Goal: Task Accomplishment & Management: Manage account settings

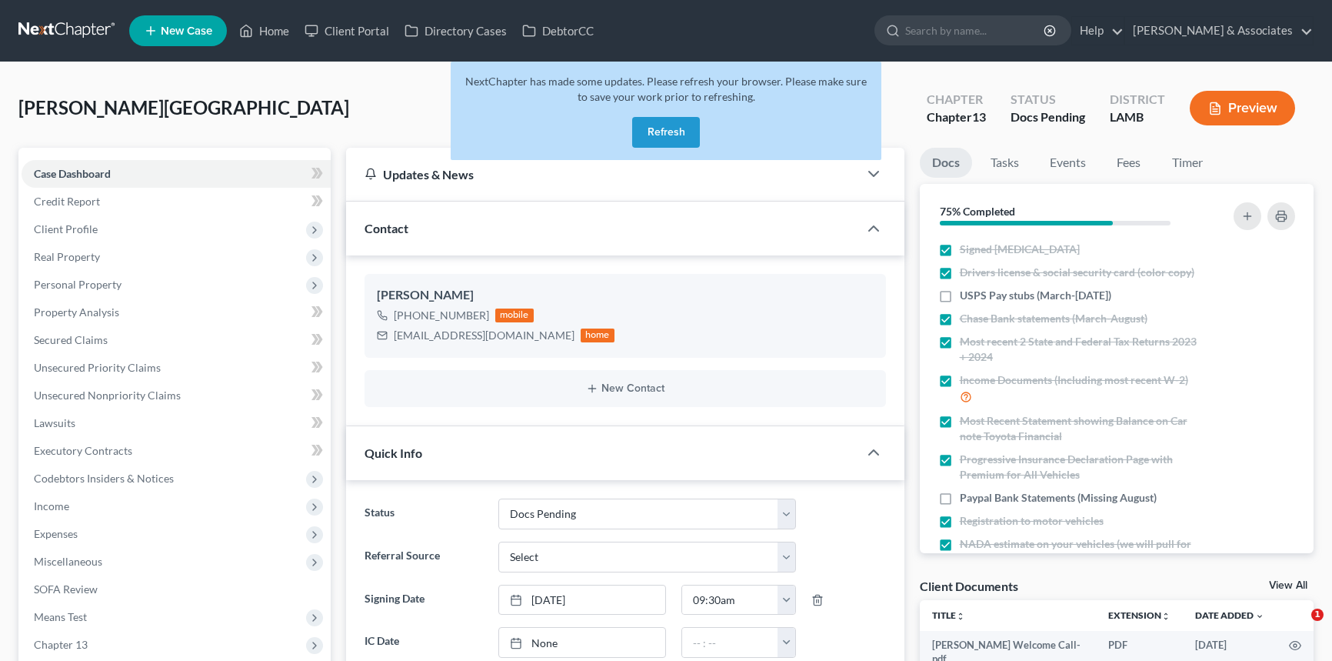
select select "6"
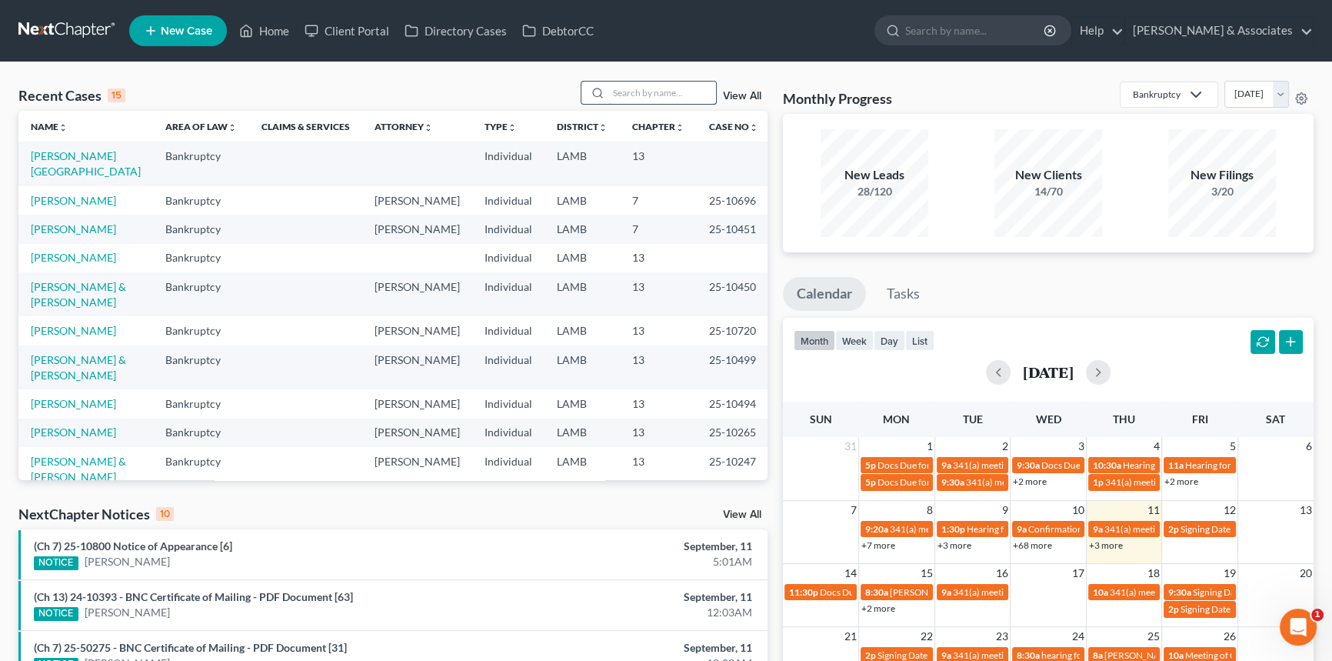
click at [668, 103] on input "search" at bounding box center [662, 93] width 108 height 22
type input "sanchez"
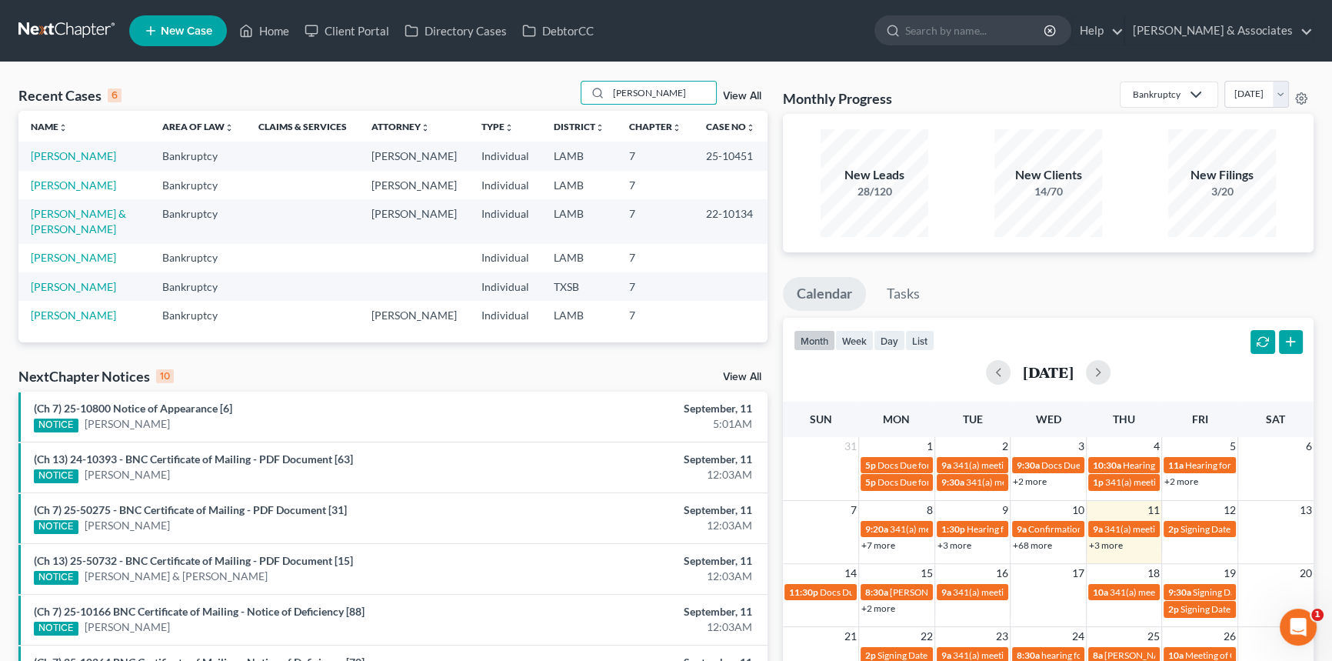
click at [72, 164] on td "Sanchez, Brandon" at bounding box center [84, 156] width 132 height 28
click at [81, 156] on link "Sanchez, Brandon" at bounding box center [73, 155] width 85 height 13
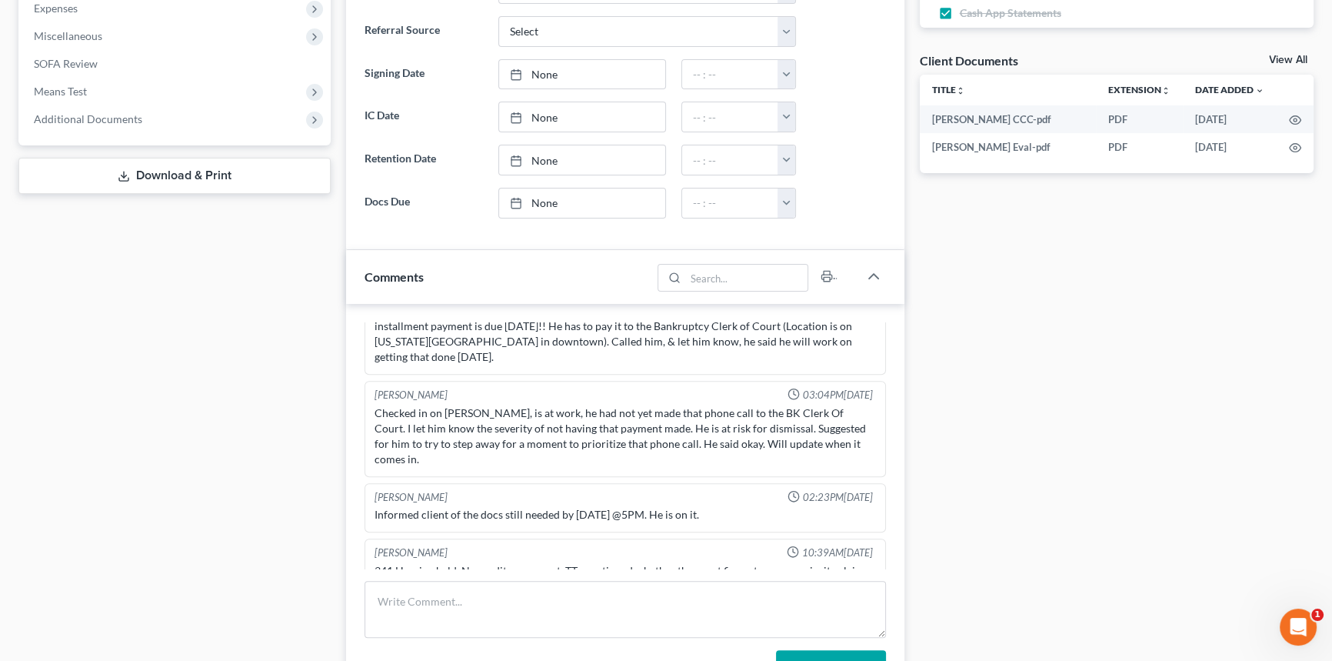
scroll to position [489, 0]
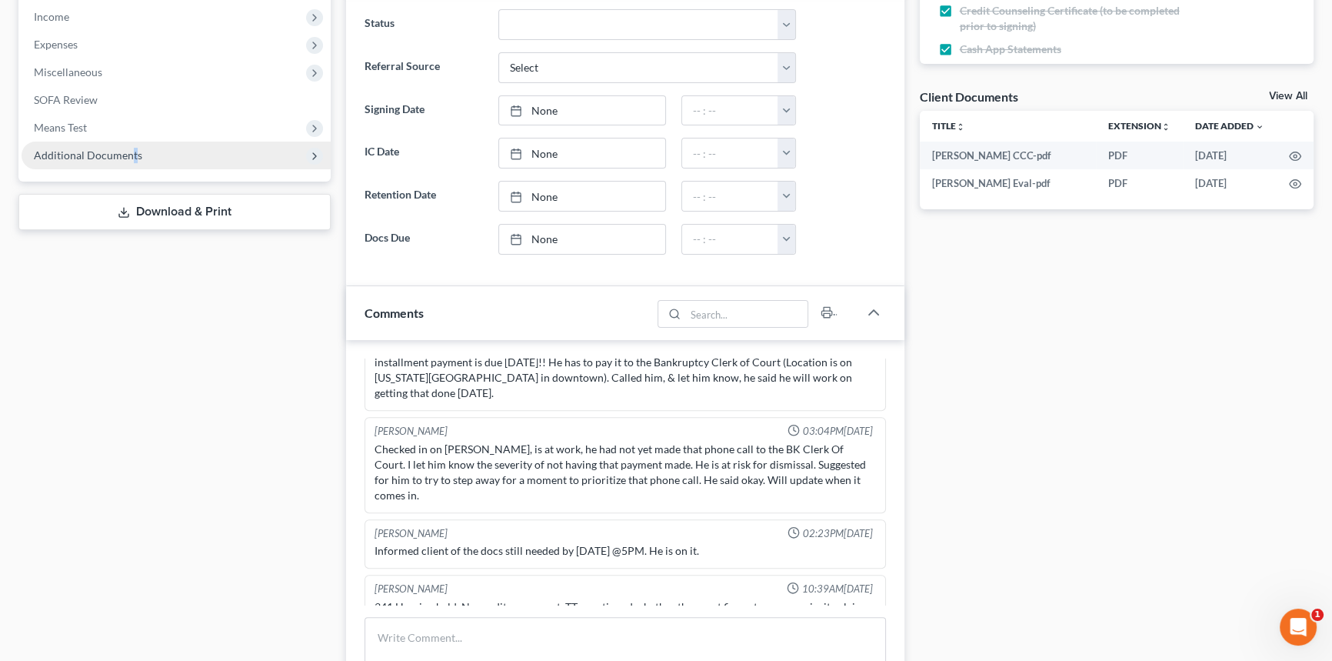
click at [132, 151] on span "Additional Documents" at bounding box center [88, 154] width 108 height 13
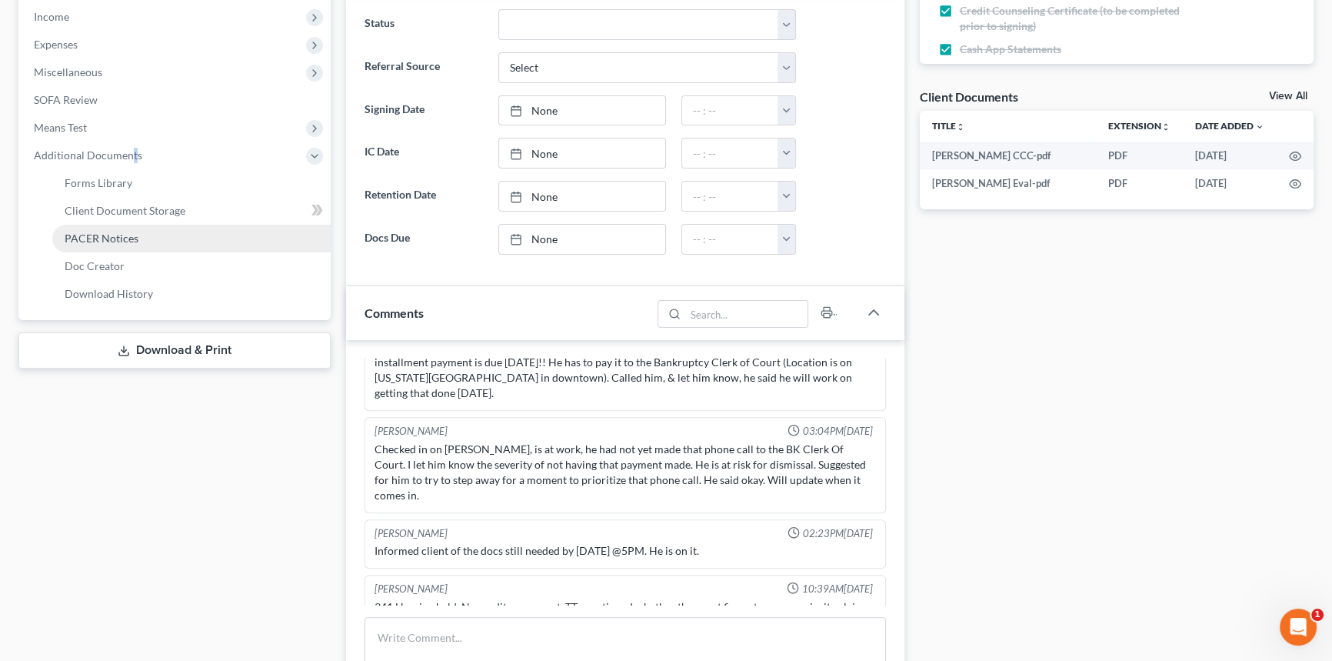
click at [117, 234] on span "PACER Notices" at bounding box center [102, 238] width 74 height 13
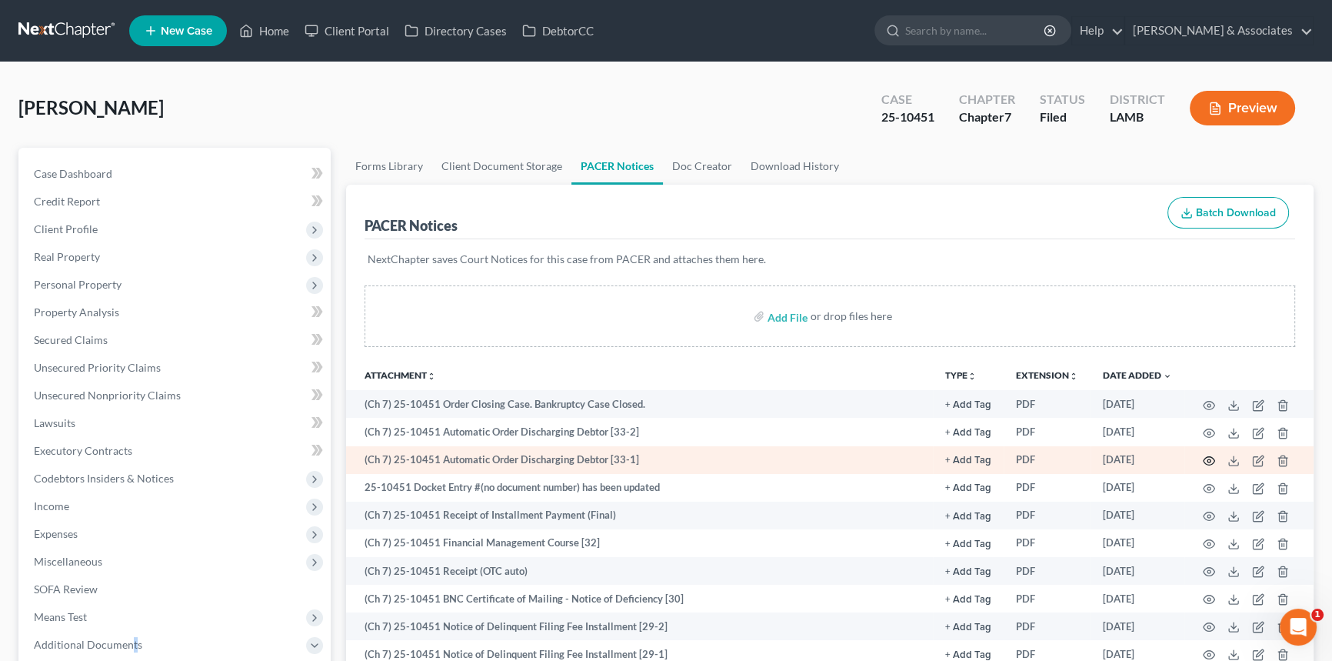
click at [1211, 456] on icon "button" at bounding box center [1209, 461] width 12 height 12
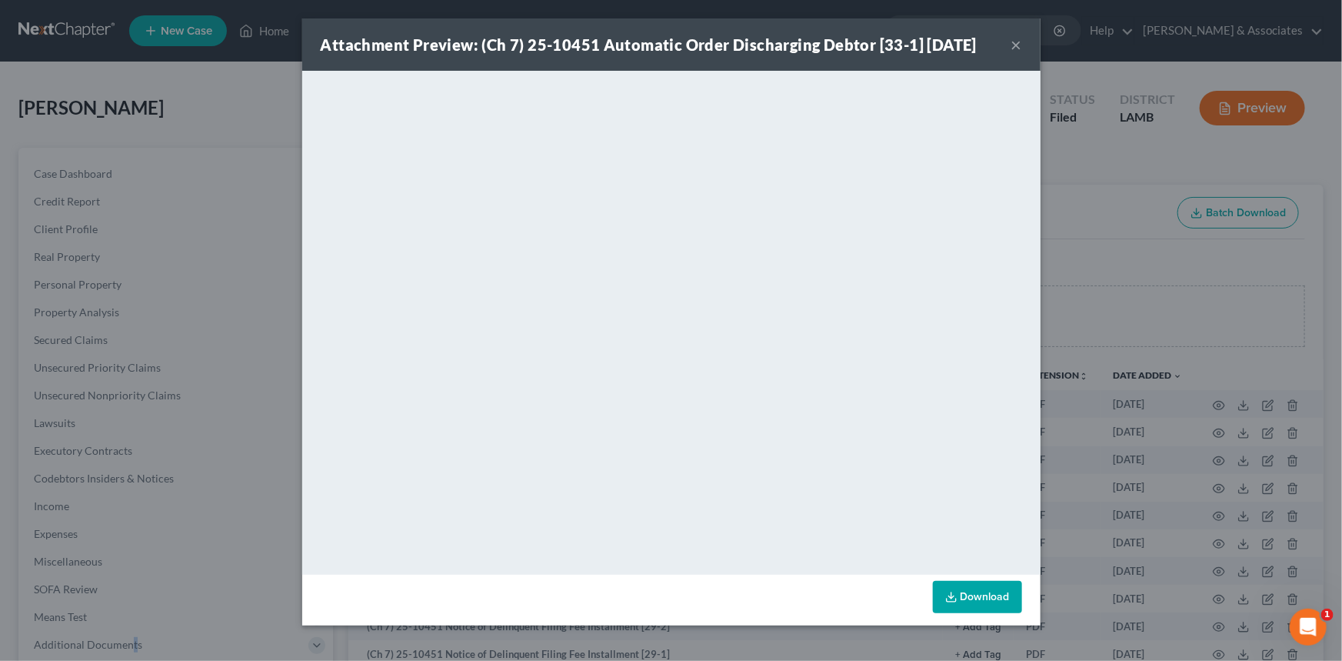
click at [1014, 51] on button "×" at bounding box center [1016, 44] width 11 height 18
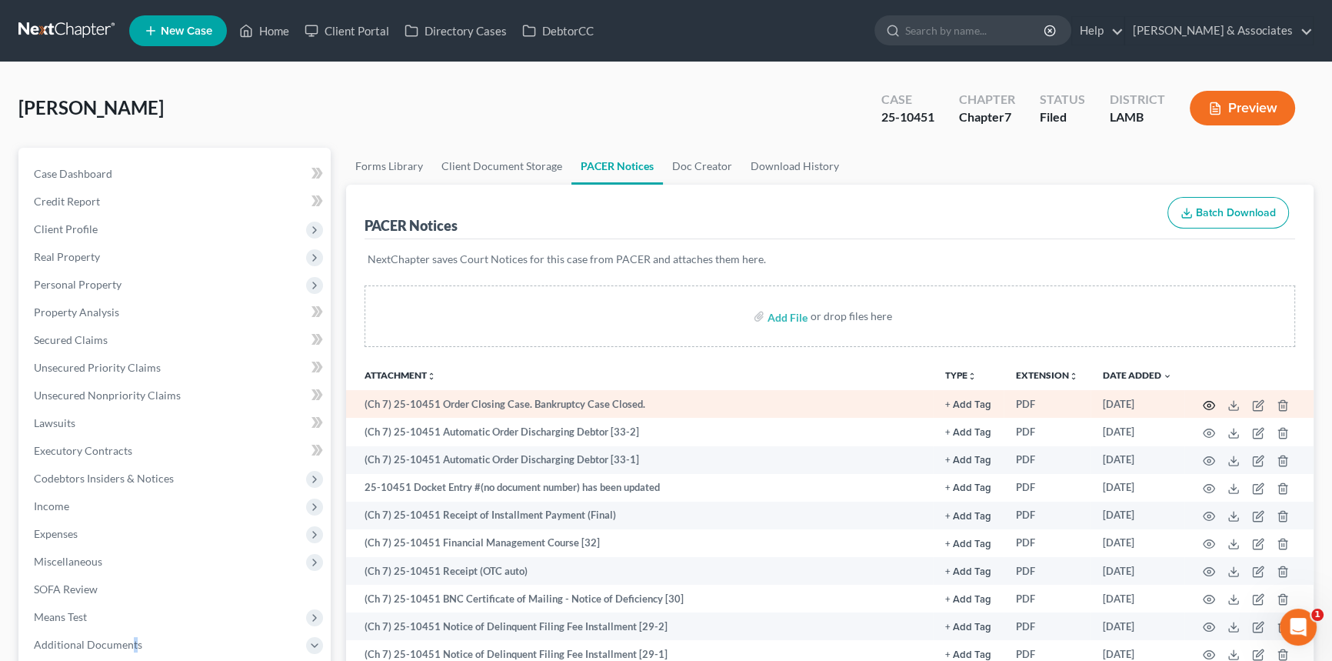
click at [1212, 399] on icon "button" at bounding box center [1209, 405] width 12 height 12
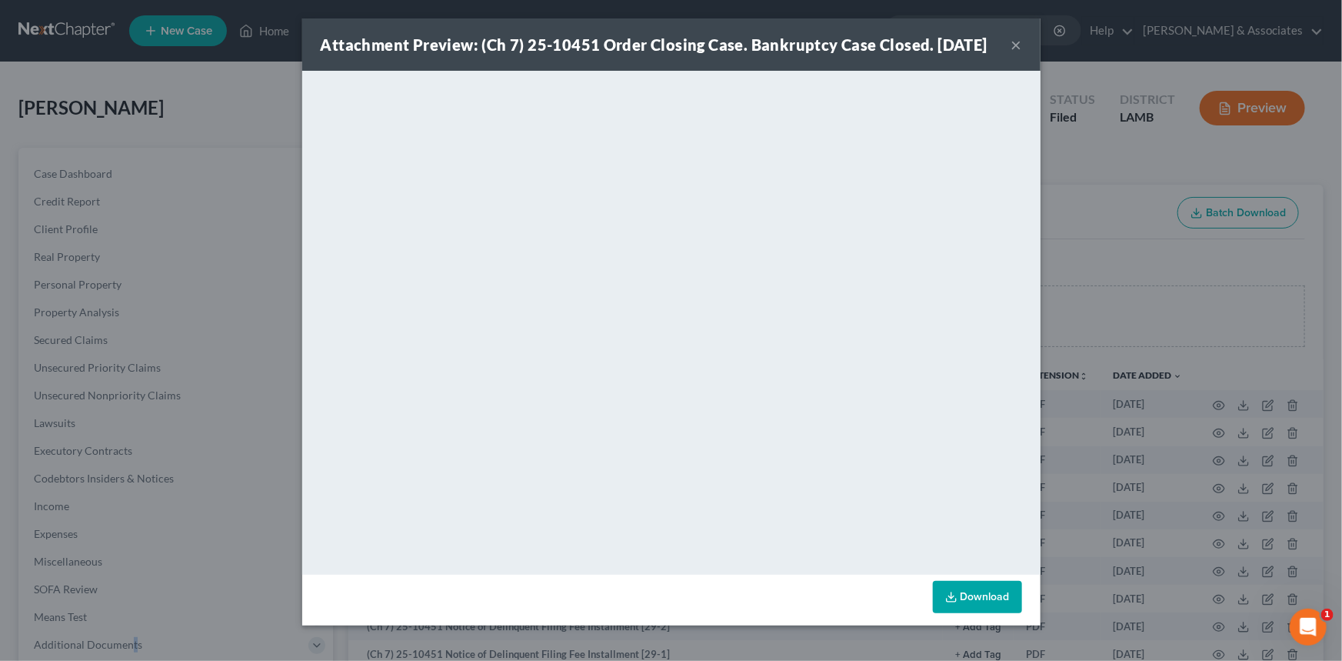
click at [1011, 54] on button "×" at bounding box center [1016, 44] width 11 height 18
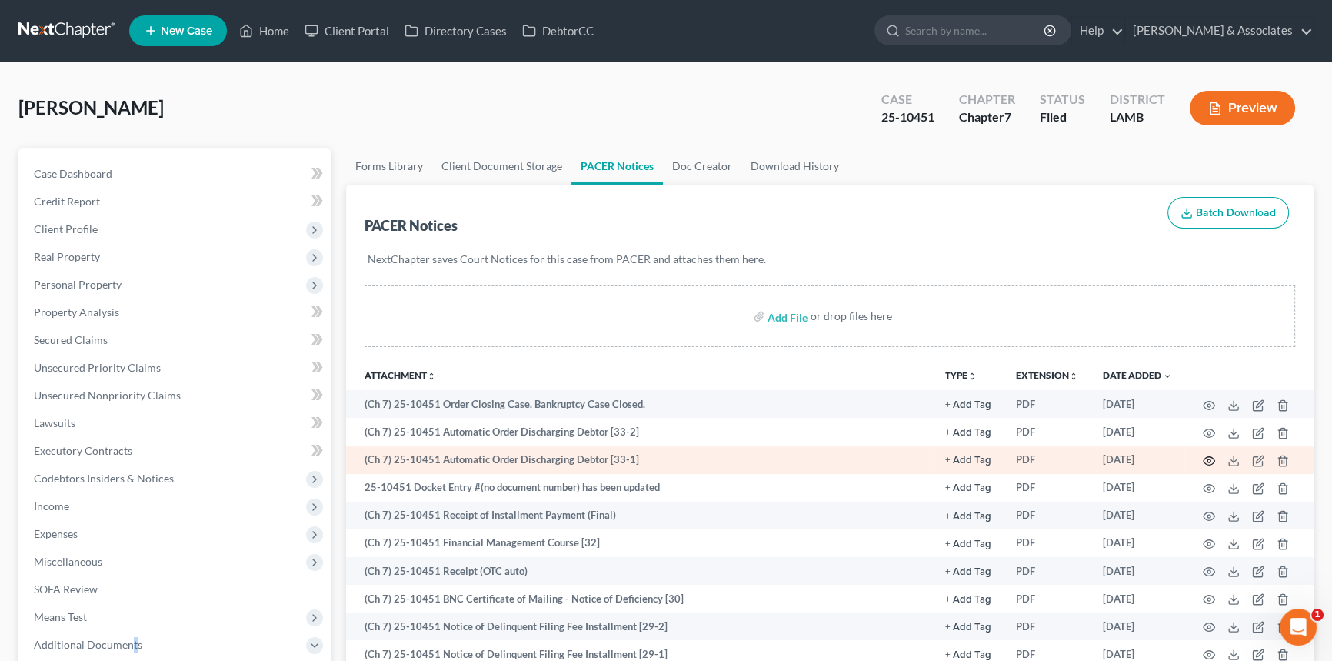
click at [1206, 458] on icon "button" at bounding box center [1209, 461] width 12 height 12
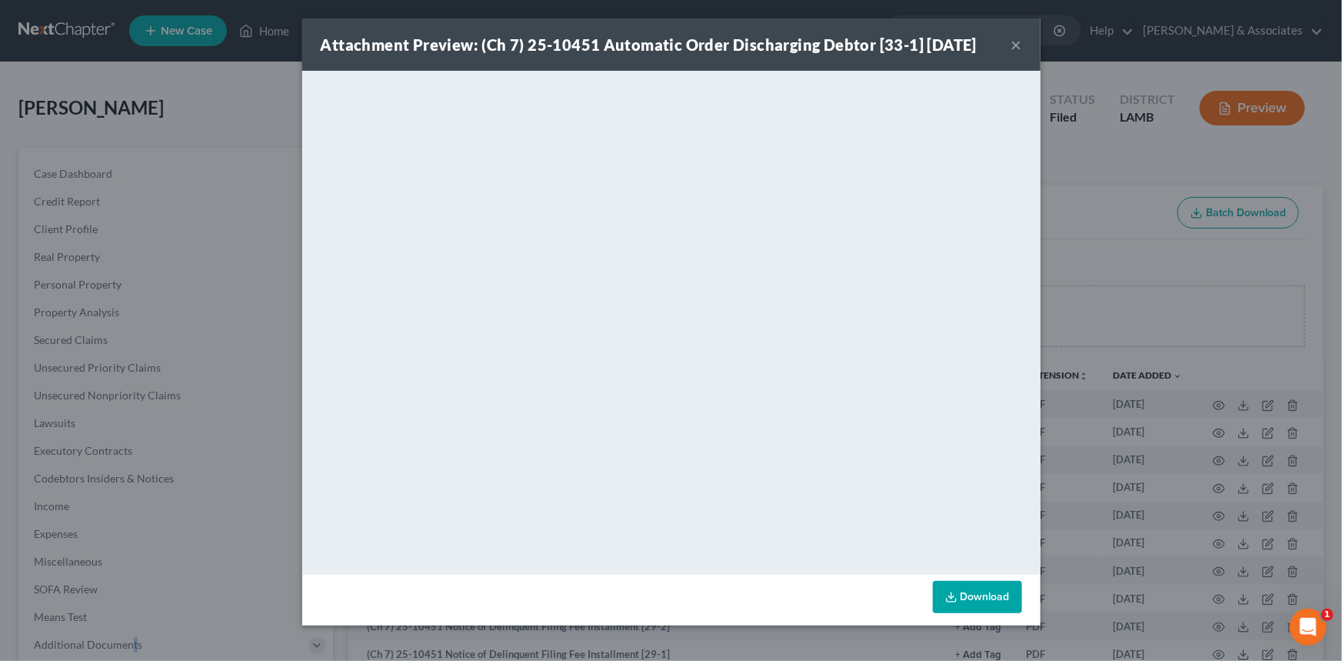
click at [1017, 48] on button "×" at bounding box center [1016, 44] width 11 height 18
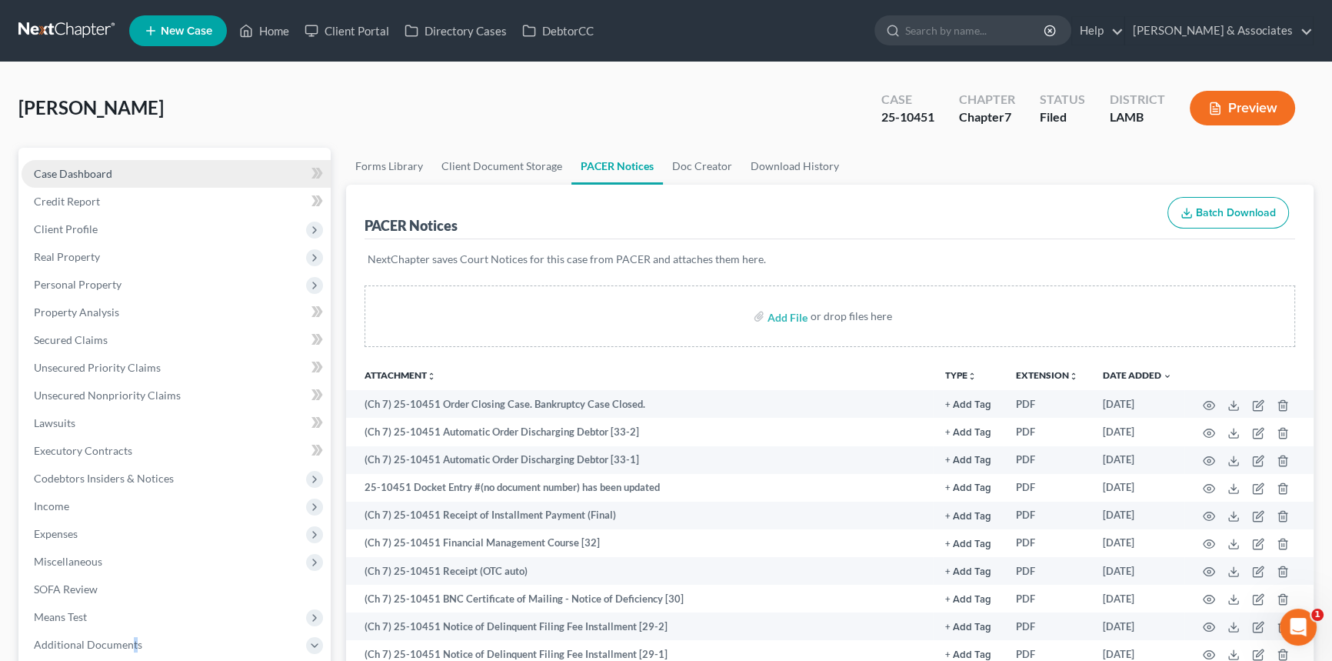
click at [130, 165] on link "Case Dashboard" at bounding box center [176, 174] width 309 height 28
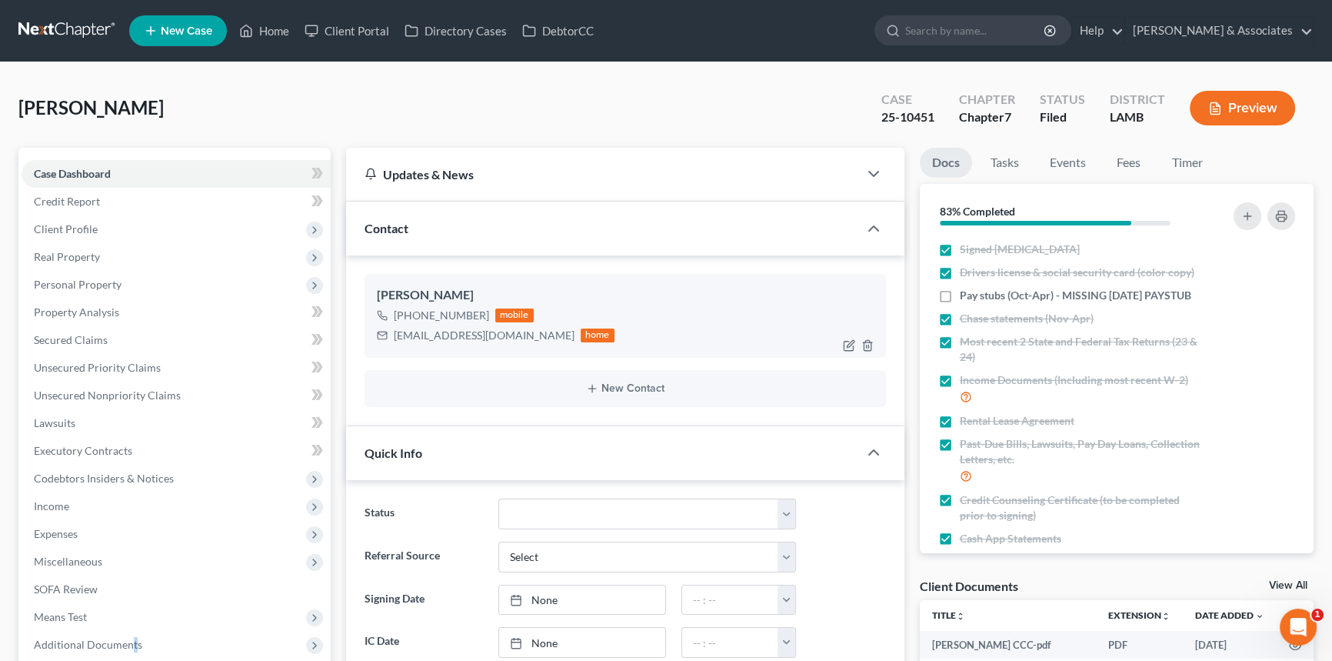
scroll to position [2002, 0]
click at [447, 338] on div "branchez94@gmail.com" at bounding box center [484, 335] width 181 height 15
click at [455, 330] on div "branchez94@gmail.com" at bounding box center [484, 335] width 181 height 15
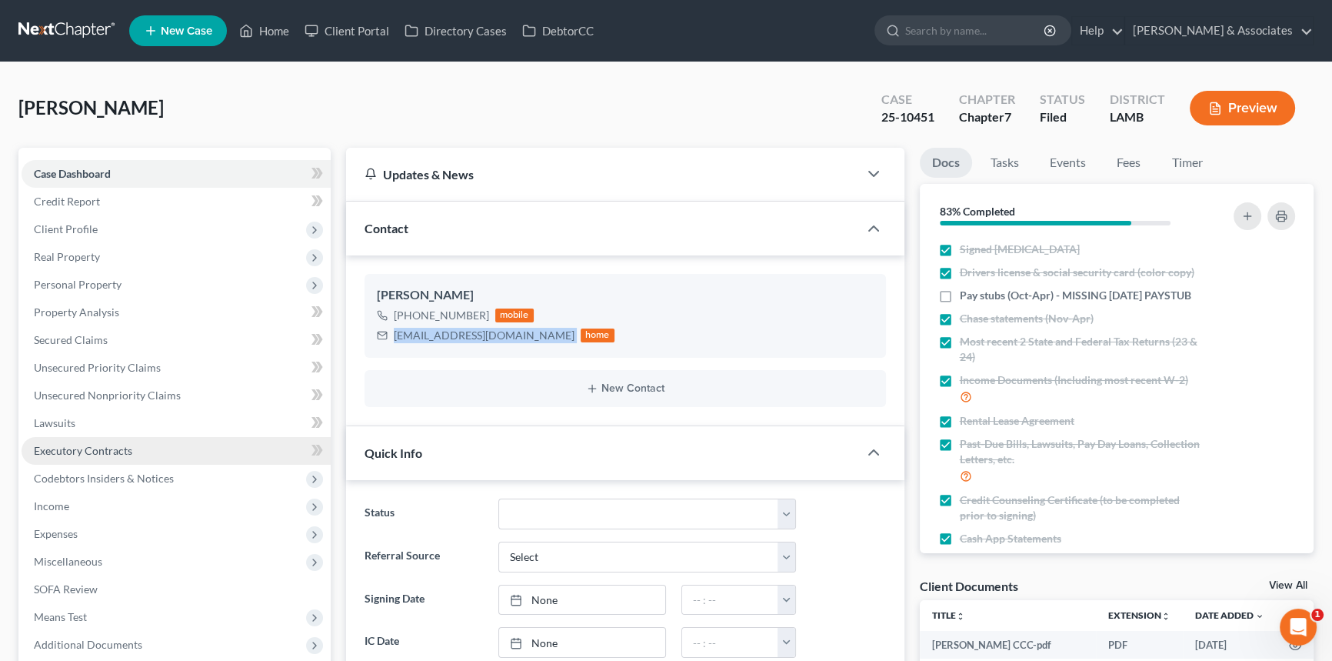
copy div "branchez94@gmail.com"
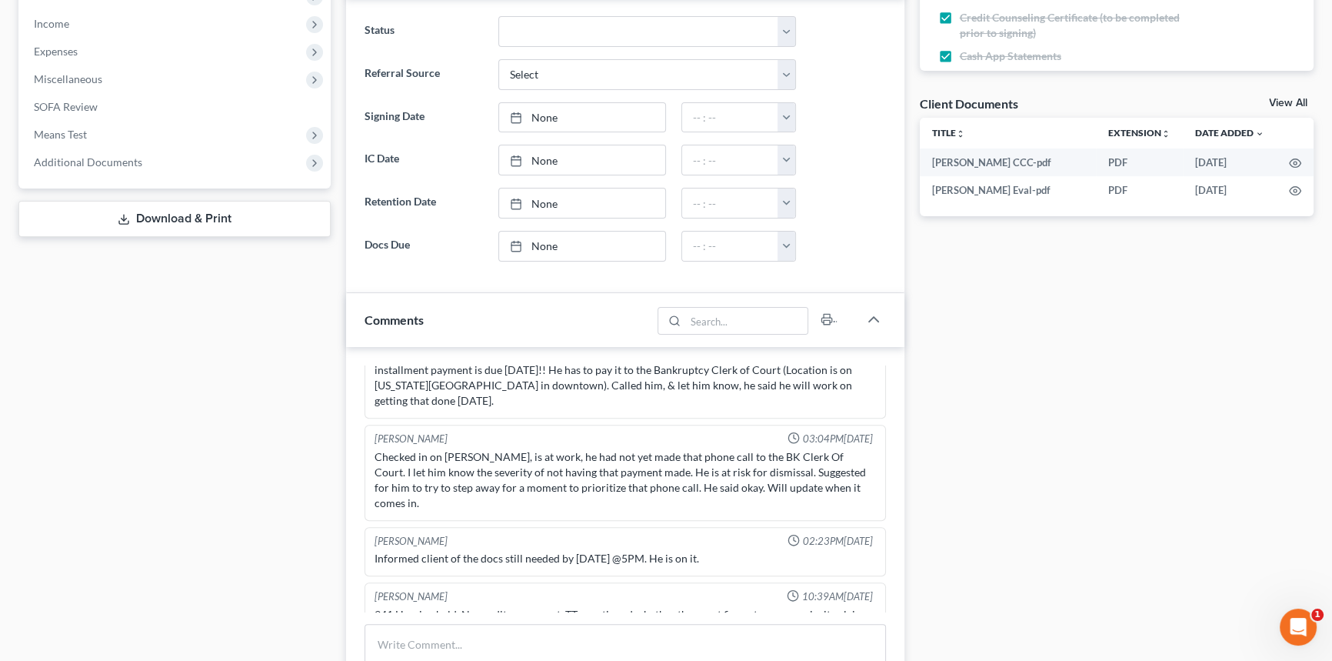
scroll to position [559, 0]
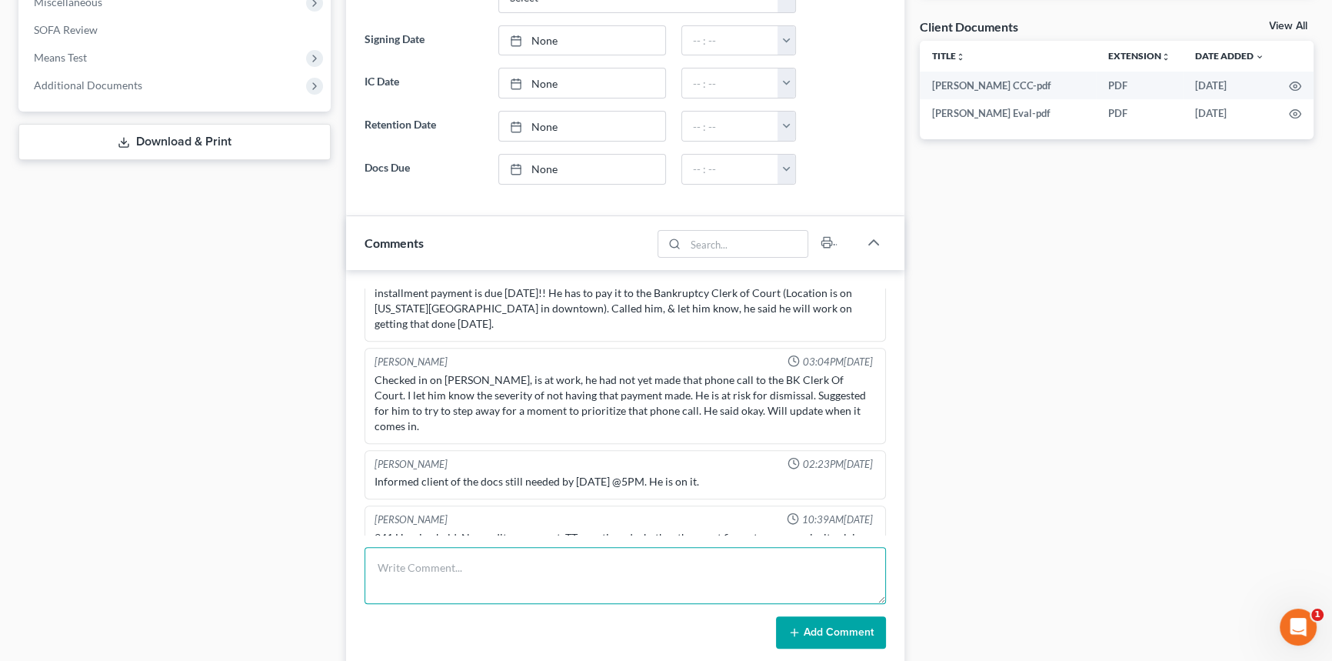
click at [452, 568] on textarea at bounding box center [625, 575] width 521 height 57
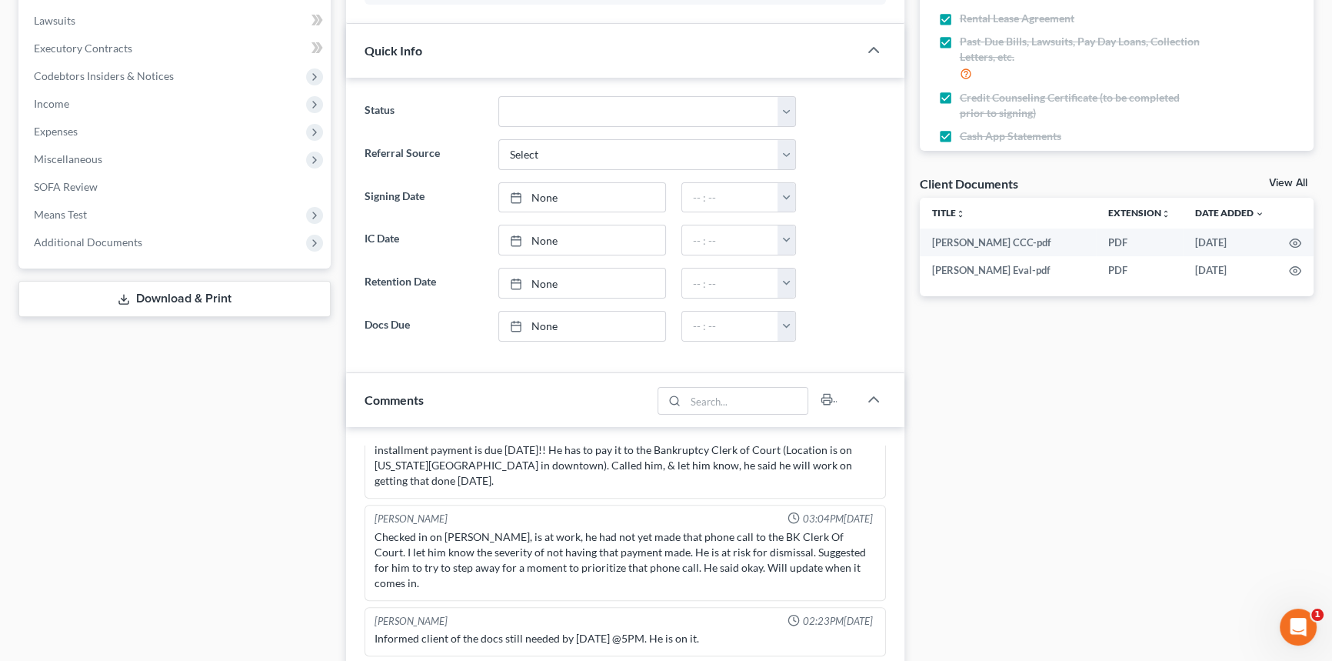
scroll to position [139, 0]
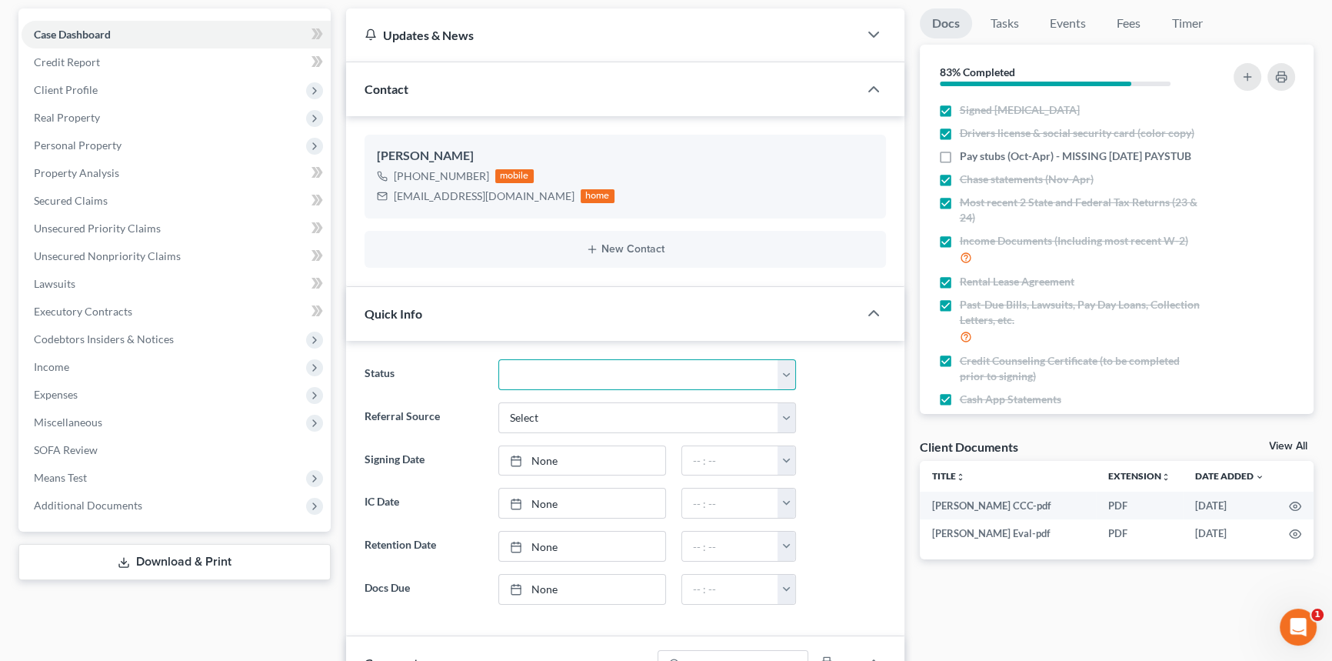
click at [523, 368] on select "Amended Plan Needed Awaiting Income Closed Confirmed Discharged Dismissed Docs …" at bounding box center [647, 374] width 298 height 31
select select "4"
click at [498, 359] on select "Amended Plan Needed Awaiting Income Closed Confirmed Discharged Dismissed Docs …" at bounding box center [647, 374] width 298 height 31
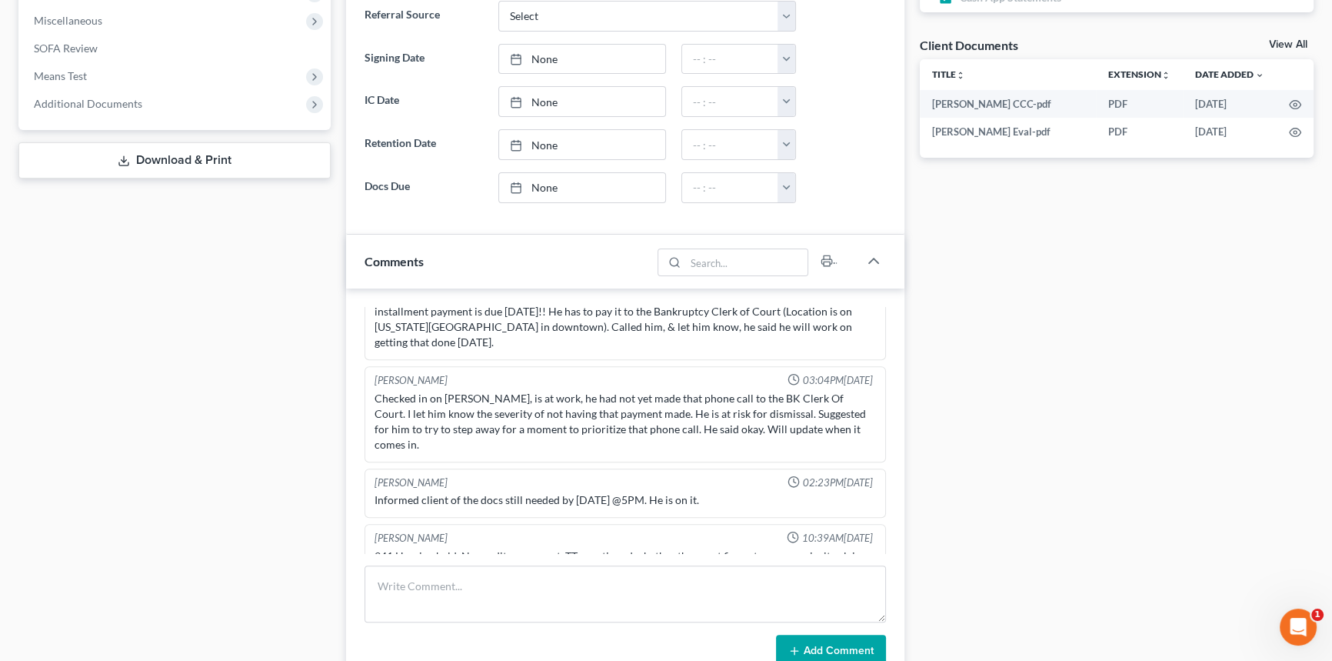
scroll to position [769, 0]
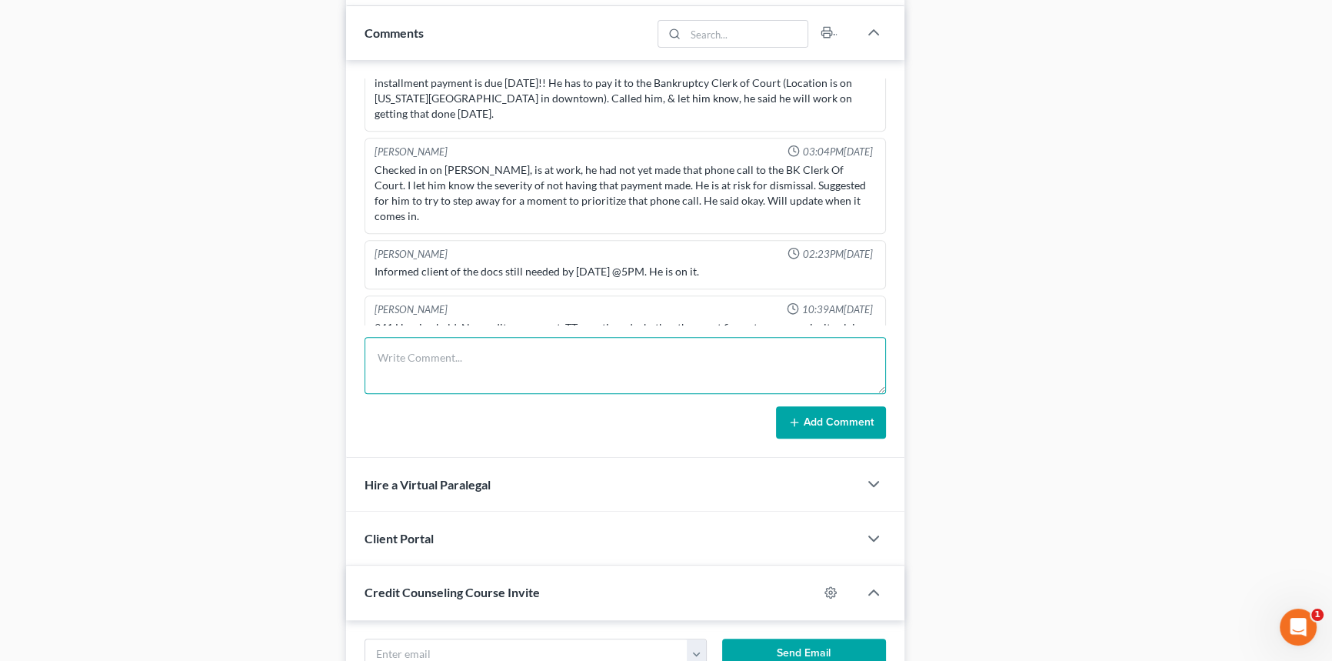
click at [464, 356] on textarea at bounding box center [625, 365] width 521 height 57
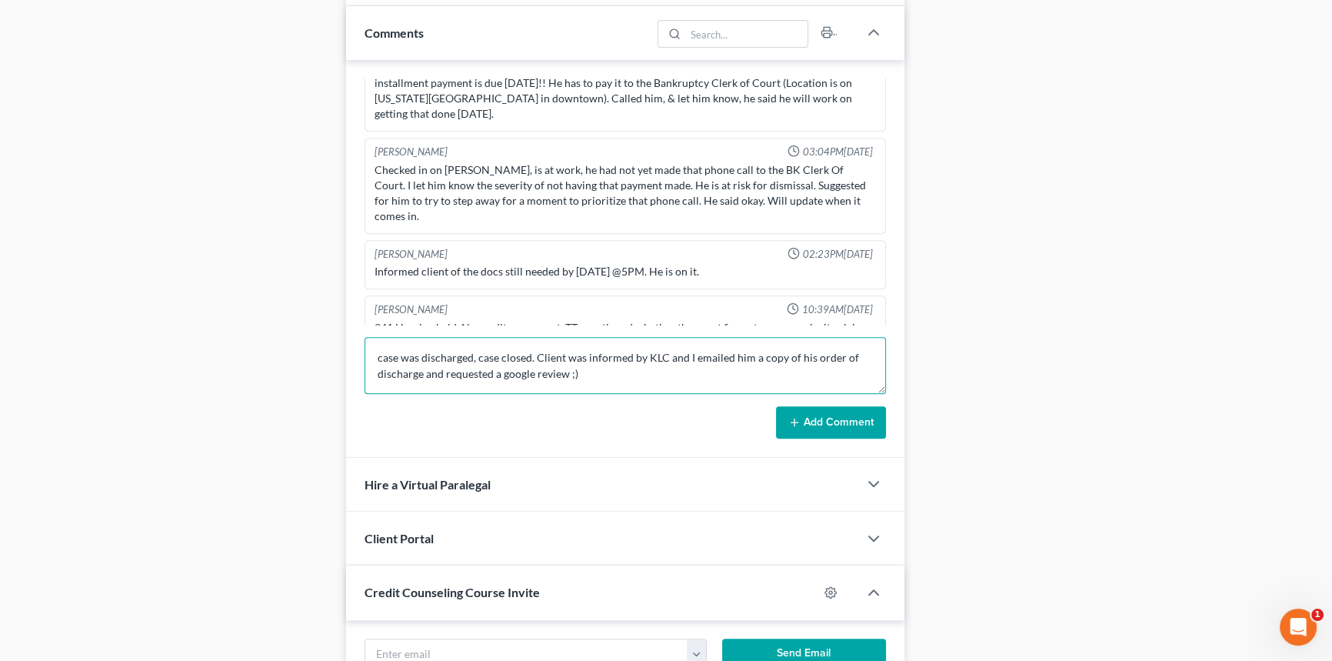
type textarea "case was discharged, case closed. Client was informed by KLC and I emailed him …"
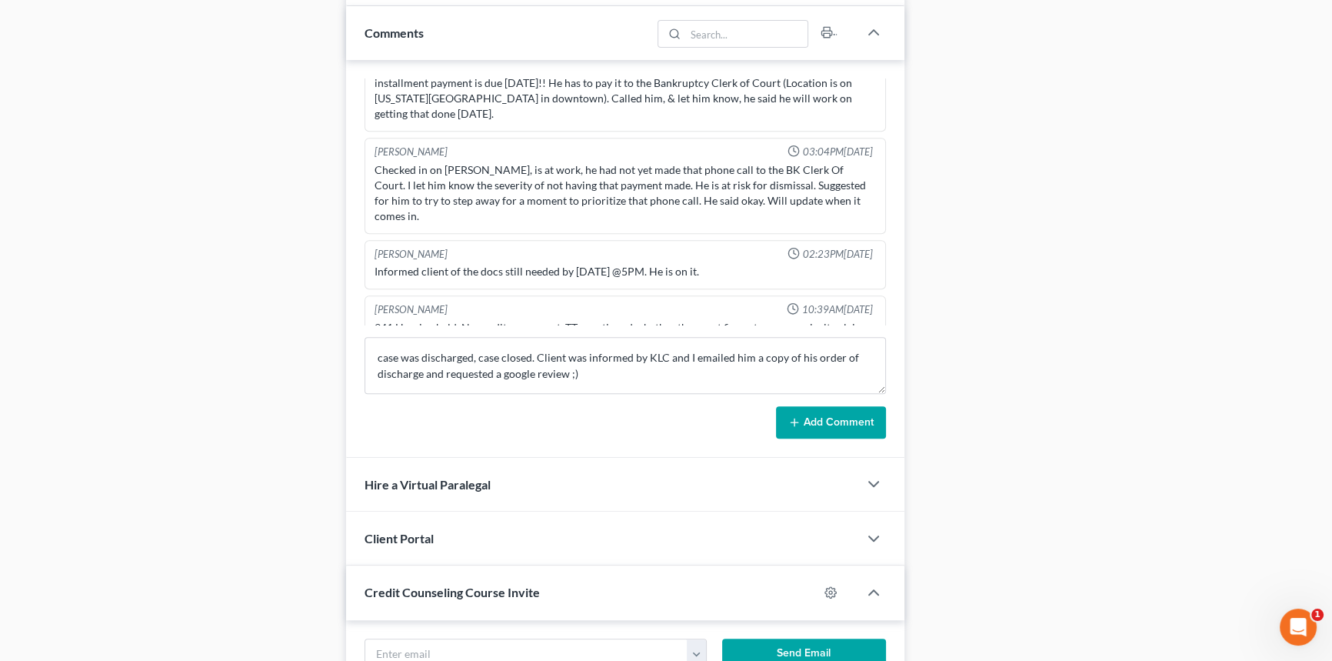
click at [857, 412] on button "Add Comment" at bounding box center [831, 422] width 110 height 32
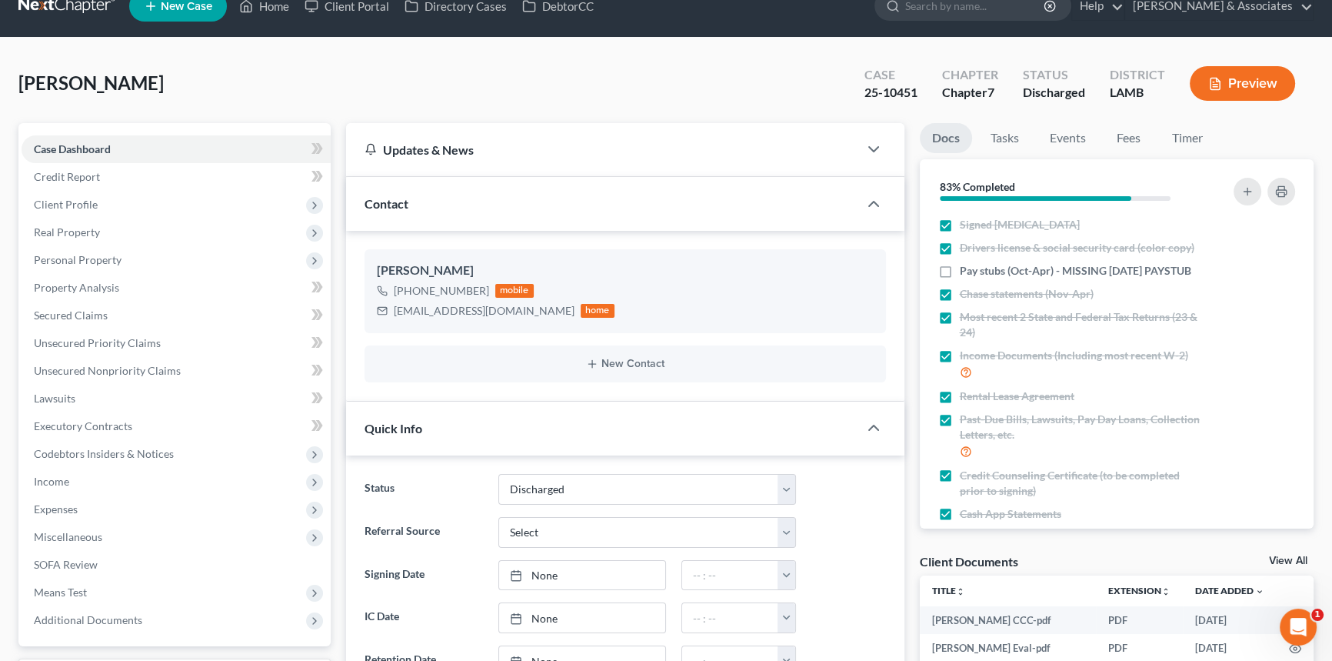
scroll to position [0, 0]
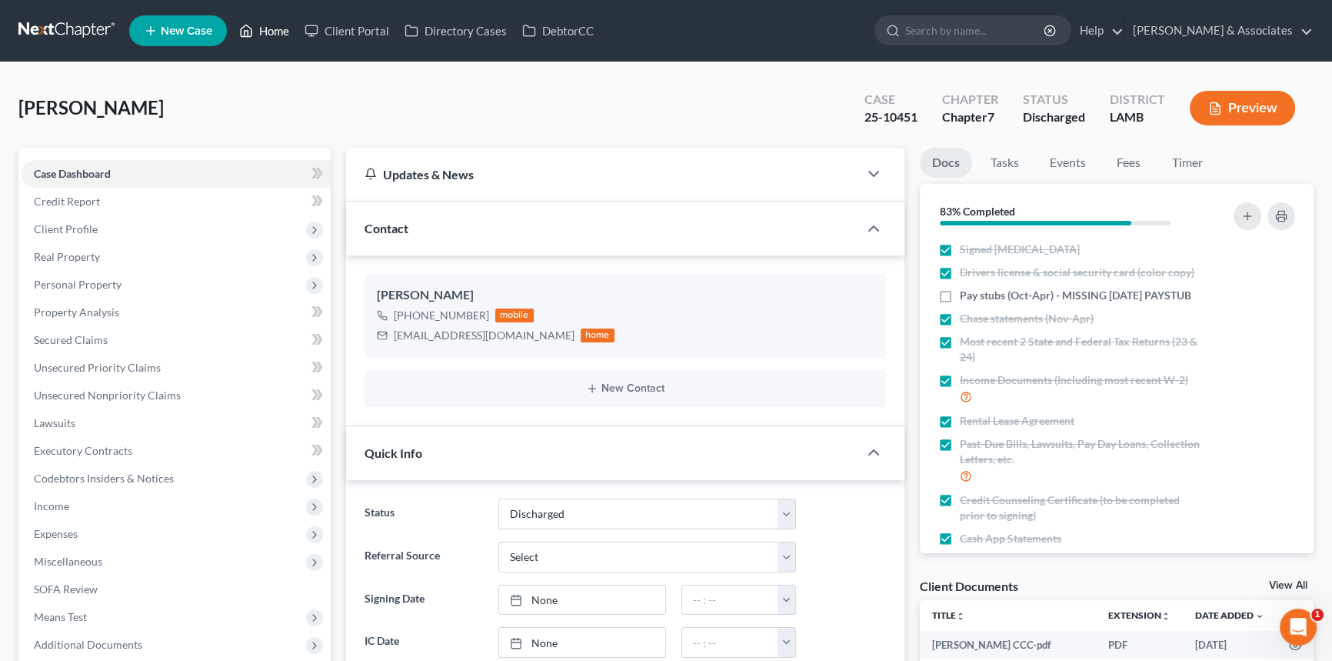
click at [277, 36] on link "Home" at bounding box center [264, 31] width 65 height 28
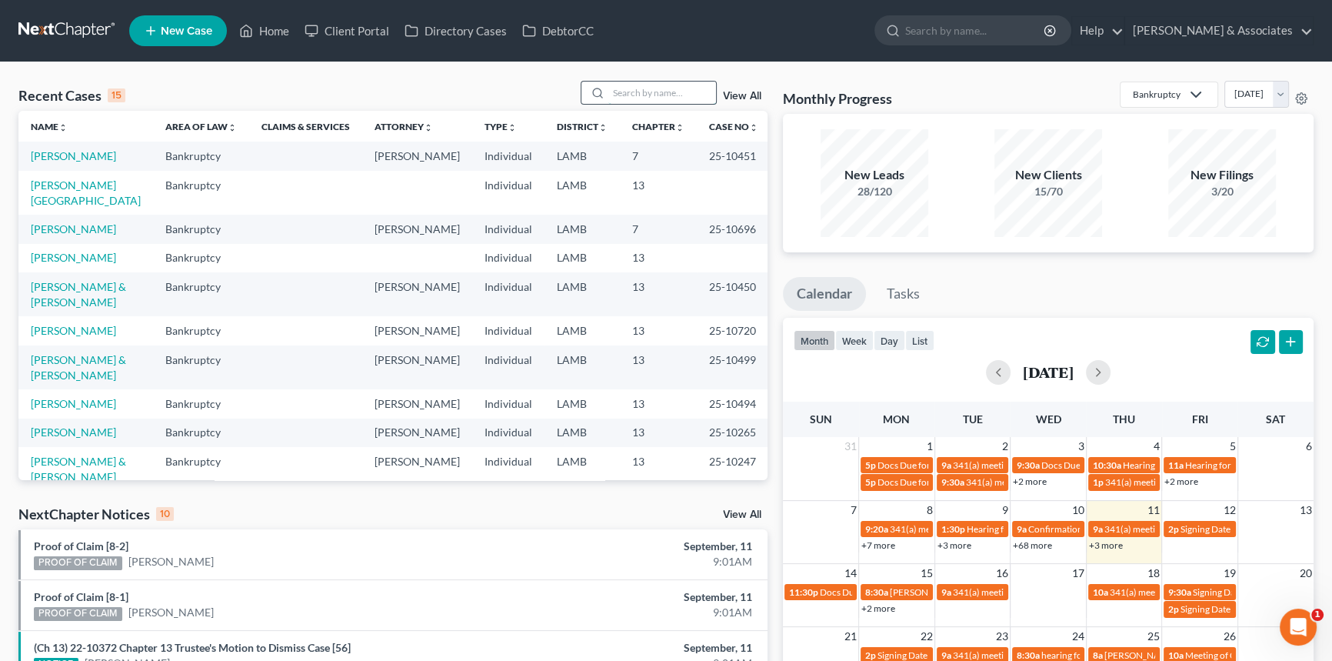
click at [664, 88] on input "search" at bounding box center [662, 93] width 108 height 22
type input "stelly"
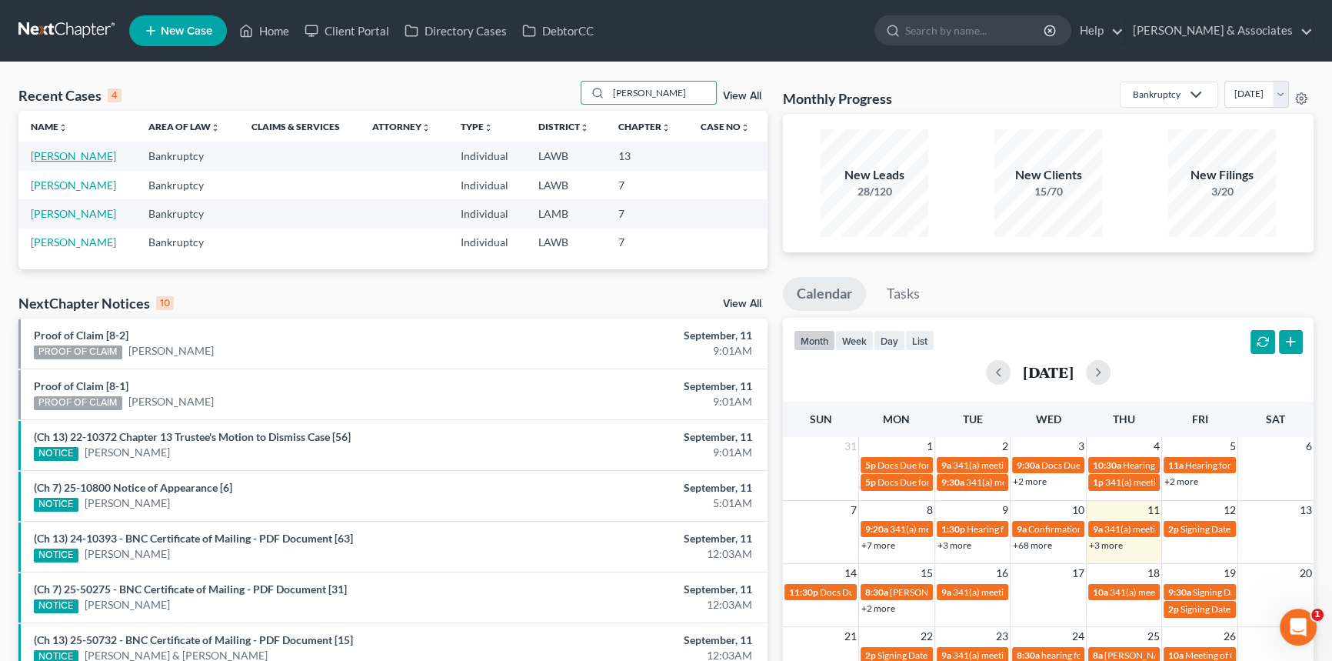
click at [53, 157] on link "Stelly, Brittney" at bounding box center [73, 155] width 85 height 13
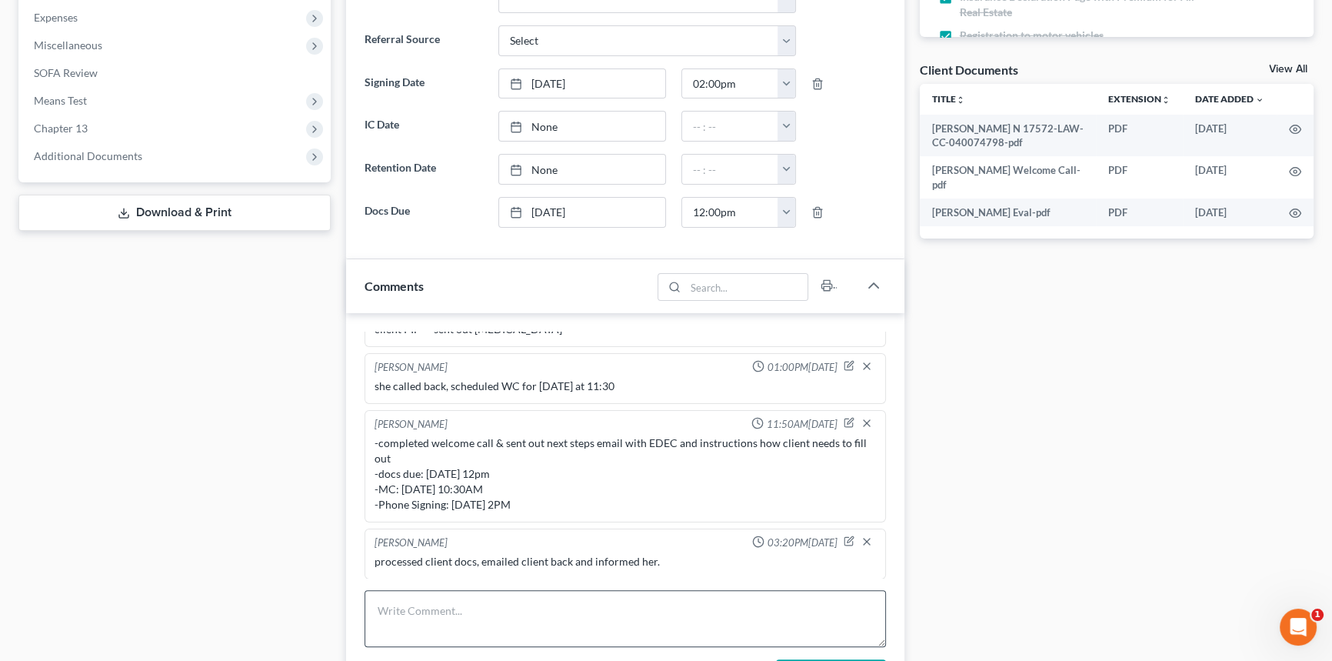
scroll to position [699, 0]
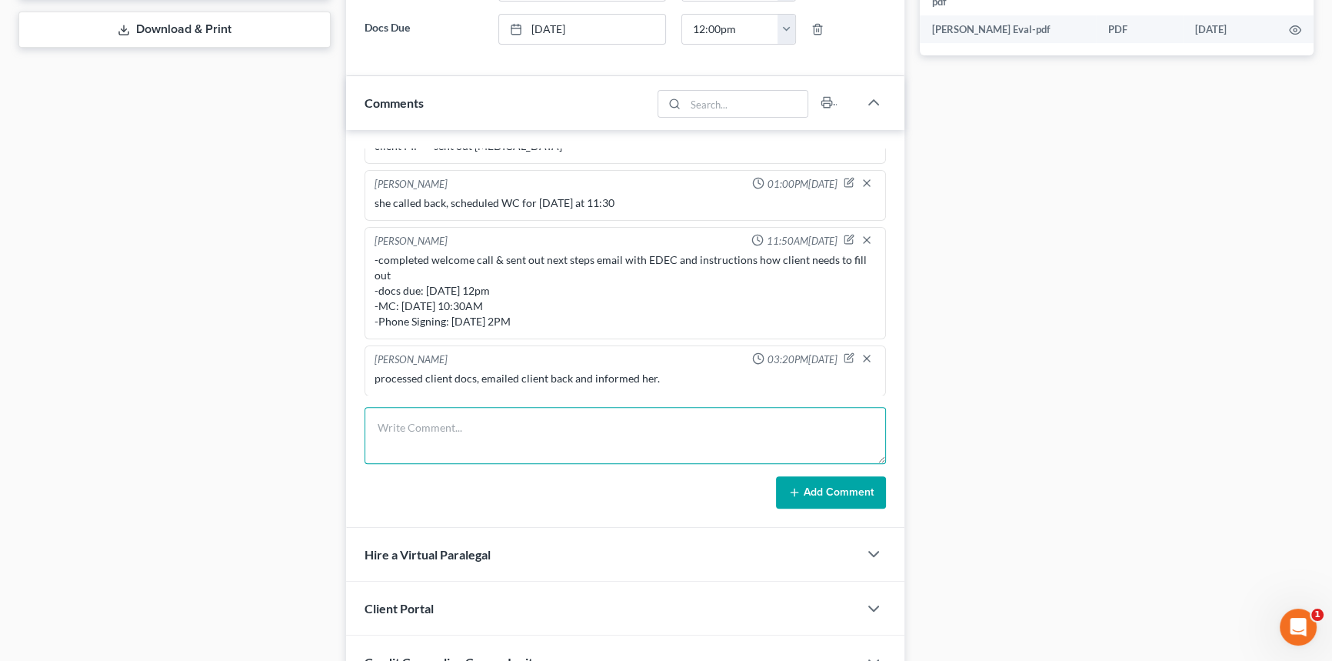
click at [554, 425] on textarea at bounding box center [625, 435] width 521 height 57
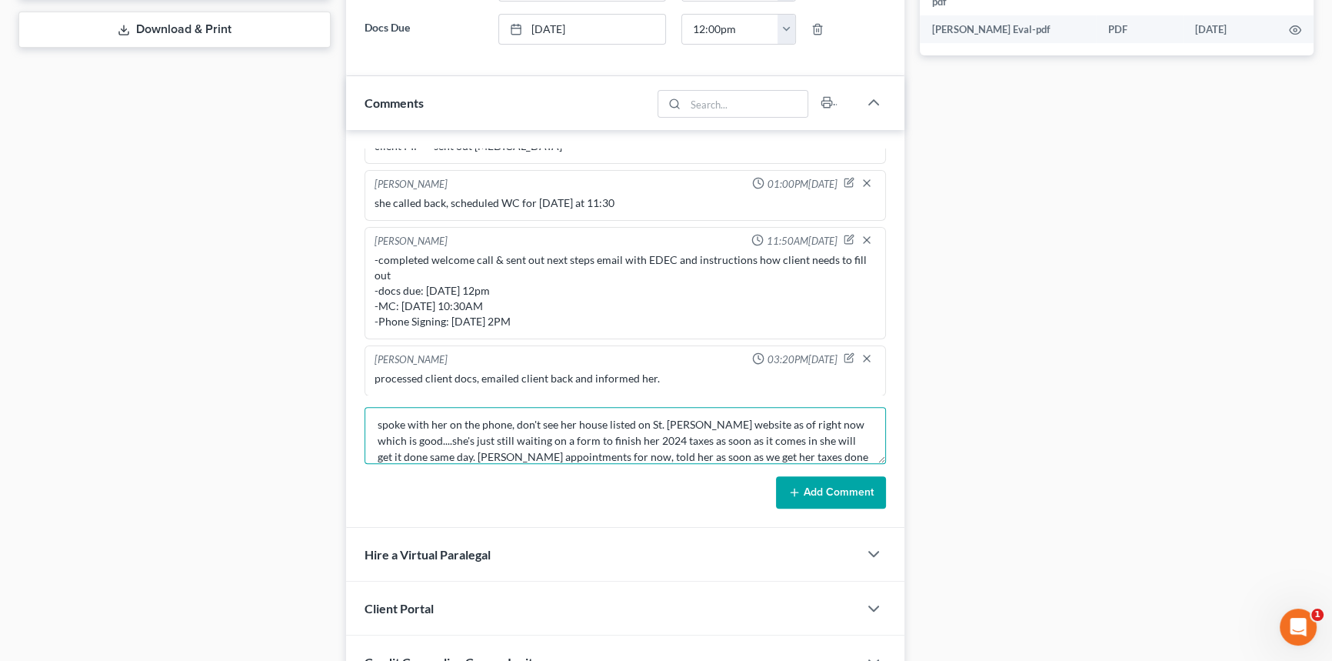
scroll to position [19, 0]
click at [611, 432] on textarea "spoke with her on the phone, don't see her house listed on St. Martin Sheriff S…" at bounding box center [625, 435] width 521 height 57
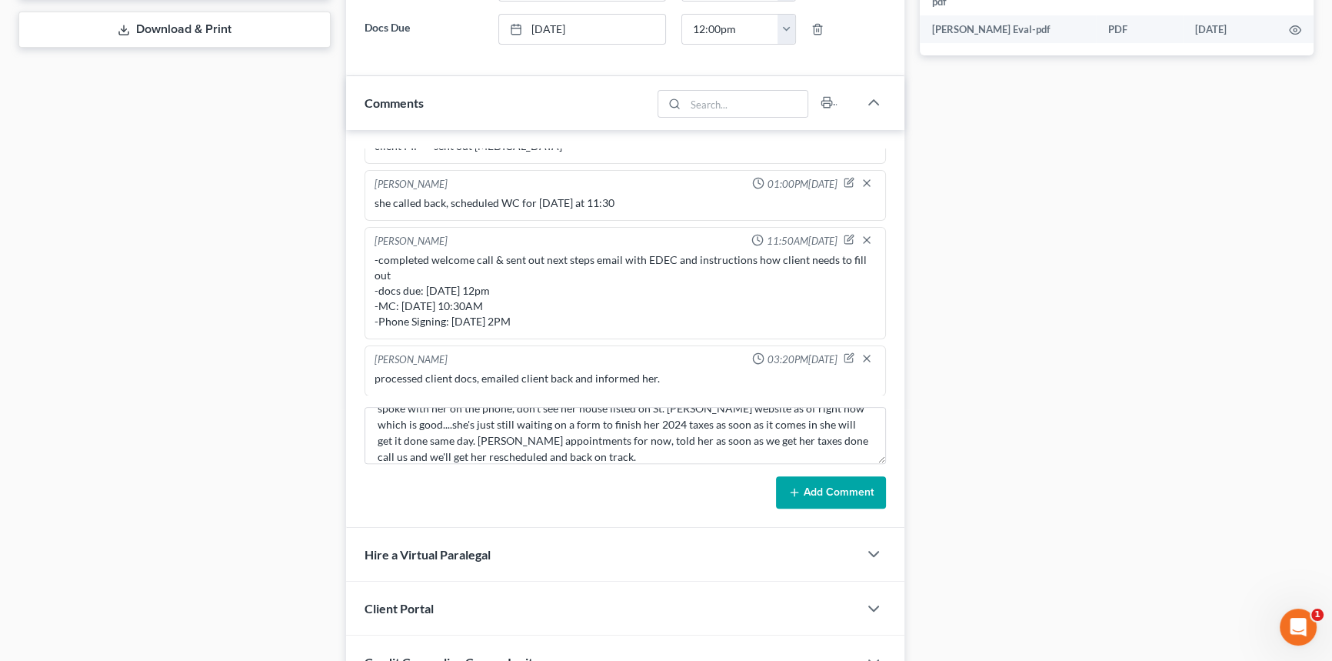
click at [606, 462] on form "spoke with her on the phone, don't see her house listed on St. Martin Sheriff S…" at bounding box center [625, 458] width 521 height 102
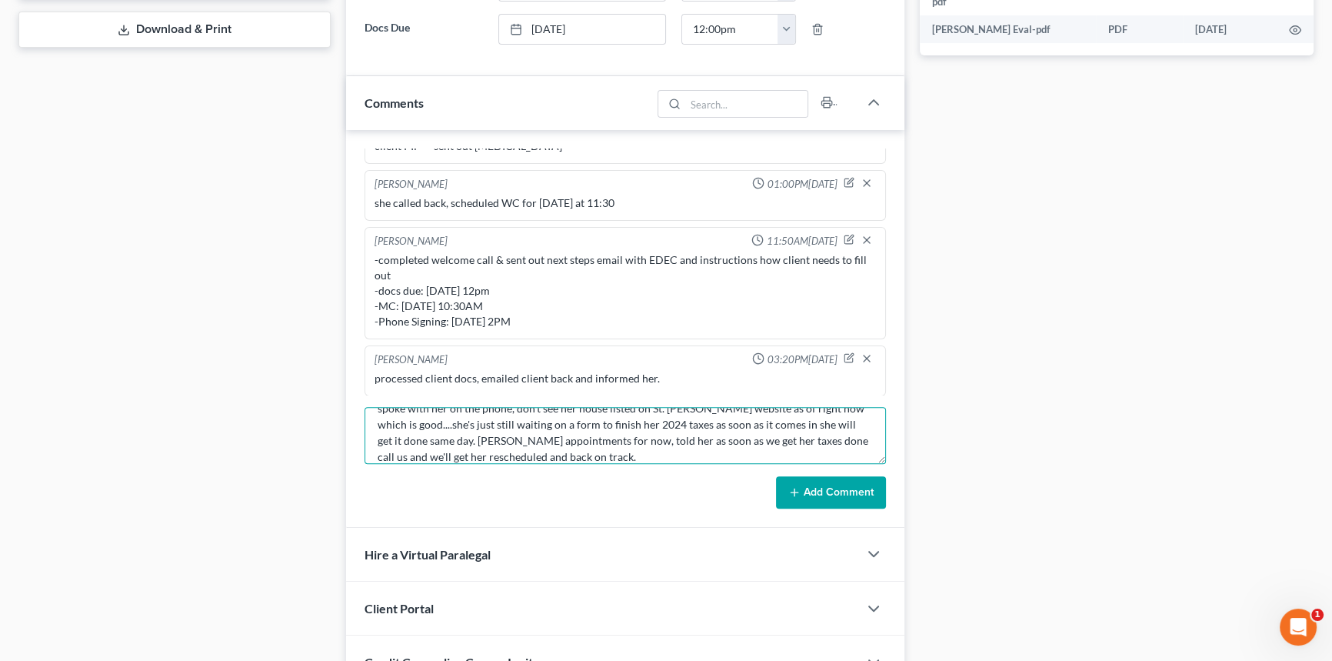
click at [606, 459] on textarea "spoke with her on the phone, don't see her house listed on St. Martin Sheriff S…" at bounding box center [625, 435] width 521 height 57
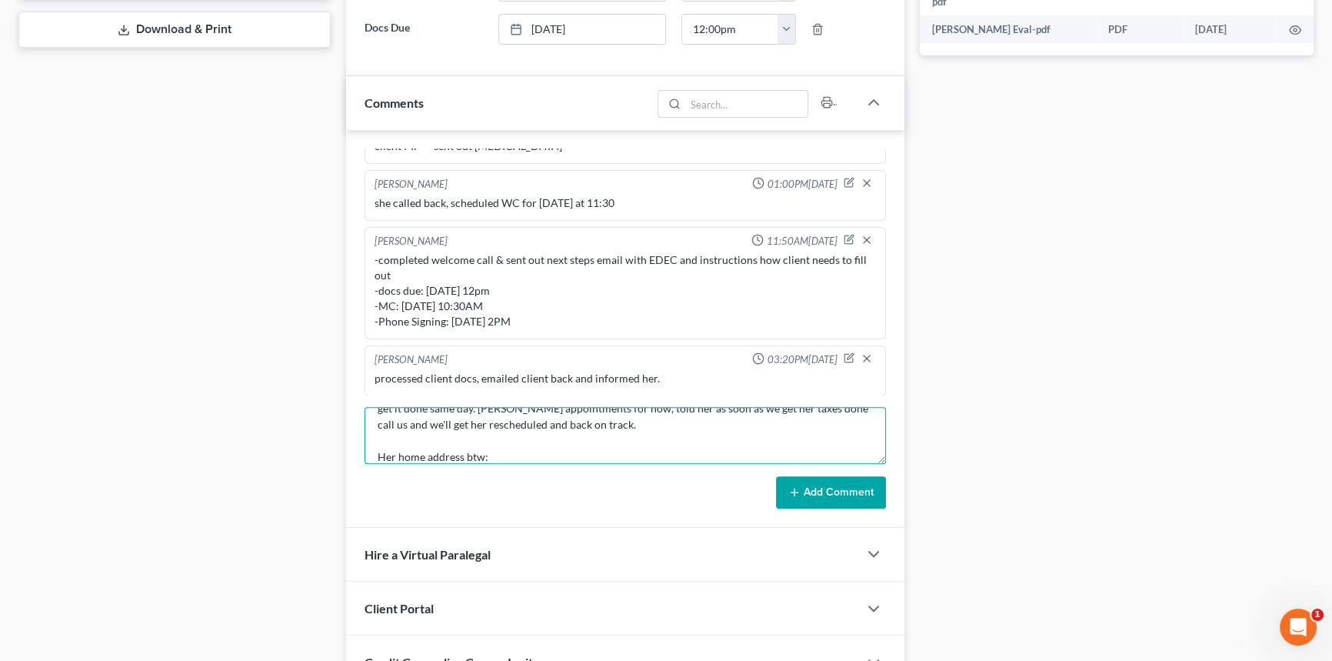
paste textarea "1032 Devillier st henderson, la 70517"
type textarea "spoke with her on the phone, don't see her house listed on St. Martin Sheriff S…"
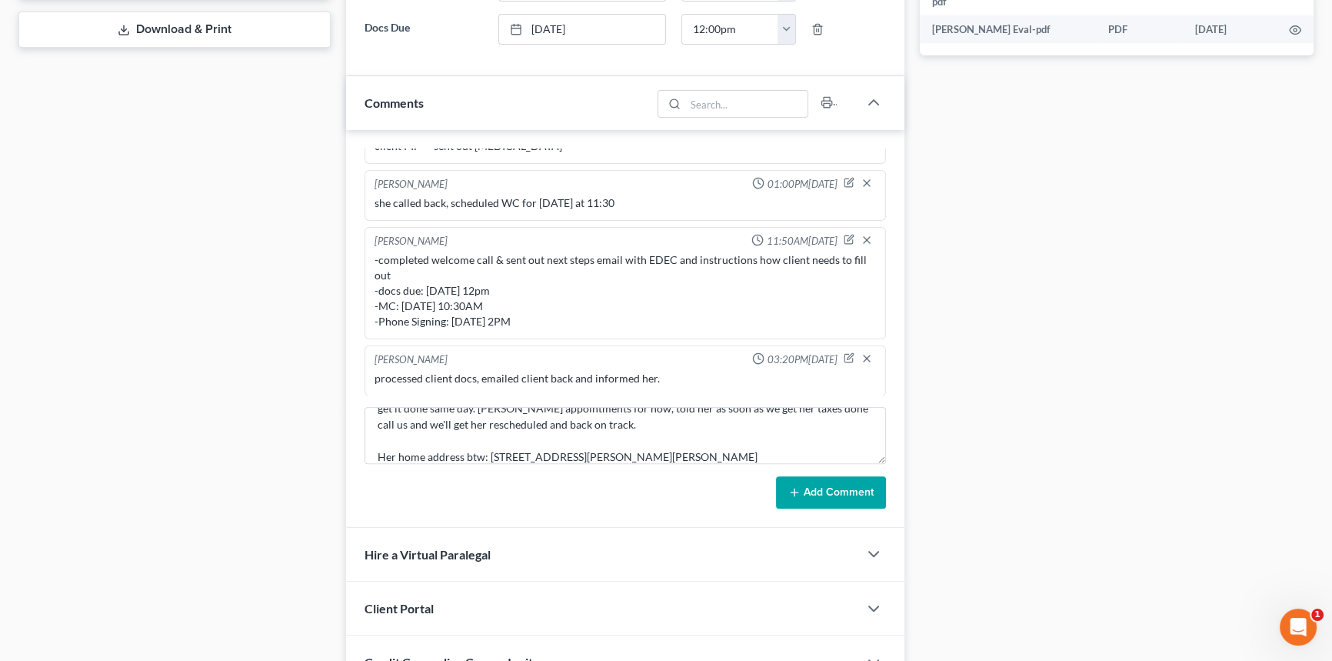
click at [870, 500] on button "Add Comment" at bounding box center [831, 492] width 110 height 32
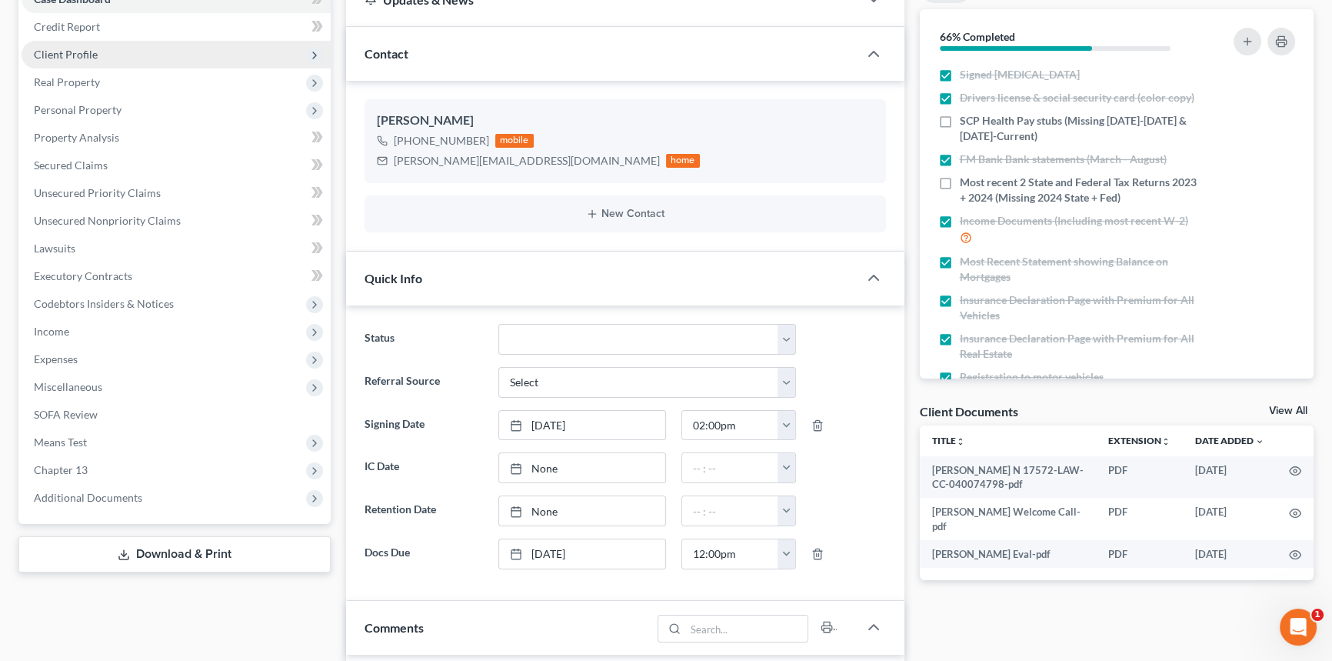
scroll to position [0, 0]
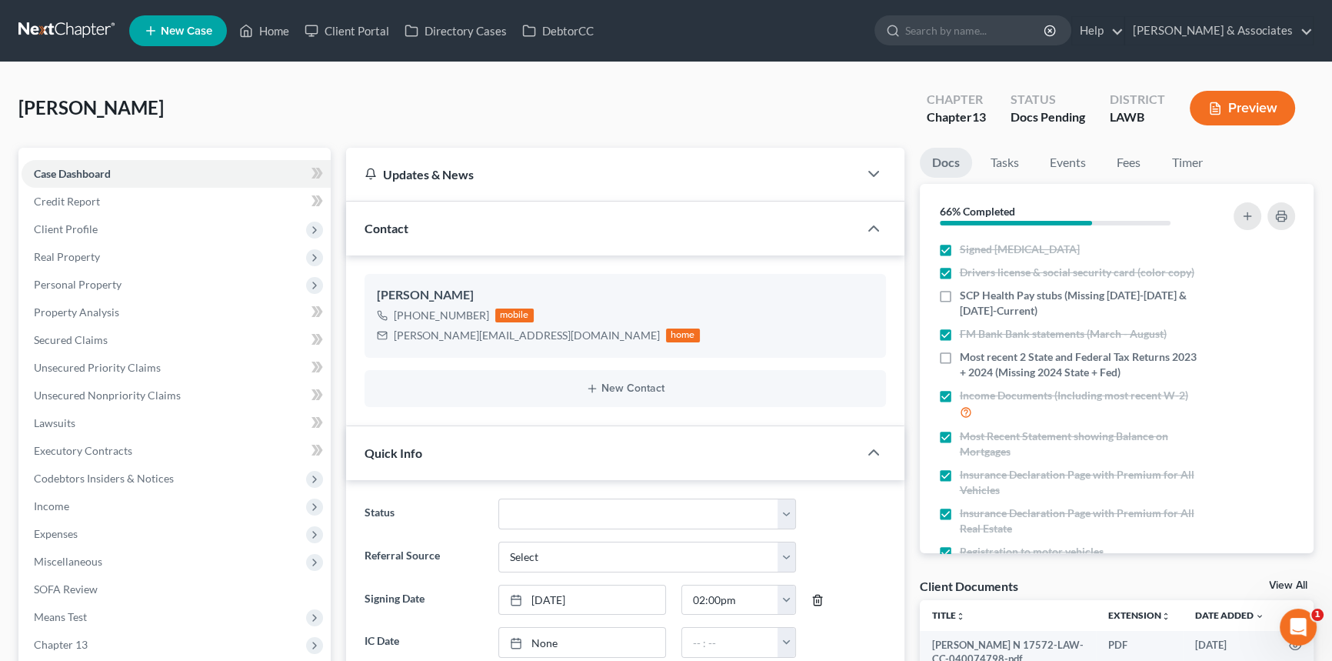
click at [815, 596] on icon "button" at bounding box center [818, 600] width 7 height 10
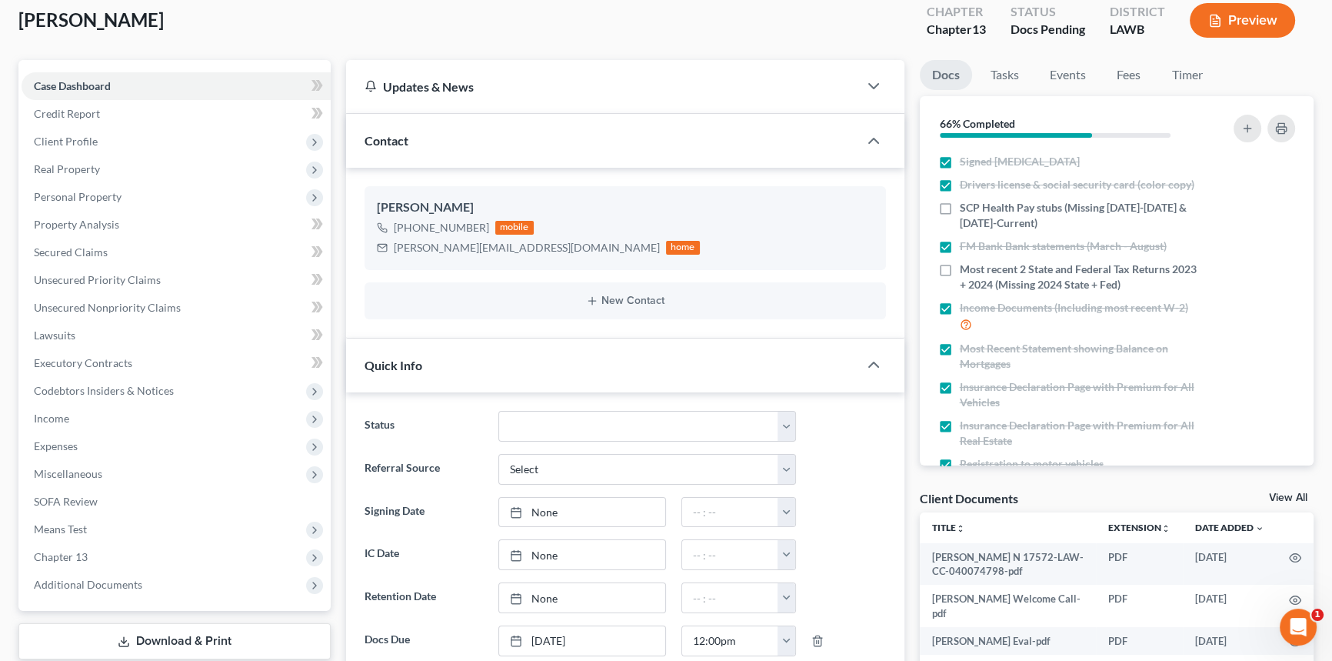
scroll to position [209, 0]
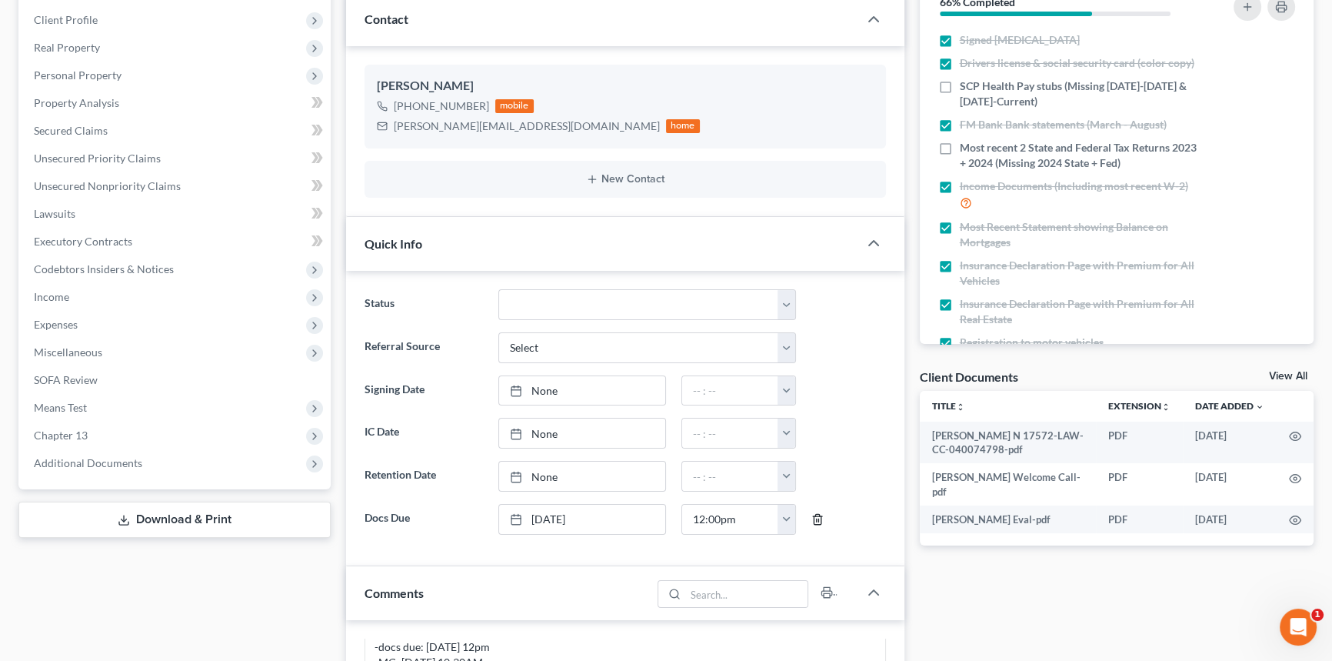
click at [819, 518] on icon "button" at bounding box center [817, 519] width 12 height 12
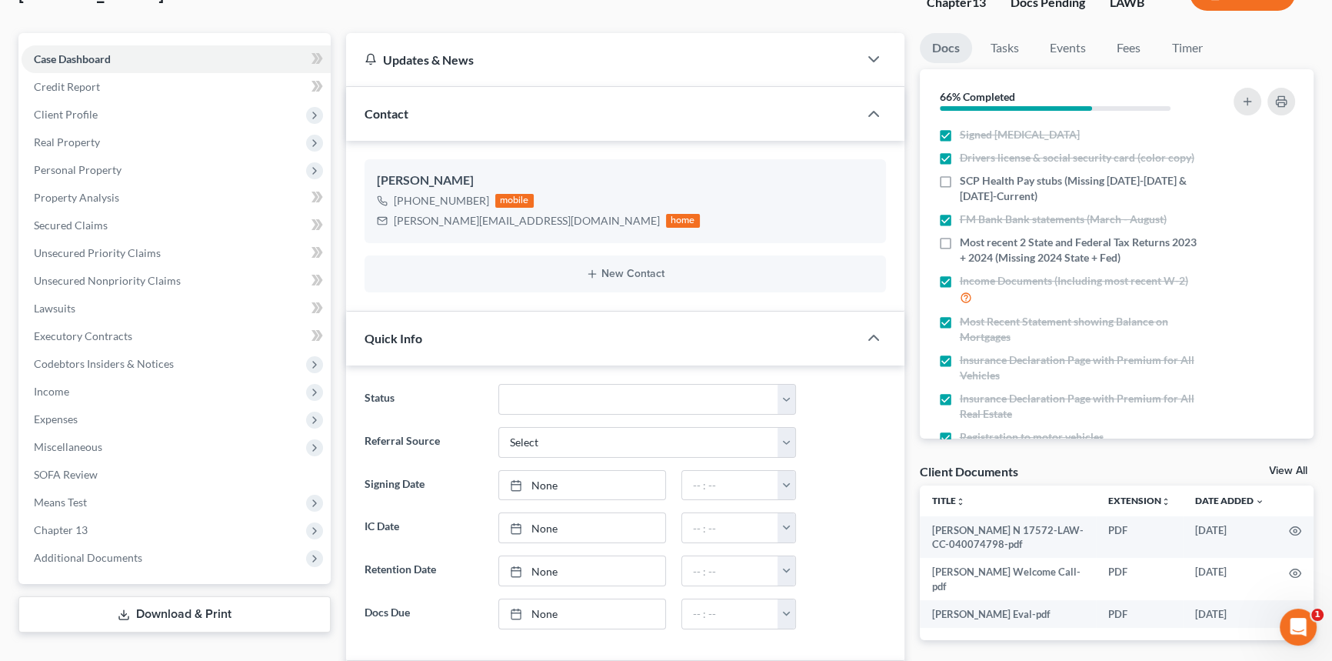
scroll to position [0, 0]
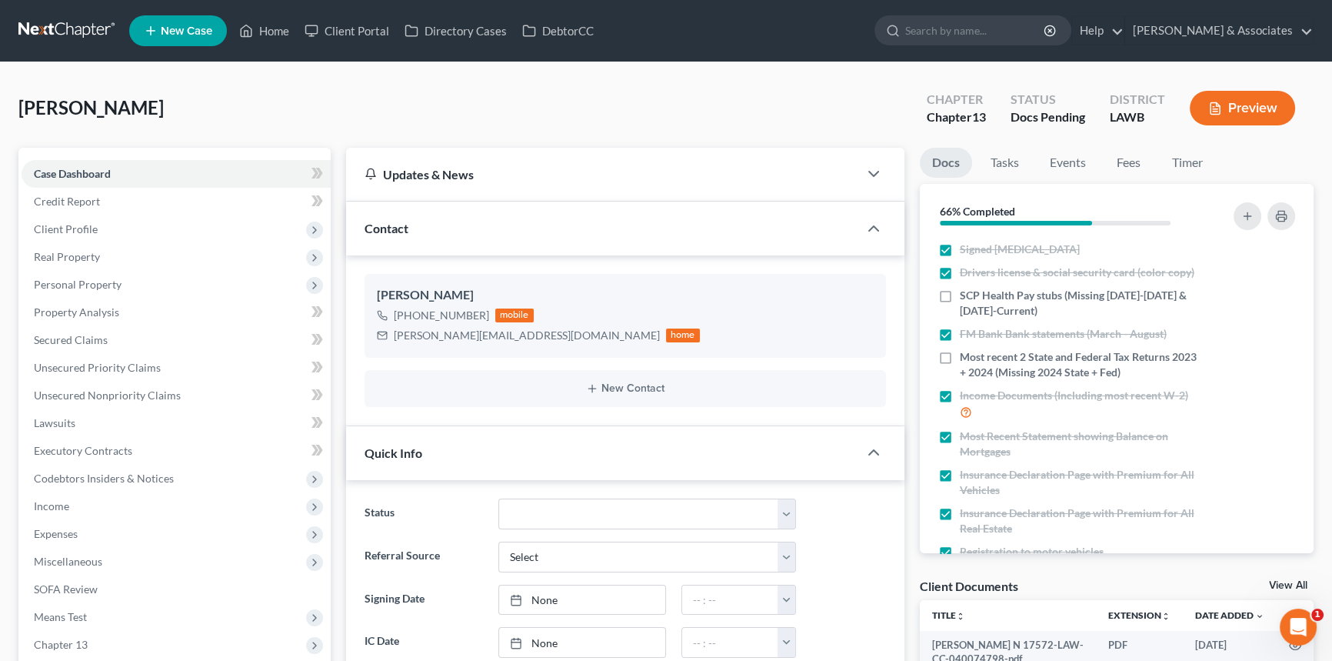
click at [263, 13] on ul "New Case Home Client Portal Directory Cases DebtorCC - No Result - See all resu…" at bounding box center [721, 31] width 1185 height 40
click at [265, 22] on link "Home" at bounding box center [264, 31] width 65 height 28
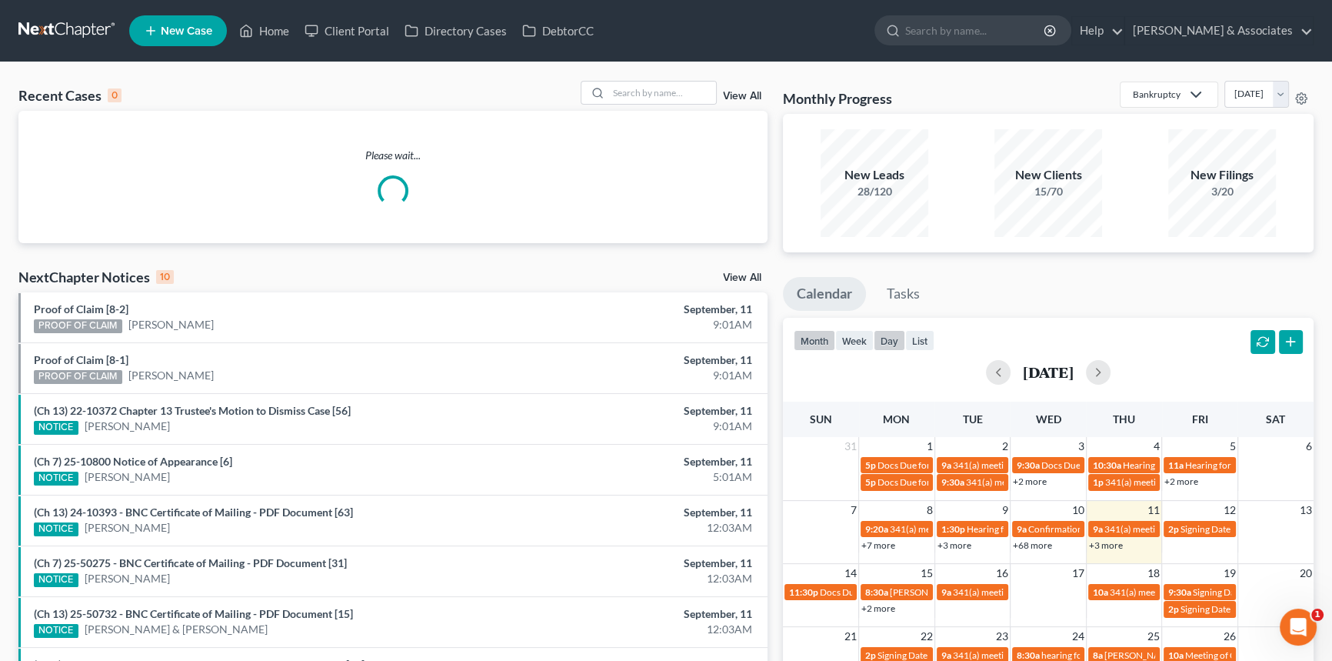
click at [891, 348] on button "day" at bounding box center [890, 340] width 32 height 21
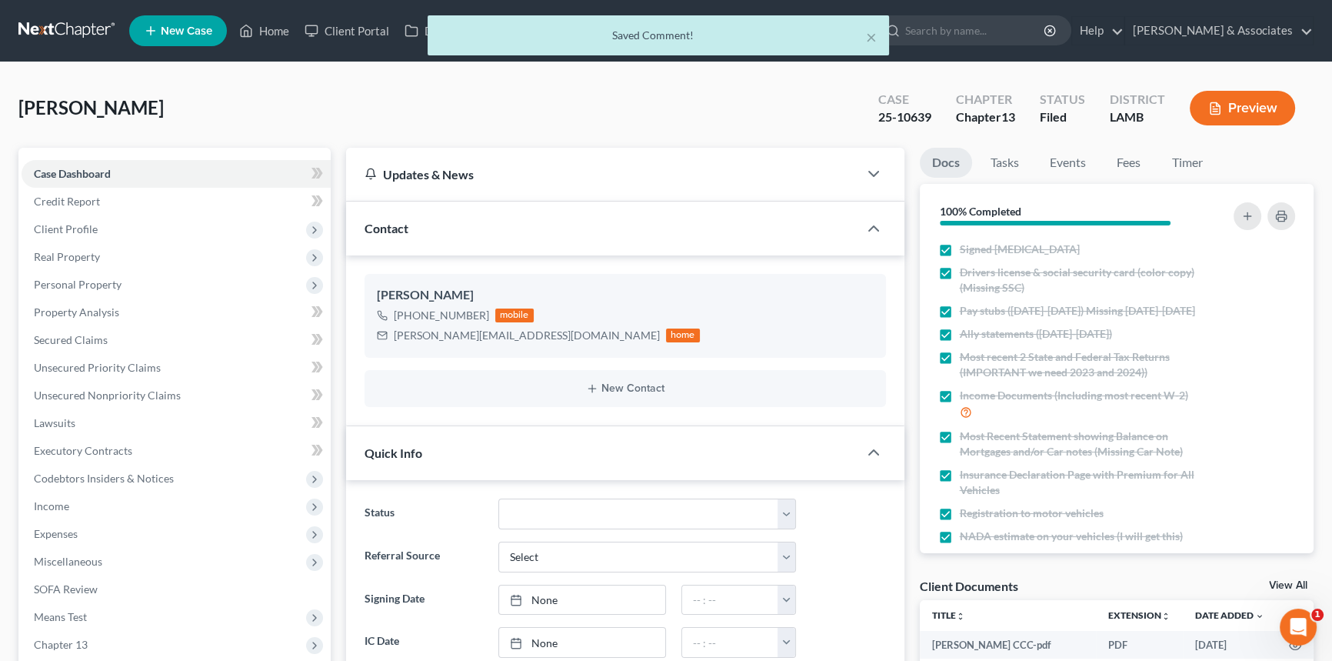
click at [258, 32] on div "× Saved Comment!" at bounding box center [658, 39] width 1332 height 48
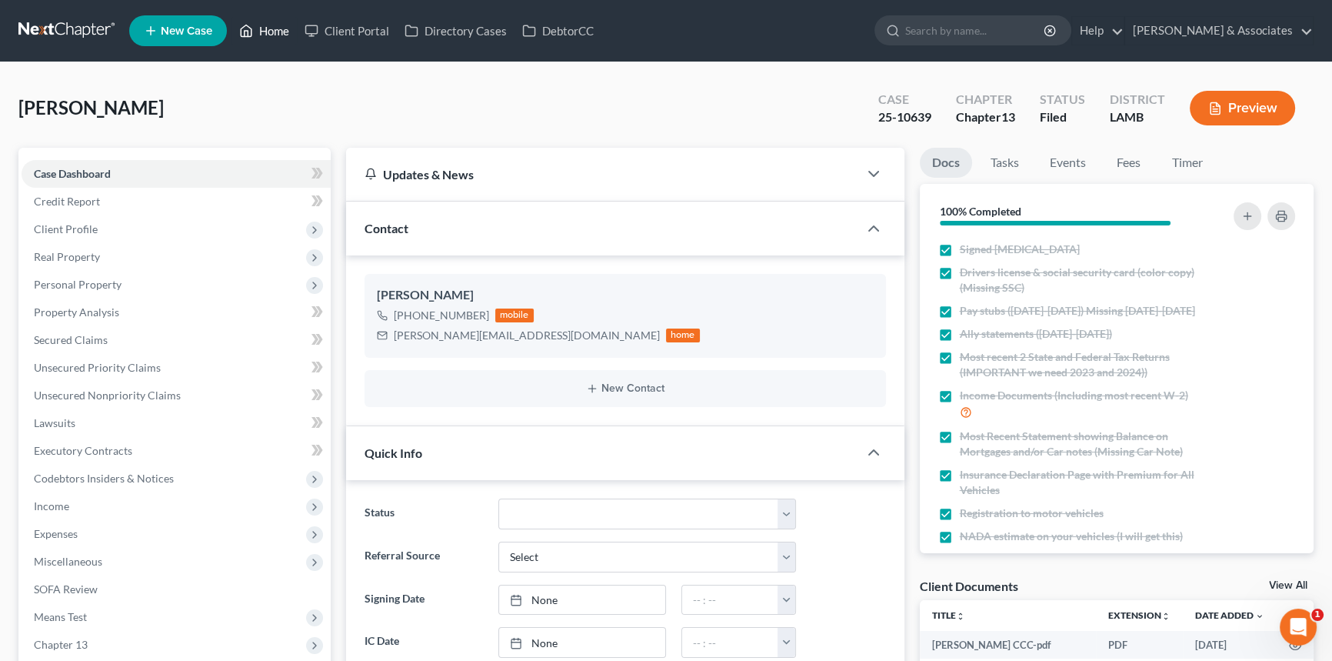
click at [270, 41] on link "Home" at bounding box center [264, 31] width 65 height 28
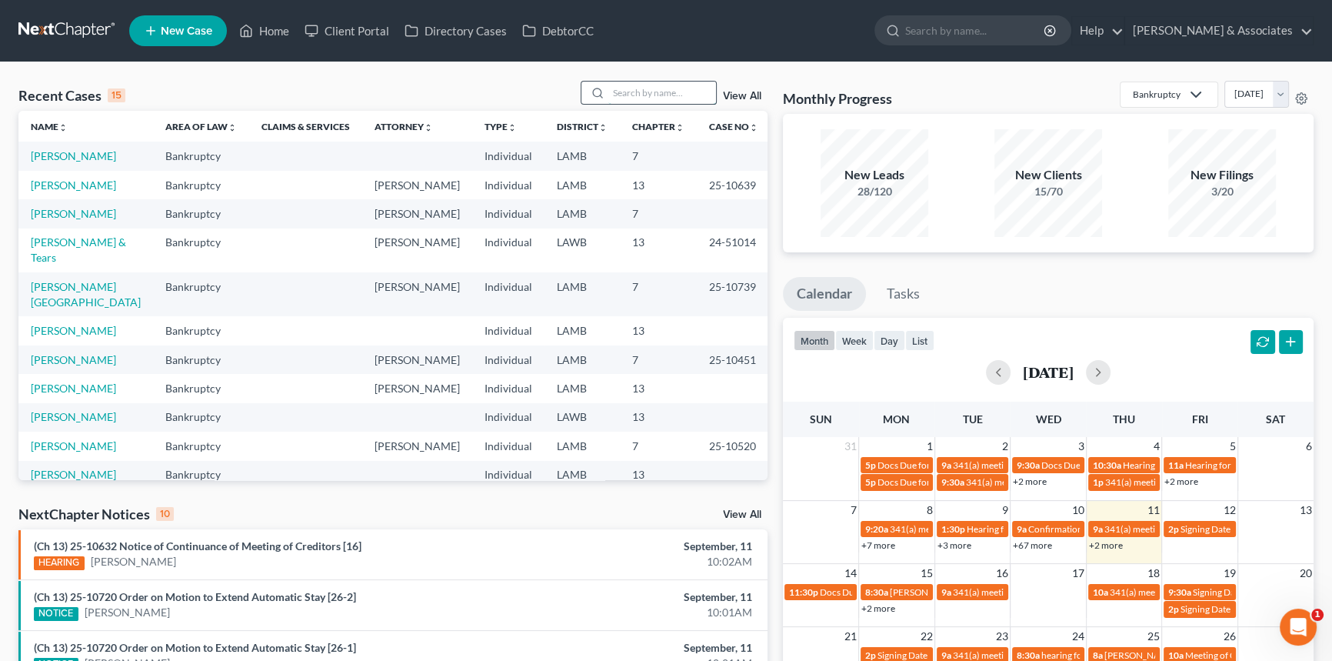
click at [635, 101] on input "search" at bounding box center [662, 93] width 108 height 22
type input "jeanne"
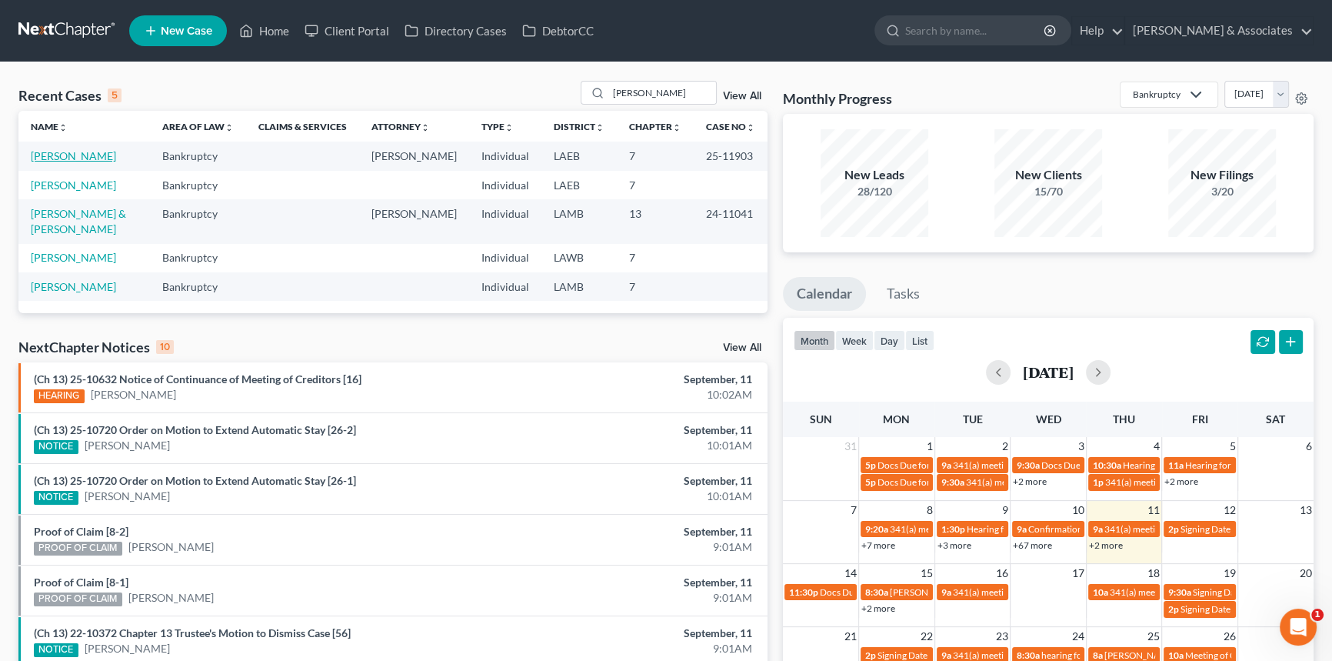
click at [62, 157] on link "Swindle, Jeanne" at bounding box center [73, 155] width 85 height 13
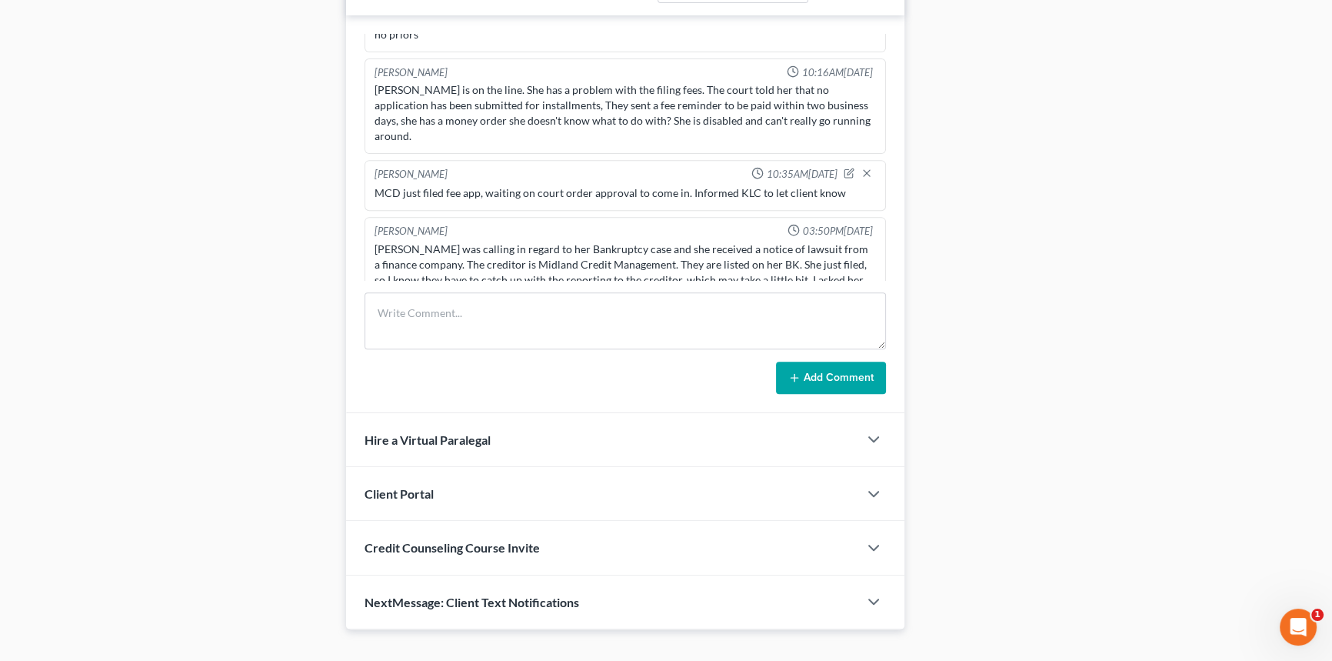
scroll to position [838, 0]
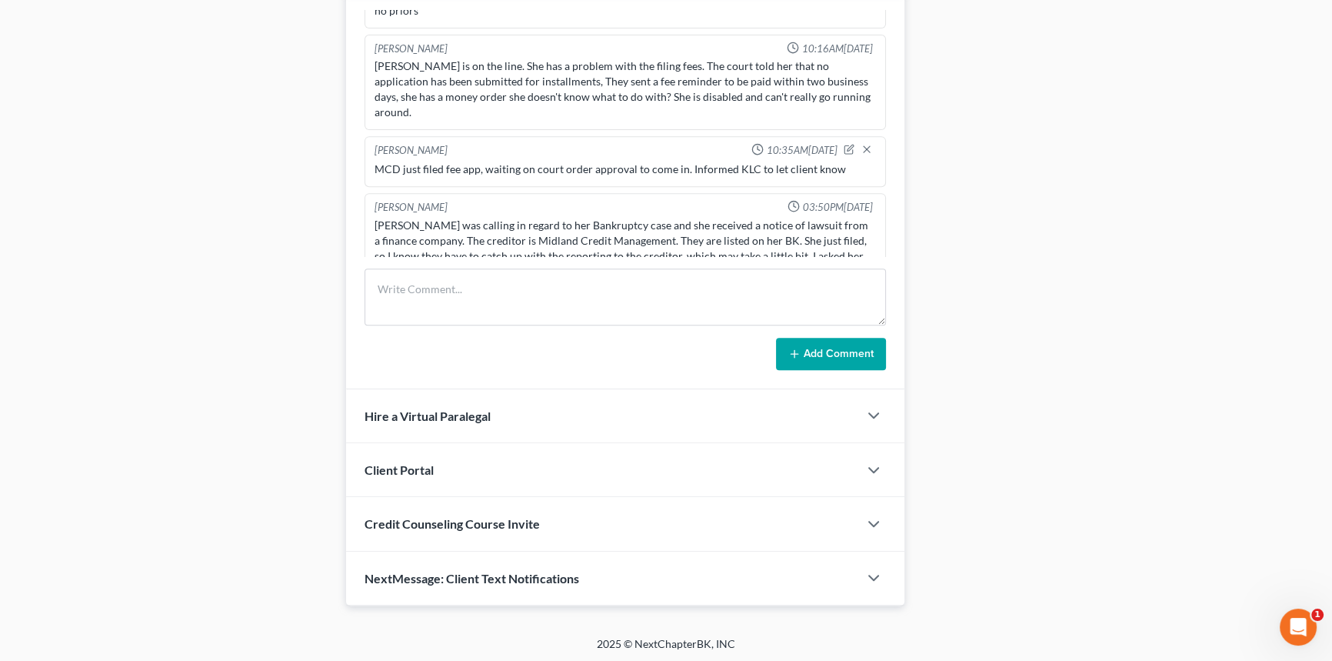
click at [517, 595] on div "NextMessage: Client Text Notifications" at bounding box center [602, 577] width 512 height 53
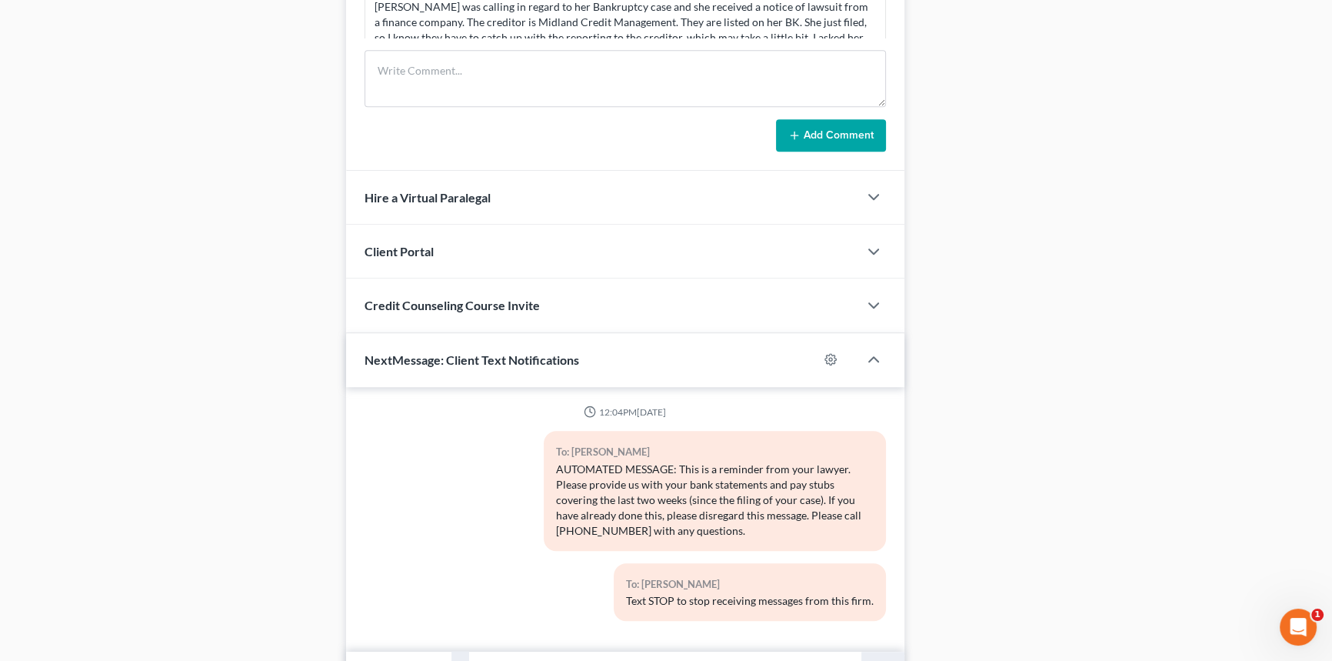
scroll to position [1138, 0]
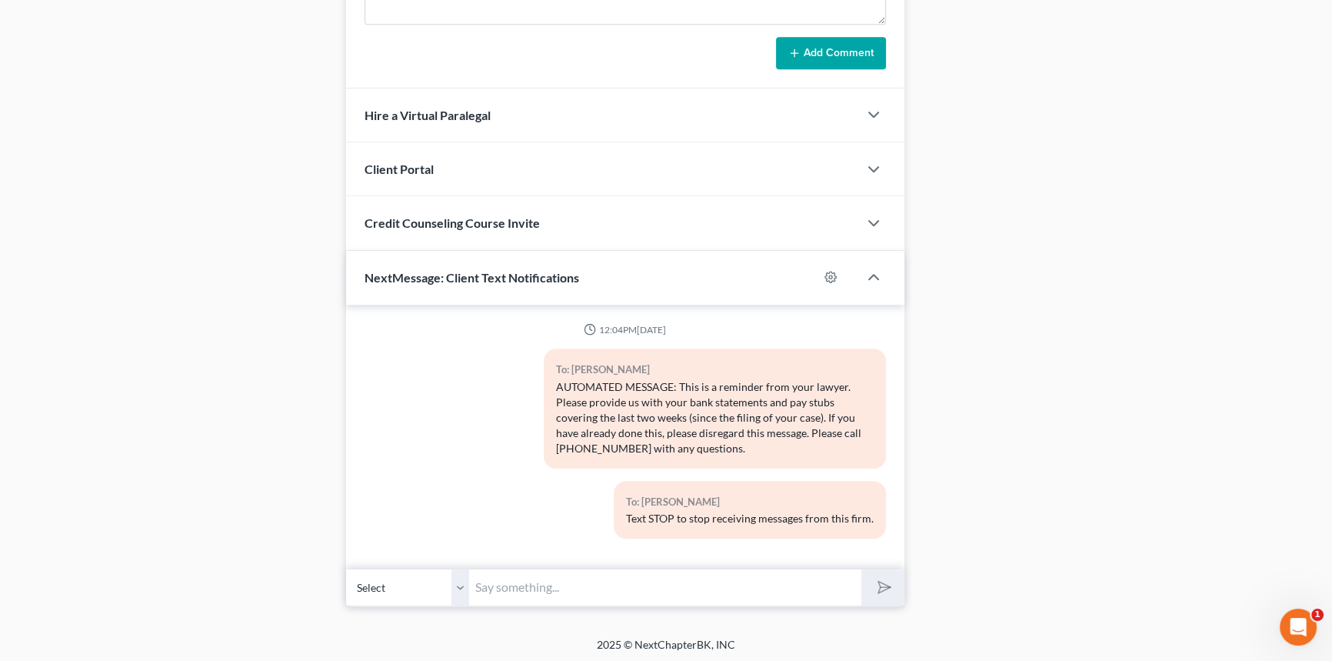
click at [617, 275] on div "NextMessage: Client Text Notifications" at bounding box center [582, 277] width 472 height 53
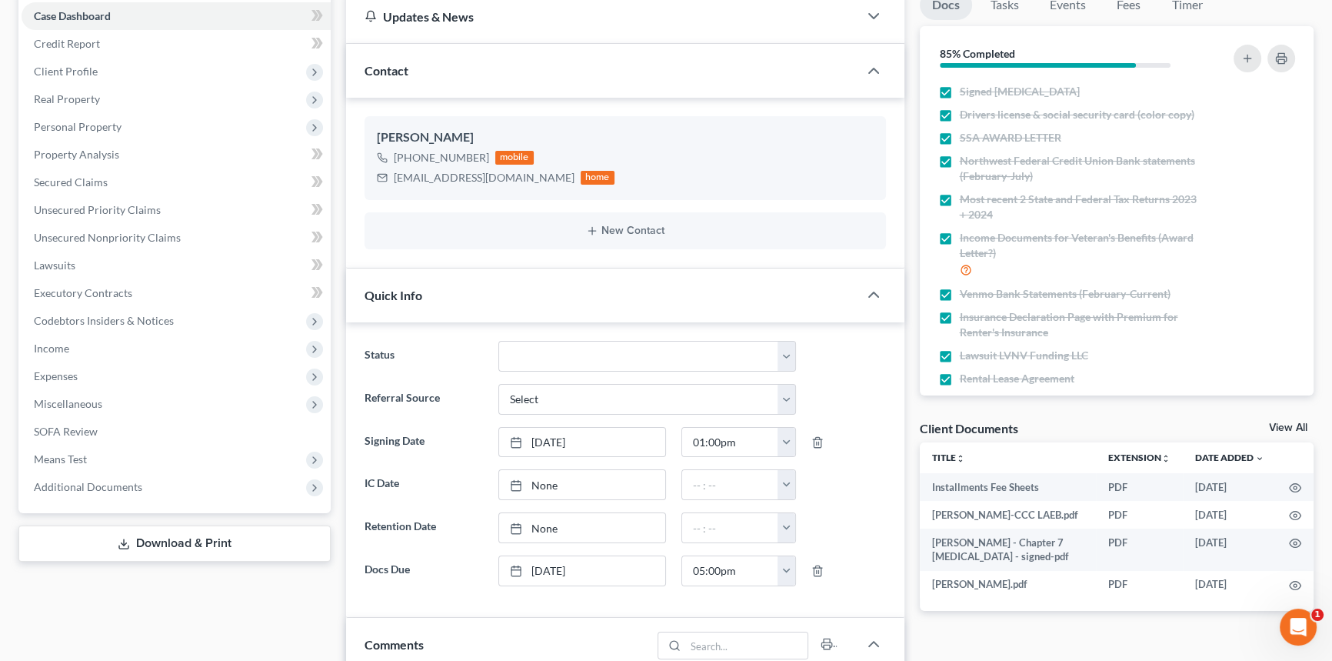
scroll to position [151, 0]
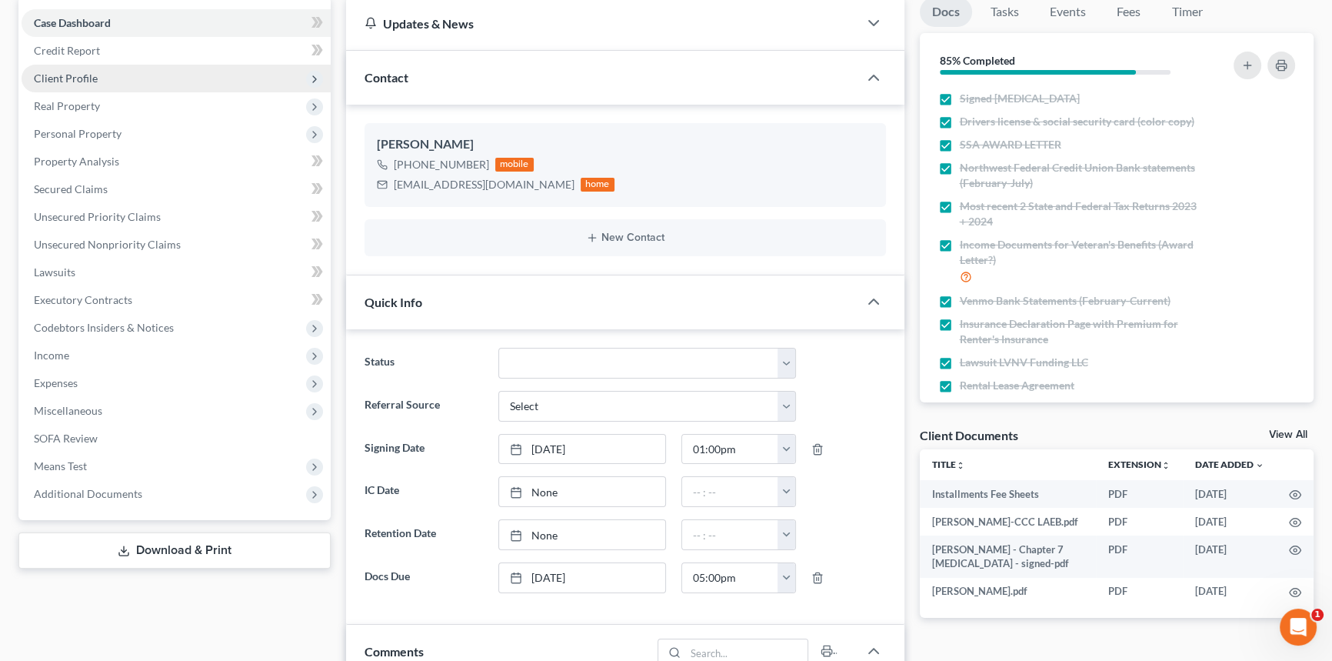
click at [96, 80] on span "Client Profile" at bounding box center [176, 79] width 309 height 28
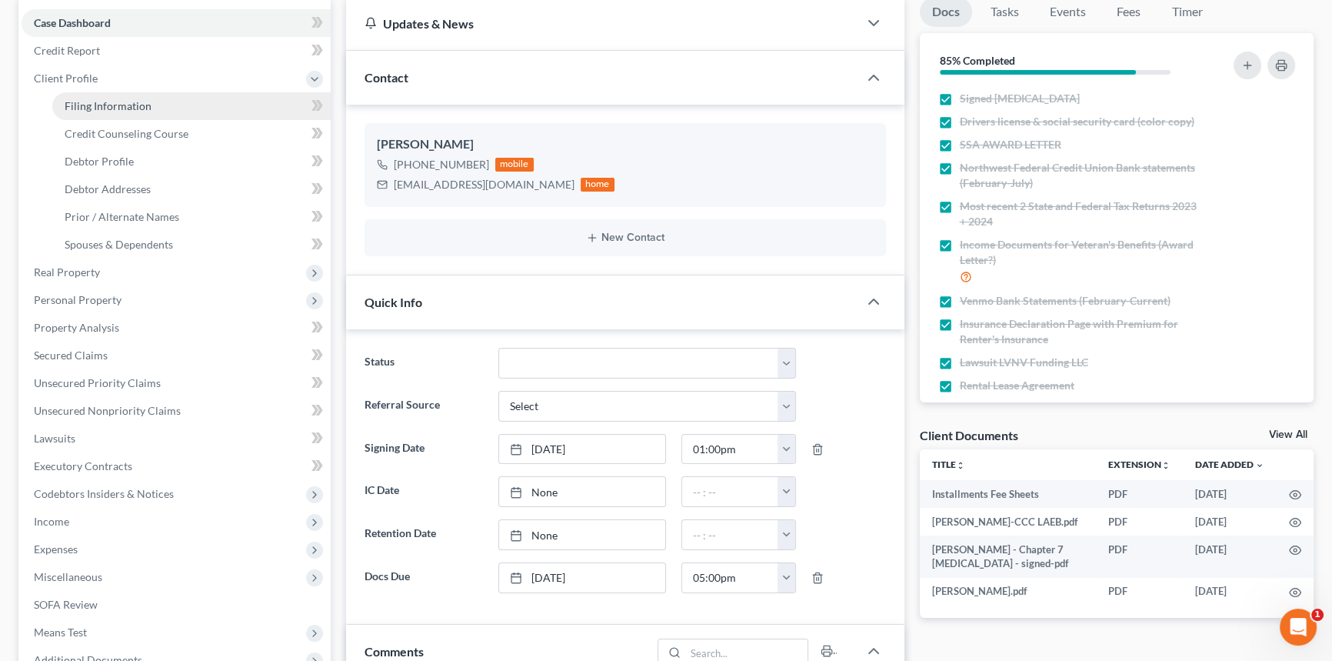
click at [91, 107] on span "Filing Information" at bounding box center [108, 105] width 87 height 13
select select "1"
select select "0"
select select "19"
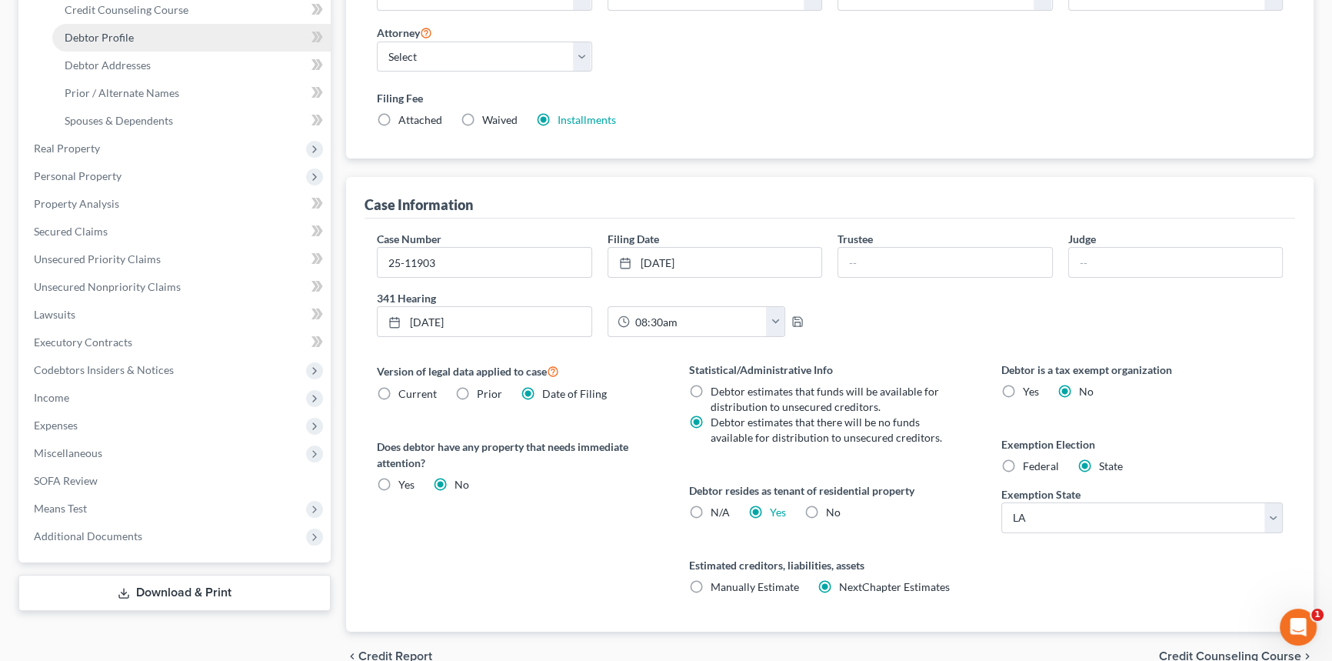
scroll to position [139, 0]
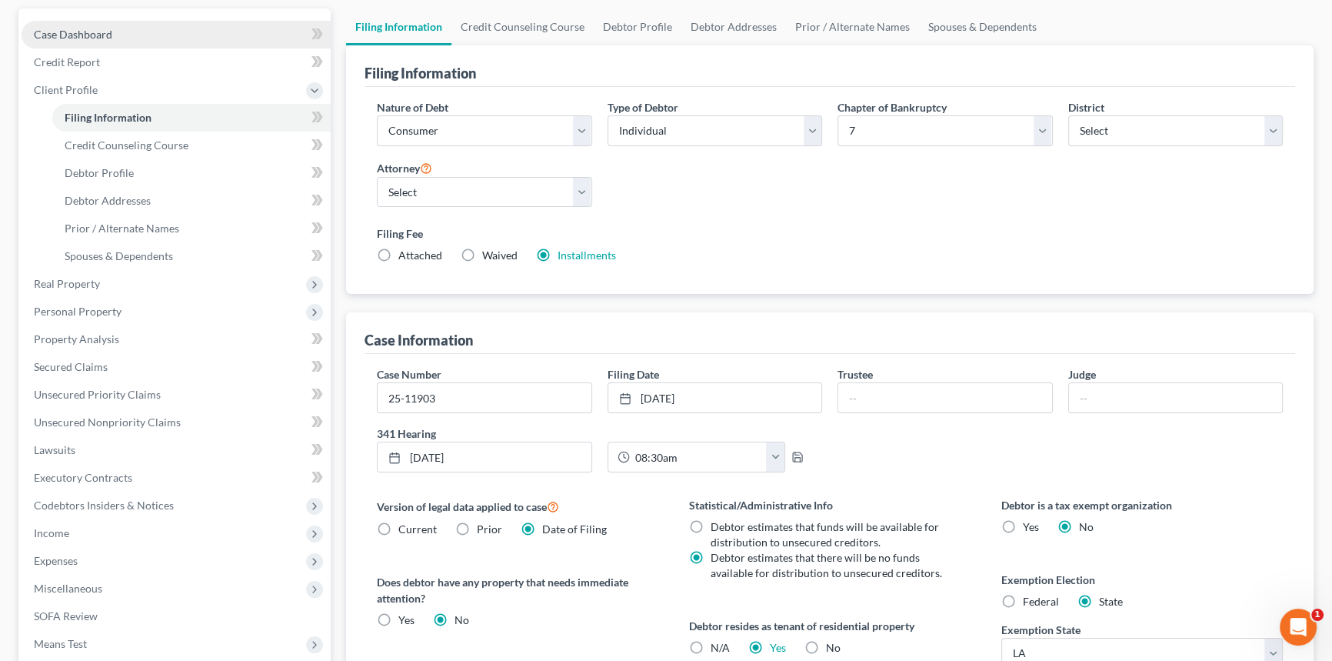
drag, startPoint x: 128, startPoint y: 27, endPoint x: 128, endPoint y: 35, distance: 8.5
click at [128, 27] on link "Case Dashboard" at bounding box center [176, 35] width 309 height 28
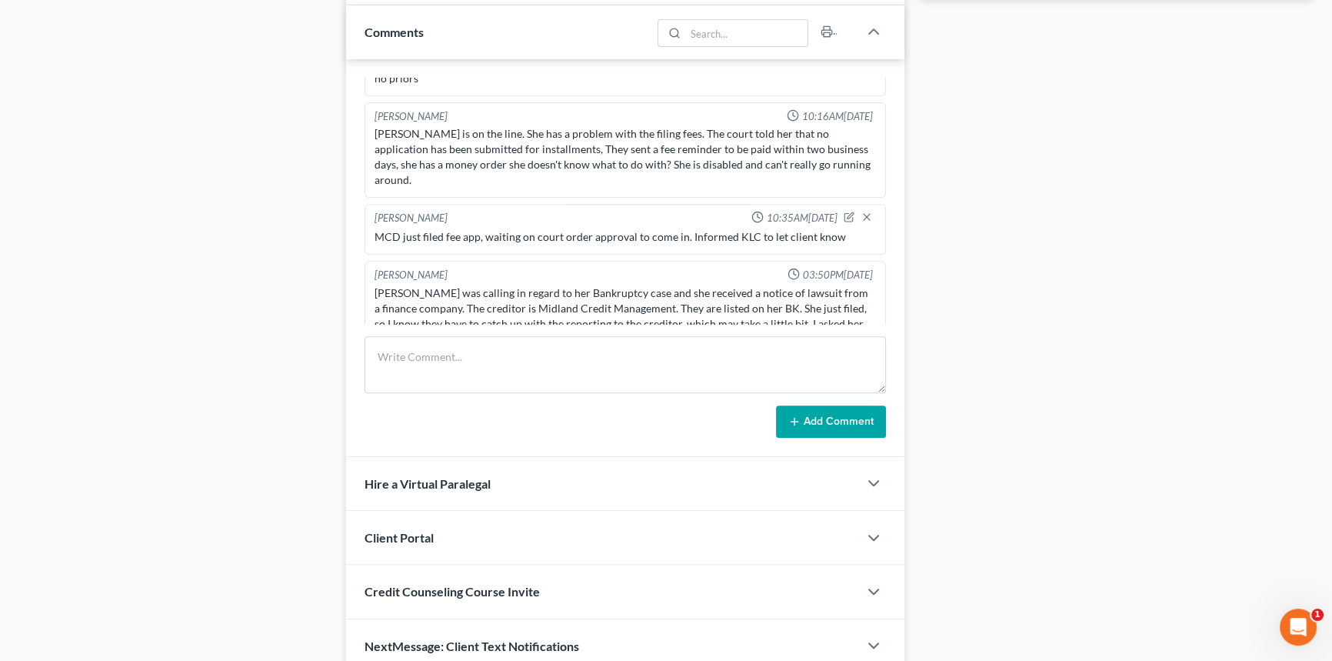
scroll to position [838, 0]
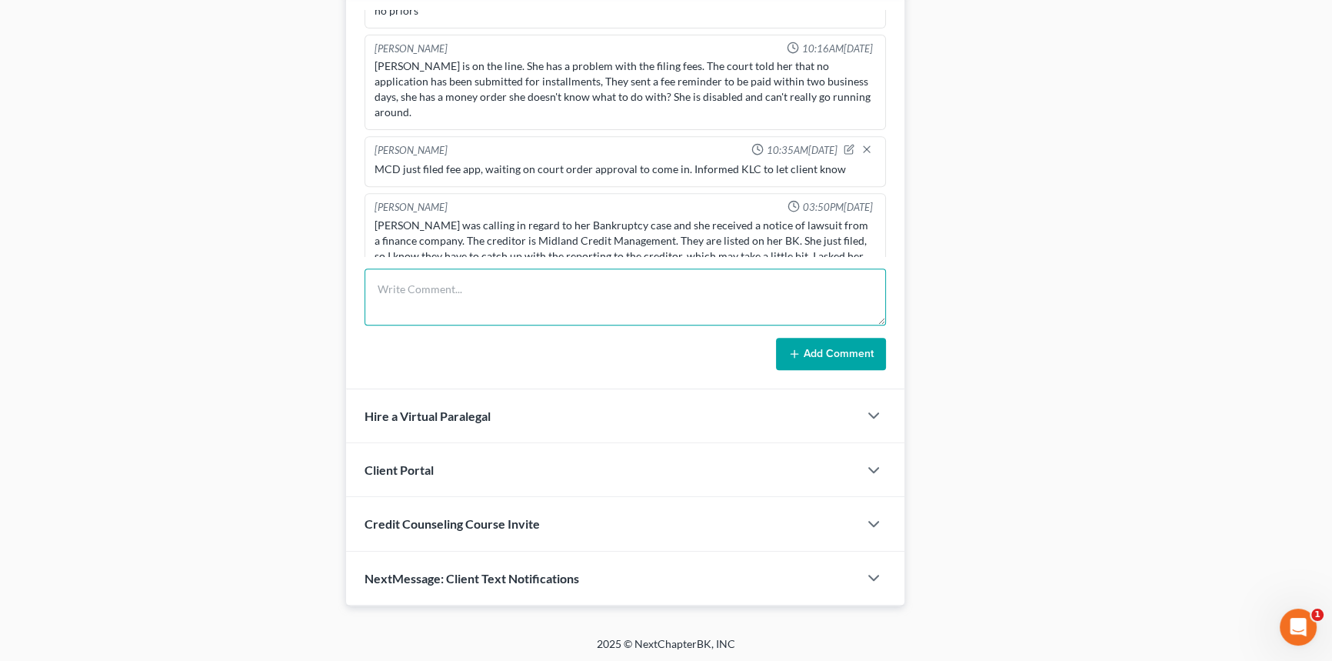
click at [493, 269] on textarea at bounding box center [625, 296] width 521 height 57
click at [485, 280] on textarea at bounding box center [625, 296] width 521 height 57
type textarea "client provided NWFCU August Bank Statement, uploaded to file"
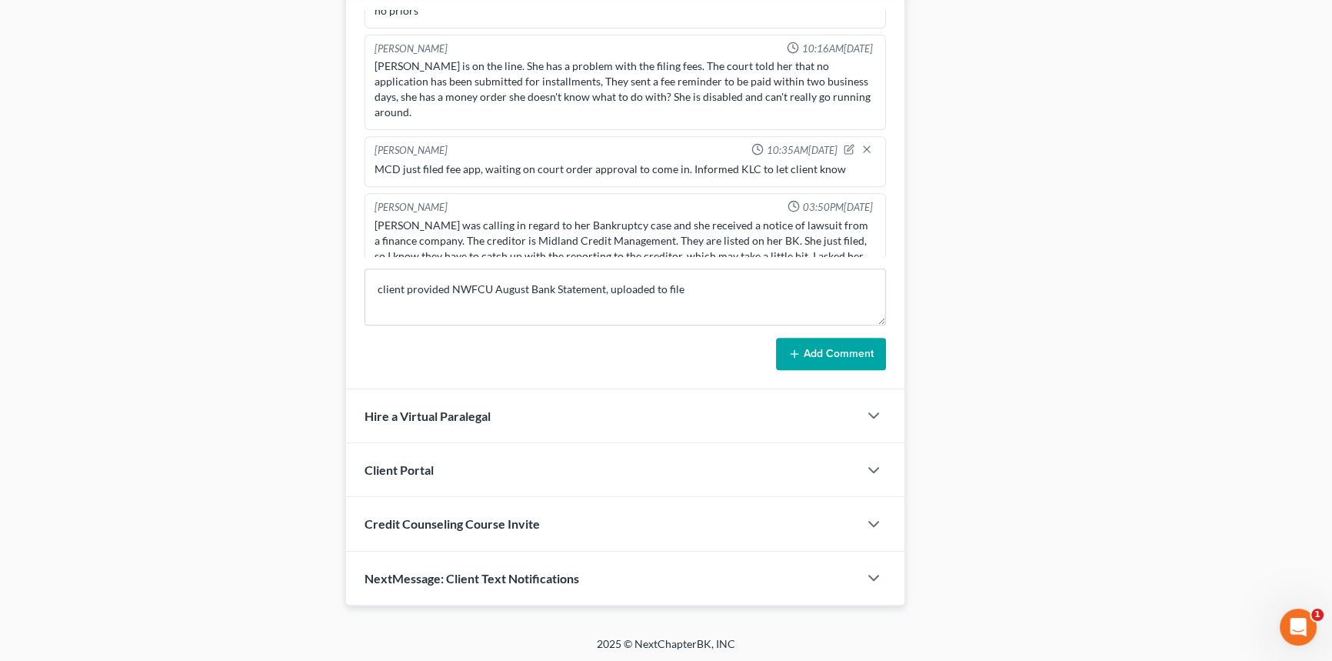
click at [839, 346] on button "Add Comment" at bounding box center [831, 354] width 110 height 32
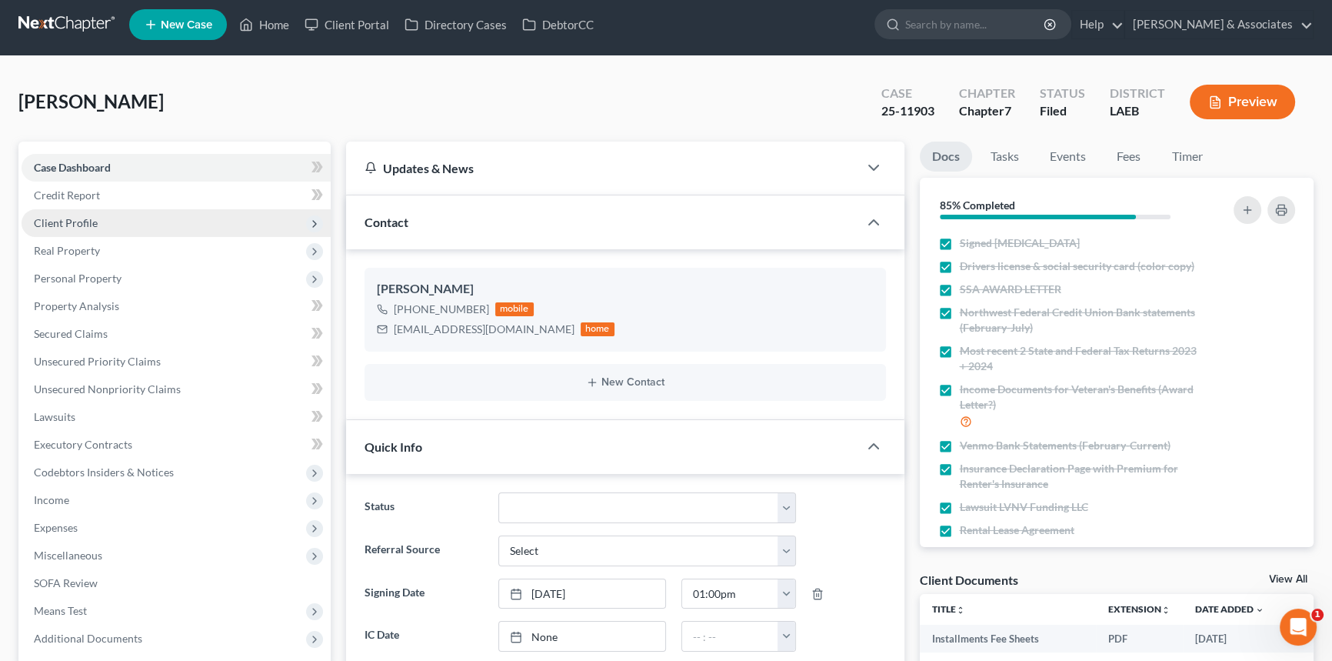
scroll to position [0, 0]
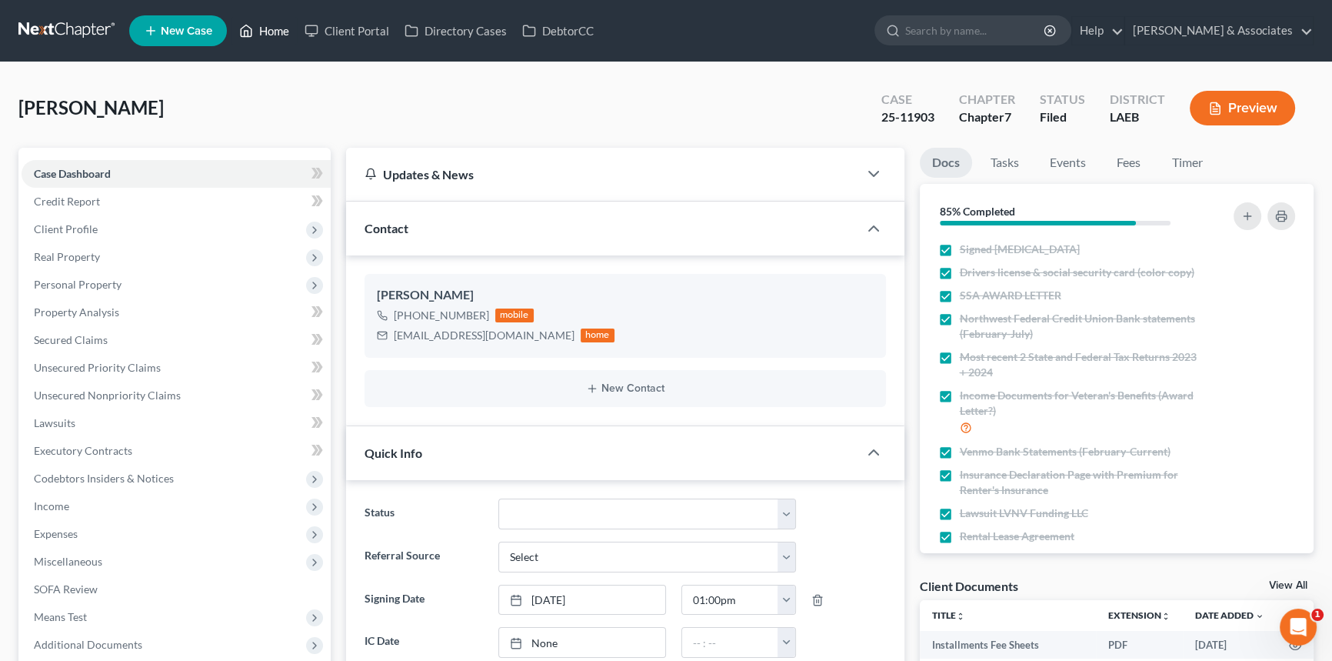
click at [282, 26] on link "Home" at bounding box center [264, 31] width 65 height 28
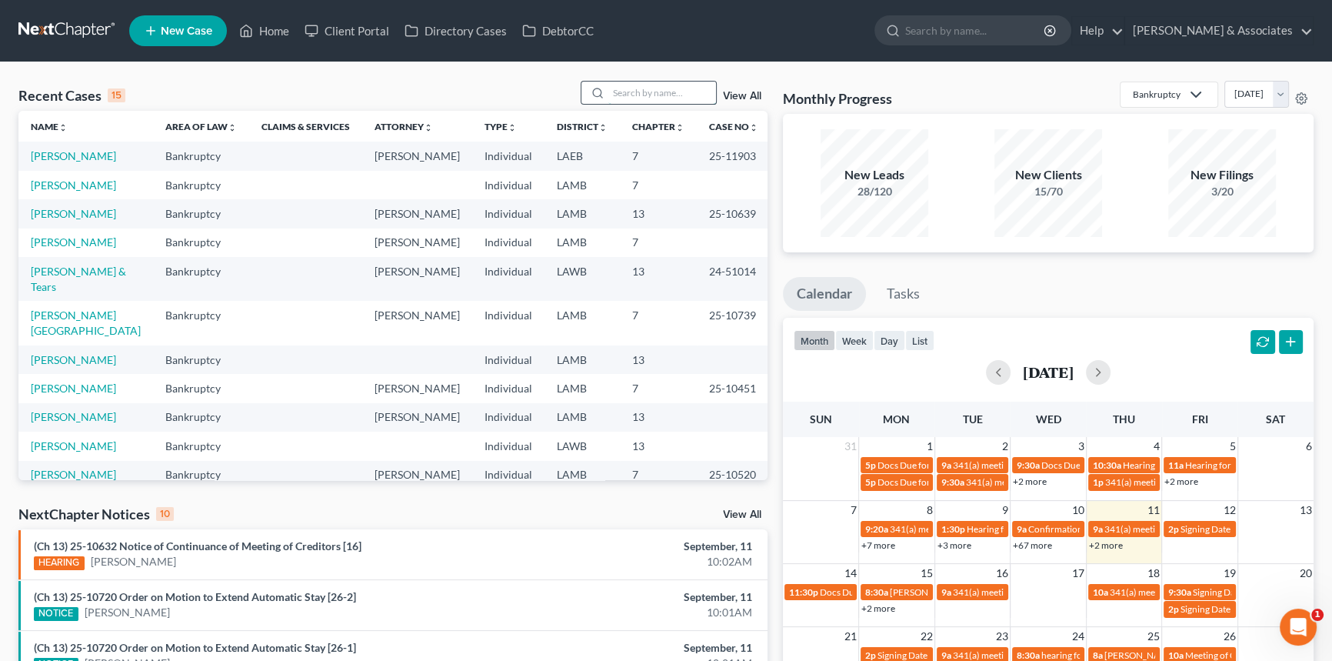
click at [633, 87] on input "search" at bounding box center [662, 93] width 108 height 22
type input "saul"
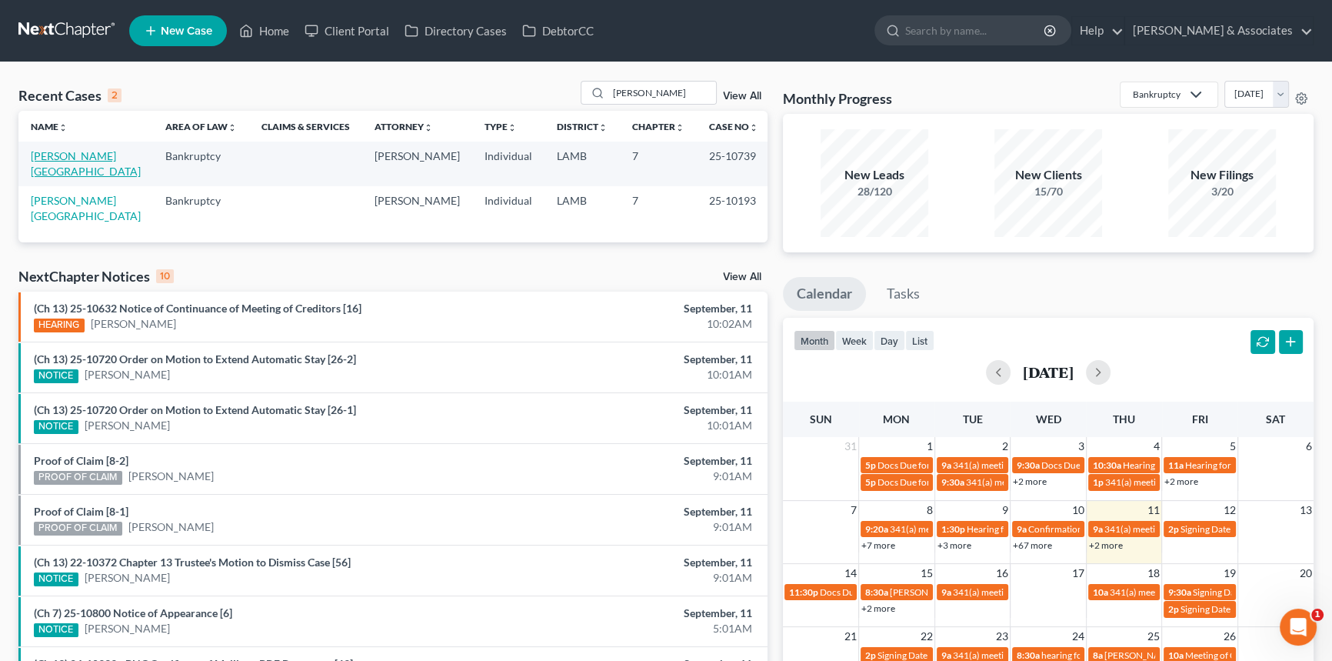
click at [78, 153] on link "[PERSON_NAME][GEOGRAPHIC_DATA]" at bounding box center [86, 163] width 110 height 28
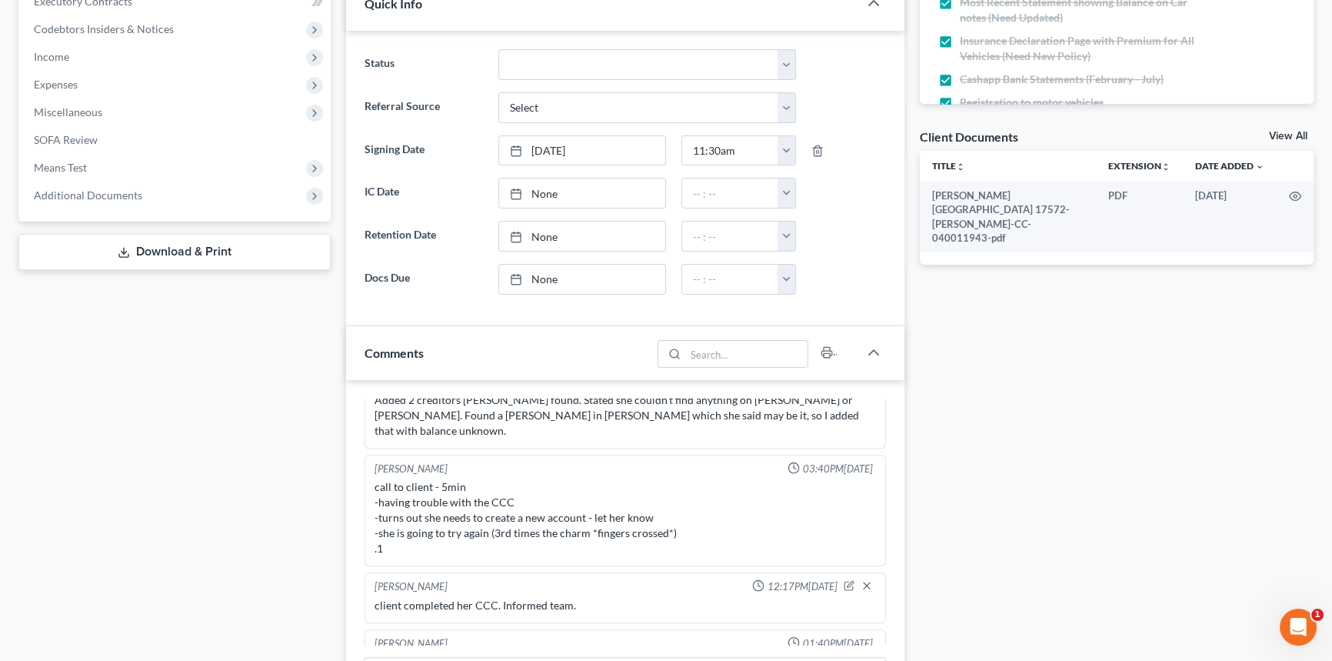
scroll to position [558, 0]
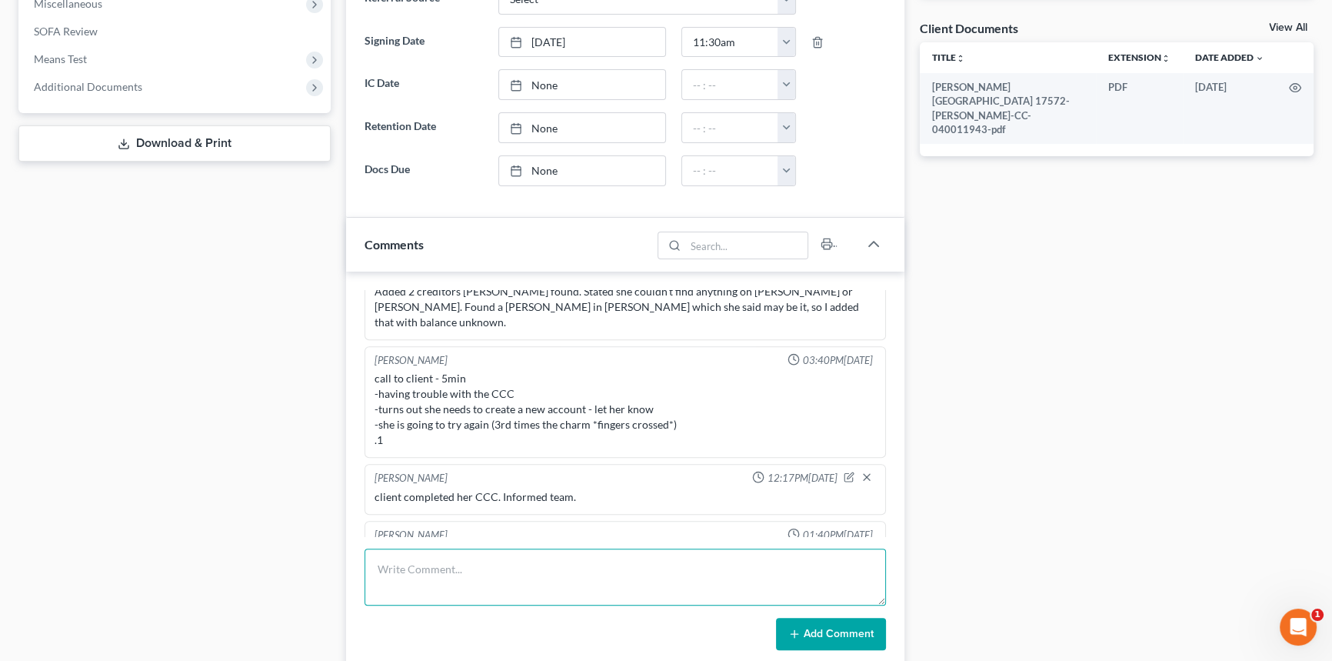
click at [439, 578] on textarea at bounding box center [625, 576] width 521 height 57
click at [445, 576] on textarea "received email this morning from Bonnie Durst with Rogers, Carter & Payne see b…" at bounding box center [625, 576] width 521 height 57
click at [435, 589] on textarea "received email this morning from Bonnie Durst with Rogers, Carter & Payne see b…" at bounding box center [625, 576] width 521 height 57
paste textarea "Good morning, It does not look like our firm filed the garnishment in this matt…"
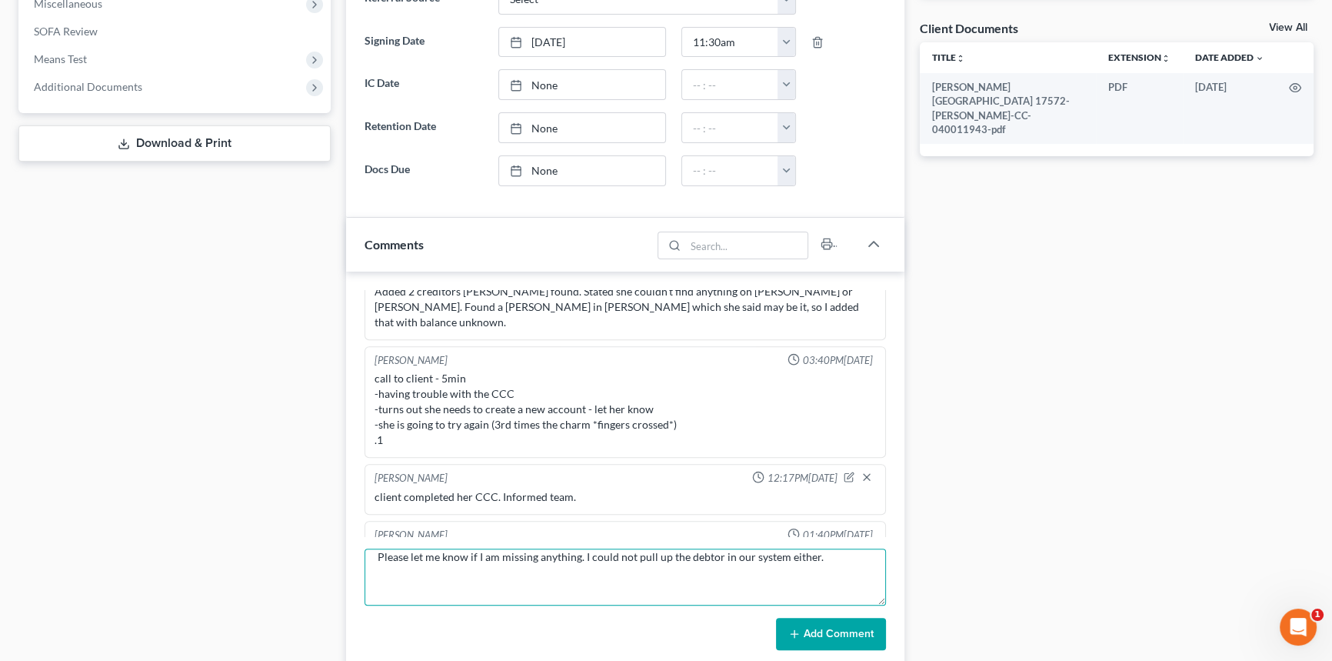
scroll to position [181, 0]
click at [405, 569] on textarea "received email this morning from Bonnie Durst with Rogers, Carter & Payne see b…" at bounding box center [625, 576] width 521 height 57
click at [402, 577] on textarea "received email this morning from Bonnie Durst with Rogers, Carter & Payne see b…" at bounding box center [625, 576] width 521 height 57
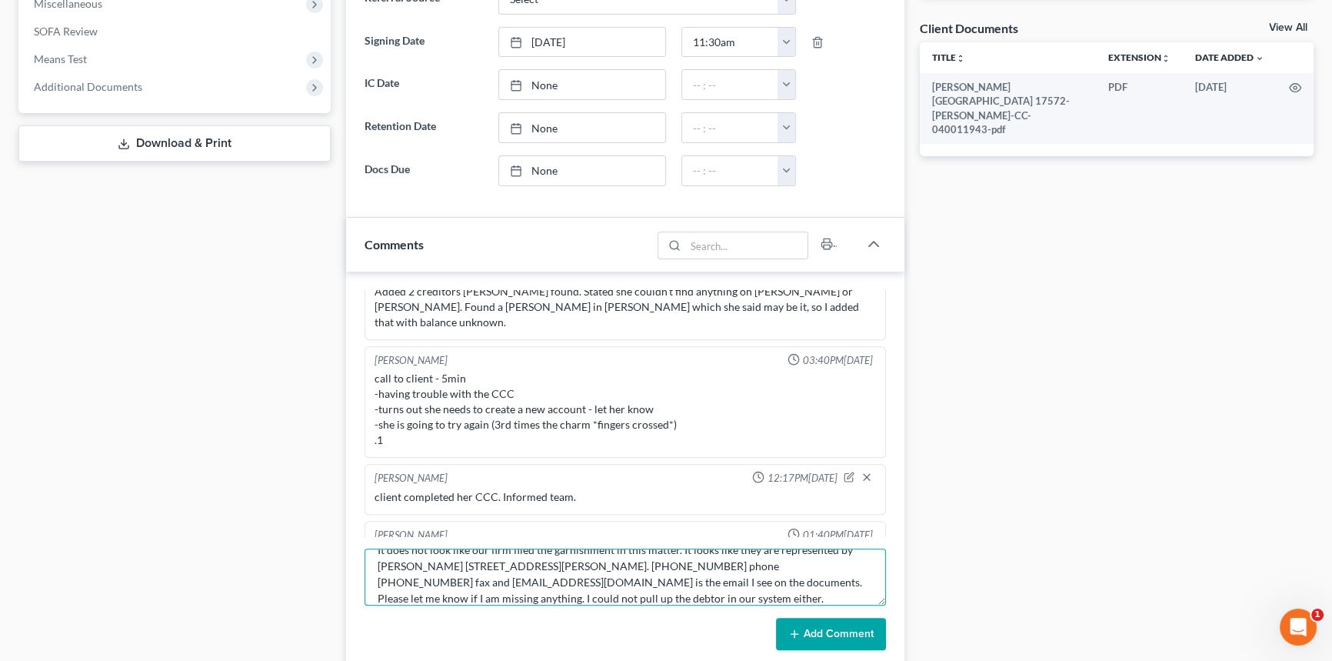
scroll to position [148, 0]
type textarea "received email this morning from Bonnie Durst with Rogers, Carter & Payne see b…"
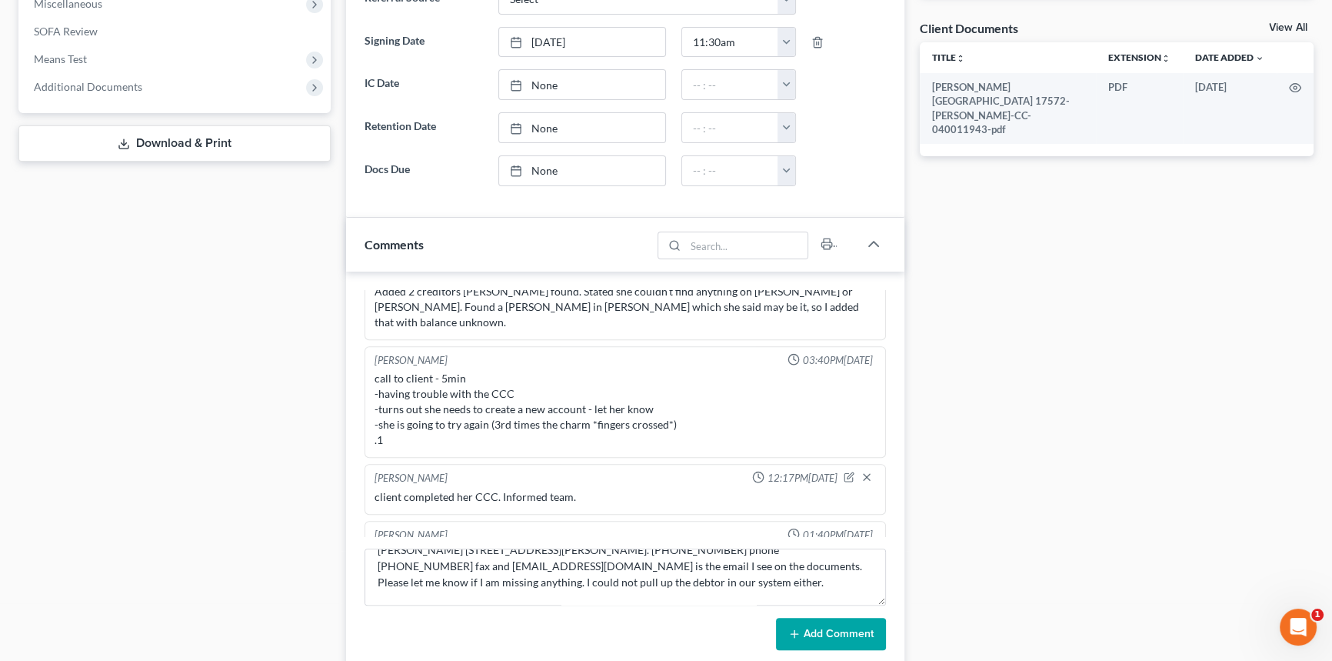
click at [869, 637] on button "Add Comment" at bounding box center [831, 634] width 110 height 32
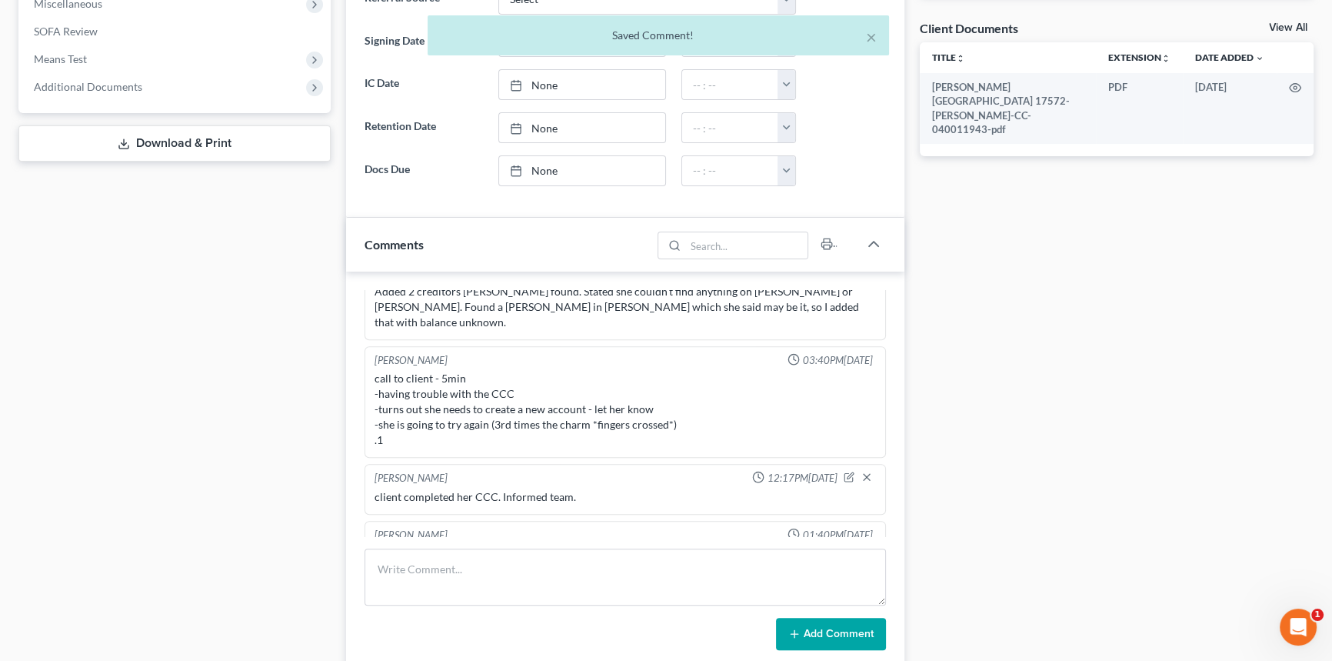
scroll to position [1545, 0]
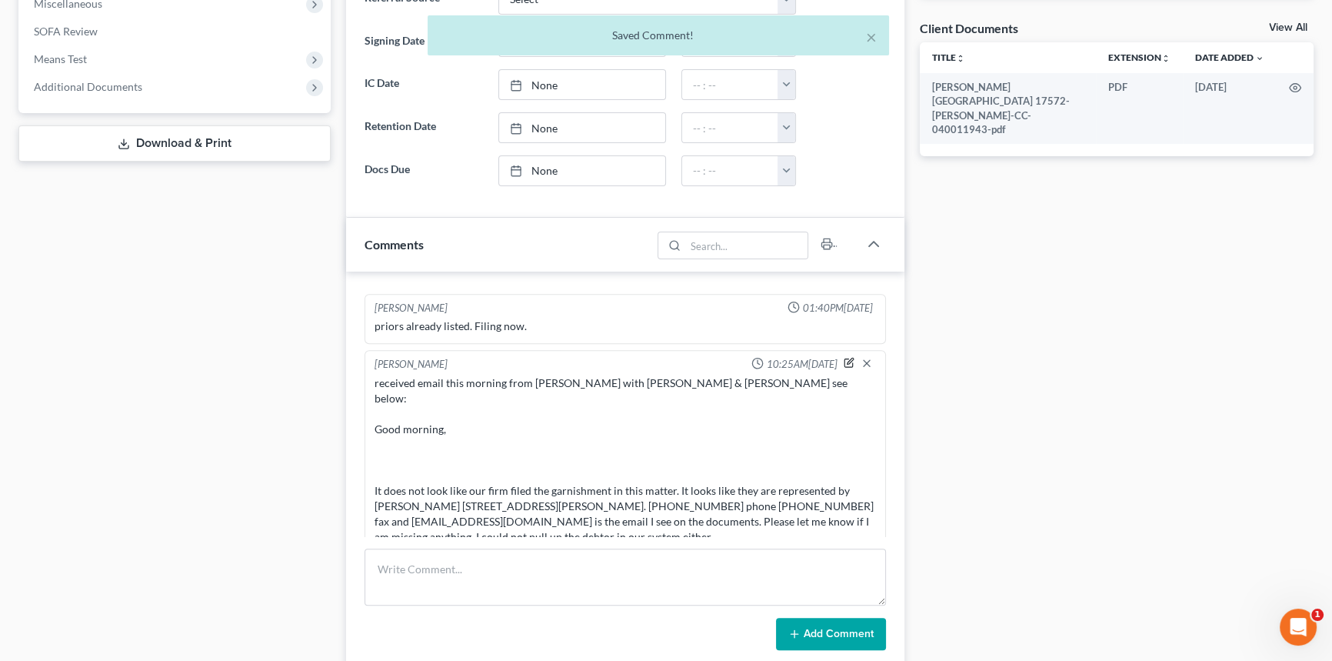
drag, startPoint x: 835, startPoint y: 323, endPoint x: 819, endPoint y: 330, distance: 16.9
click at [844, 357] on icon "button" at bounding box center [849, 362] width 11 height 11
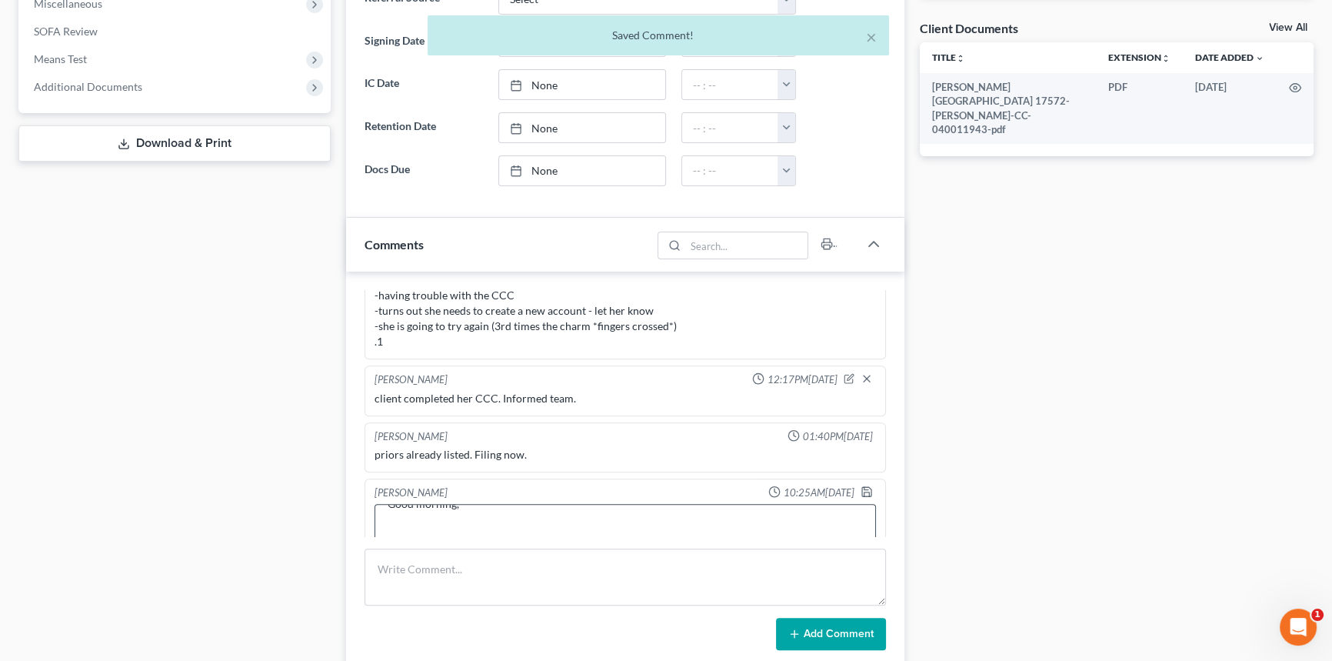
scroll to position [69, 0]
click at [523, 504] on textarea "received email this morning from Bonnie Durst with Rogers, Carter & Payne see b…" at bounding box center [625, 532] width 501 height 57
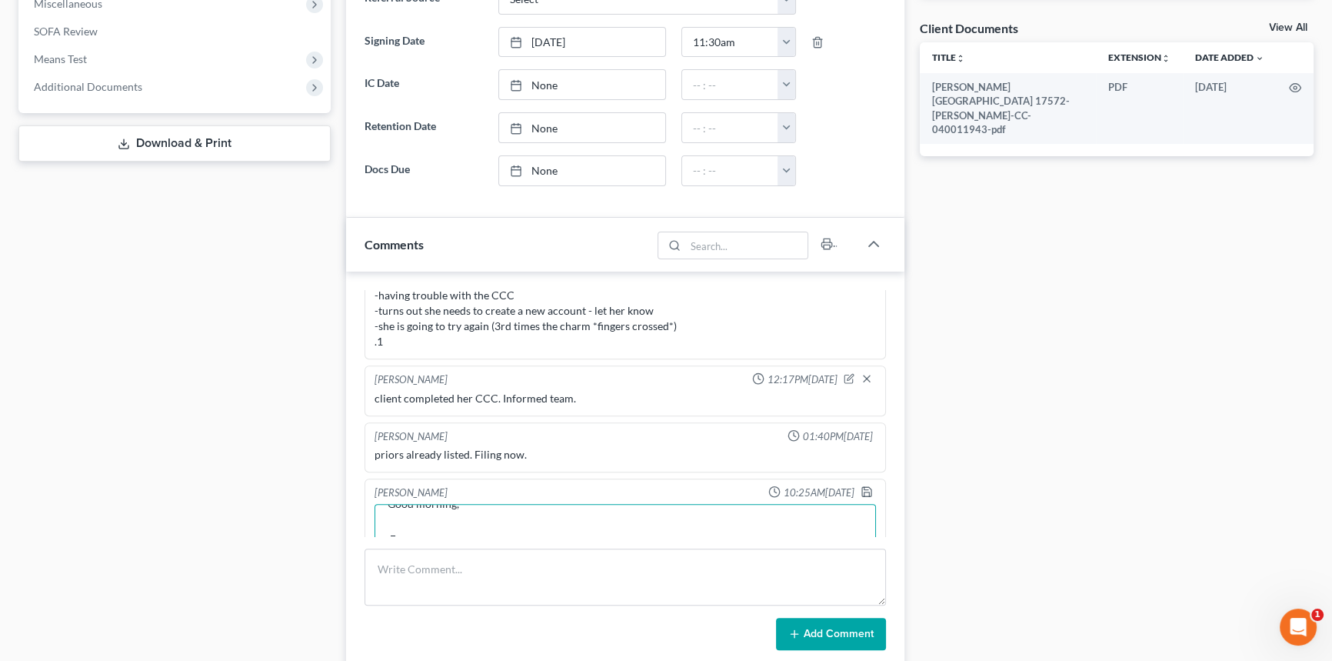
click at [501, 504] on textarea "received email this morning from Bonnie Durst with Rogers, Carter & Payne see b…" at bounding box center [625, 532] width 501 height 57
type textarea "received email this morning from Bonnie Durst with Rogers, Carter & Payne see b…"
click at [861, 485] on icon "button" at bounding box center [867, 491] width 12 height 12
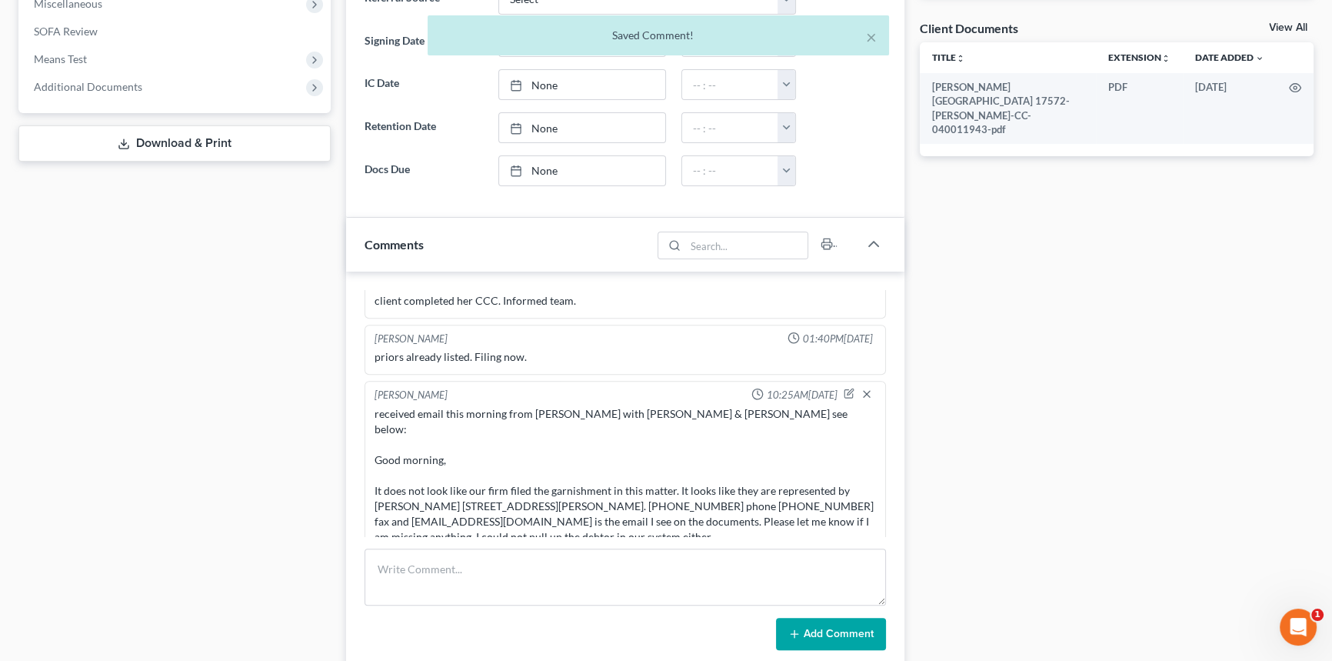
scroll to position [1514, 0]
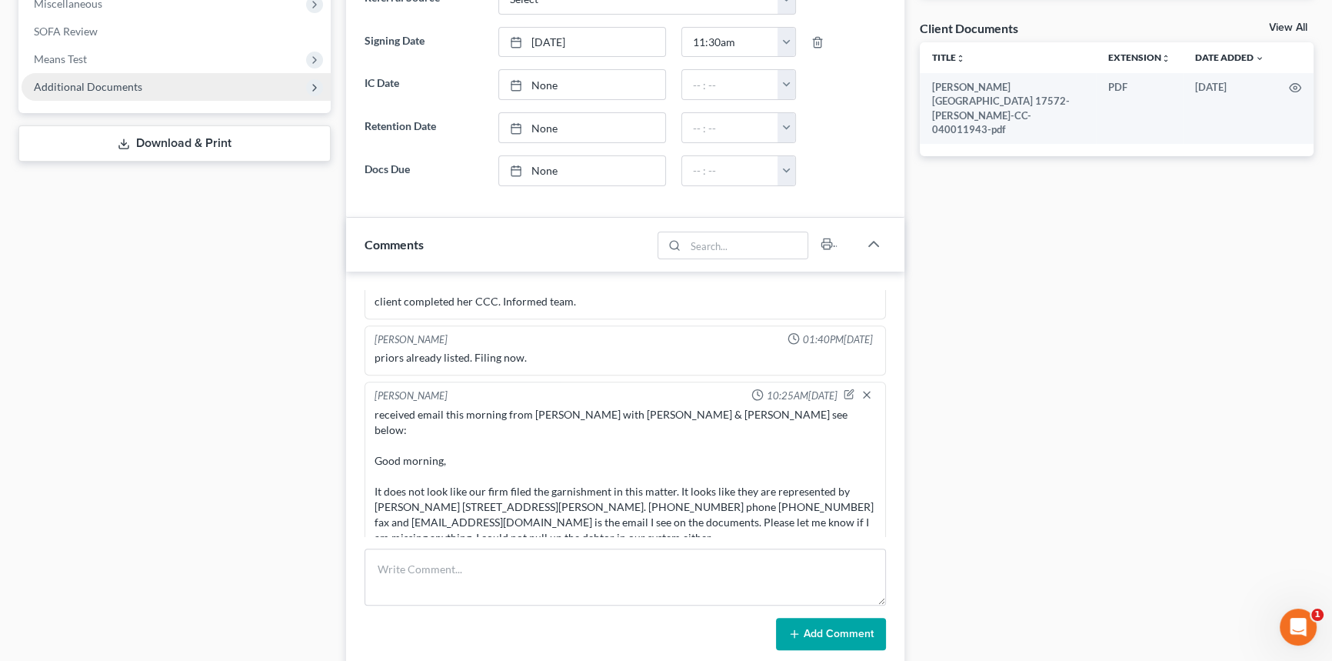
click at [82, 94] on span "Additional Documents" at bounding box center [176, 87] width 309 height 28
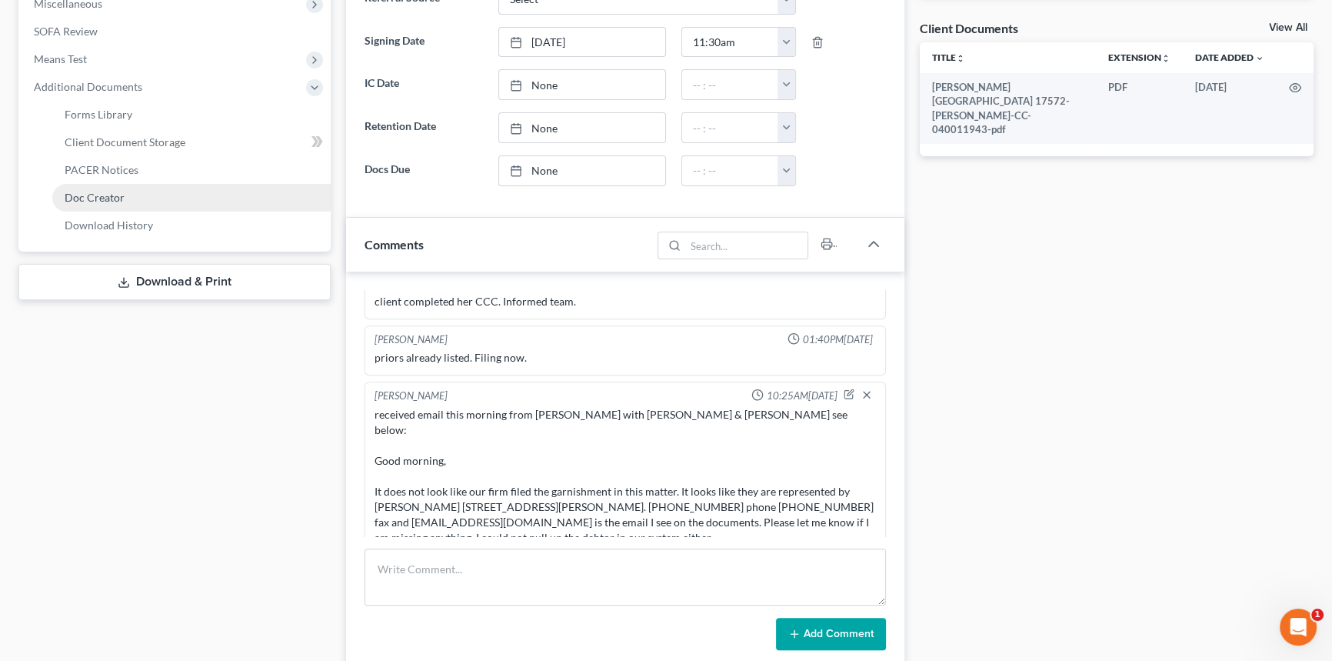
click at [111, 184] on link "Doc Creator" at bounding box center [191, 198] width 278 height 28
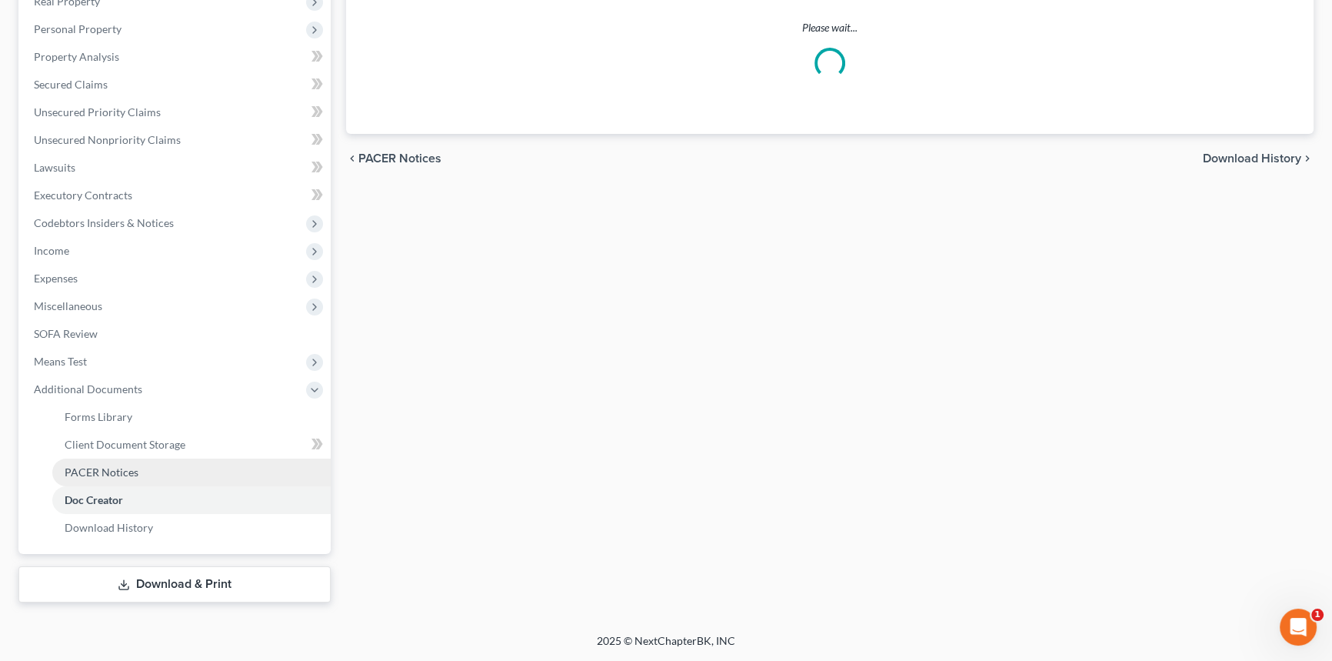
scroll to position [15, 0]
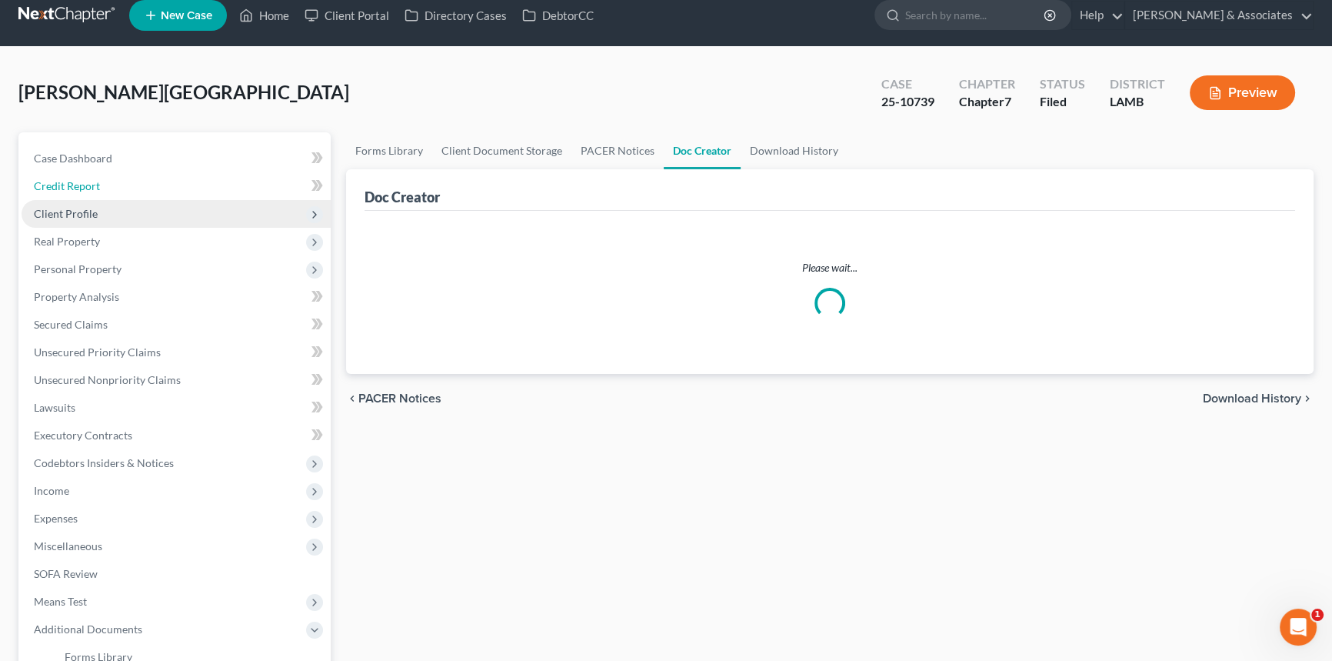
click at [112, 178] on ul "Case Dashboard Payments Invoices Payments Payments Credit Report Client Profile" at bounding box center [176, 463] width 309 height 637
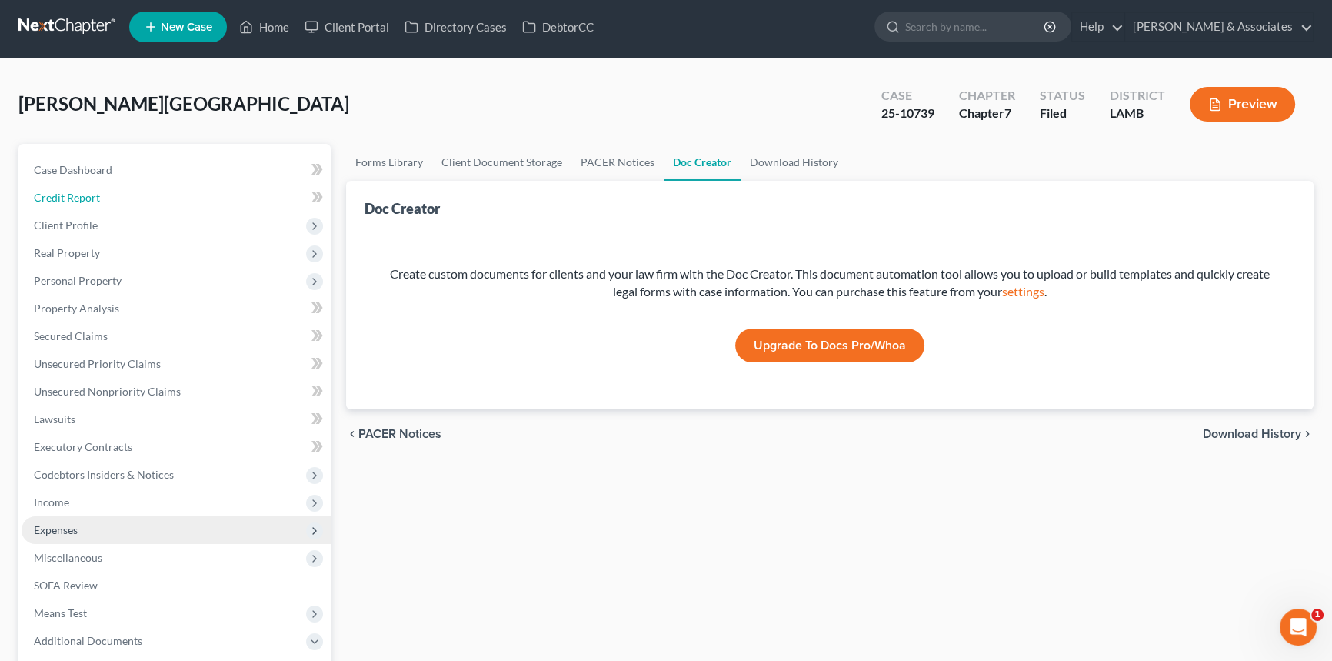
scroll to position [254, 0]
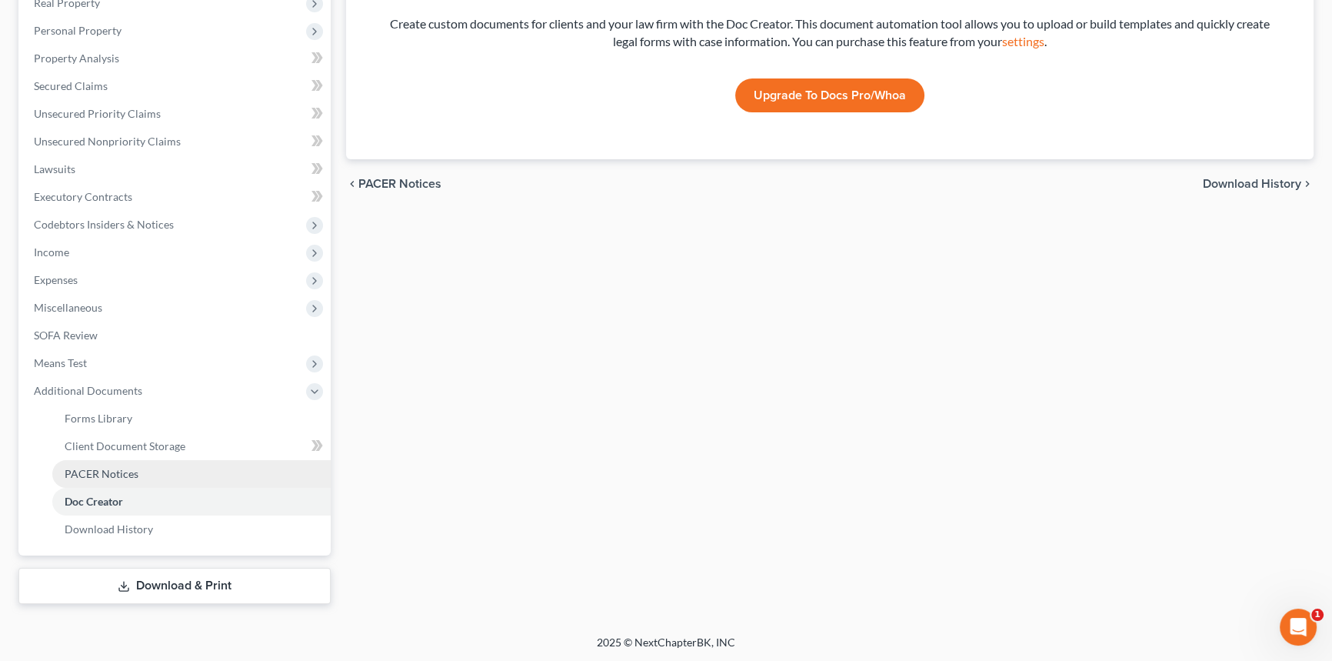
click at [90, 477] on span "PACER Notices" at bounding box center [102, 473] width 74 height 13
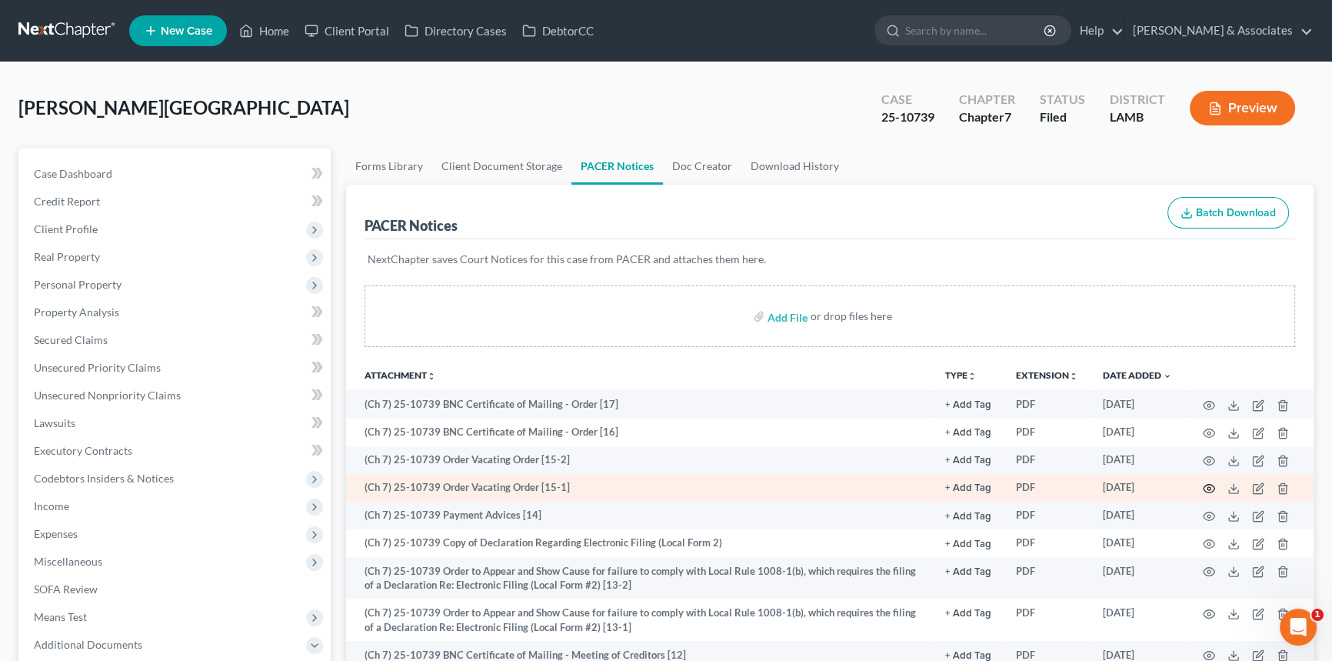
click at [1208, 491] on icon "button" at bounding box center [1210, 489] width 12 height 8
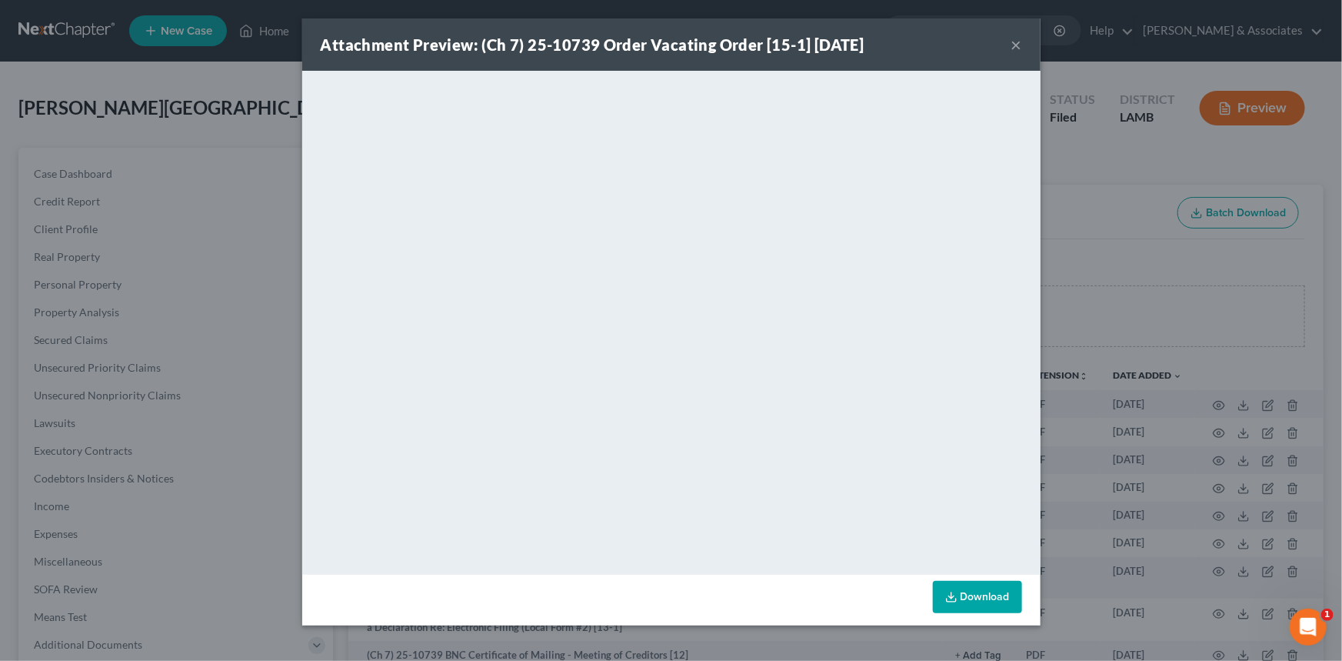
click at [1014, 48] on button "×" at bounding box center [1016, 44] width 11 height 18
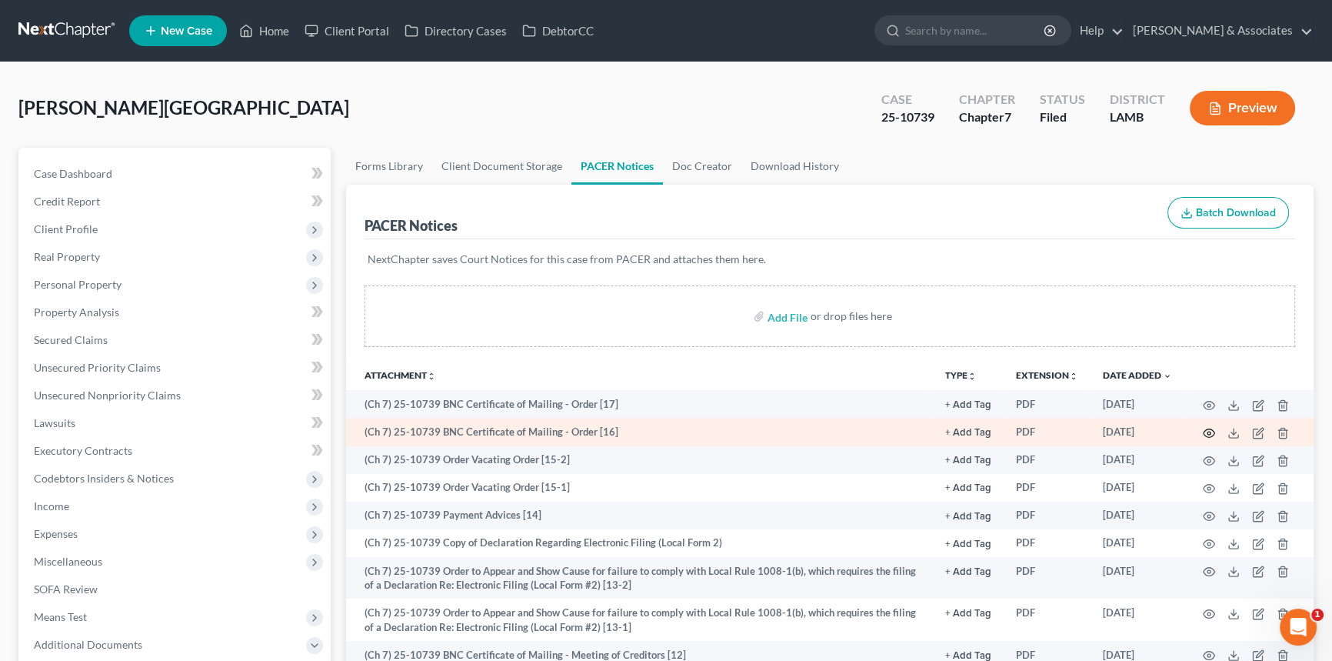
click at [1209, 434] on icon "button" at bounding box center [1209, 433] width 12 height 12
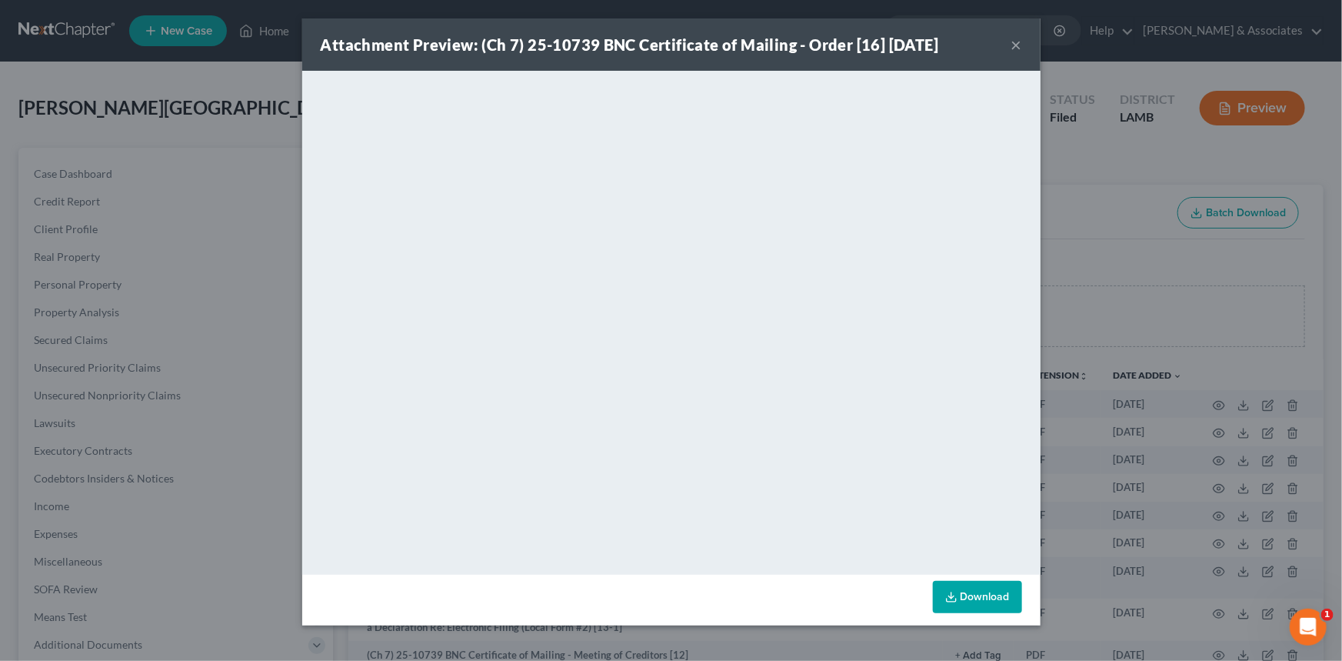
click at [1018, 52] on button "×" at bounding box center [1016, 44] width 11 height 18
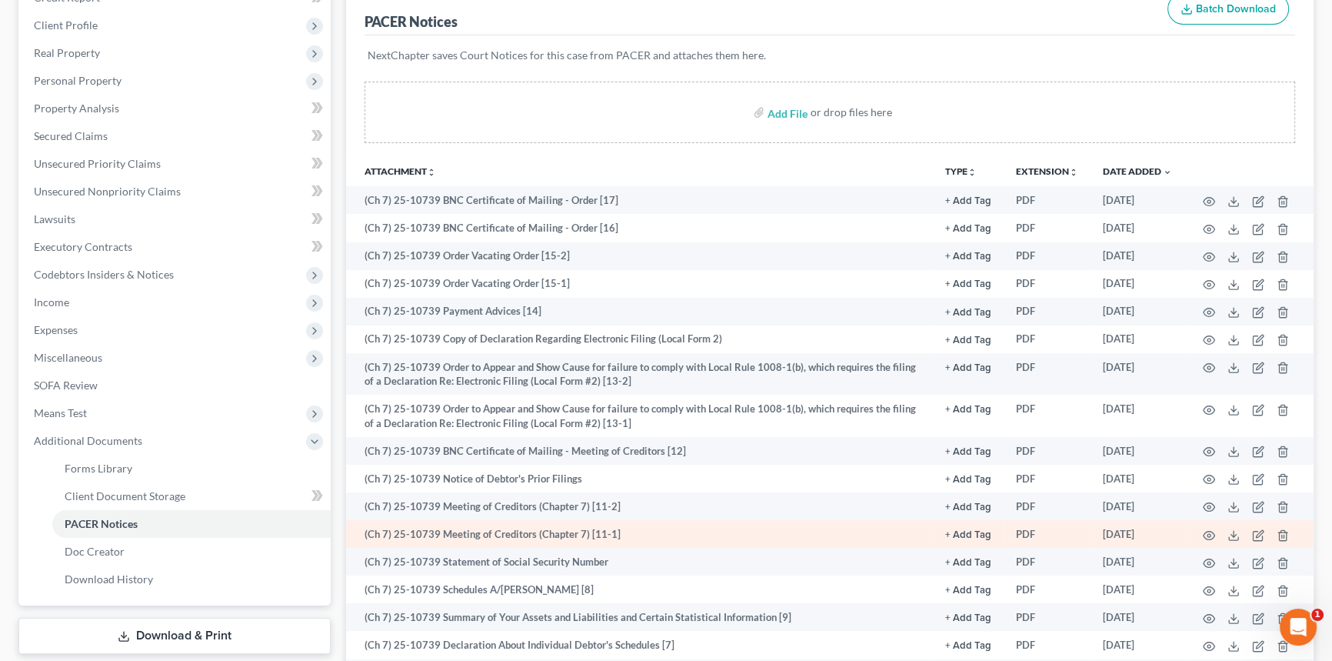
scroll to position [69, 0]
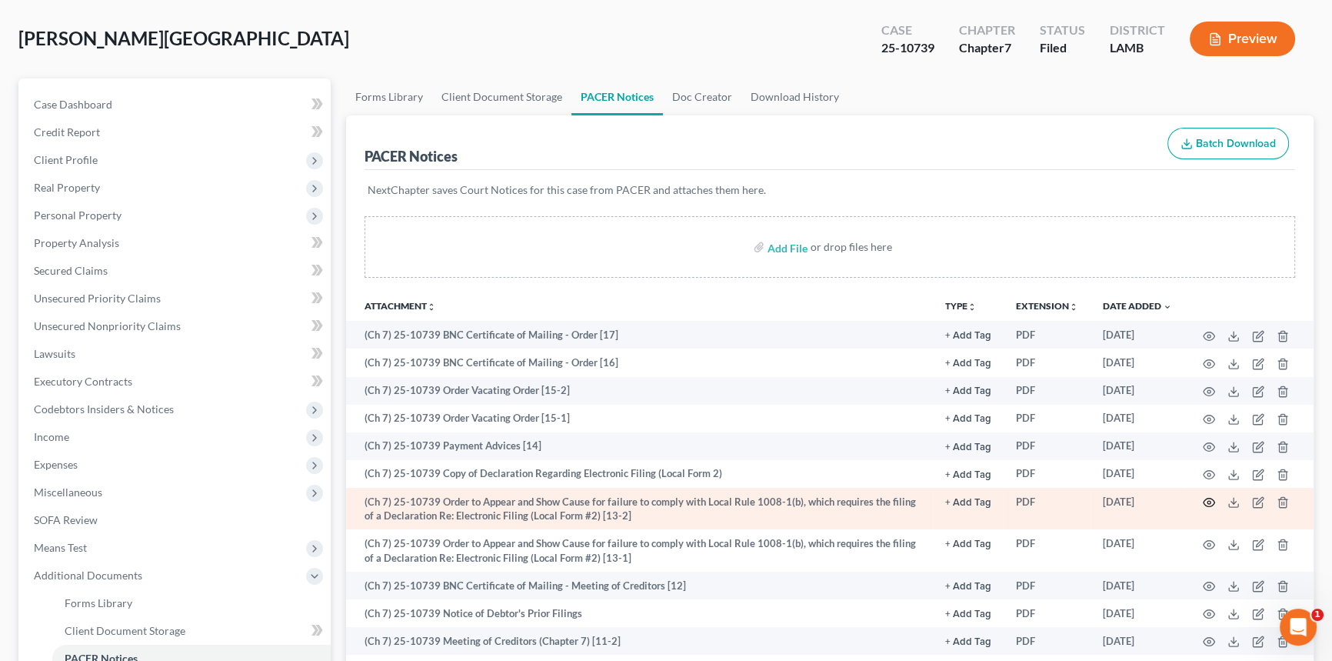
click at [1206, 497] on icon "button" at bounding box center [1209, 502] width 12 height 12
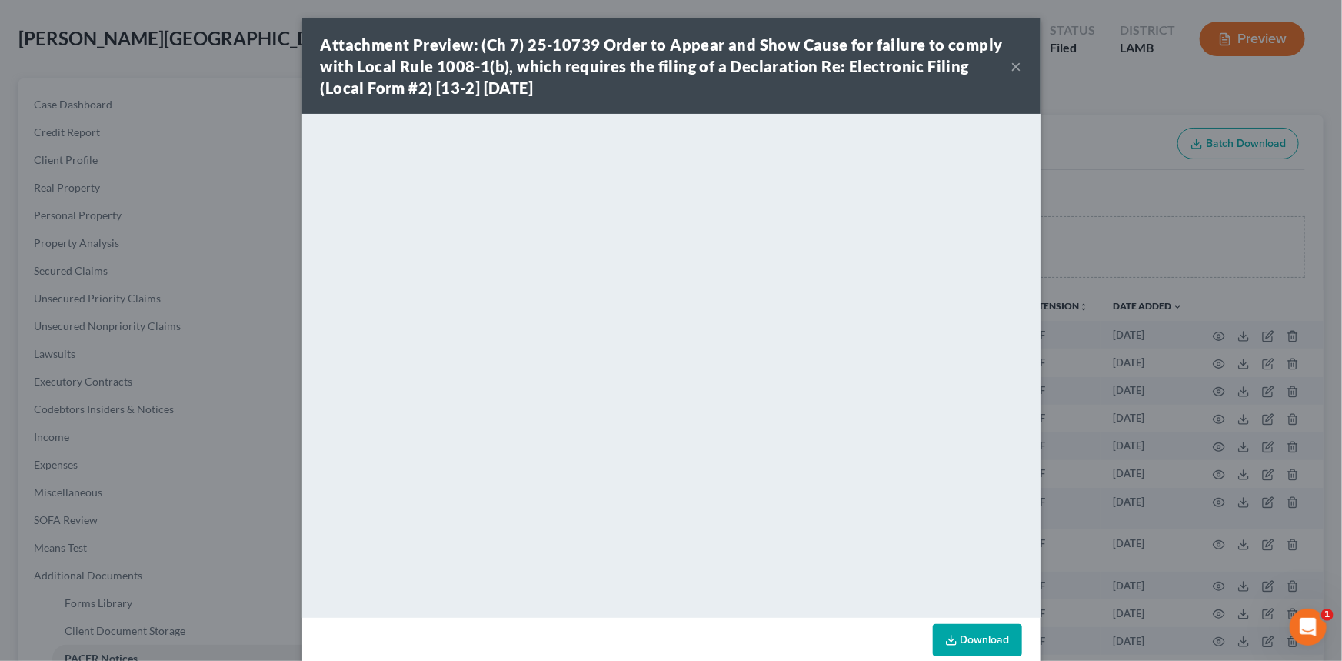
click at [1011, 65] on button "×" at bounding box center [1016, 66] width 11 height 18
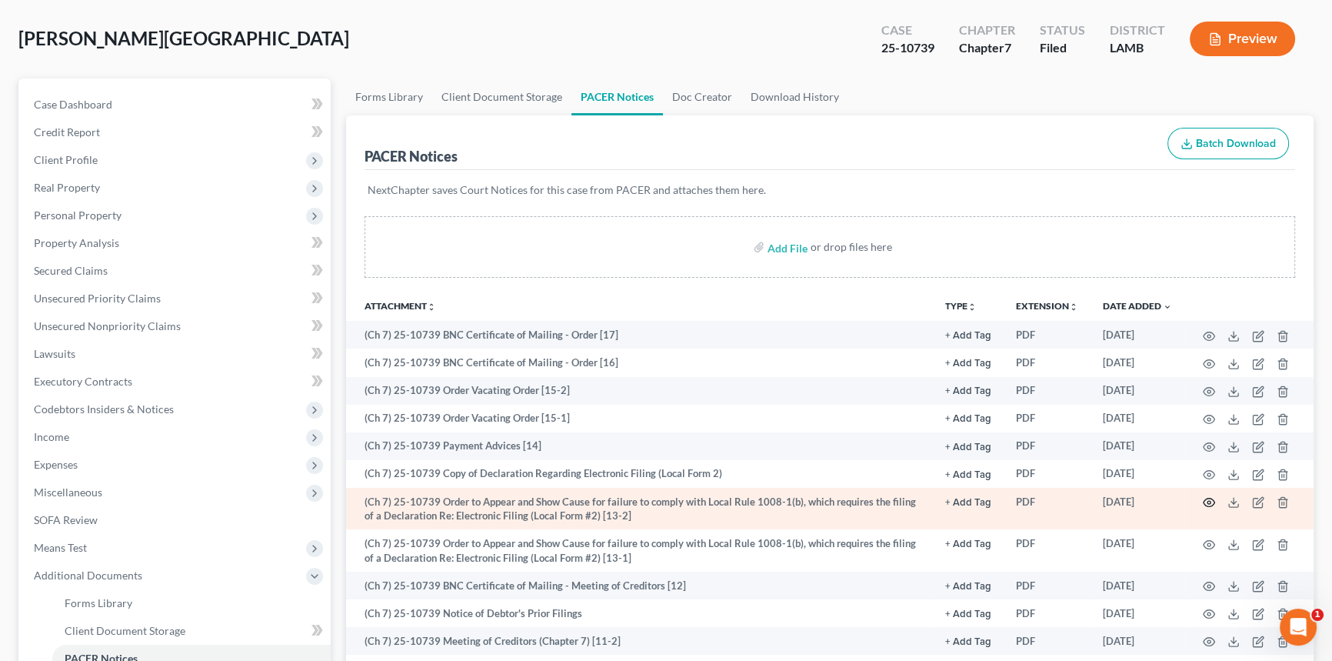
click at [1211, 500] on icon "button" at bounding box center [1209, 502] width 12 height 12
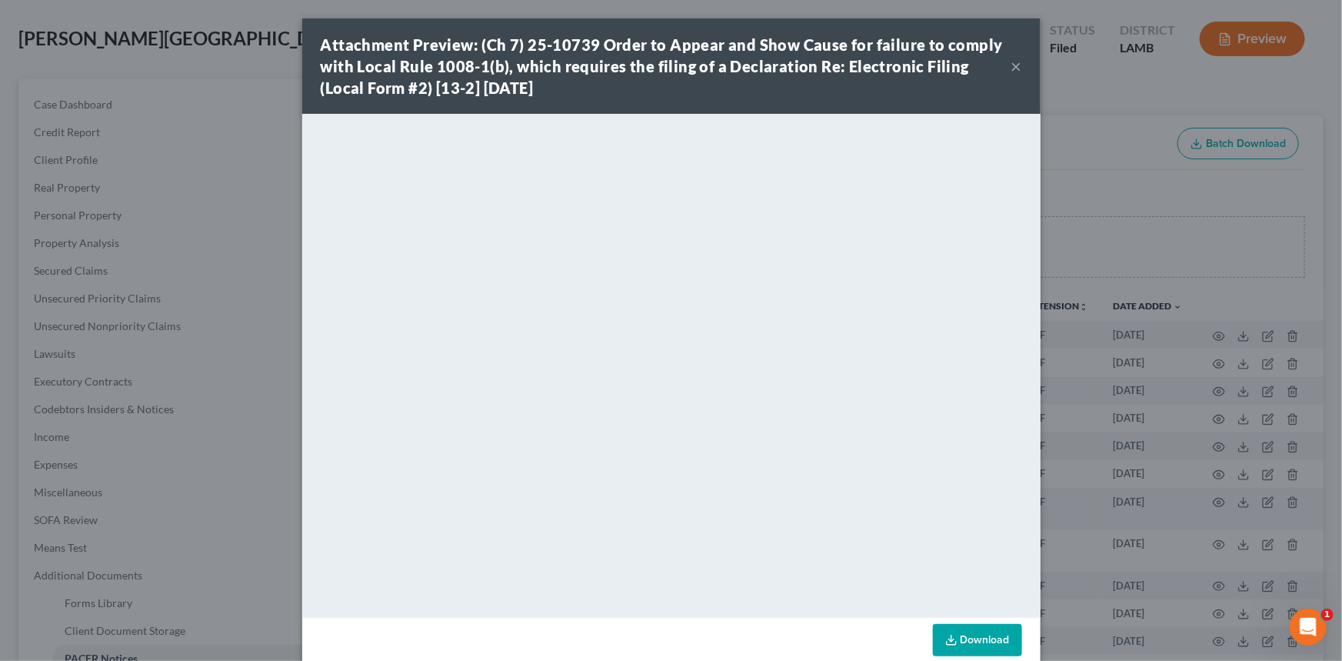
click at [1015, 66] on button "×" at bounding box center [1016, 66] width 11 height 18
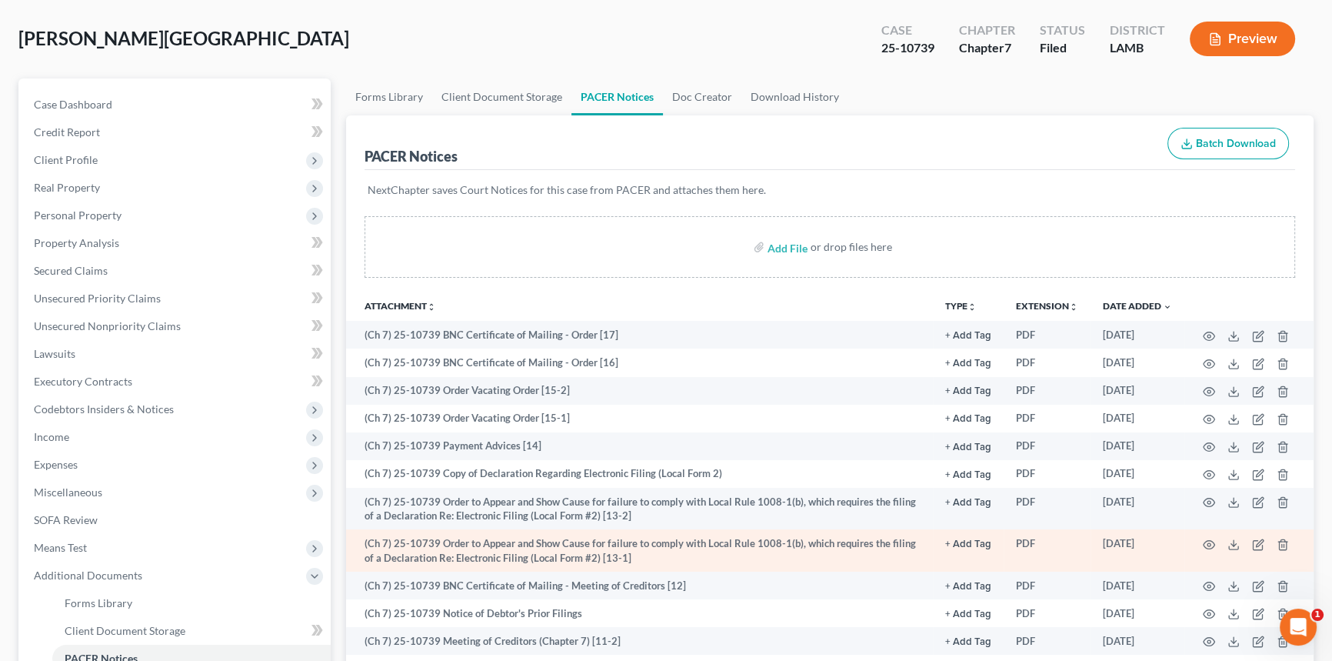
click at [1216, 543] on td at bounding box center [1249, 550] width 129 height 42
click at [1205, 543] on icon "button" at bounding box center [1209, 544] width 12 height 12
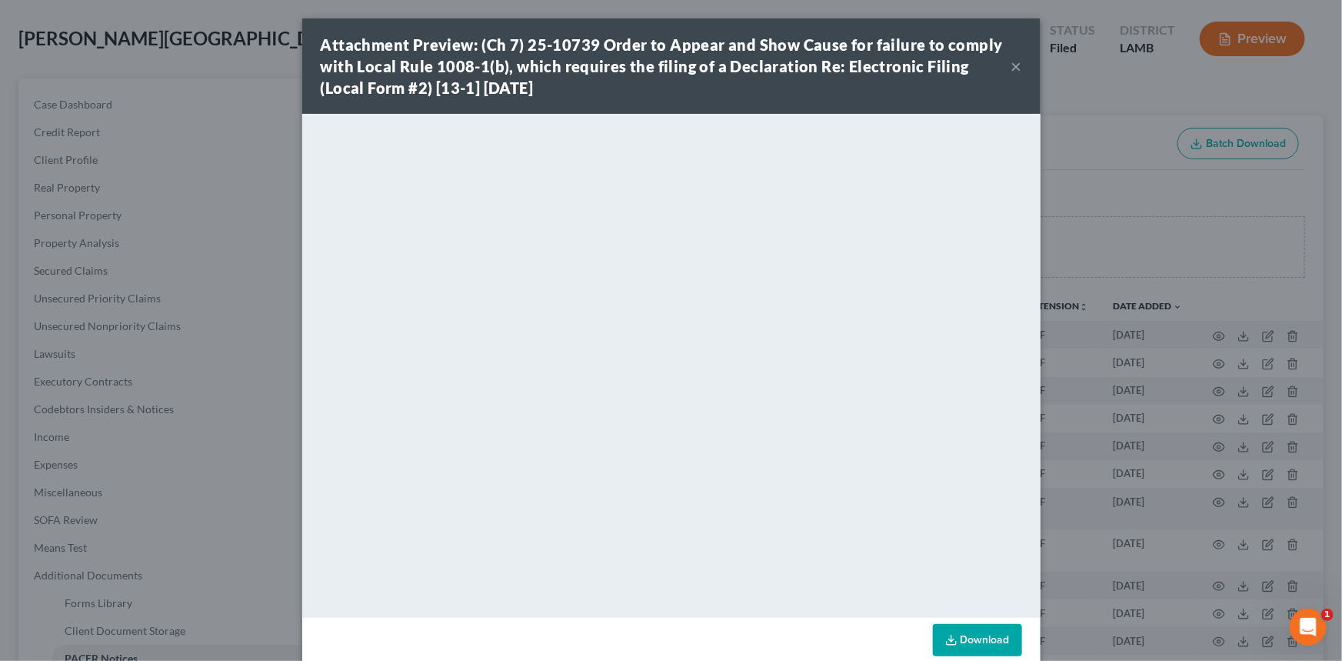
click at [1011, 63] on button "×" at bounding box center [1016, 66] width 11 height 18
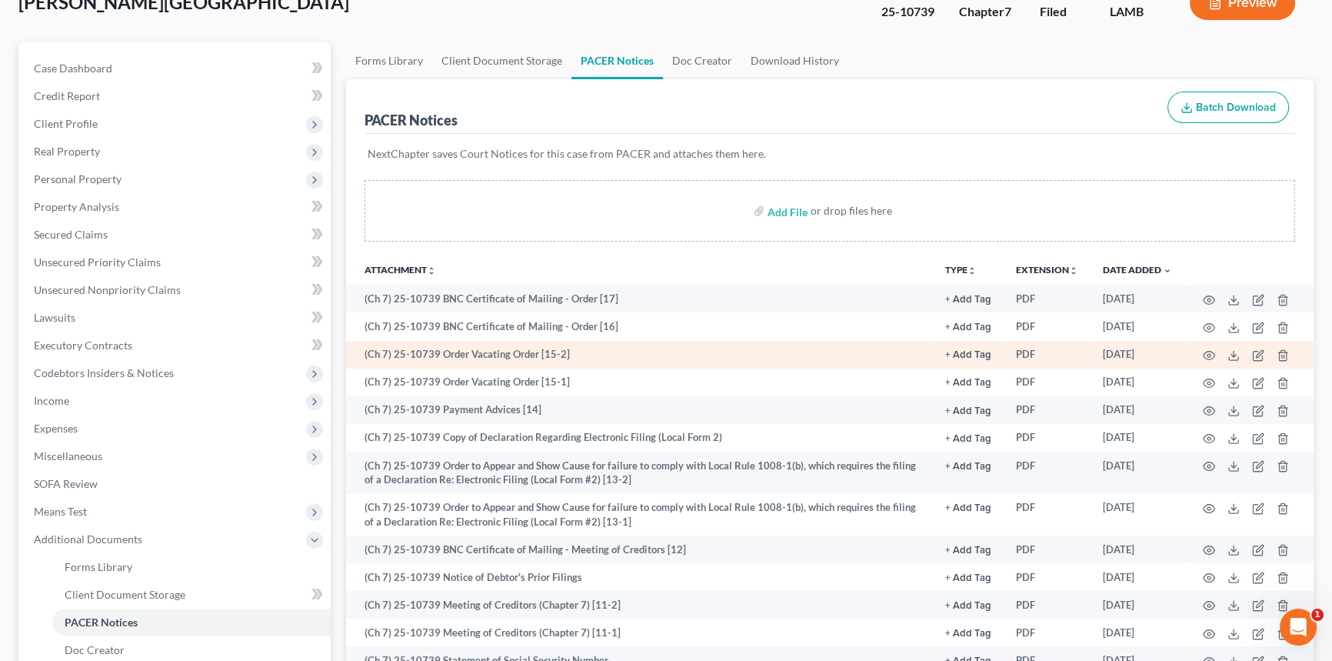
scroll to position [139, 0]
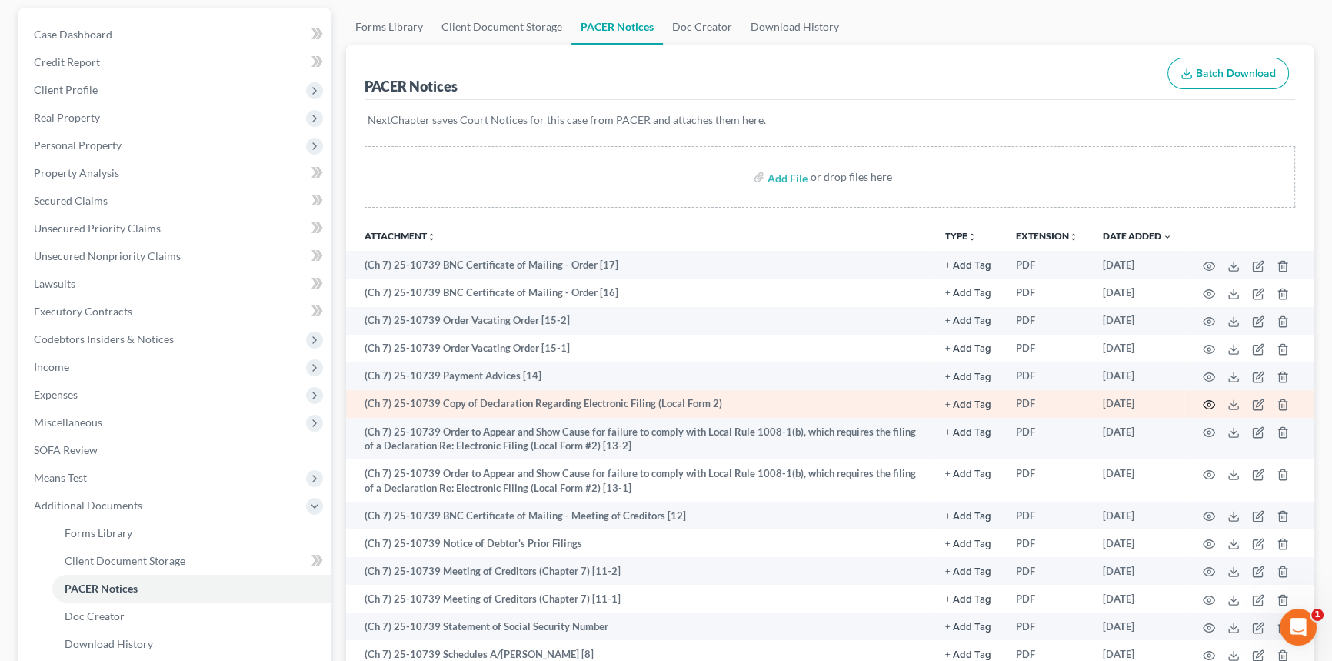
click at [1206, 403] on icon "button" at bounding box center [1209, 404] width 12 height 12
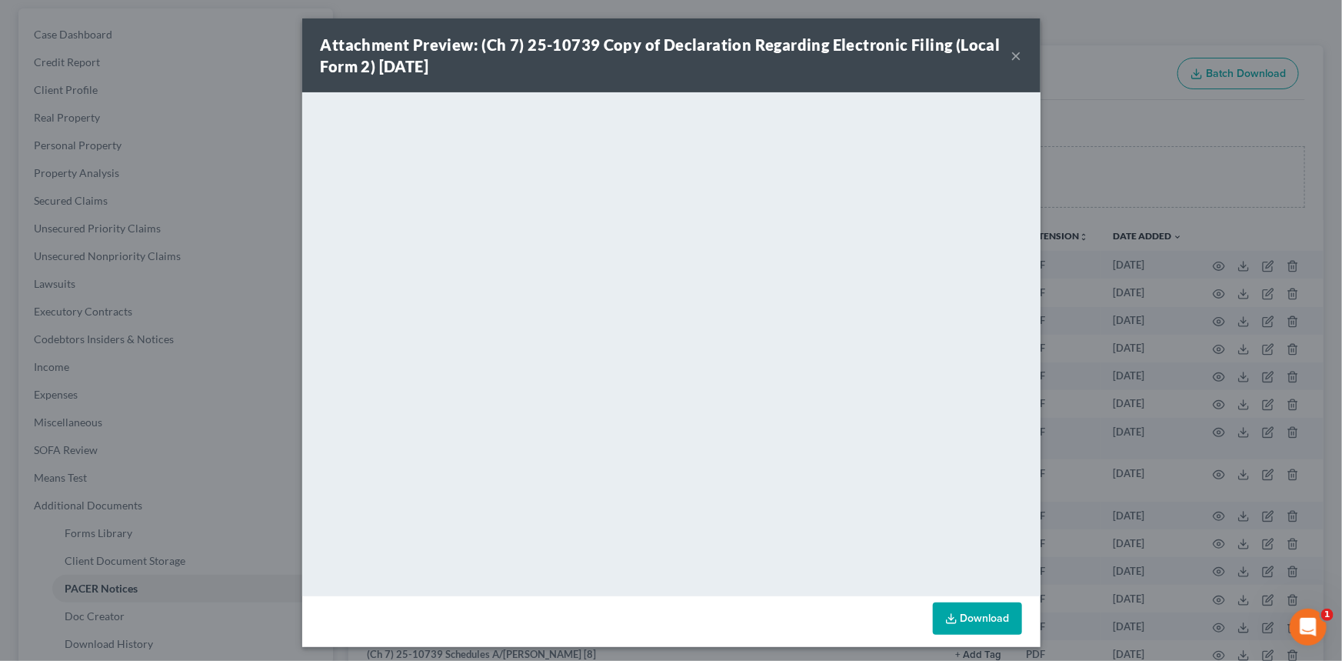
click at [1011, 54] on button "×" at bounding box center [1016, 55] width 11 height 18
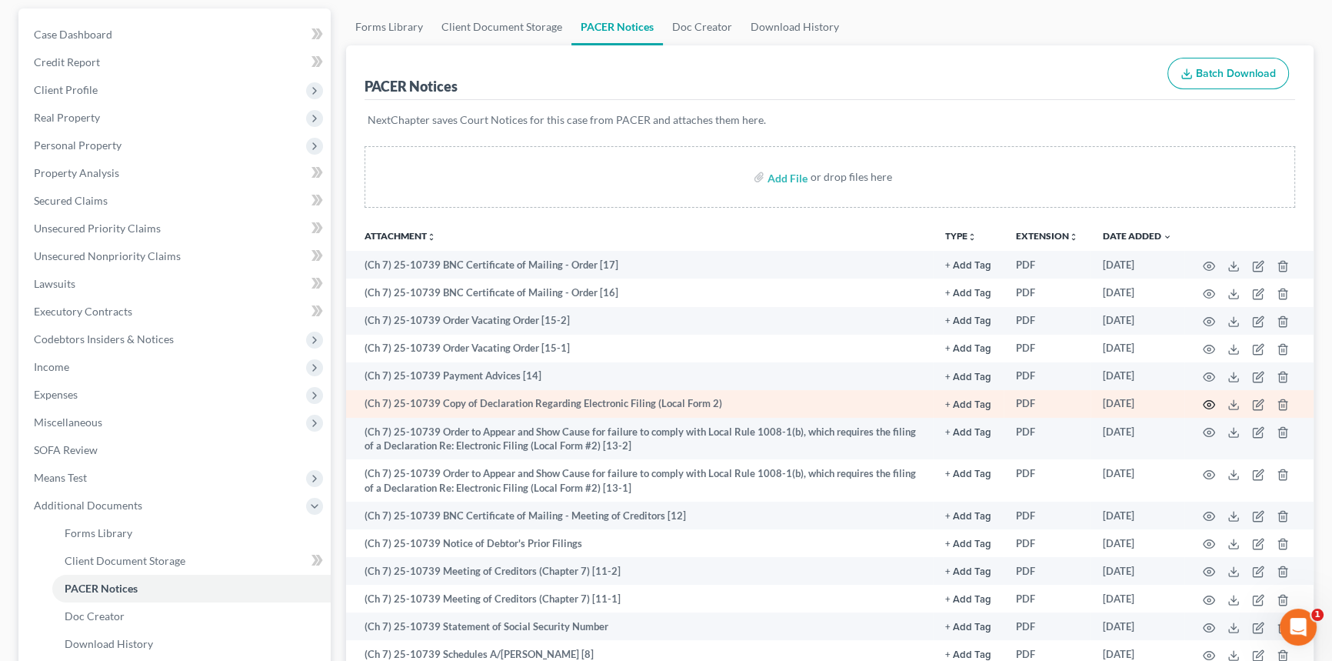
click at [1208, 402] on icon "button" at bounding box center [1209, 404] width 12 height 12
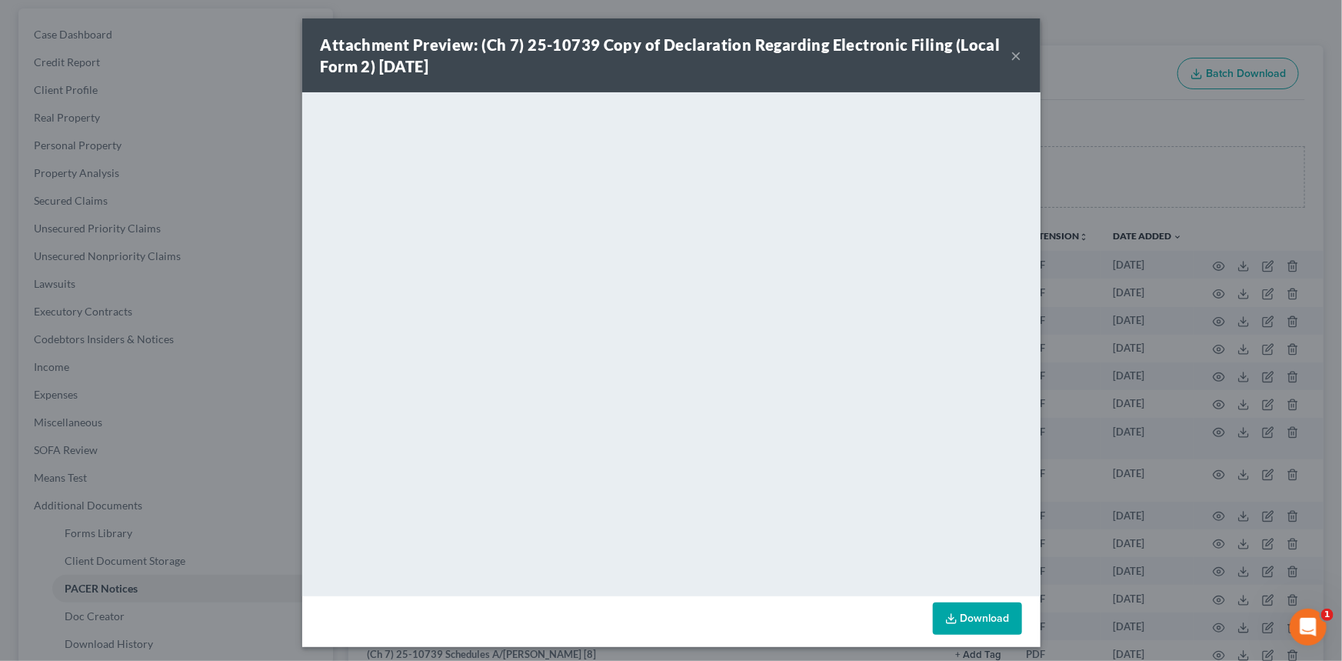
click at [1011, 53] on button "×" at bounding box center [1016, 55] width 11 height 18
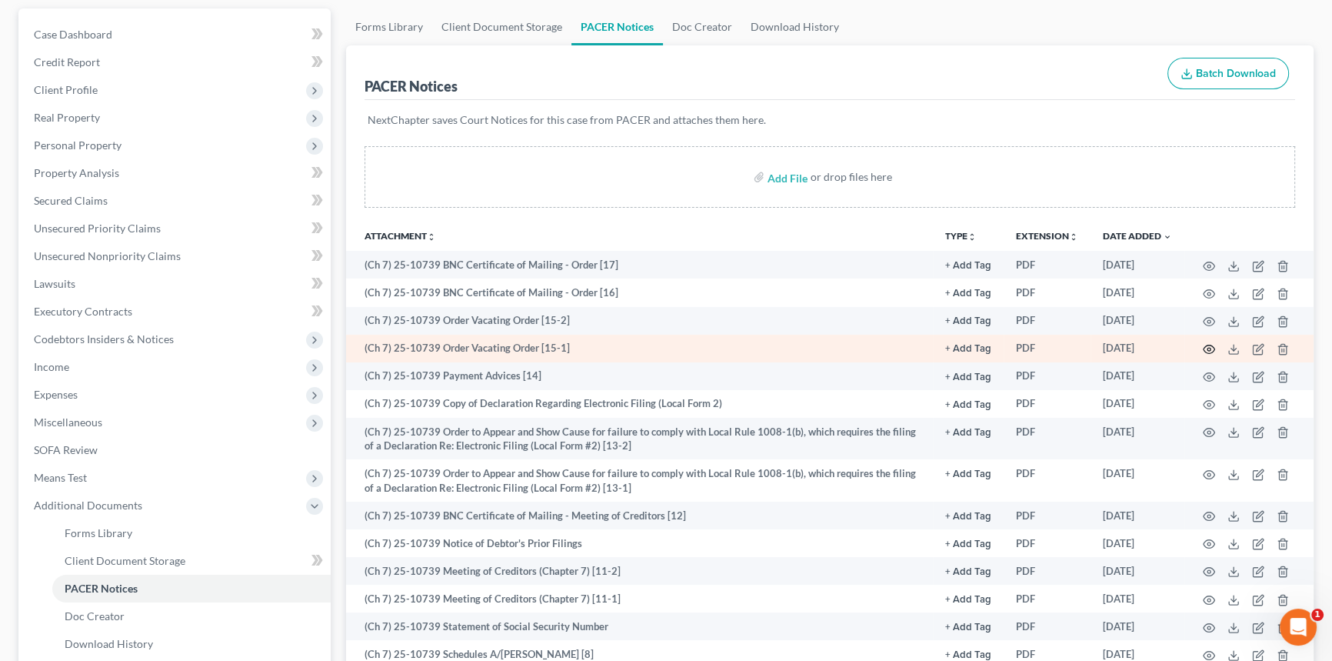
click at [1213, 345] on icon "button" at bounding box center [1209, 349] width 12 height 12
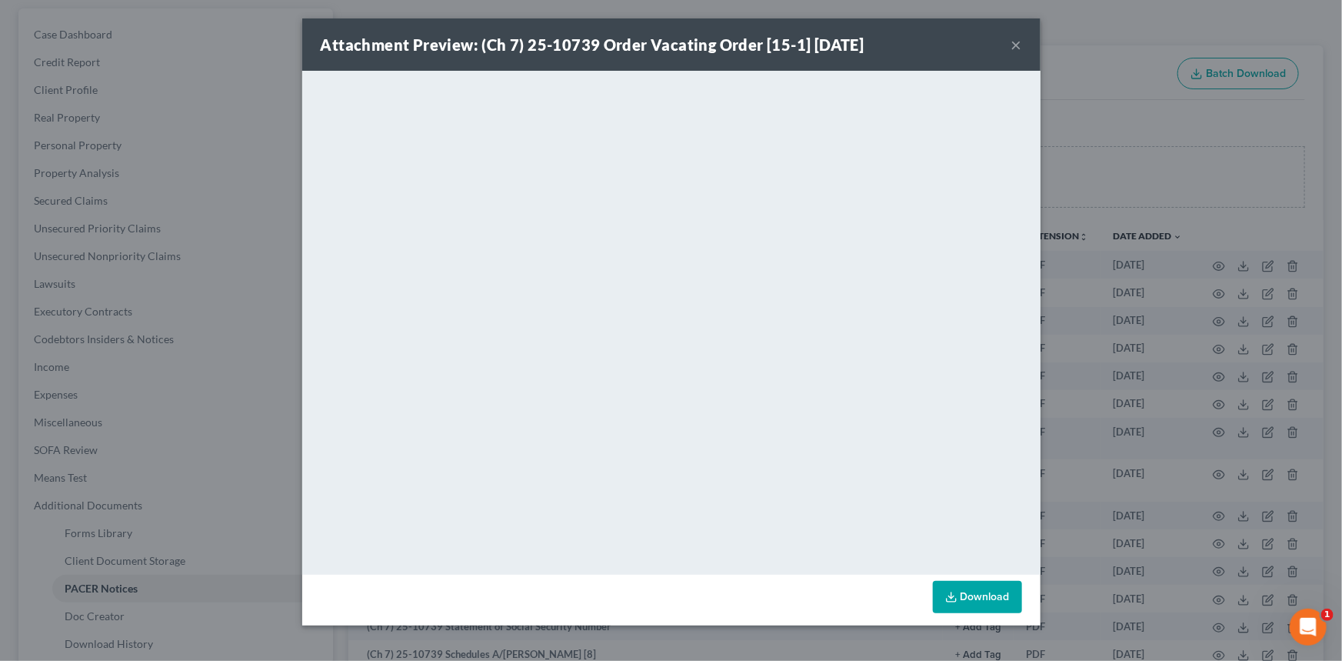
click at [1017, 41] on button "×" at bounding box center [1016, 44] width 11 height 18
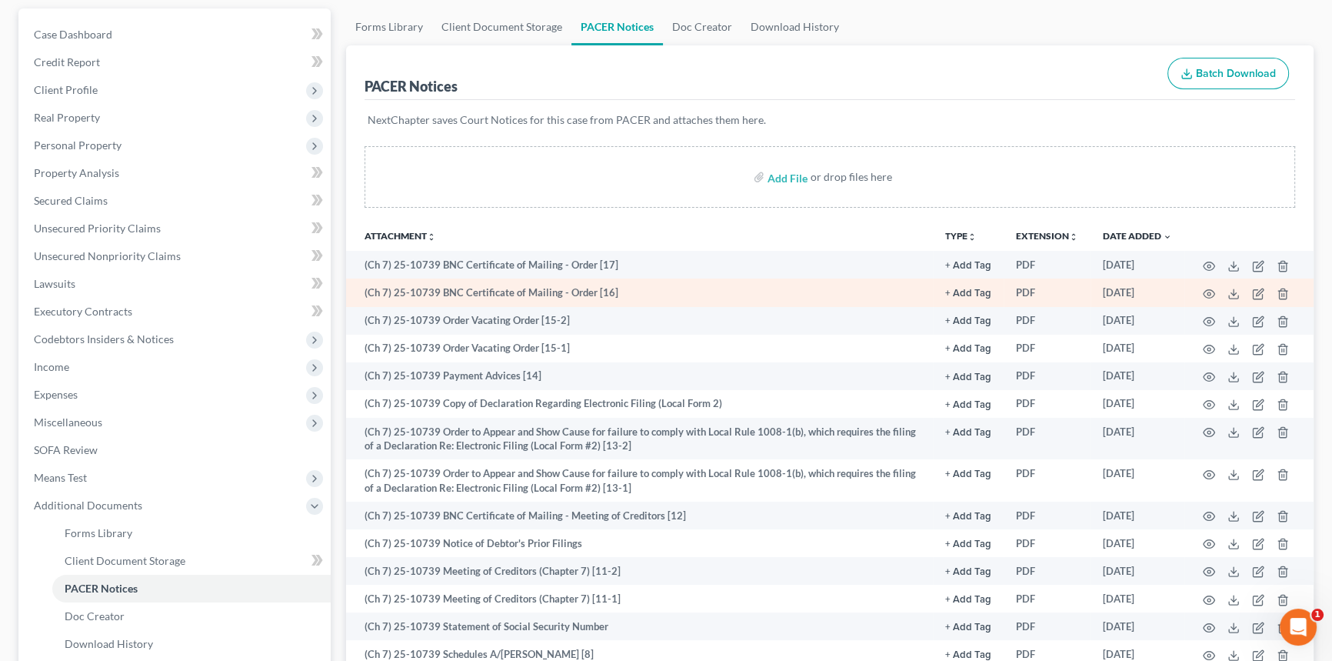
click at [1201, 292] on td at bounding box center [1249, 292] width 129 height 28
click at [1205, 291] on icon "button" at bounding box center [1209, 294] width 12 height 12
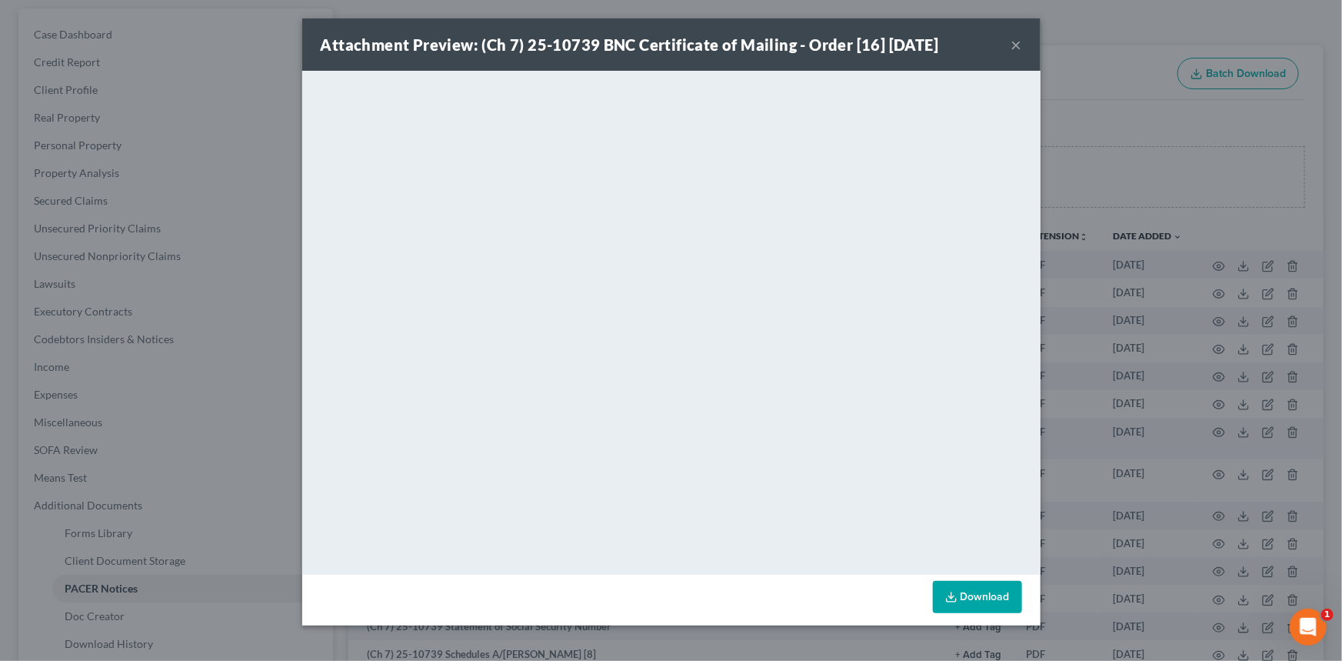
click at [1018, 36] on button "×" at bounding box center [1016, 44] width 11 height 18
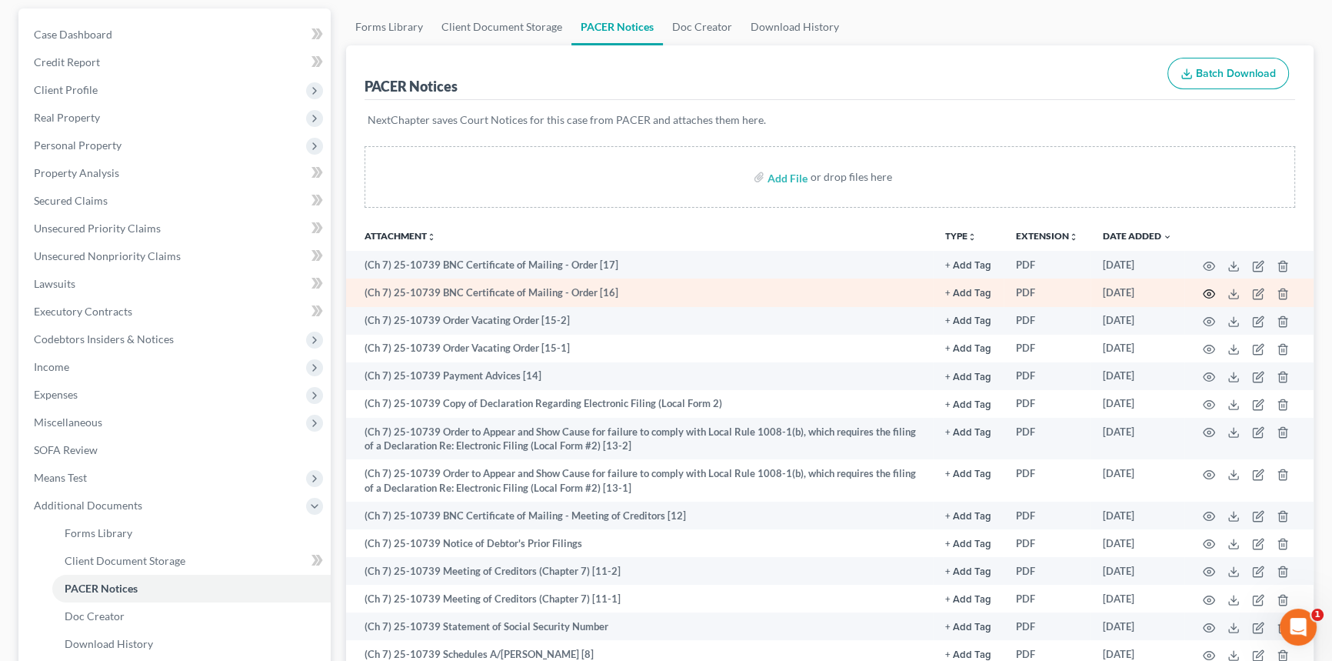
drag, startPoint x: 1216, startPoint y: 288, endPoint x: 1208, endPoint y: 287, distance: 8.6
click at [1212, 288] on td at bounding box center [1249, 292] width 129 height 28
click at [1206, 288] on icon "button" at bounding box center [1209, 294] width 12 height 12
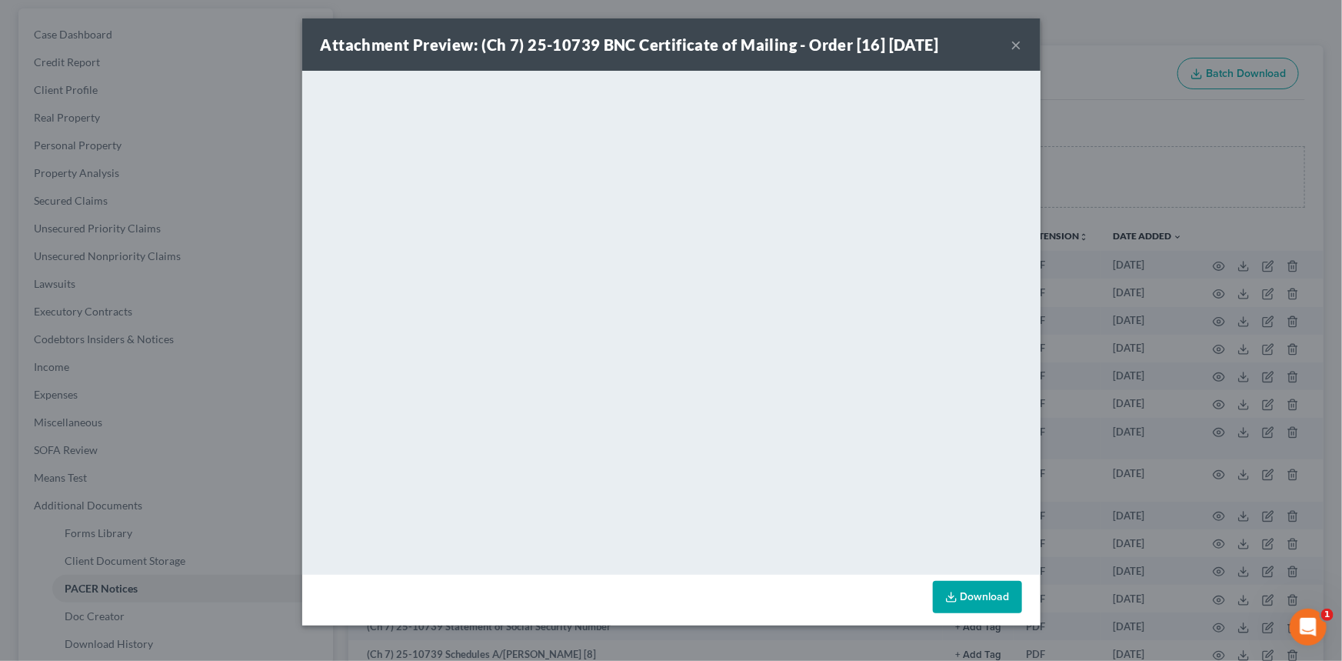
click at [1017, 39] on button "×" at bounding box center [1016, 44] width 11 height 18
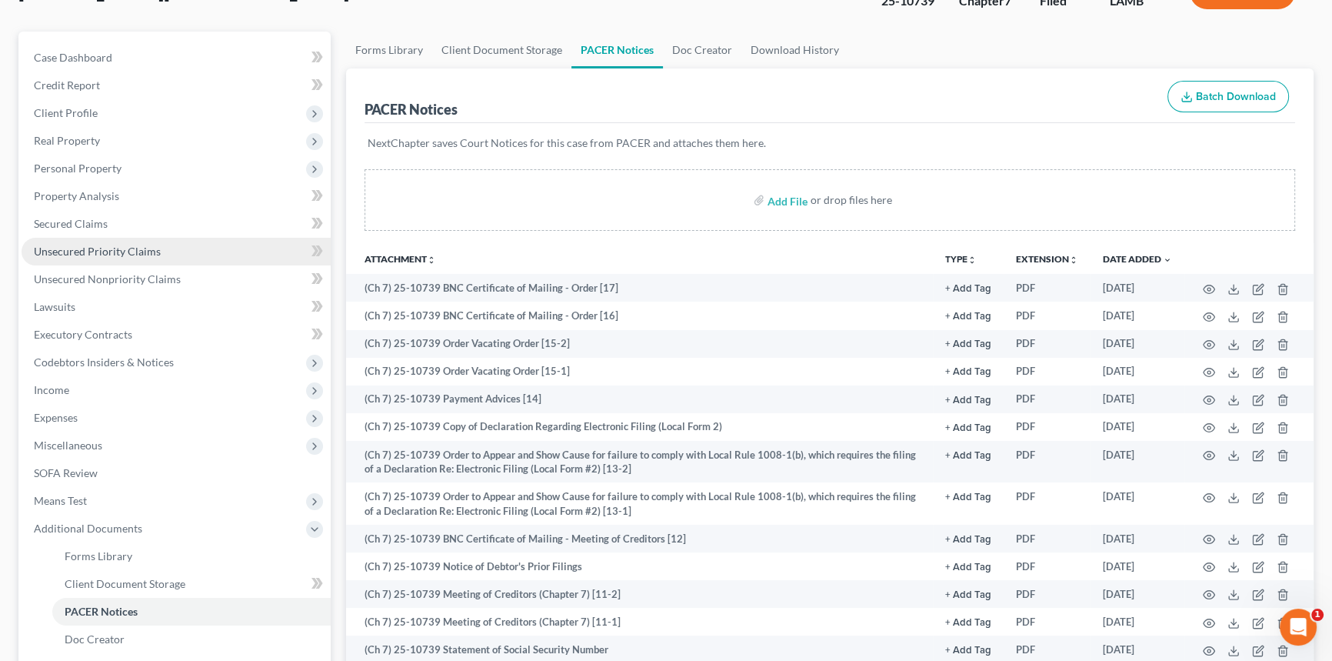
scroll to position [0, 0]
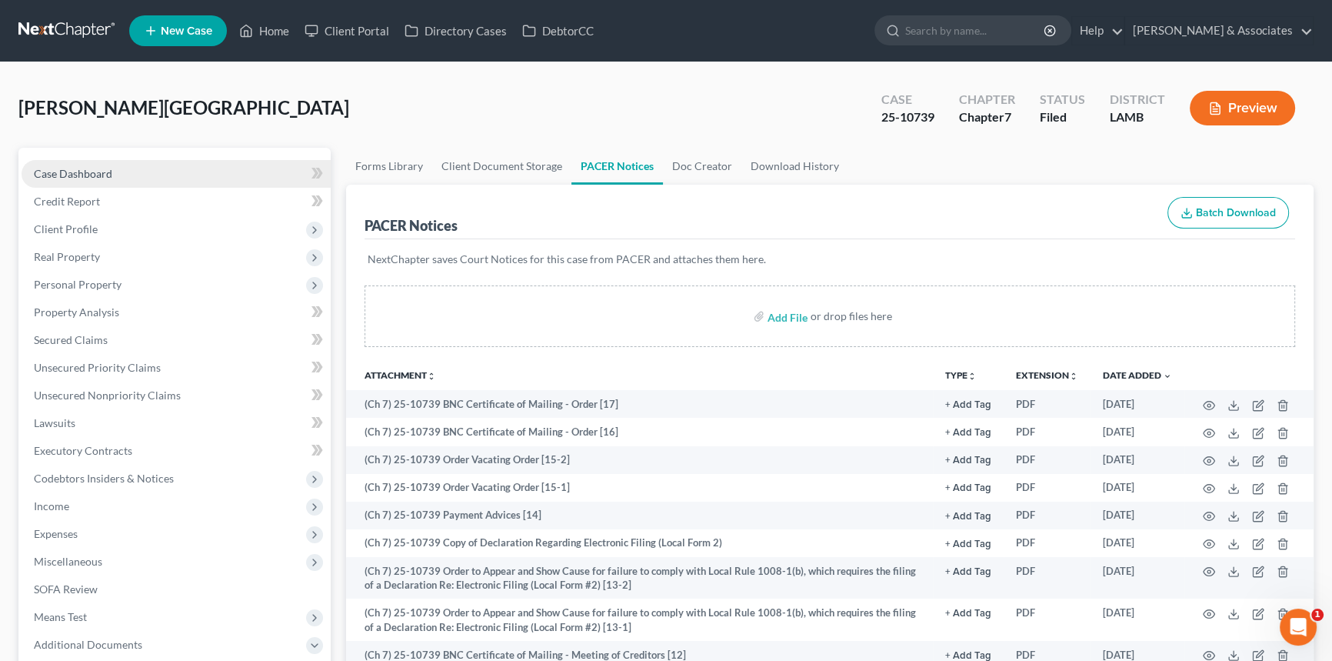
click at [121, 183] on link "Case Dashboard" at bounding box center [176, 174] width 309 height 28
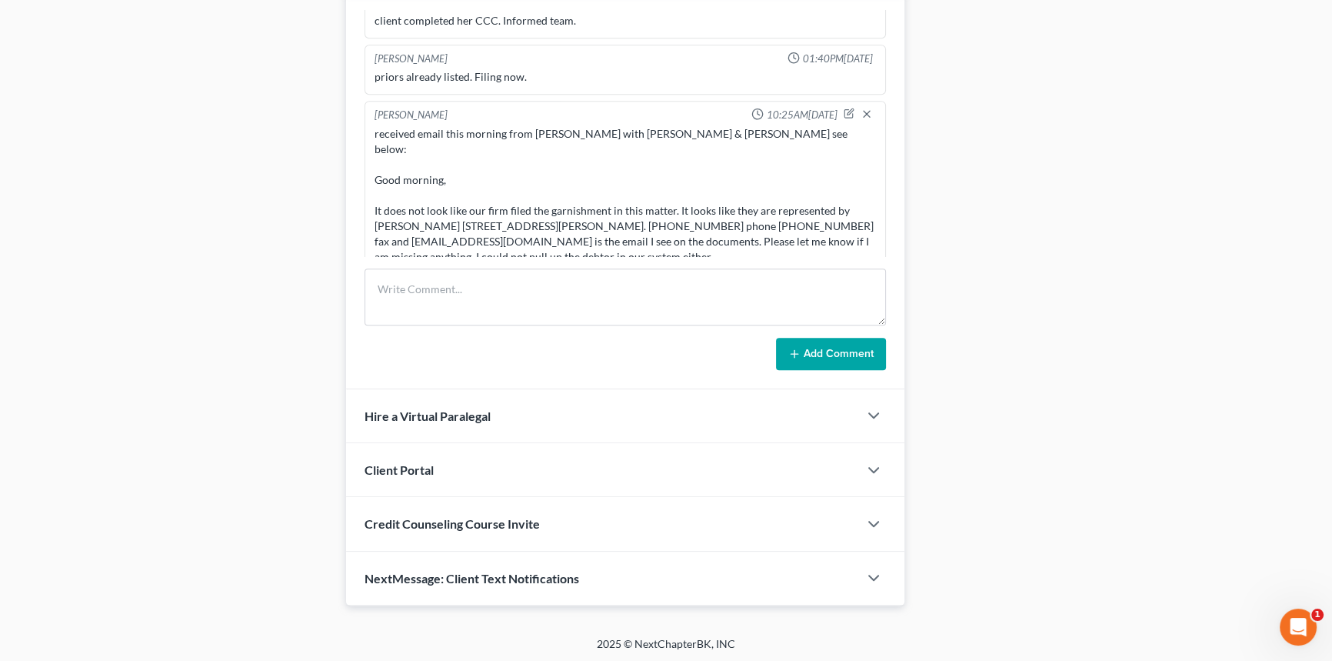
scroll to position [348, 0]
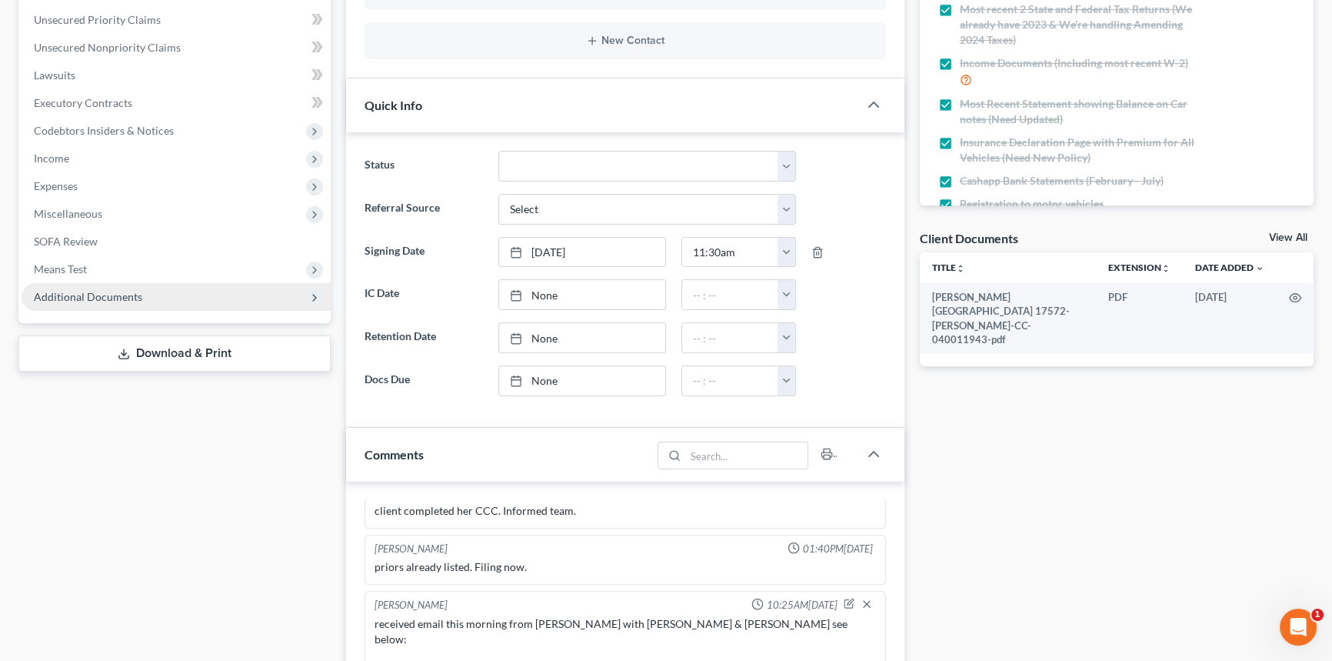
click at [76, 303] on span "Additional Documents" at bounding box center [176, 297] width 309 height 28
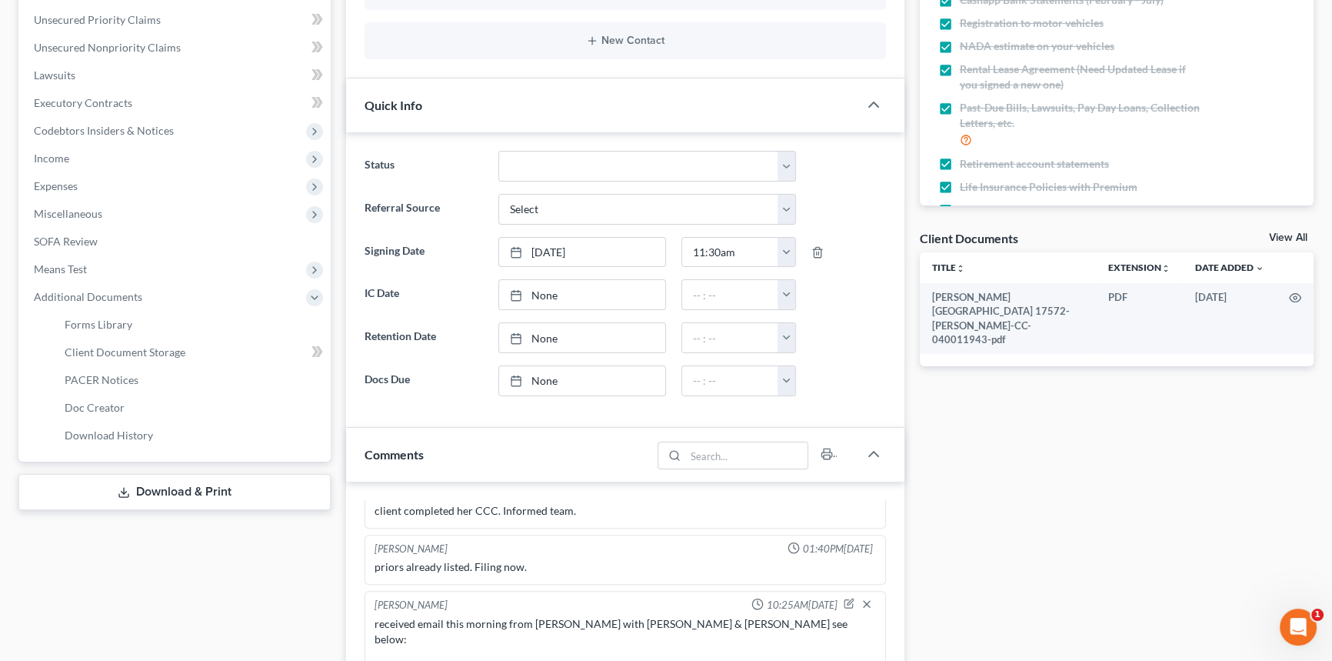
scroll to position [359, 0]
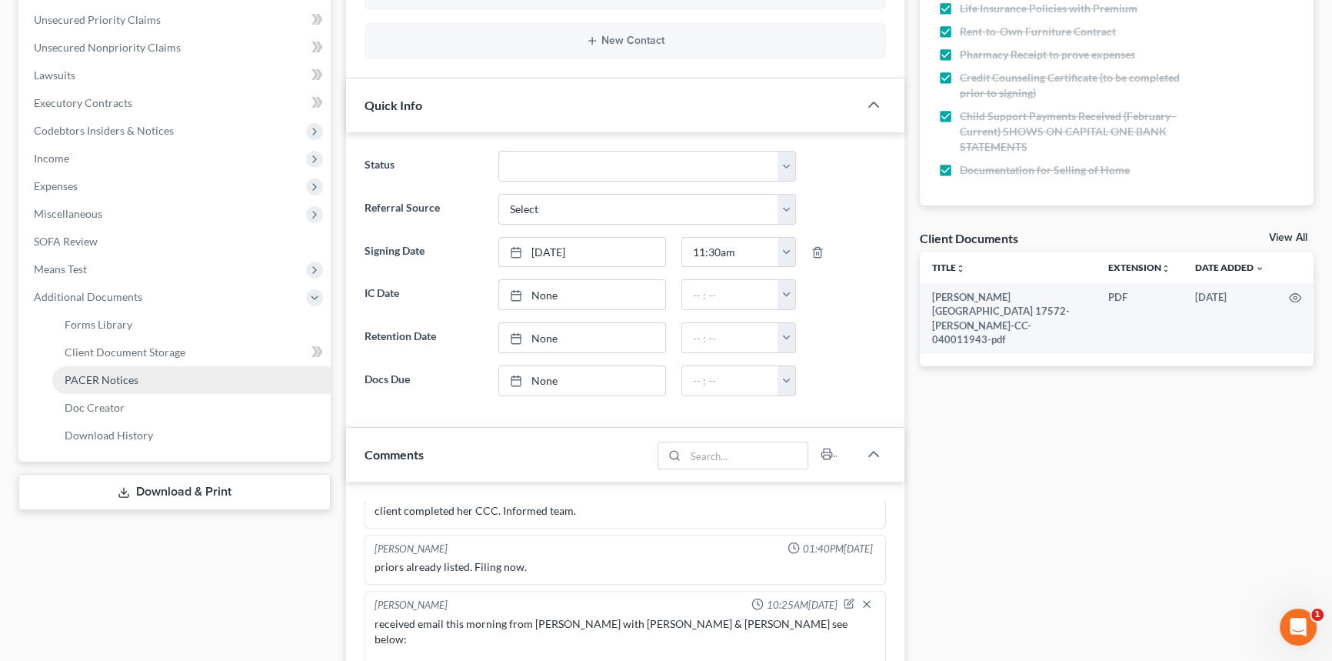
click at [162, 377] on link "PACER Notices" at bounding box center [191, 380] width 278 height 28
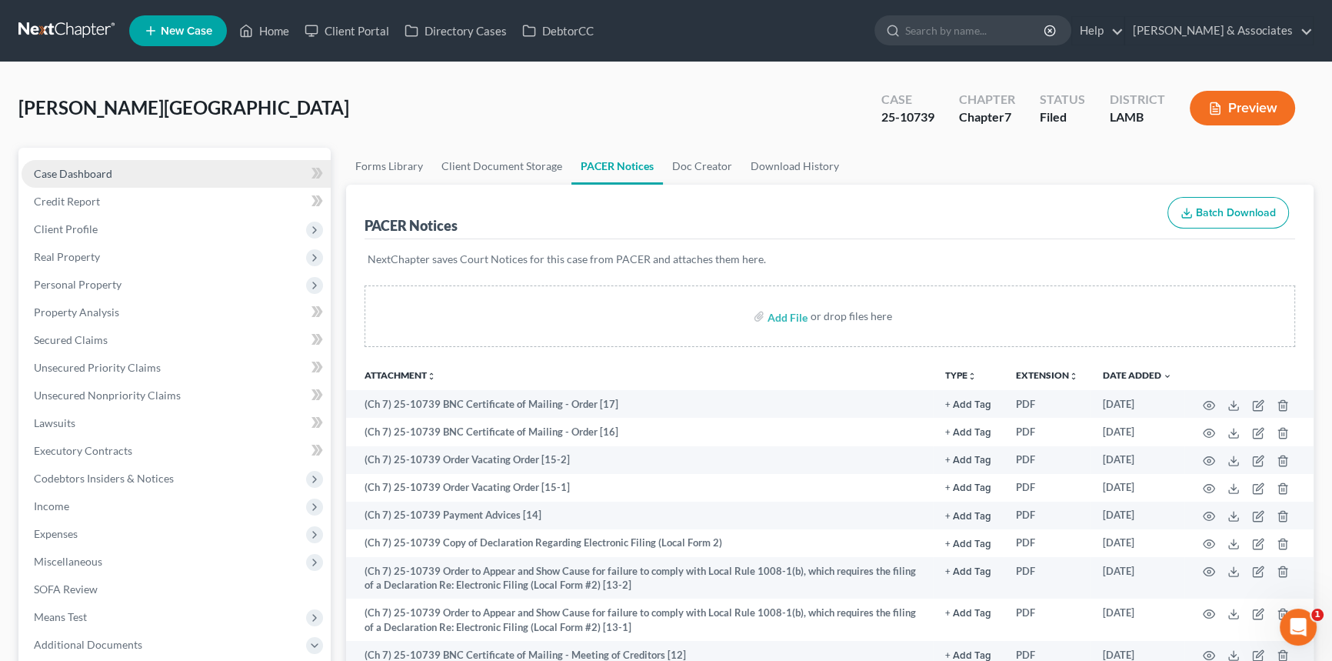
click at [165, 176] on link "Case Dashboard" at bounding box center [176, 174] width 309 height 28
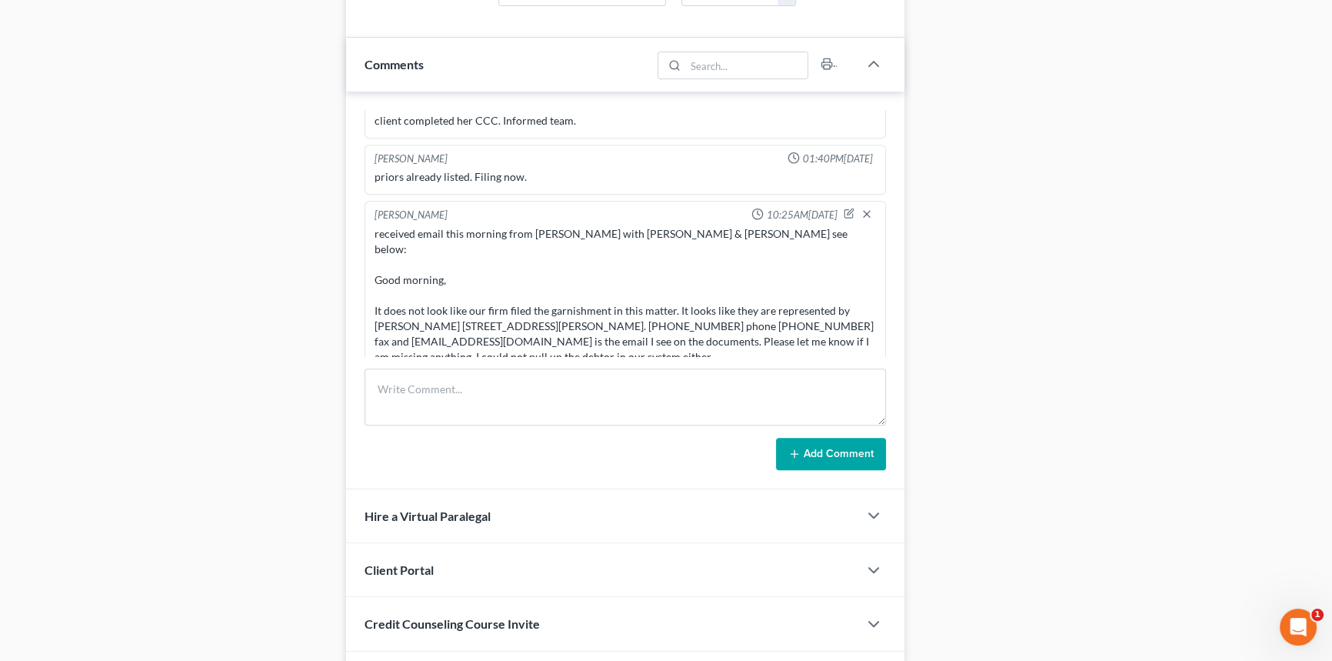
scroll to position [838, 0]
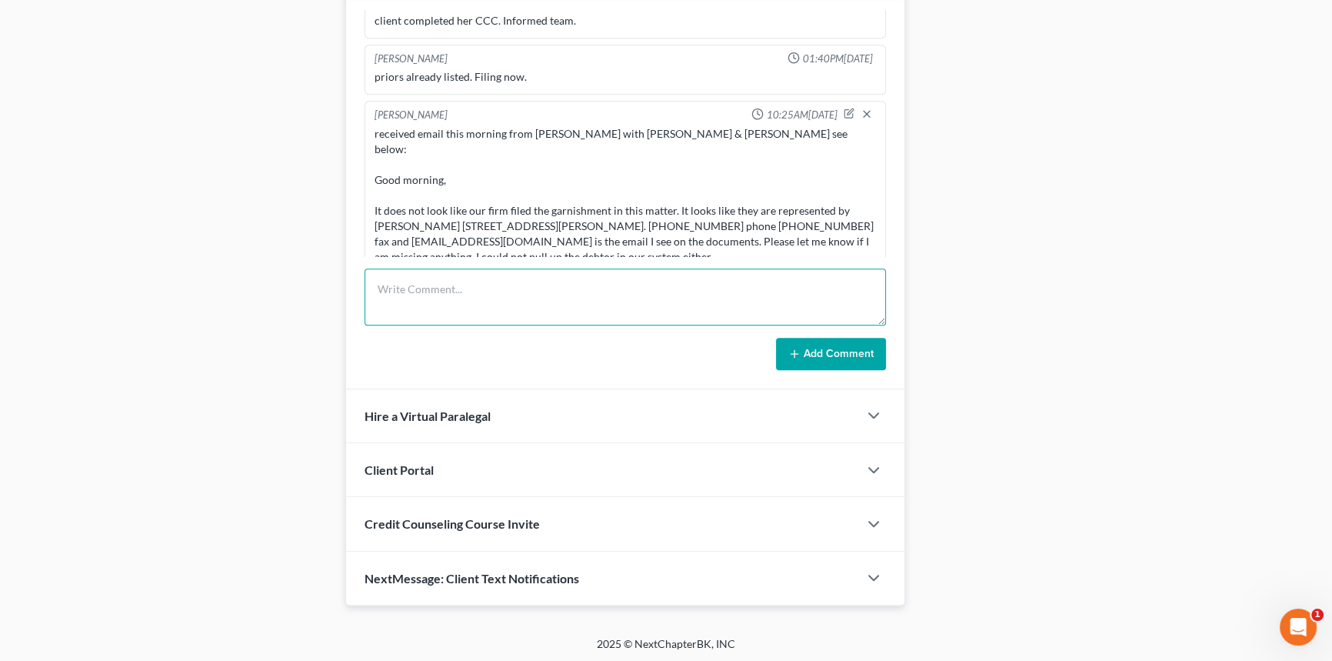
click at [455, 308] on textarea at bounding box center [625, 296] width 521 height 57
click at [747, 299] on textarea "sent NoF to client's payroll department person listed from last BK filing ->" at bounding box center [625, 296] width 521 height 57
paste textarea ""sherrayne.bujol@stjamessheriff.com" <sherrayne.bujol@stjamessheriff.com>"
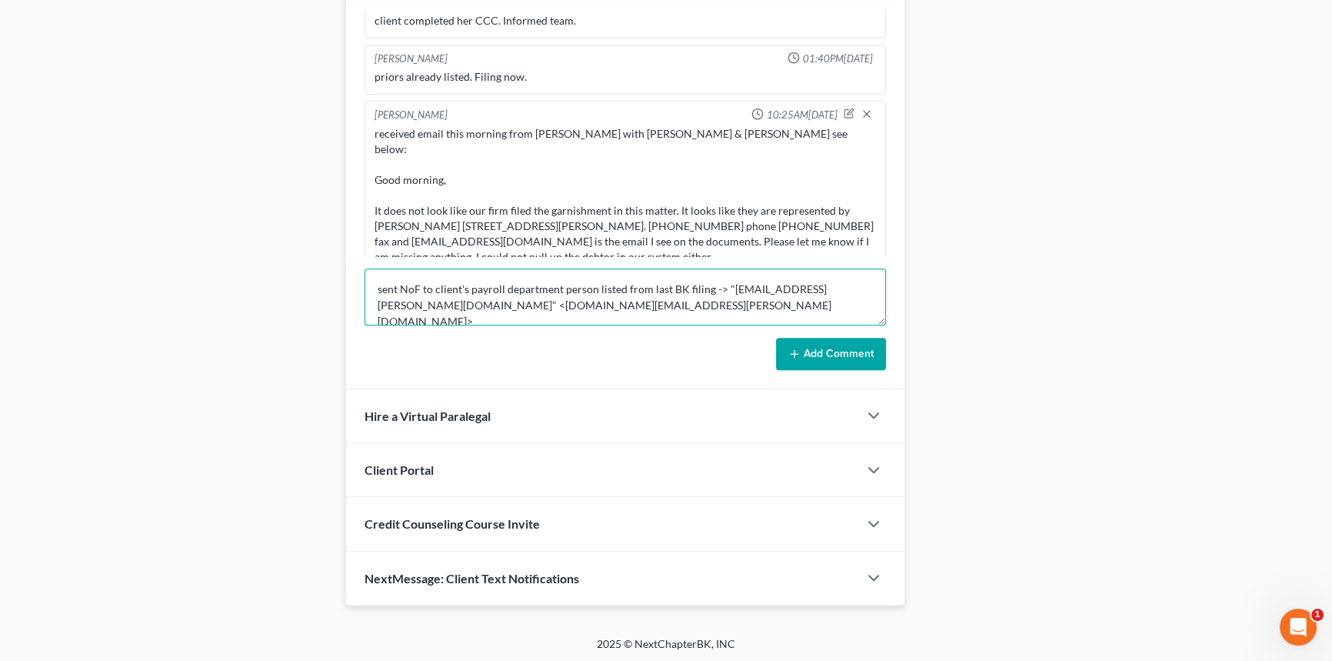
drag, startPoint x: 559, startPoint y: 298, endPoint x: 271, endPoint y: 342, distance: 291.8
click at [560, 301] on textarea "sent NoF to client's payroll department person listed from last BK filing - she…" at bounding box center [625, 296] width 521 height 57
type textarea "sent NoF to client's payroll department person listed from last BK filing - she…"
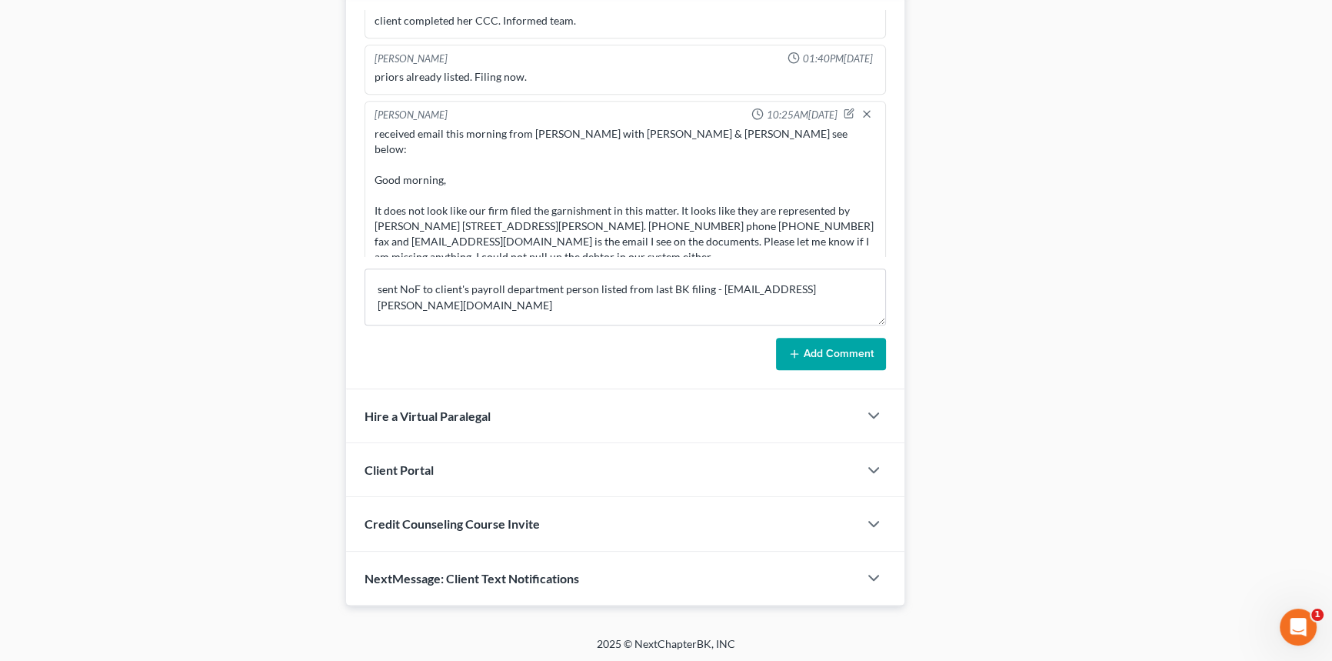
click at [818, 342] on button "Add Comment" at bounding box center [831, 354] width 110 height 32
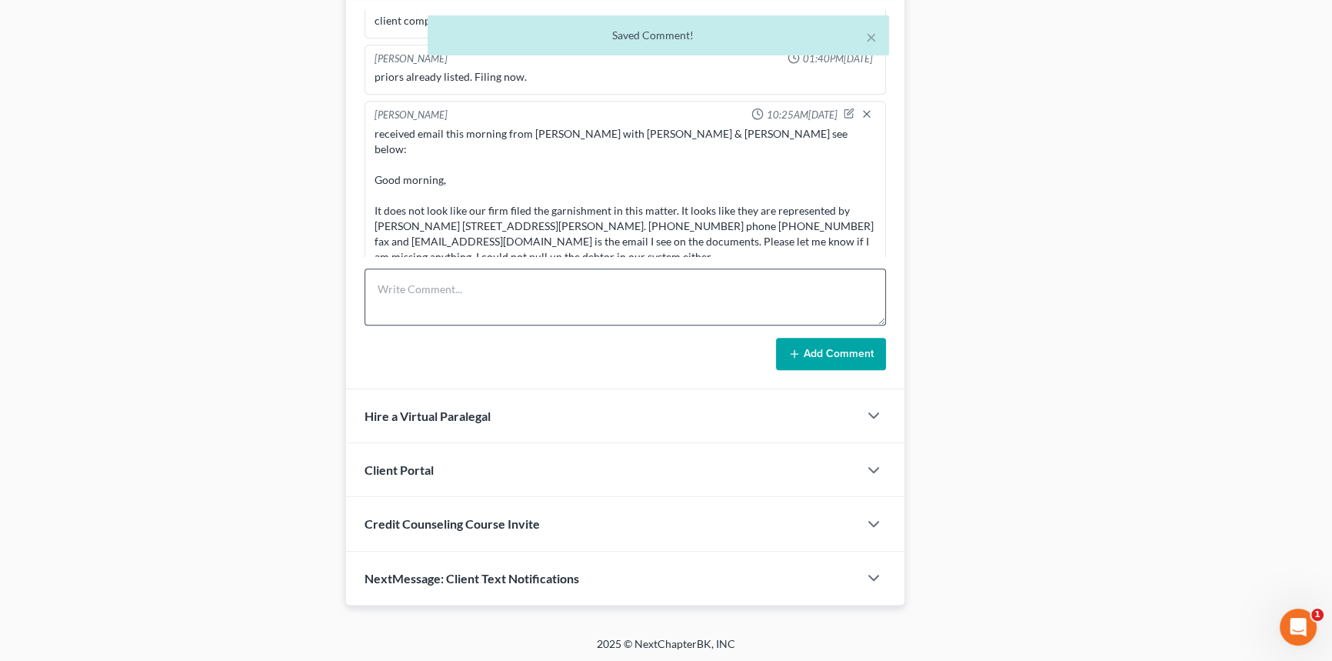
scroll to position [1586, 0]
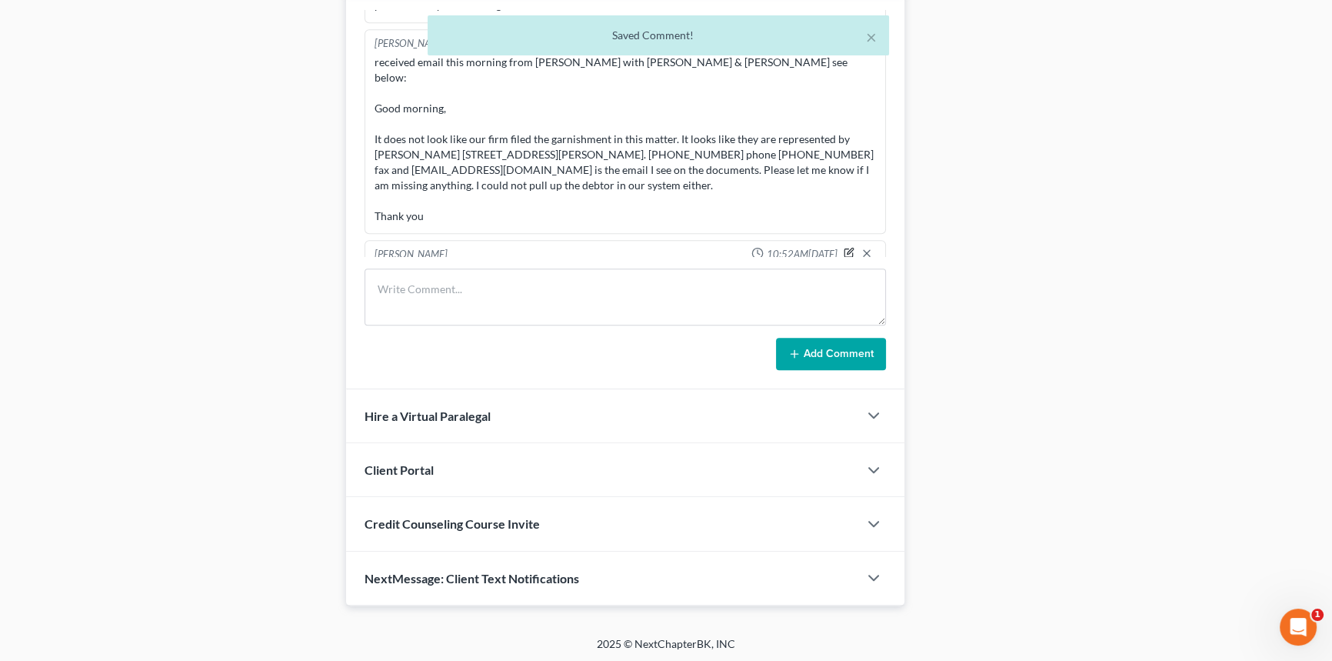
click at [847, 248] on icon "button" at bounding box center [850, 251] width 6 height 6
click at [382, 265] on textarea "sent NoF to client's payroll department person listed from last BK filing - she…" at bounding box center [625, 293] width 501 height 57
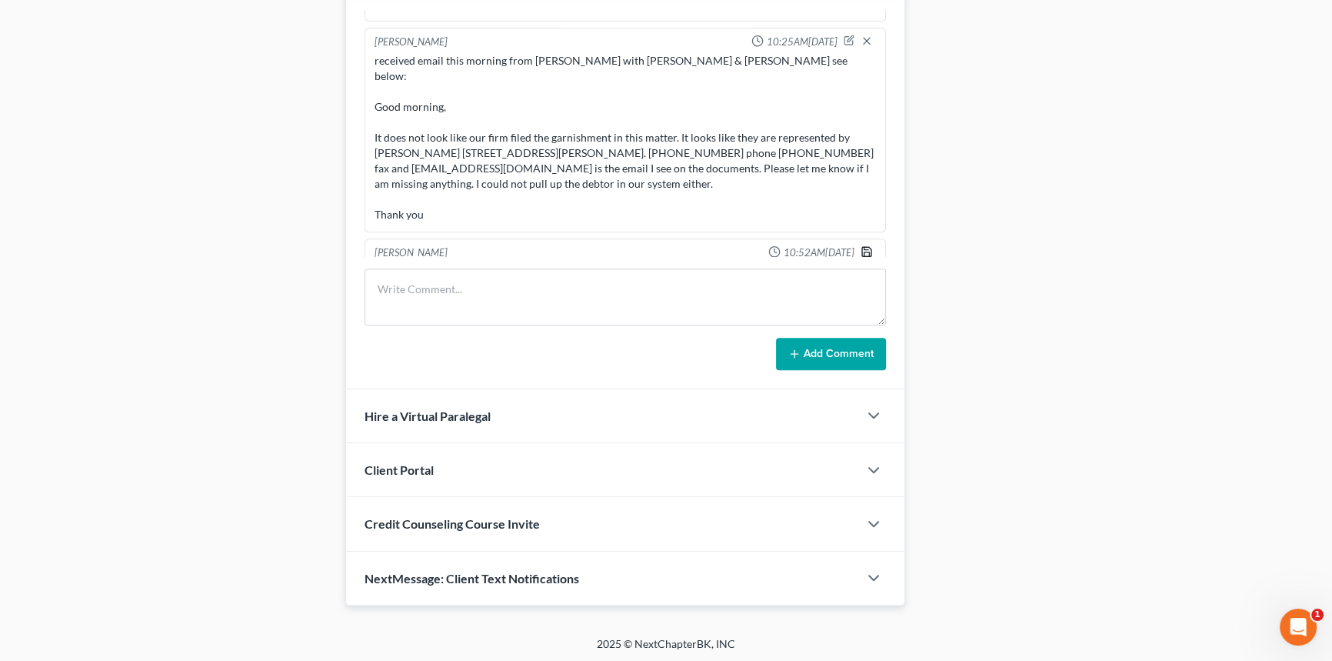
type textarea "sent NoF to client's payroll department person listed from last BK filing — she…"
click at [861, 245] on icon "button" at bounding box center [867, 251] width 12 height 12
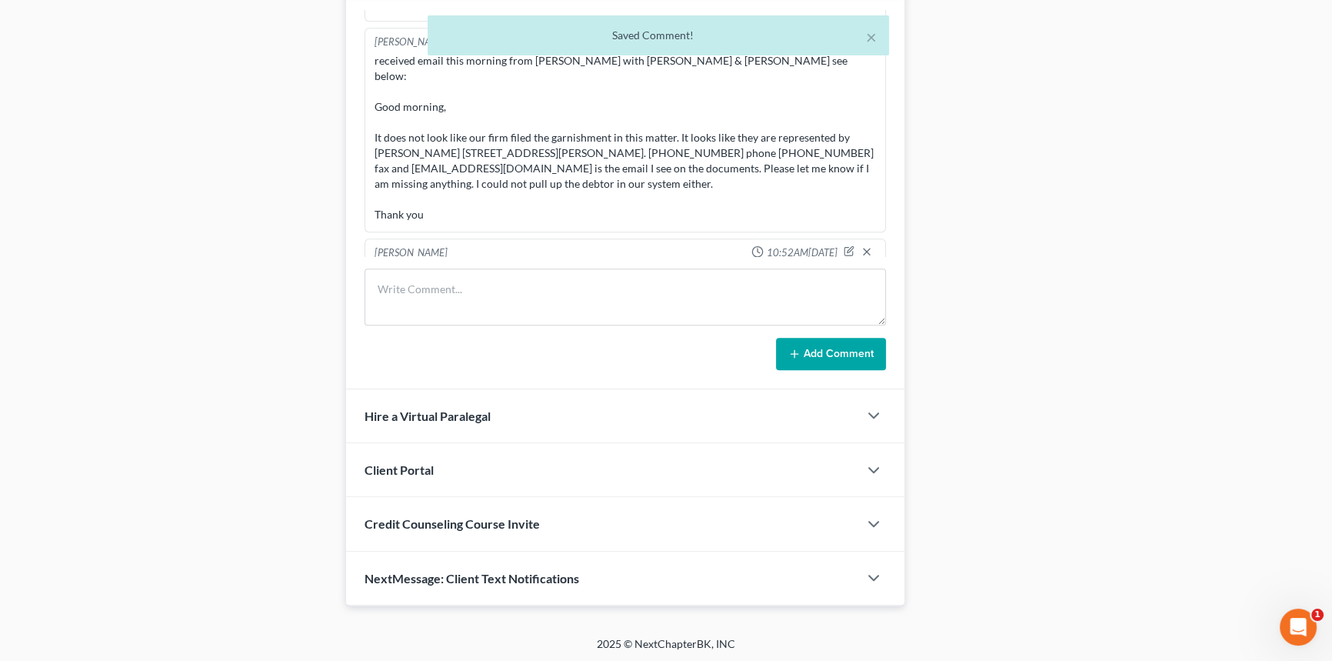
scroll to position [1586, 0]
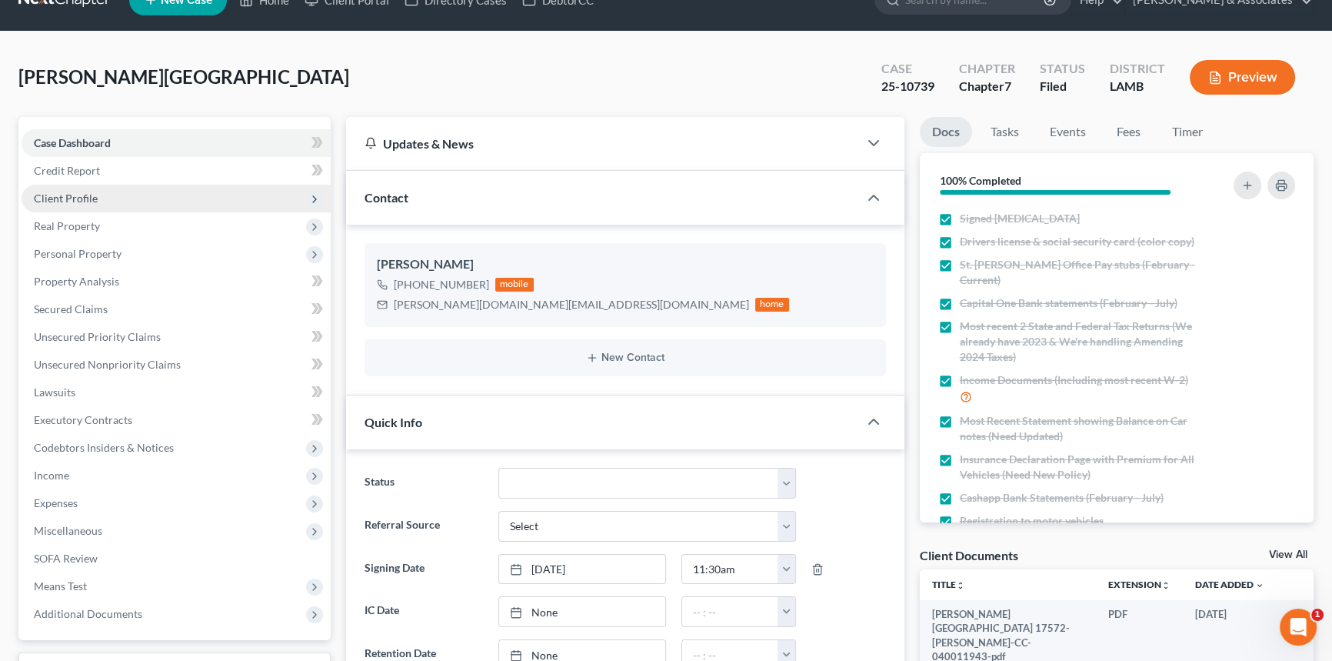
scroll to position [0, 0]
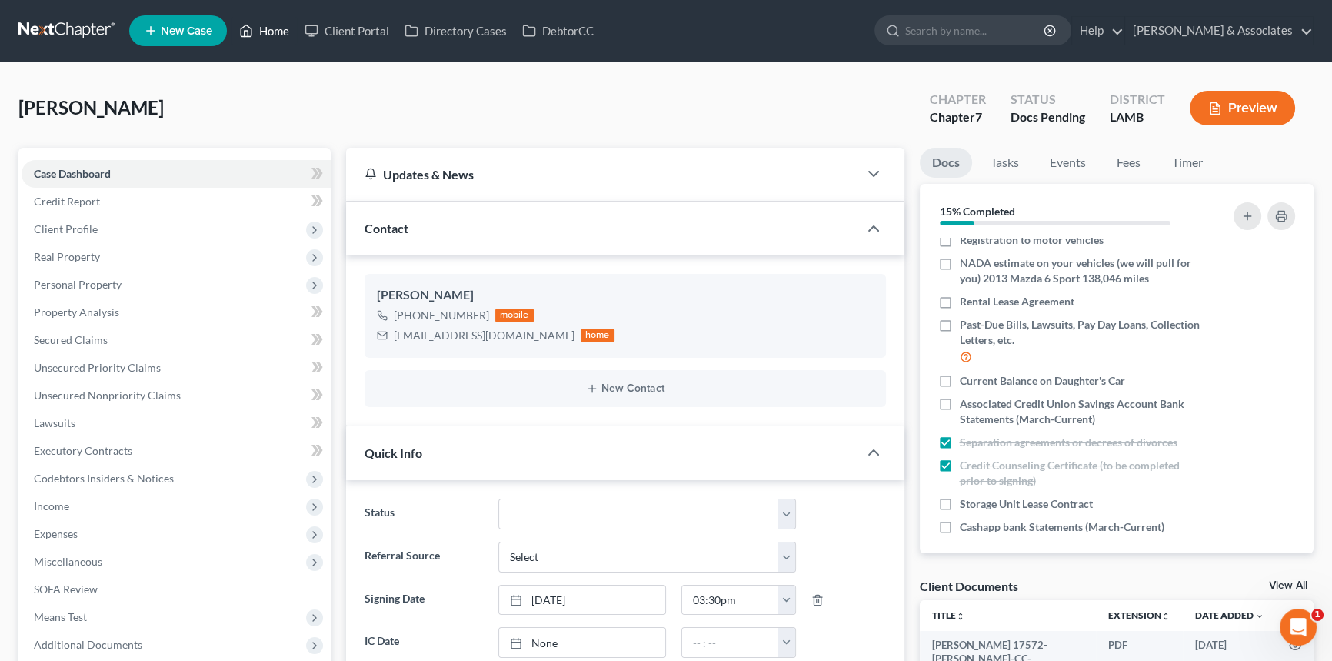
scroll to position [296, 0]
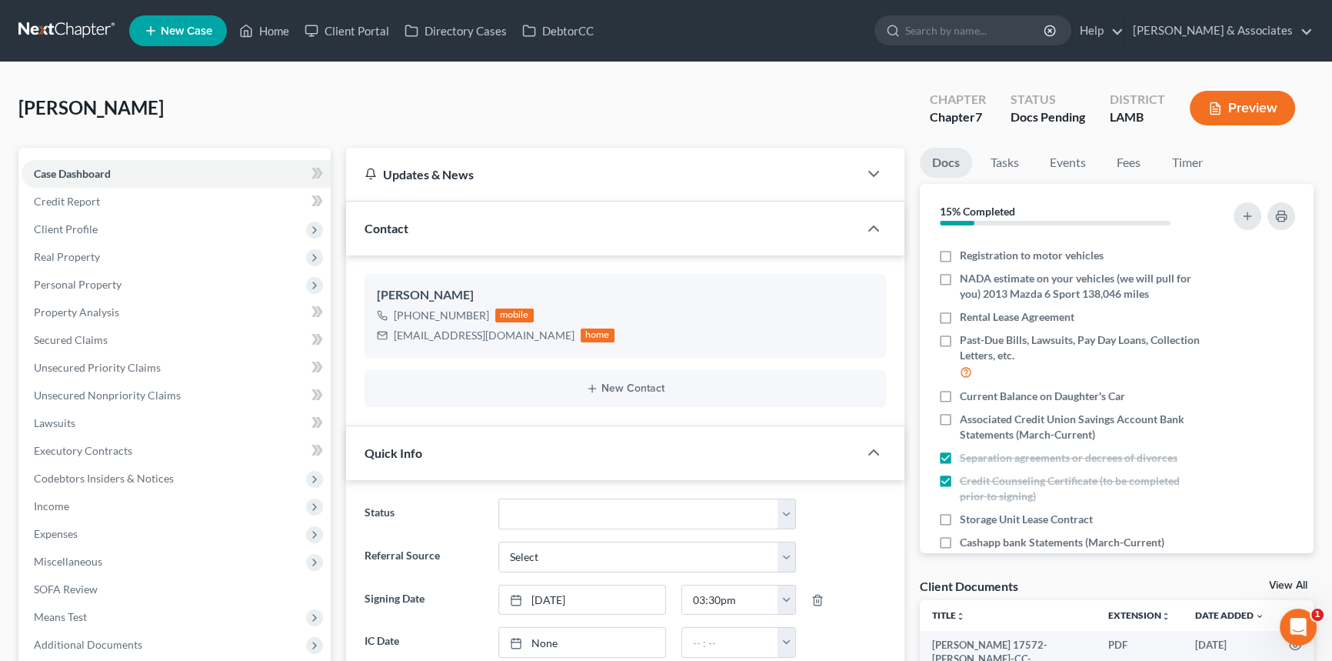
click at [733, 120] on div "[PERSON_NAME] Upgraded Chapter Chapter 7 Status Docs Pending District [GEOGRAPH…" at bounding box center [665, 114] width 1295 height 67
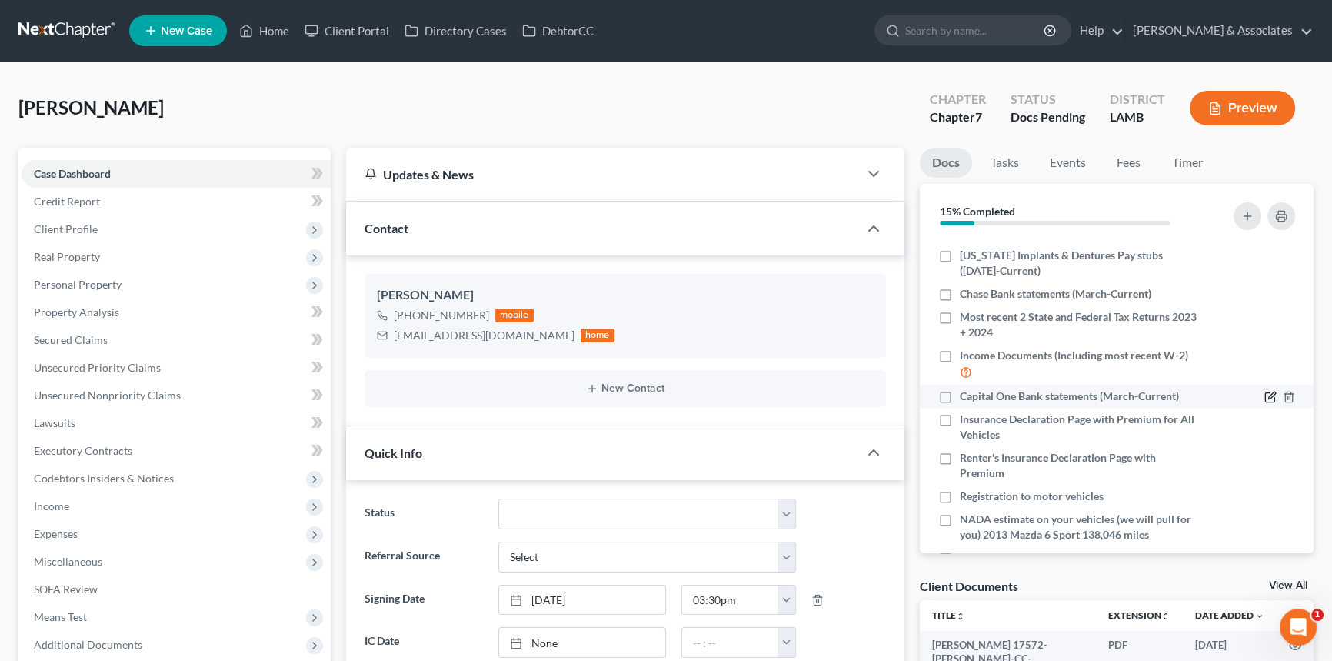
click at [1265, 393] on icon "button" at bounding box center [1271, 397] width 12 height 12
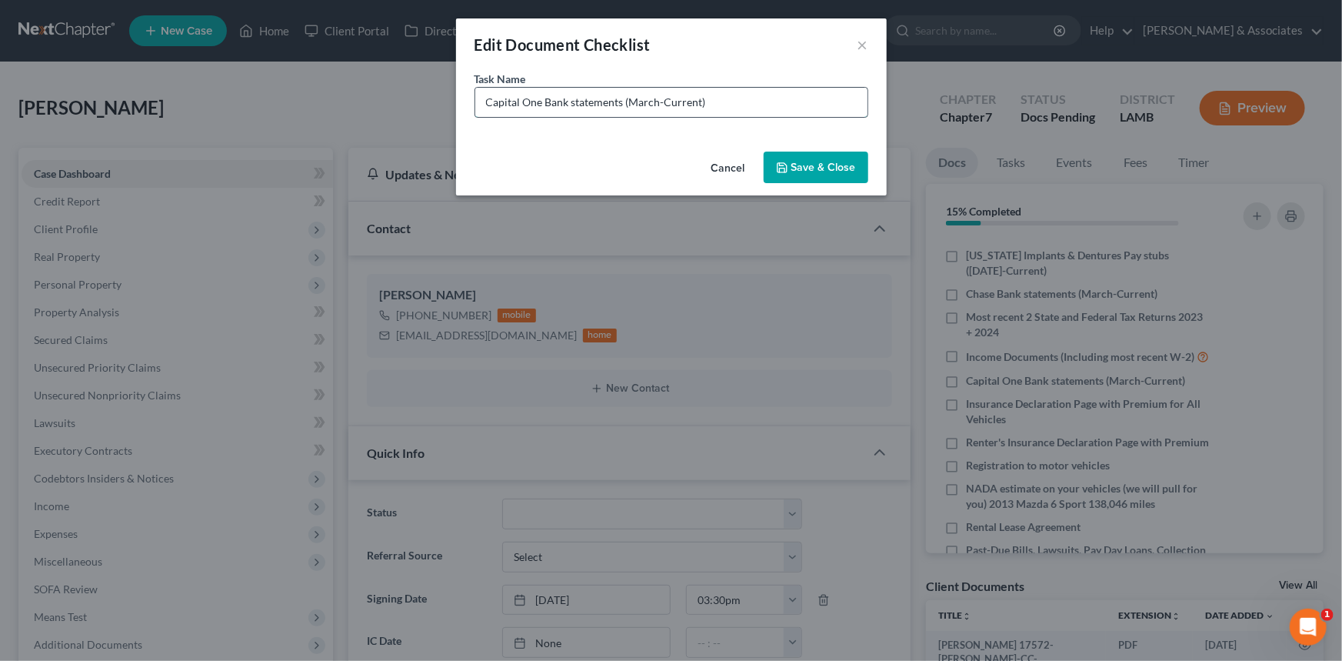
click at [707, 105] on input "Capital One Bank statements (March-Current)" at bounding box center [671, 102] width 392 height 29
drag, startPoint x: 726, startPoint y: 111, endPoint x: 629, endPoint y: 122, distance: 97.5
click at [629, 122] on div "Task Name * Capital One Bank statements (March-Current)" at bounding box center [671, 108] width 431 height 75
type input "Capital One Bank statements (Missing August)"
click at [815, 168] on button "Save & Close" at bounding box center [816, 168] width 105 height 32
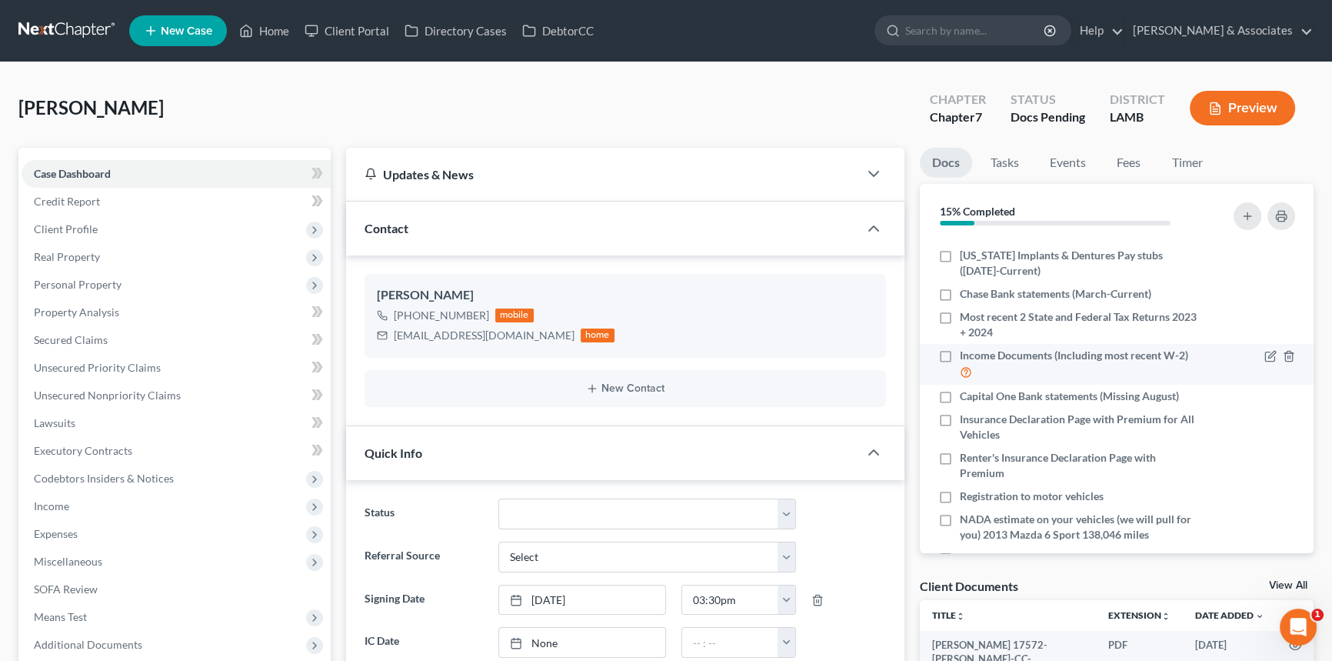
click at [960, 358] on label "Income Documents (Including most recent W-2)" at bounding box center [1081, 364] width 242 height 33
click at [966, 358] on input "Income Documents (Including most recent W-2)" at bounding box center [971, 353] width 10 height 10
checkbox input "true"
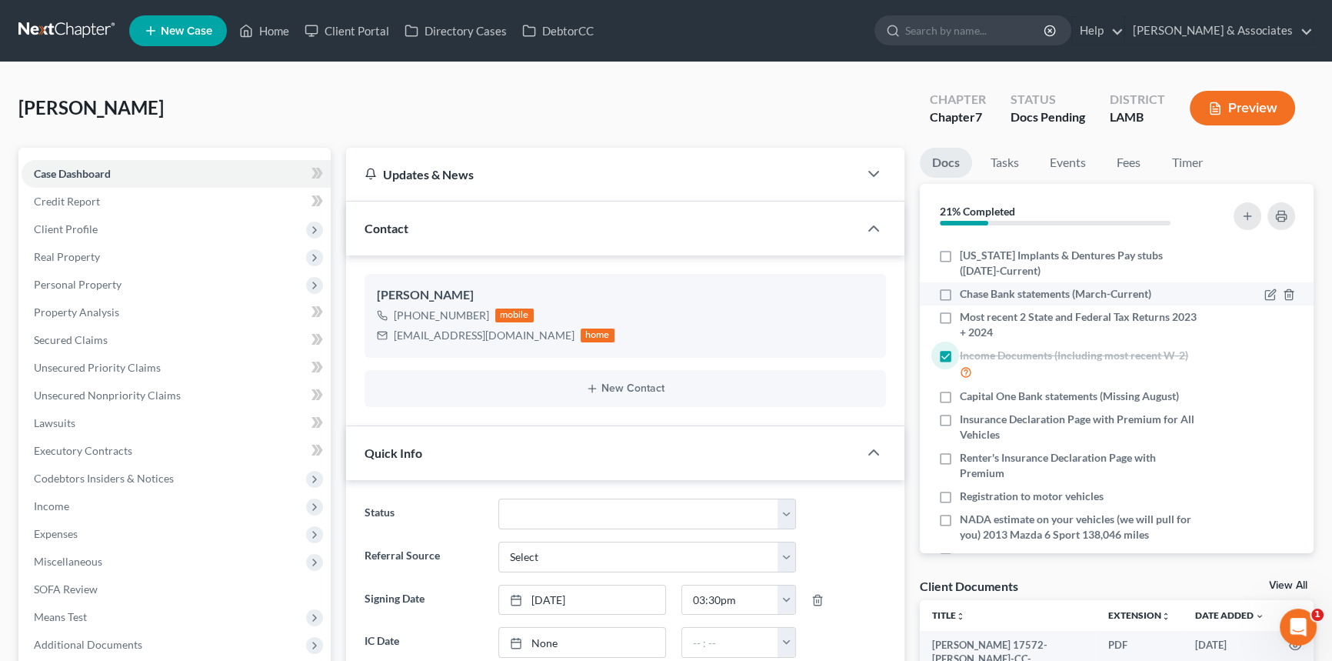
click at [960, 292] on label "Chase Bank statements (March-Current)" at bounding box center [1056, 293] width 192 height 15
click at [966, 292] on input "Chase Bank statements (March-Current)" at bounding box center [971, 291] width 10 height 10
checkbox input "true"
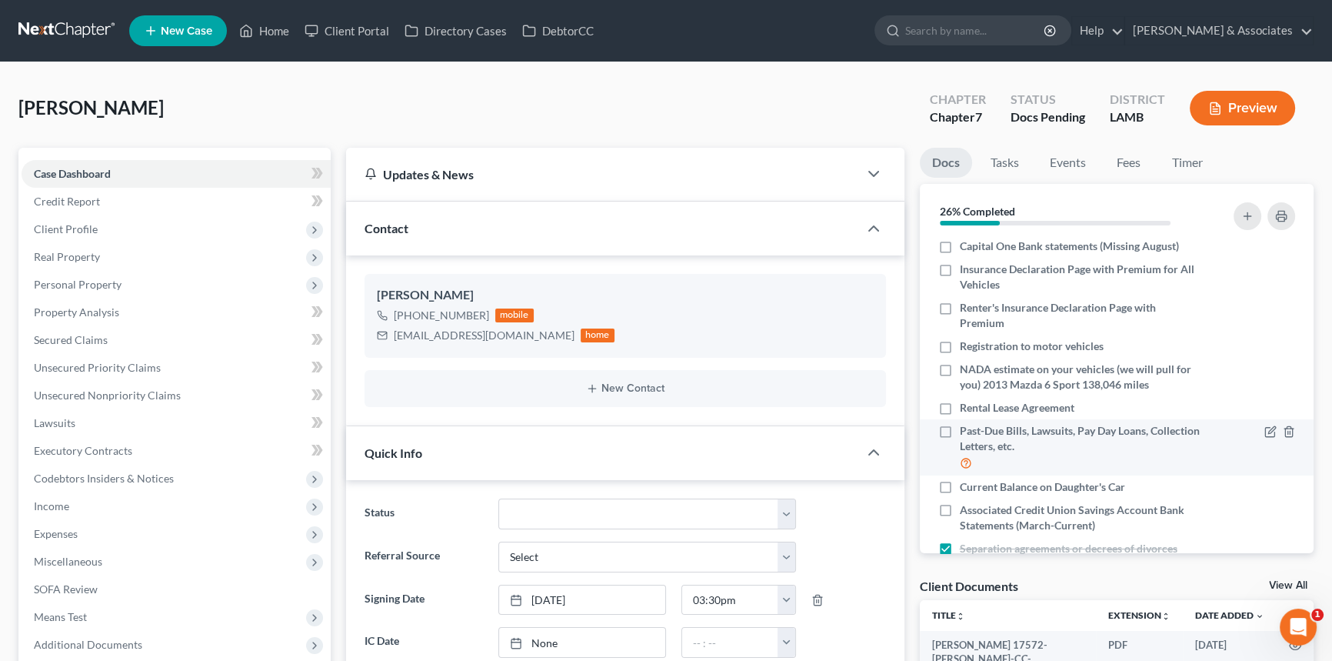
scroll to position [209, 0]
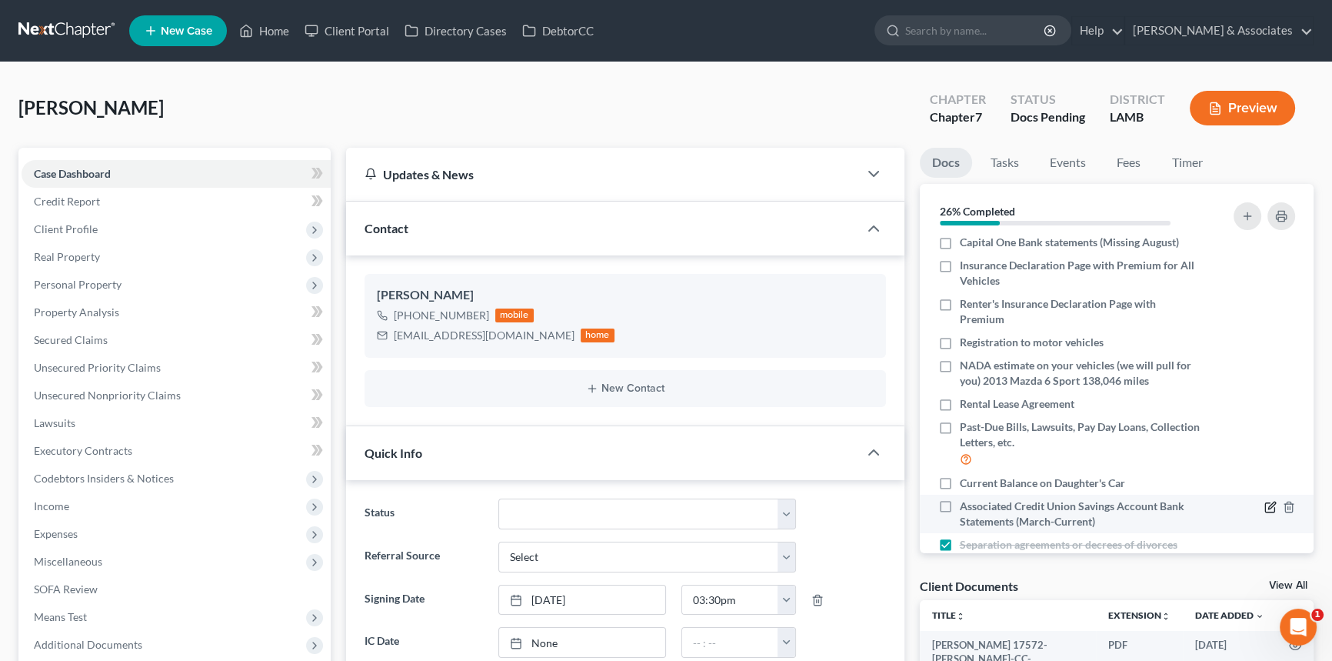
click at [1265, 505] on icon "button" at bounding box center [1271, 507] width 12 height 12
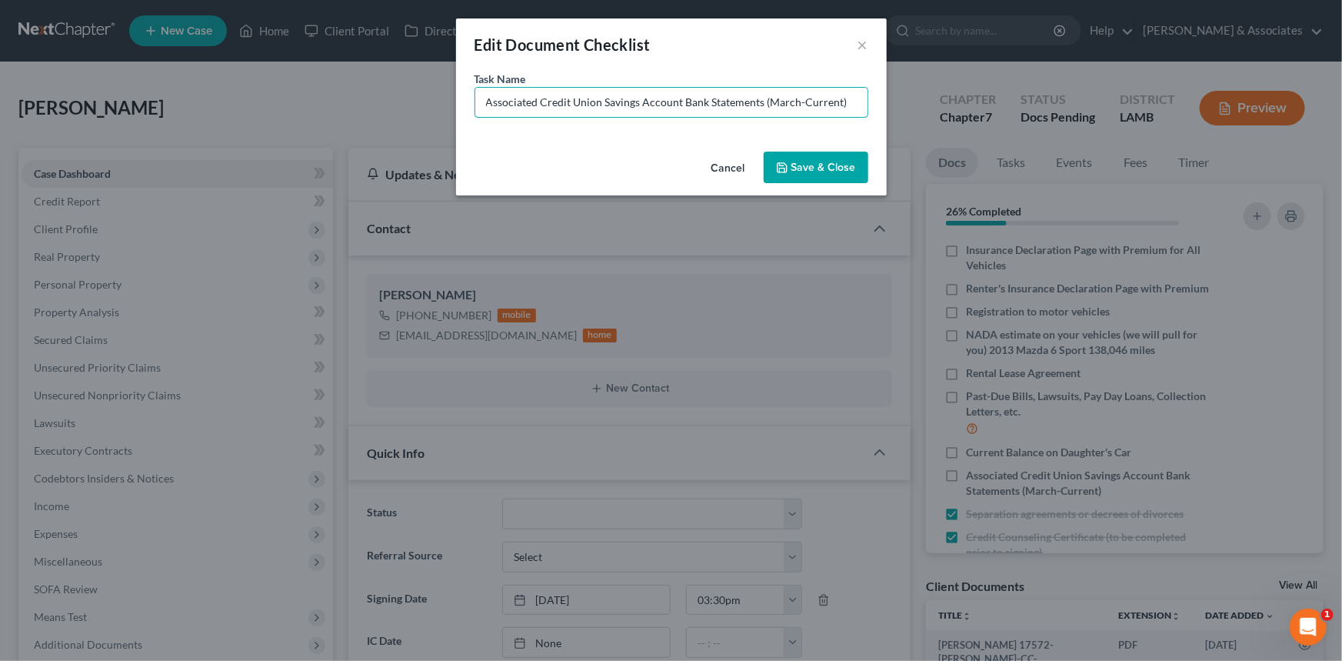
drag, startPoint x: 861, startPoint y: 105, endPoint x: 775, endPoint y: 120, distance: 86.8
click at [775, 120] on div "Task Name * Associated Credit Union Savings Account Bank Statements (March-Curr…" at bounding box center [671, 108] width 431 height 75
type input "Associated Credit Union Savings Account Bank Statements (Missing August)"
click at [832, 176] on button "Save & Close" at bounding box center [816, 168] width 105 height 32
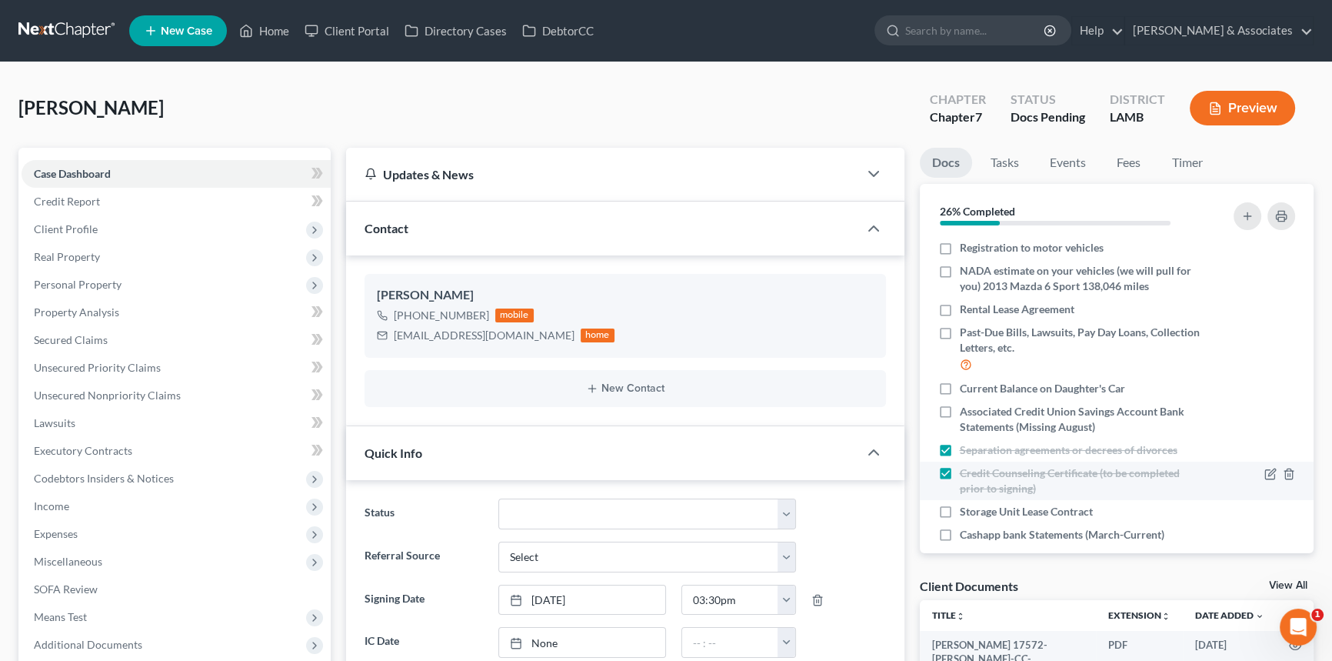
scroll to position [321, 0]
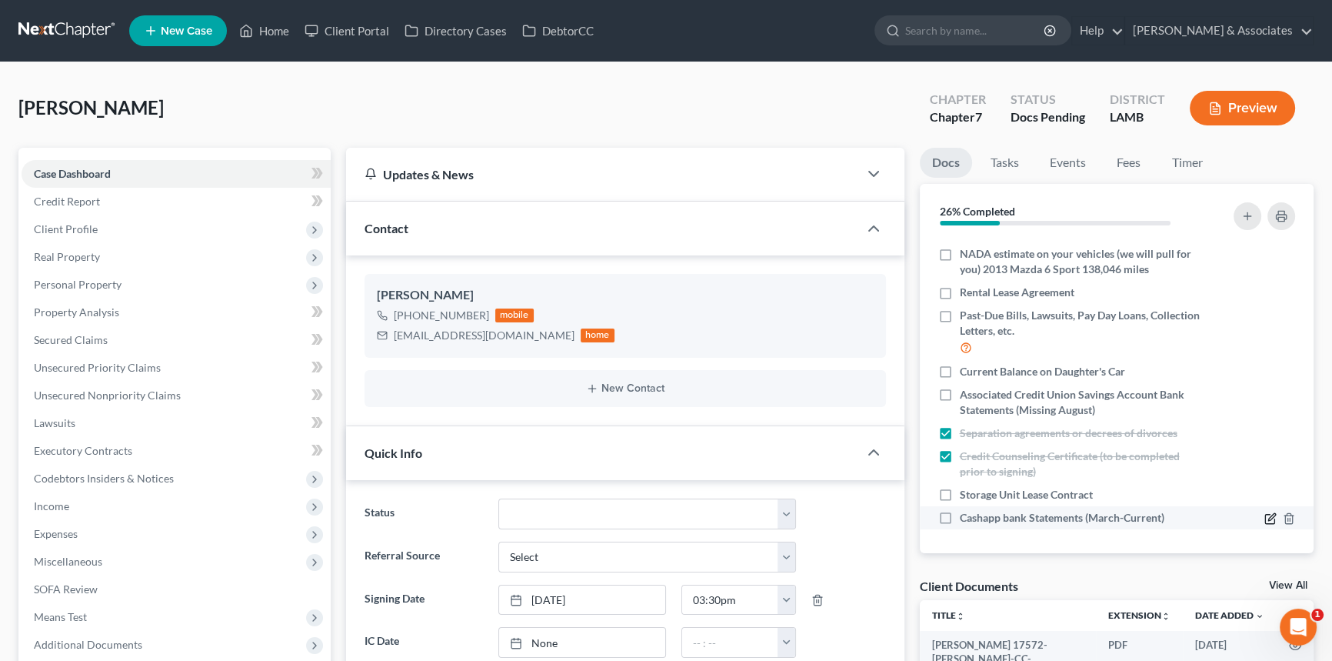
click at [1265, 515] on icon "button" at bounding box center [1269, 519] width 9 height 9
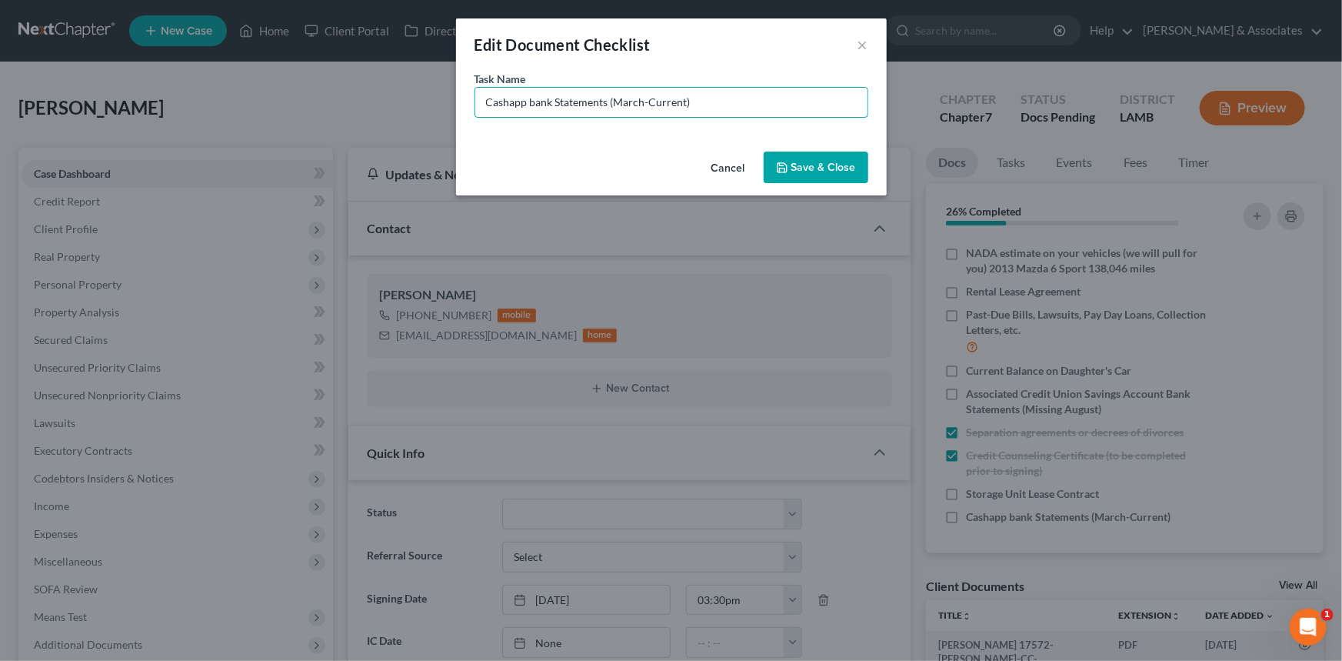
drag, startPoint x: 717, startPoint y: 111, endPoint x: 619, endPoint y: 135, distance: 100.7
click at [619, 135] on div "Task Name * Cashapp bank Statements (March-Current)" at bounding box center [671, 108] width 431 height 75
type input "Cashapp bank Statements (Missing August)"
click at [820, 152] on button "Save & Close" at bounding box center [816, 168] width 105 height 32
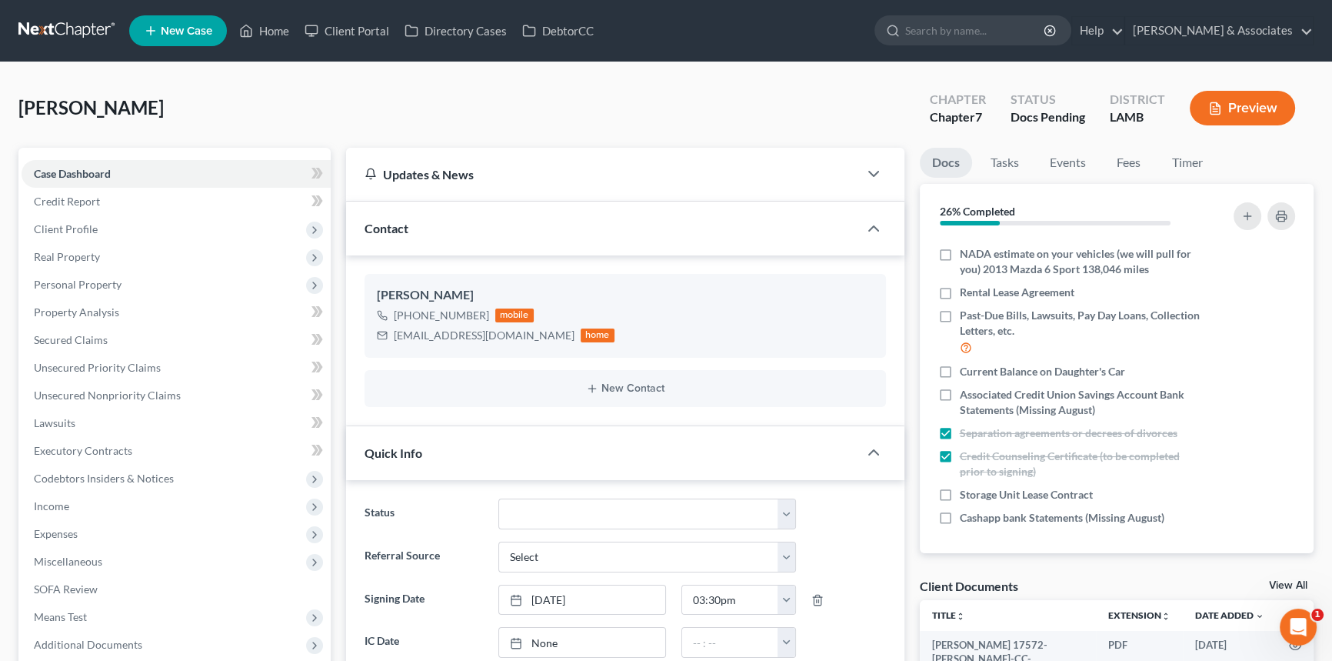
click at [787, 99] on div "[PERSON_NAME] Upgraded Chapter Chapter 7 Status Docs Pending District [GEOGRAPH…" at bounding box center [665, 114] width 1295 height 67
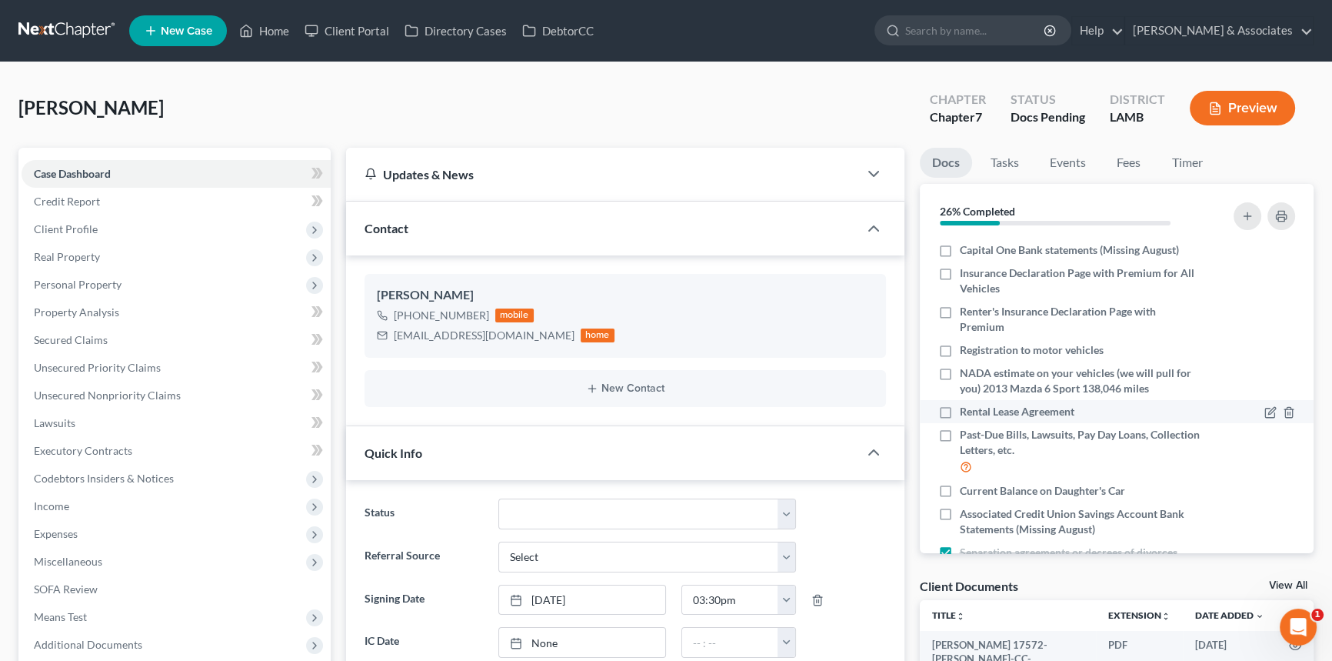
scroll to position [0, 0]
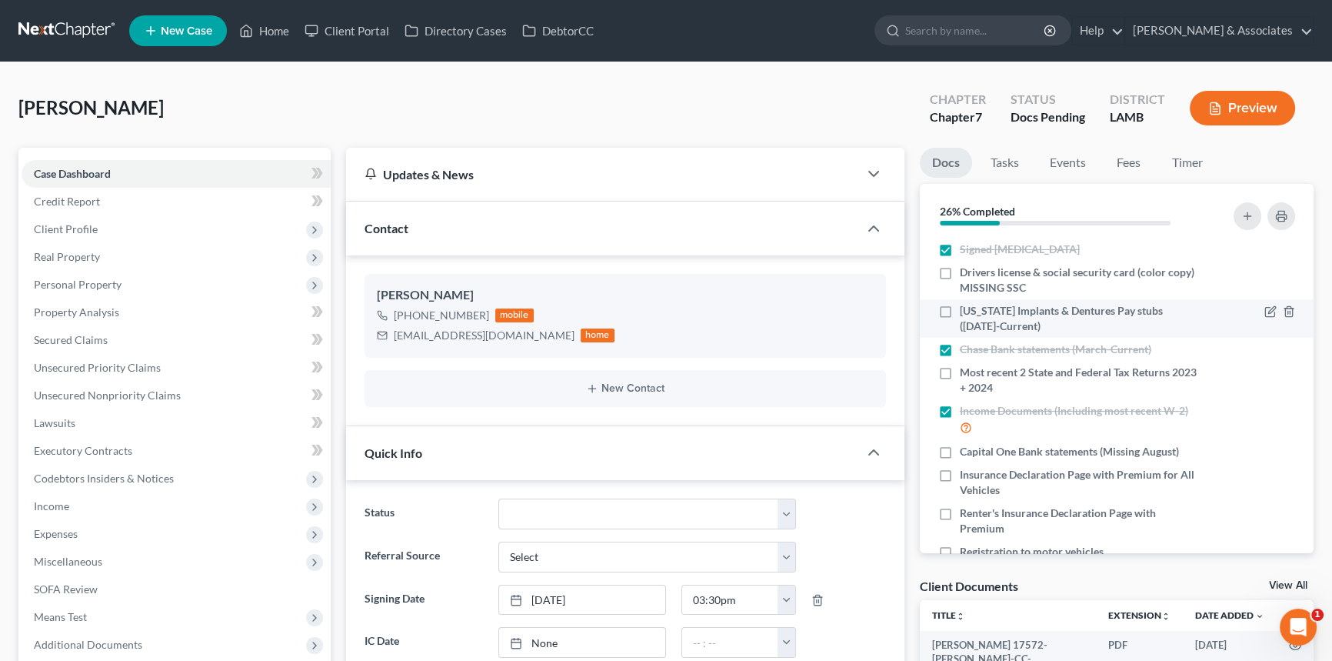
click at [960, 308] on label "[US_STATE] Implants & Dentures Pay stubs ([DATE]-Current)" at bounding box center [1081, 318] width 242 height 31
click at [966, 308] on input "[US_STATE] Implants & Dentures Pay stubs ([DATE]-Current)" at bounding box center [971, 308] width 10 height 10
click at [960, 310] on label "[US_STATE] Implants & Dentures Pay stubs ([DATE]-Current)" at bounding box center [1081, 318] width 242 height 31
click at [966, 310] on input "[US_STATE] Implants & Dentures Pay stubs ([DATE]-Current)" at bounding box center [971, 308] width 10 height 10
checkbox input "false"
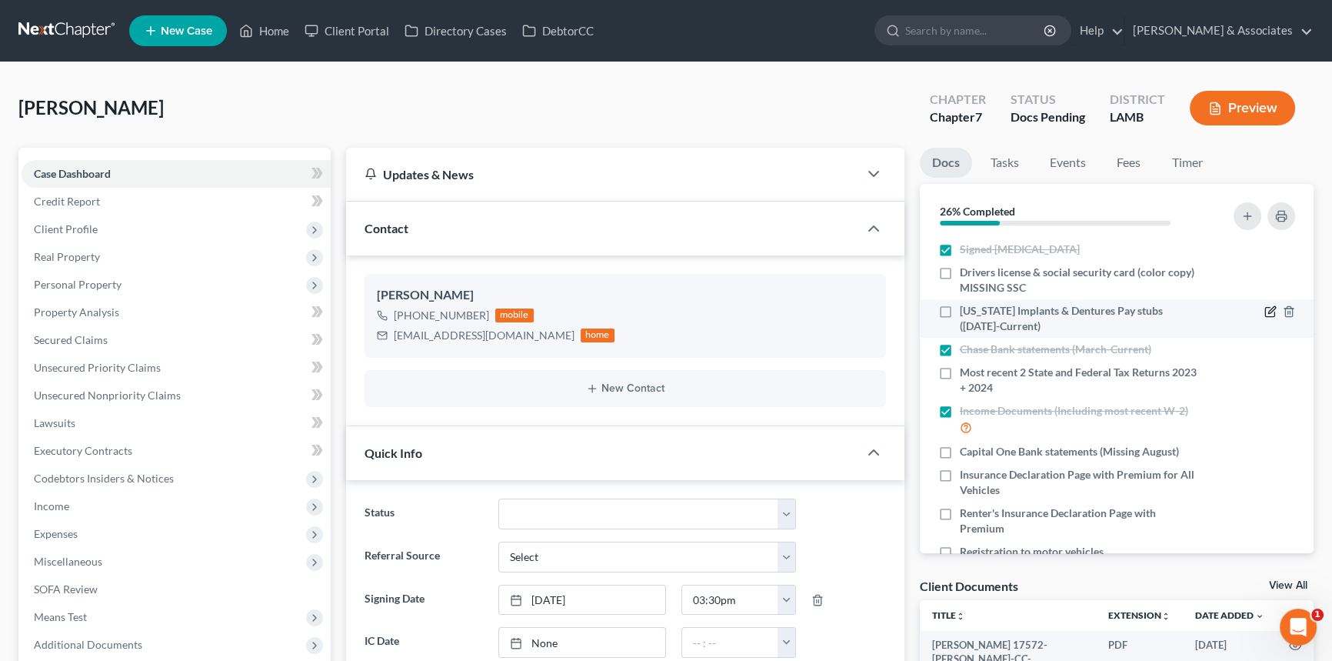
click at [1265, 308] on icon "button" at bounding box center [1269, 312] width 9 height 9
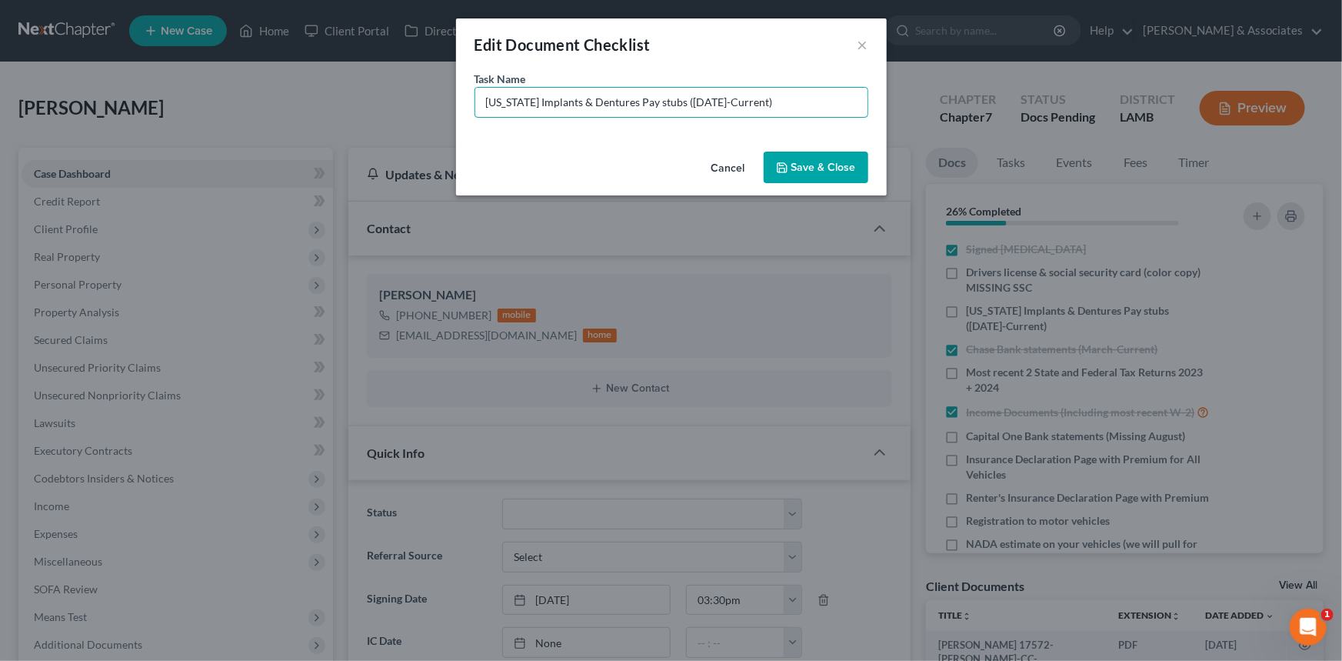
drag, startPoint x: 825, startPoint y: 100, endPoint x: 685, endPoint y: 124, distance: 142.0
click at [685, 124] on div "Task Name * [US_STATE] Implants & Dentures Pay stubs ([DATE]-Current)" at bounding box center [671, 108] width 431 height 75
type input "[US_STATE] Implants & Dentures Pay stubs ([DATE] - [DATE]?)"
click at [796, 168] on button "Save & Close" at bounding box center [816, 168] width 105 height 32
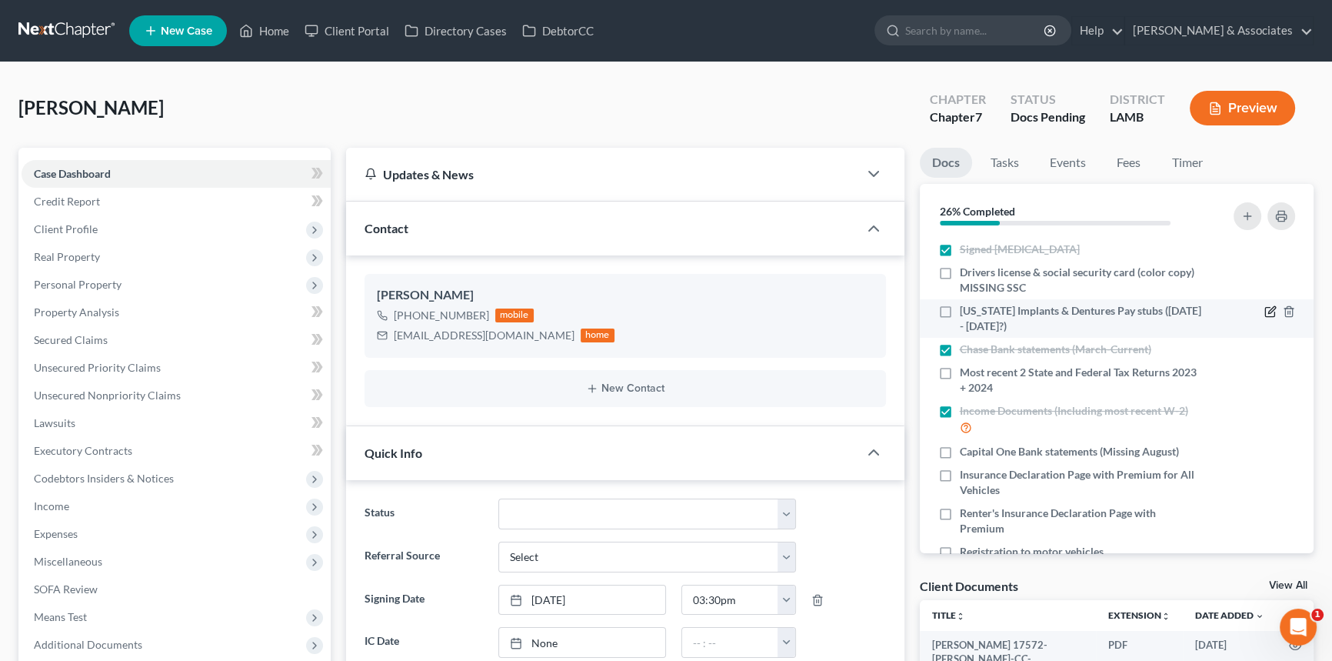
click at [1265, 307] on icon "button" at bounding box center [1271, 311] width 12 height 12
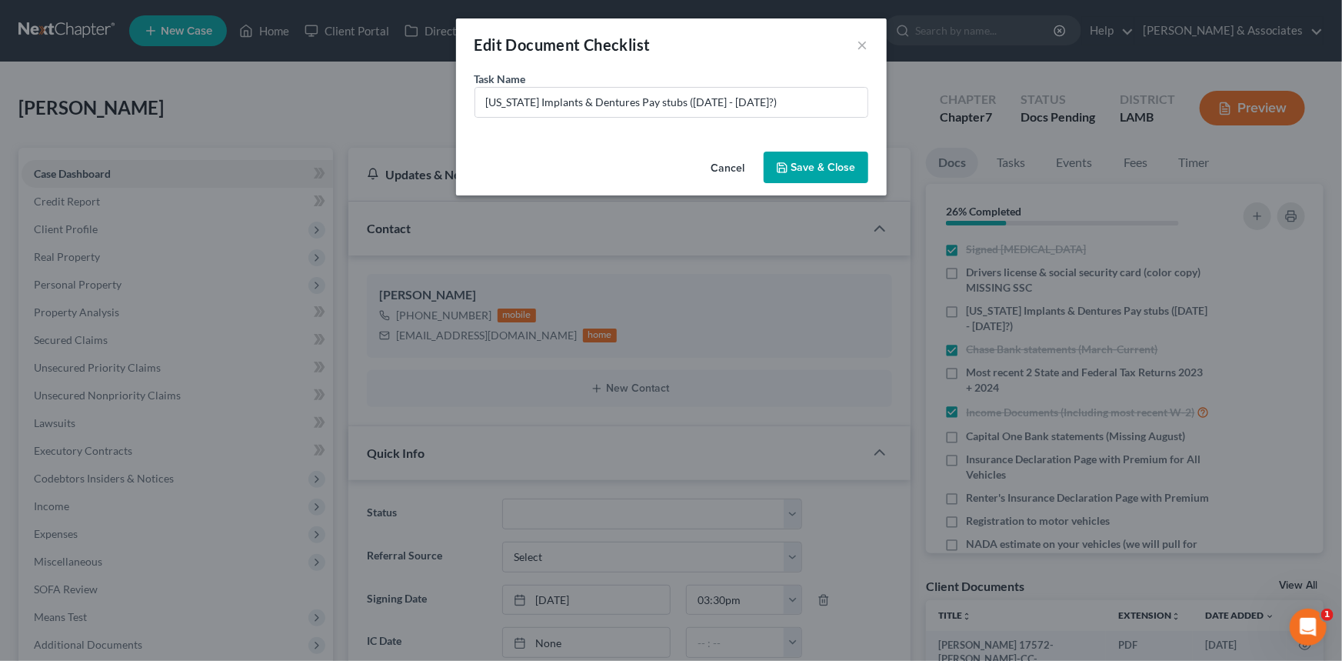
drag, startPoint x: 801, startPoint y: 82, endPoint x: 778, endPoint y: 85, distance: 23.3
click at [779, 85] on div "Task Name * Louisiana Implants & Dentures Pay stubs (Sept 1 - Sept 15?)" at bounding box center [672, 94] width 394 height 47
click at [792, 98] on input "Louisiana Implants & Dentures Pay stubs (Sept 1 - Sept 15?)" at bounding box center [671, 102] width 392 height 29
drag, startPoint x: 802, startPoint y: 103, endPoint x: 460, endPoint y: 133, distance: 343.6
click at [460, 133] on div "Task Name * Louisiana Implants & Dentures Pay stubs (Sept 1 - Sept 15?)" at bounding box center [671, 108] width 431 height 75
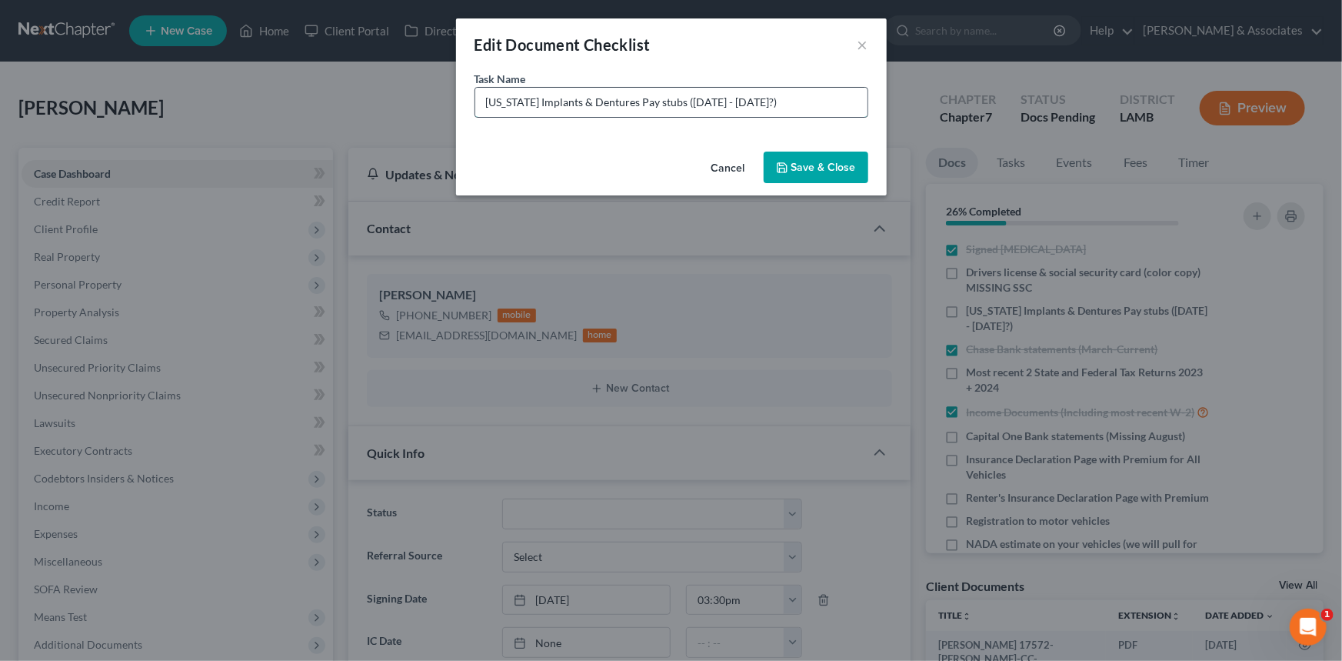
click at [792, 108] on input "Louisiana Implants & Dentures Pay stubs (Sept 1 - Sept 15?)" at bounding box center [671, 102] width 392 height 29
drag, startPoint x: 801, startPoint y: 105, endPoint x: 681, endPoint y: 131, distance: 122.8
click at [681, 131] on div "Task Name * Louisiana Implants & Dentures Pay stubs (Sept 1 - Sept 15?)" at bounding box center [671, 108] width 431 height 75
type input "Louisiana Implants & Dentures Pay stubs (March - August)"
click at [843, 162] on button "Save & Close" at bounding box center [816, 168] width 105 height 32
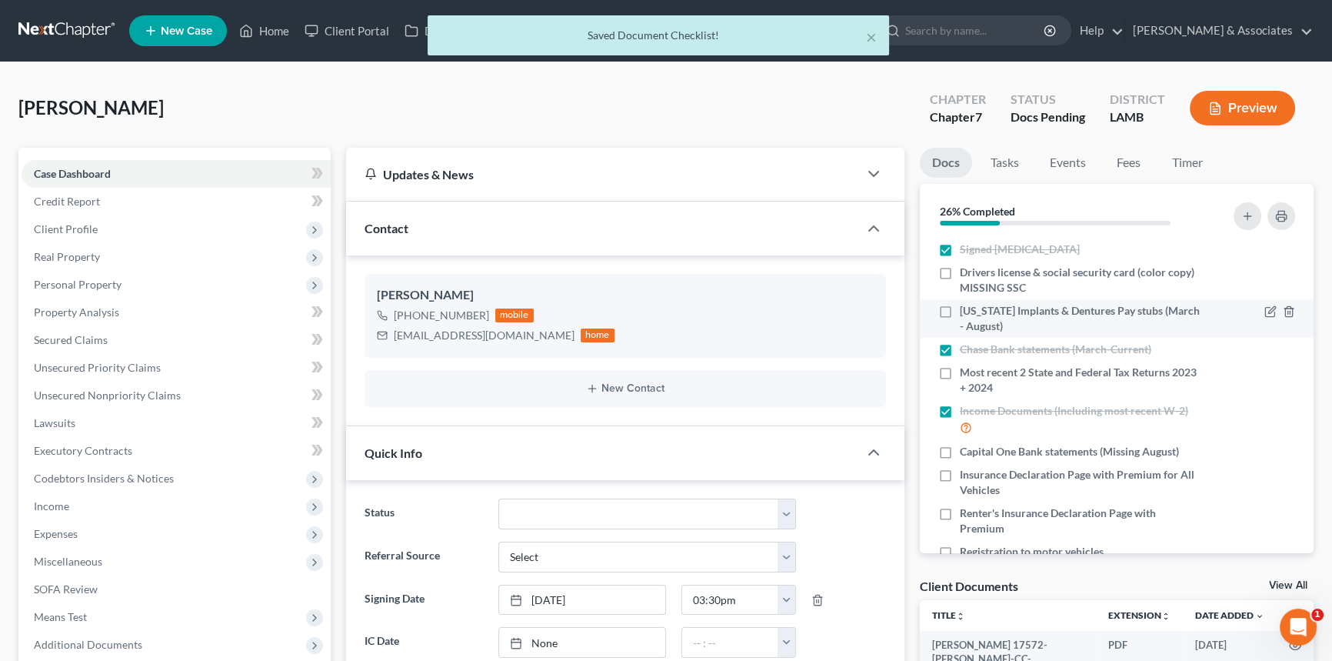
click at [960, 308] on label "Louisiana Implants & Dentures Pay stubs (March - August)" at bounding box center [1081, 318] width 242 height 31
click at [966, 308] on input "Louisiana Implants & Dentures Pay stubs (March - August)" at bounding box center [971, 308] width 10 height 10
checkbox input "true"
click at [1238, 214] on button "button" at bounding box center [1248, 216] width 28 height 28
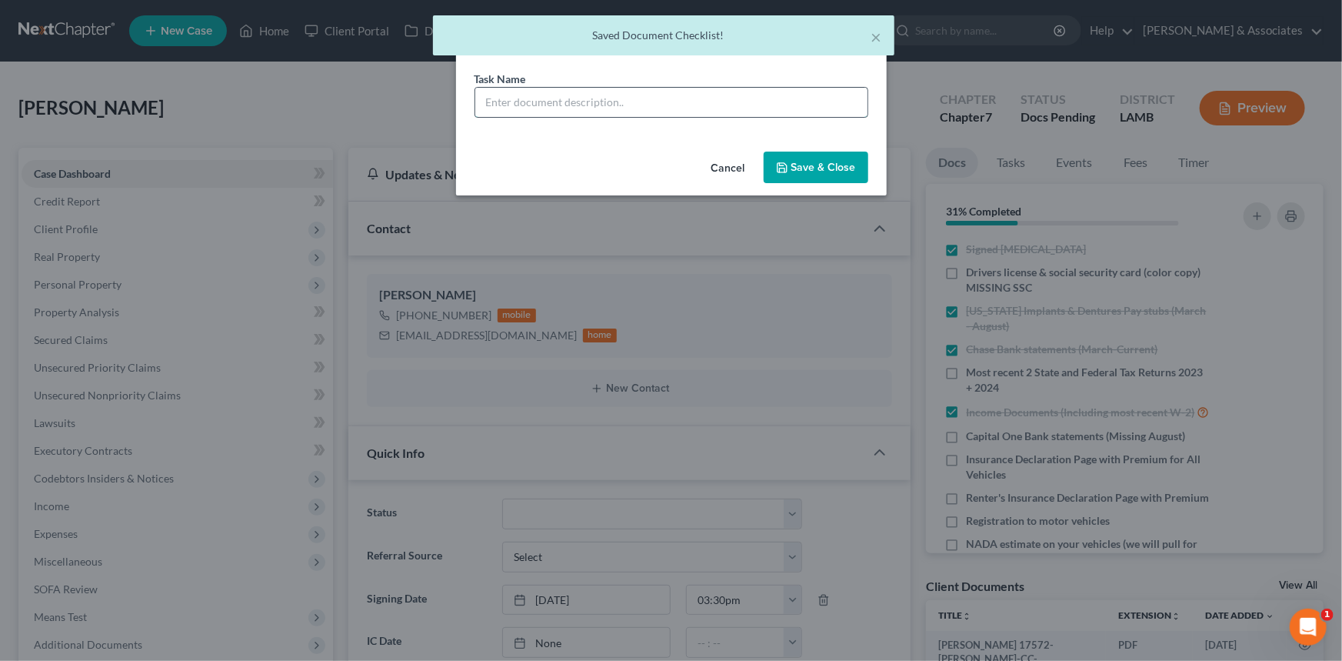
click at [748, 108] on input "text" at bounding box center [671, 102] width 392 height 29
paste input "Louisiana Implants & Dentures Pay stubs (Sept 1 - Sept 15?)"
type input "Louisiana Implants & Dentures Pay stubs (Sept 1 - Sept 15?)"
click at [826, 167] on button "Save & Close" at bounding box center [816, 168] width 105 height 32
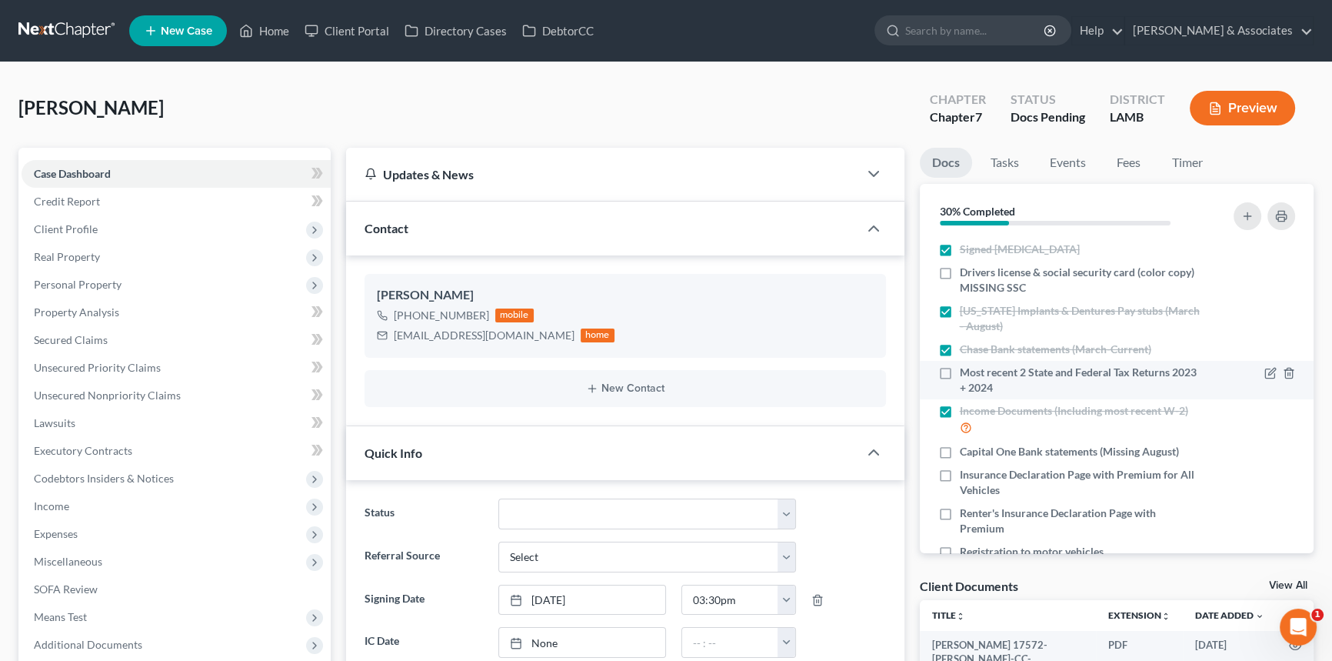
click at [960, 373] on label "Most recent 2 State and Federal Tax Returns 2023 + 2024" at bounding box center [1081, 380] width 242 height 31
click at [966, 373] on input "Most recent 2 State and Federal Tax Returns 2023 + 2024" at bounding box center [971, 370] width 10 height 10
checkbox input "true"
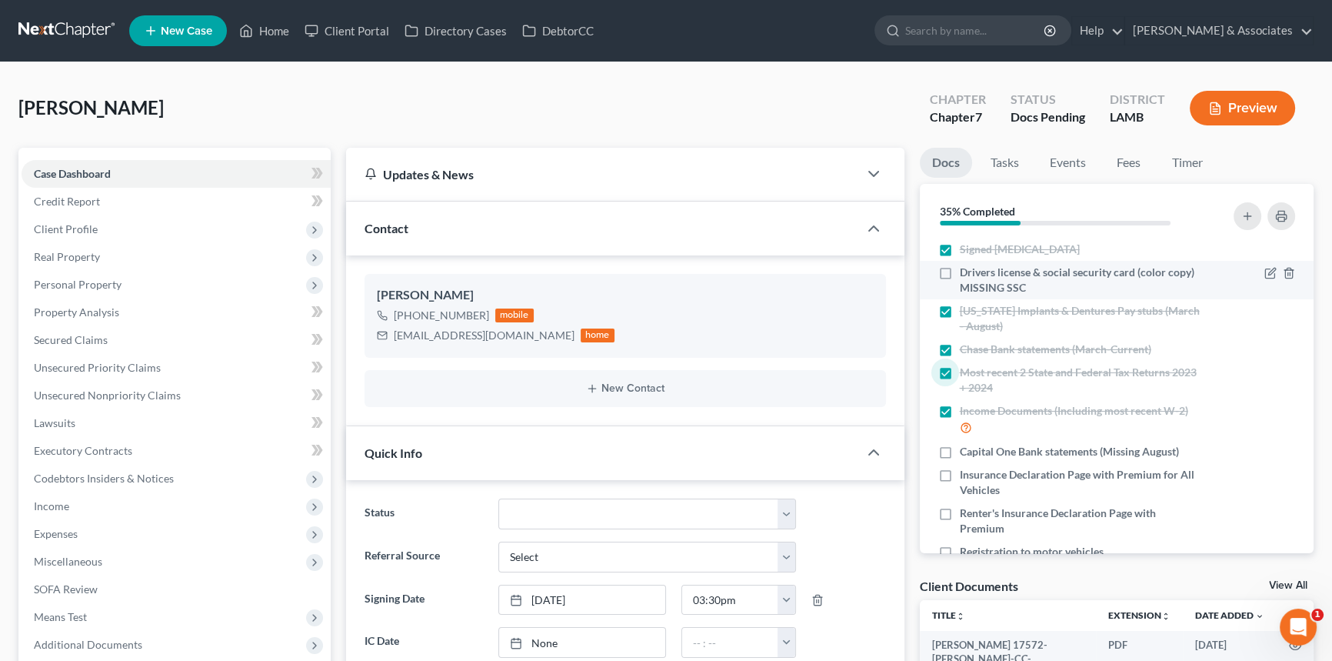
click at [960, 270] on label "Drivers license & social security card (color copy) MISSING SSC" at bounding box center [1081, 280] width 242 height 31
click at [966, 270] on input "Drivers license & social security card (color copy) MISSING SSC" at bounding box center [971, 270] width 10 height 10
checkbox input "true"
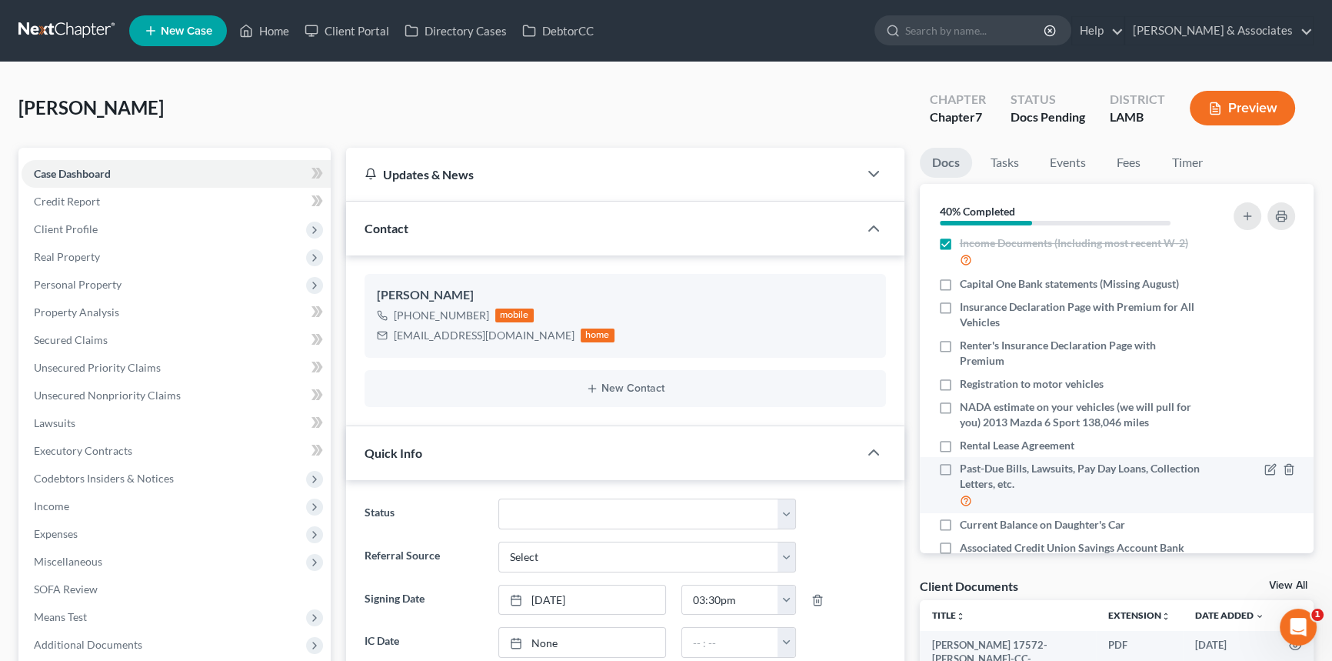
scroll to position [149, 0]
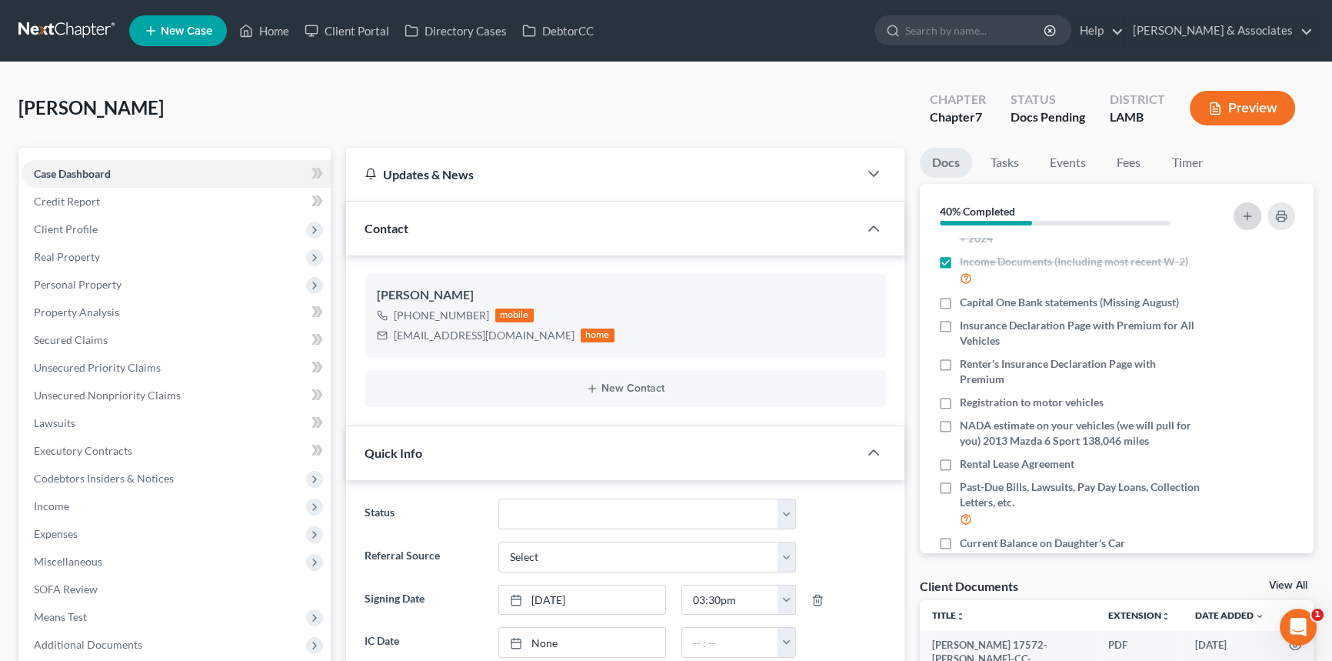
click at [1254, 209] on button "button" at bounding box center [1248, 216] width 28 height 28
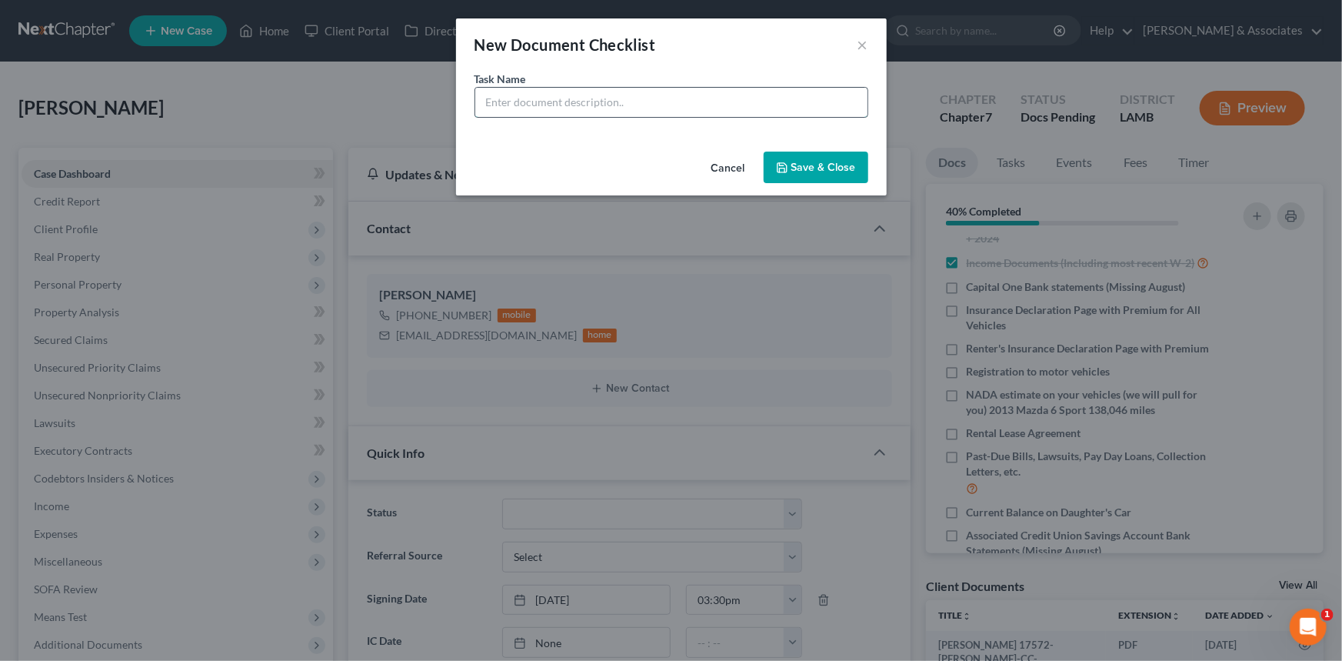
click at [699, 112] on input "text" at bounding box center [671, 102] width 392 height 29
type input "Title for 2013 Mazda 6 Sport"
click at [835, 179] on button "Save & Close" at bounding box center [816, 168] width 105 height 32
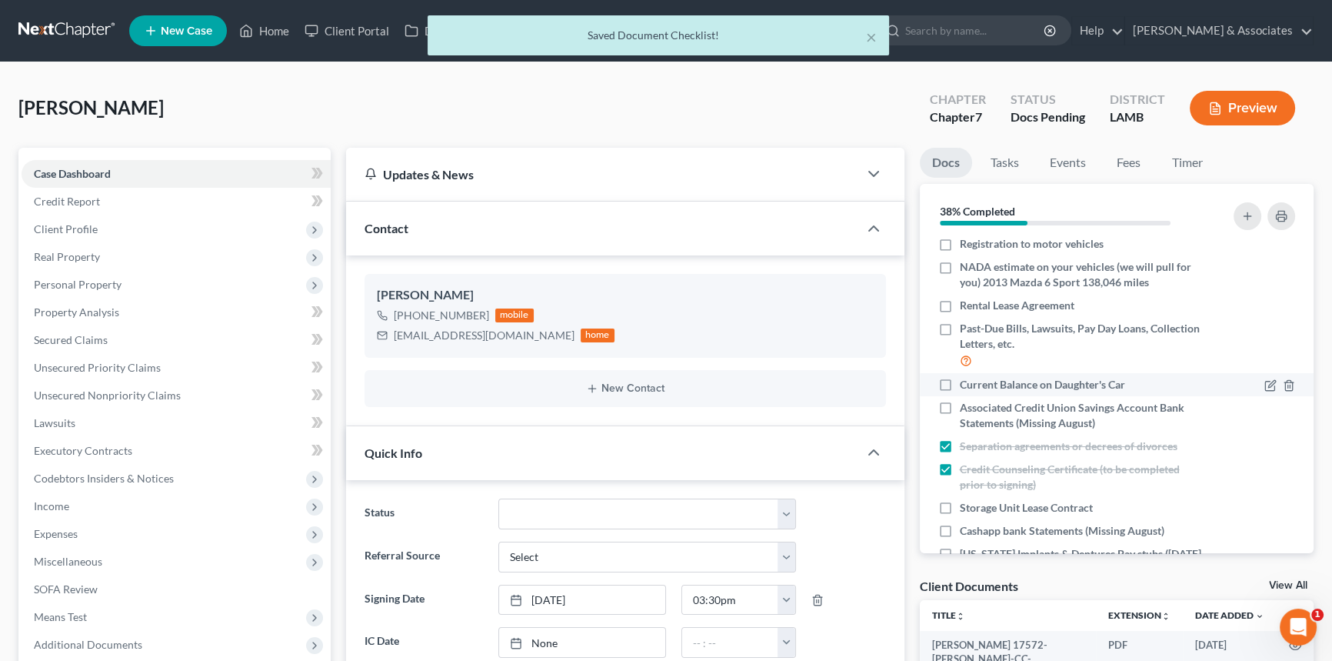
scroll to position [382, 0]
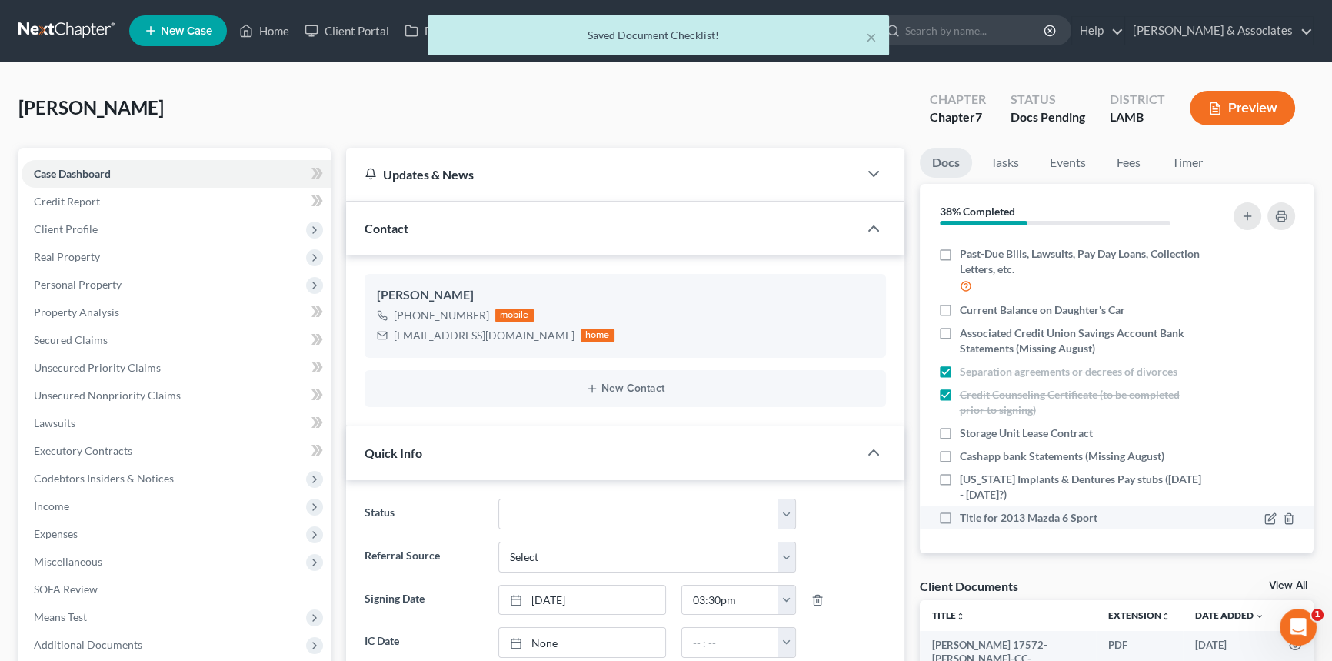
click at [960, 512] on label "Title for 2013 Mazda 6 Sport" at bounding box center [1029, 517] width 138 height 15
click at [966, 512] on input "Title for 2013 Mazda 6 Sport" at bounding box center [971, 515] width 10 height 10
checkbox input "true"
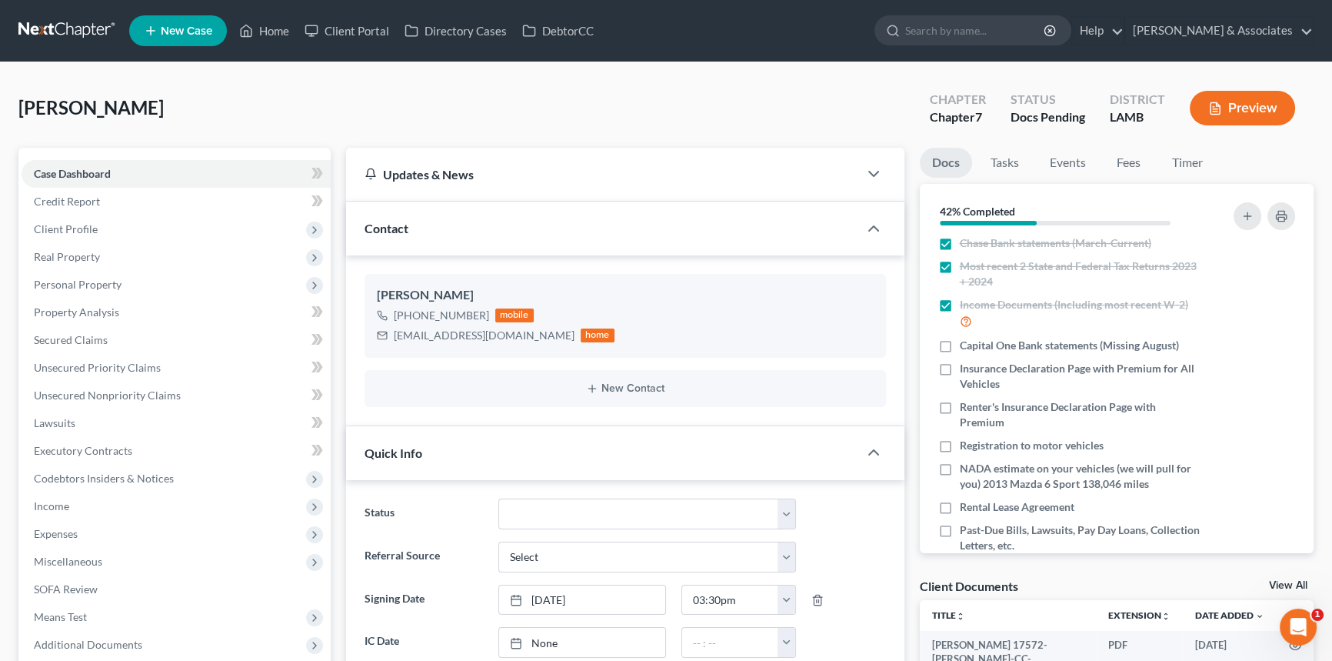
scroll to position [105, 0]
click at [960, 441] on label "Registration to motor vehicles" at bounding box center [1032, 446] width 144 height 15
click at [966, 441] on input "Registration to motor vehicles" at bounding box center [971, 444] width 10 height 10
checkbox input "true"
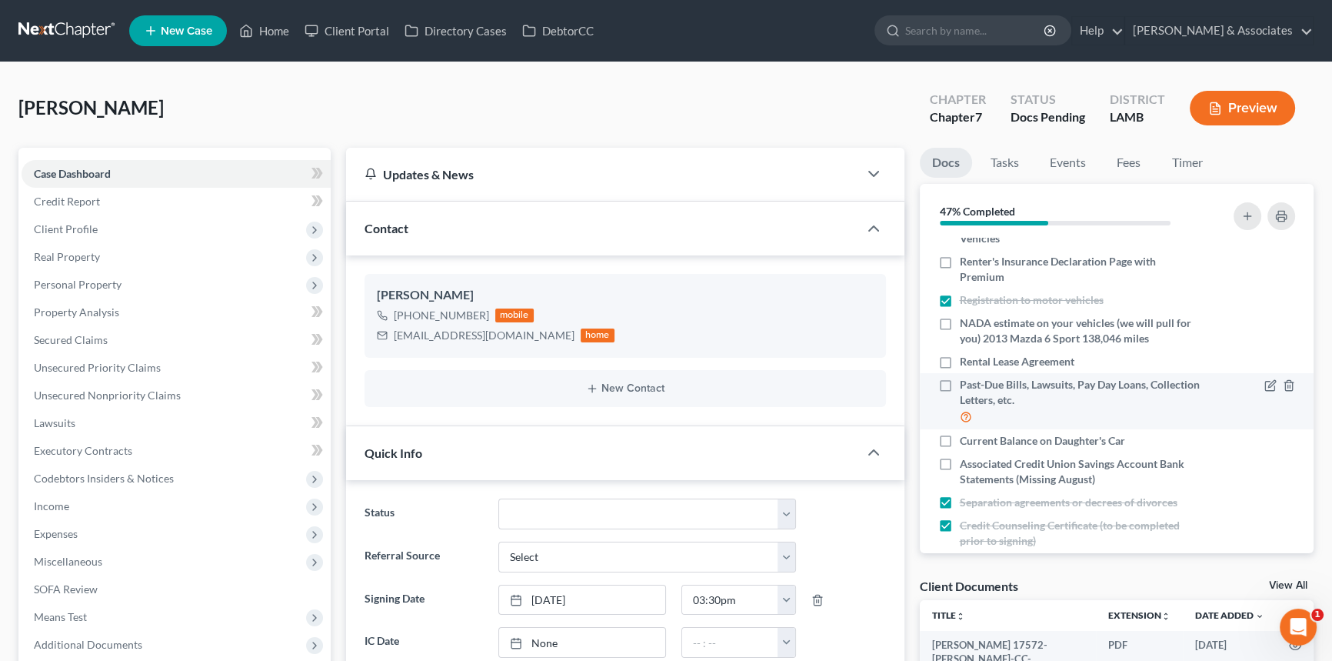
scroll to position [257, 0]
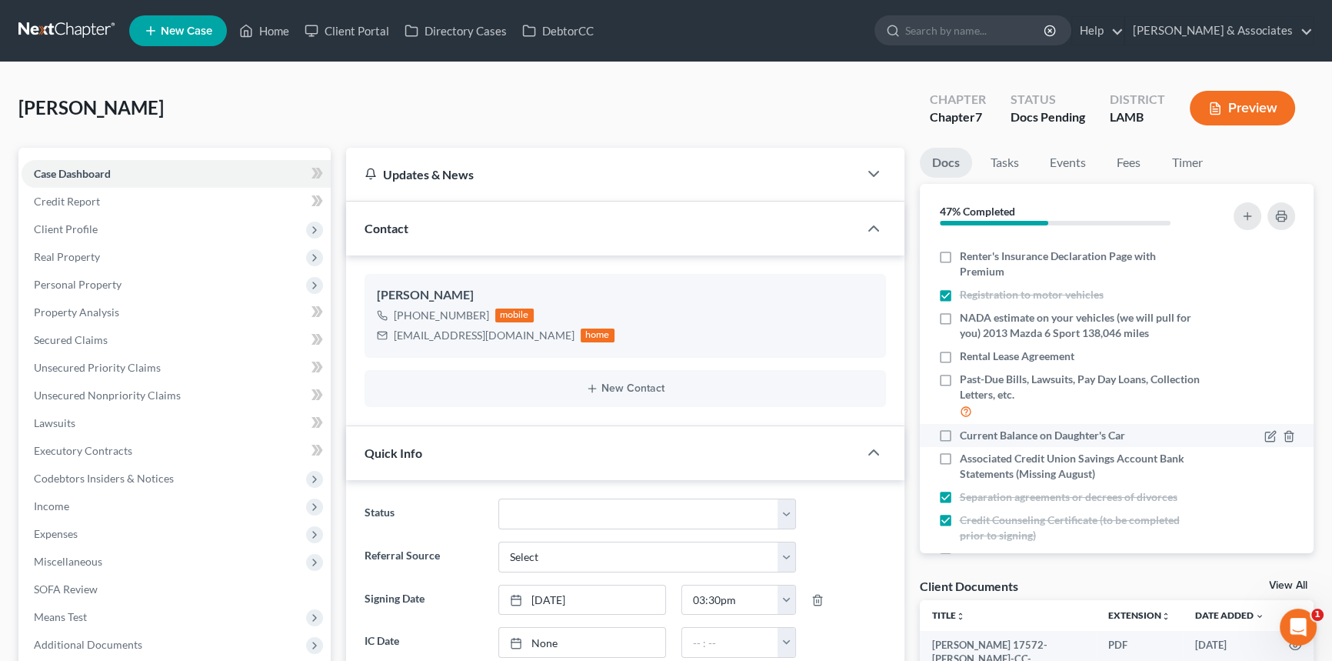
click at [960, 432] on label "Current Balance on Daughter's Car" at bounding box center [1042, 435] width 165 height 15
click at [966, 432] on input "Current Balance on Daughter's Car" at bounding box center [971, 433] width 10 height 10
checkbox input "true"
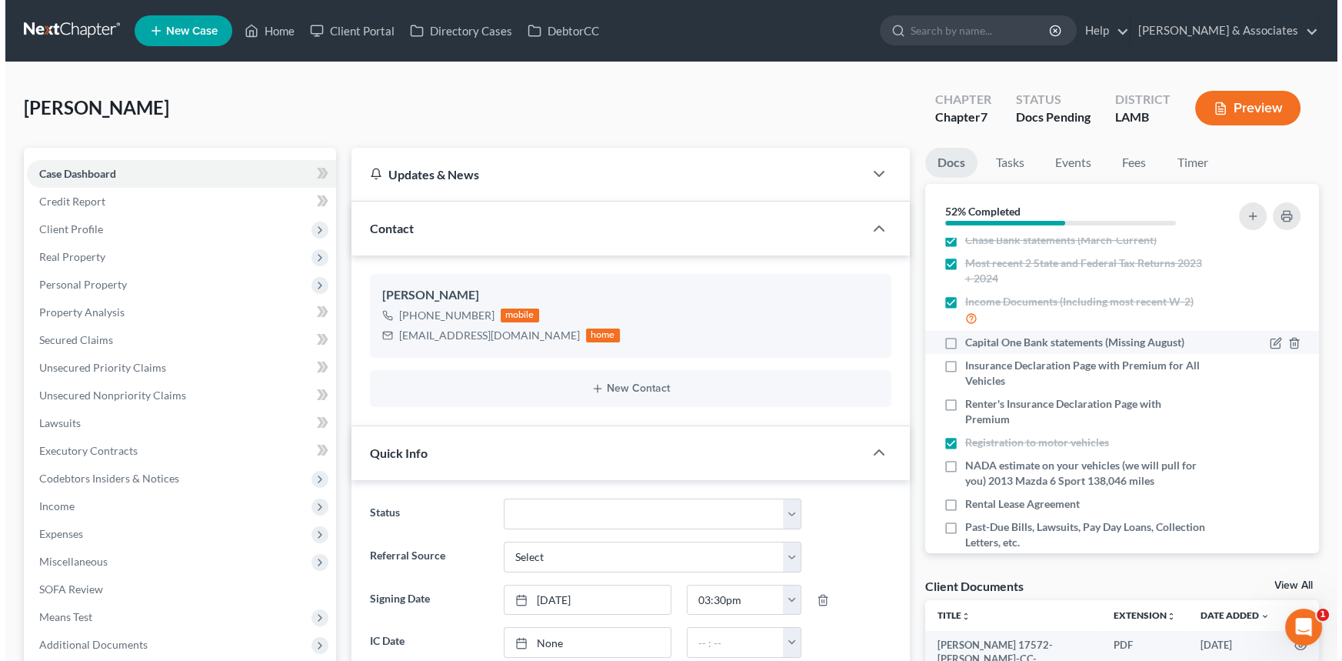
scroll to position [103, 0]
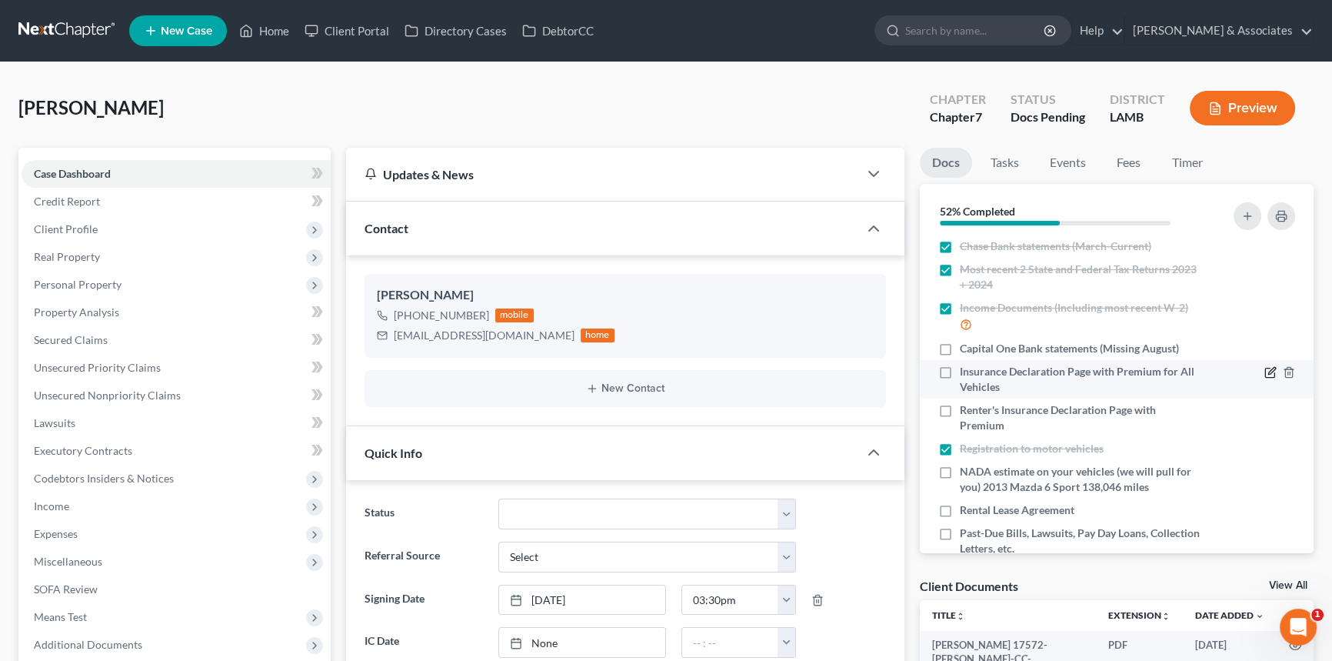
click at [1265, 369] on icon "button" at bounding box center [1271, 372] width 12 height 12
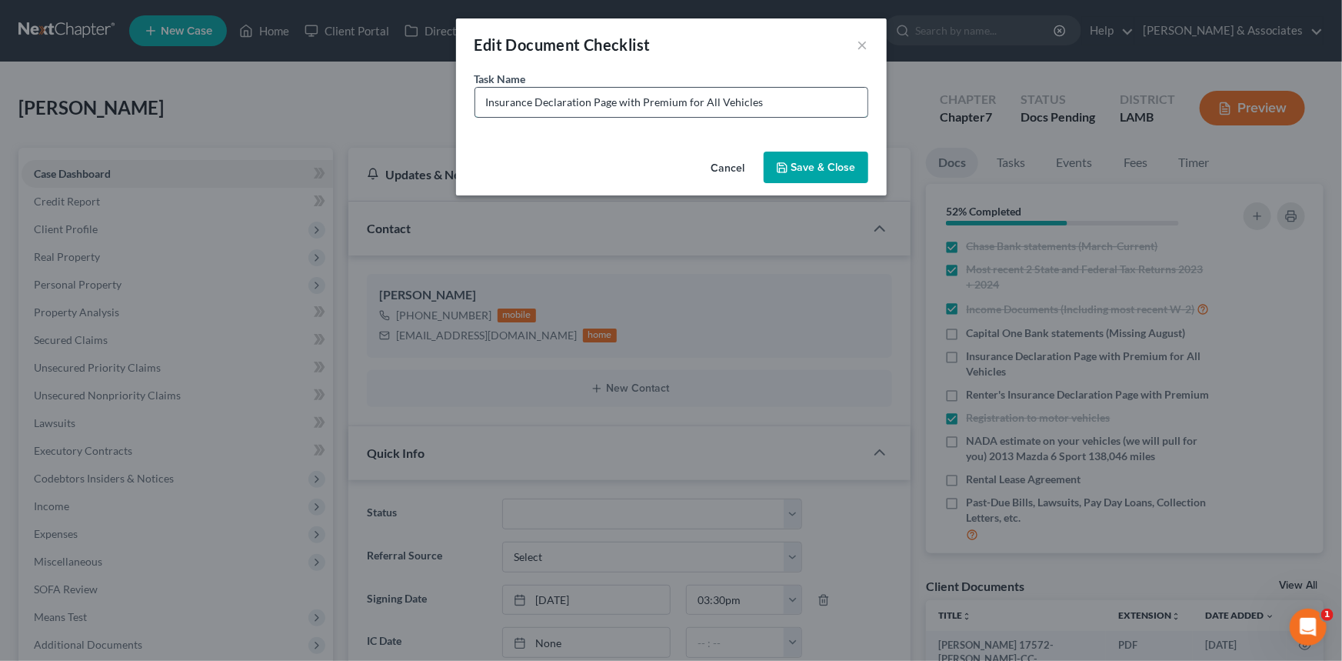
click at [831, 106] on input "Insurance Declaration Page with Premium for All Vehicles" at bounding box center [671, 102] width 392 height 29
type input "Insurance Declaration Page with Premium for All Vehicles (Policy you provided i…"
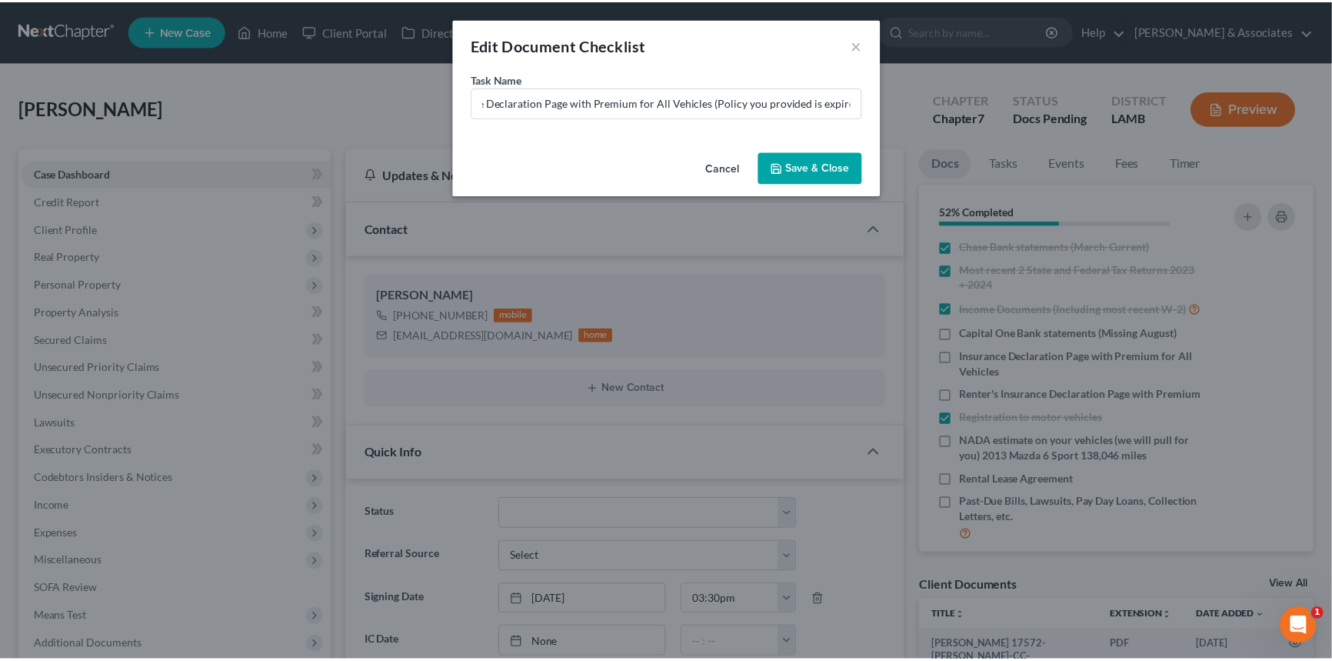
scroll to position [0, 0]
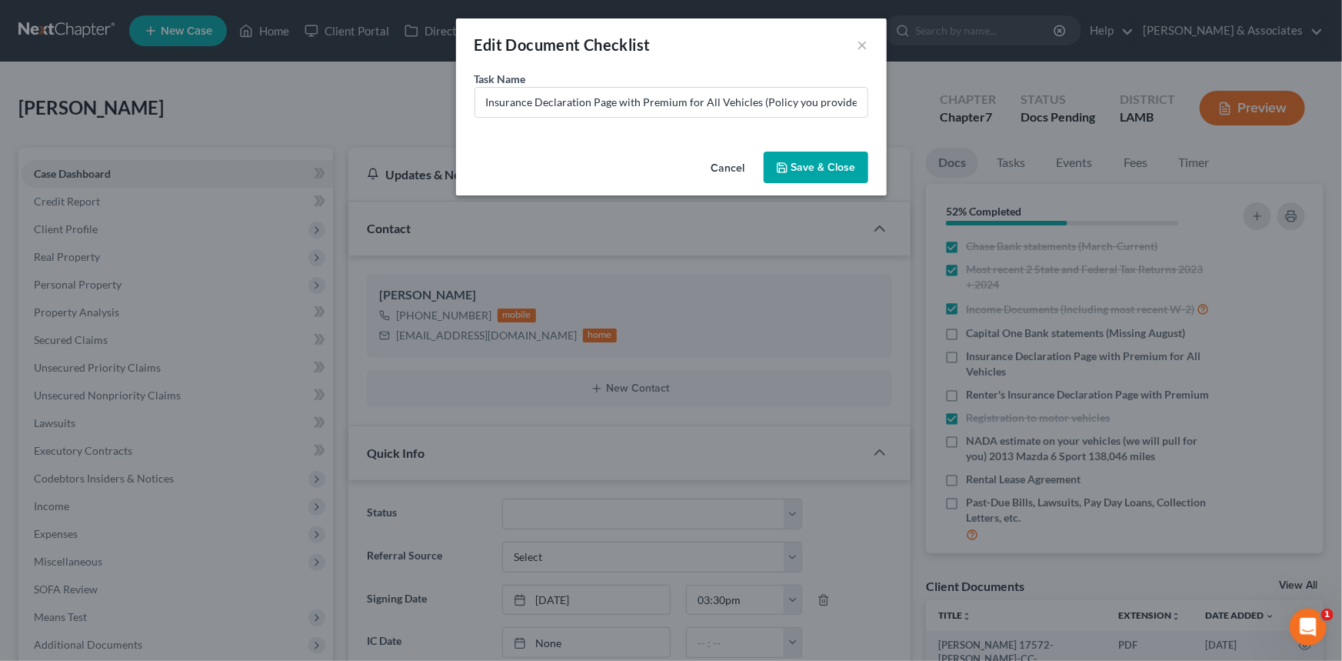
click at [854, 175] on button "Save & Close" at bounding box center [816, 168] width 105 height 32
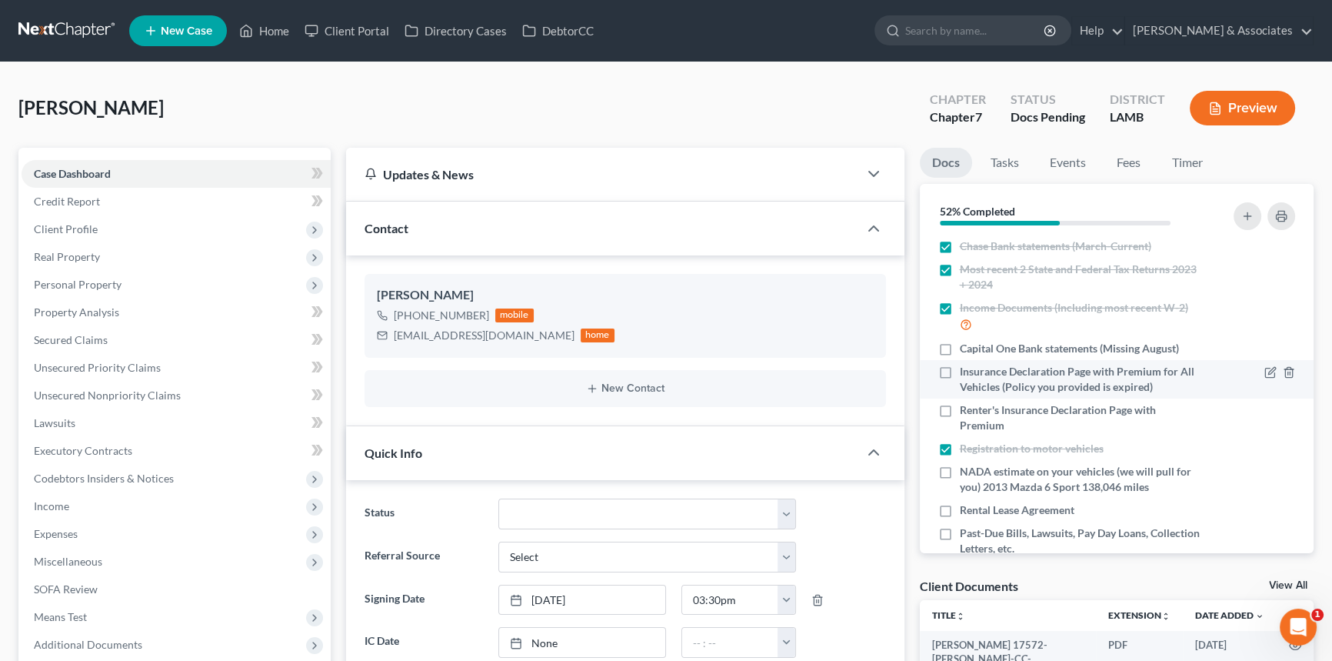
click at [960, 371] on label "Insurance Declaration Page with Premium for All Vehicles (Policy you provided i…" at bounding box center [1081, 379] width 242 height 31
click at [966, 371] on input "Insurance Declaration Page with Premium for All Vehicles (Policy you provided i…" at bounding box center [971, 369] width 10 height 10
checkbox input "true"
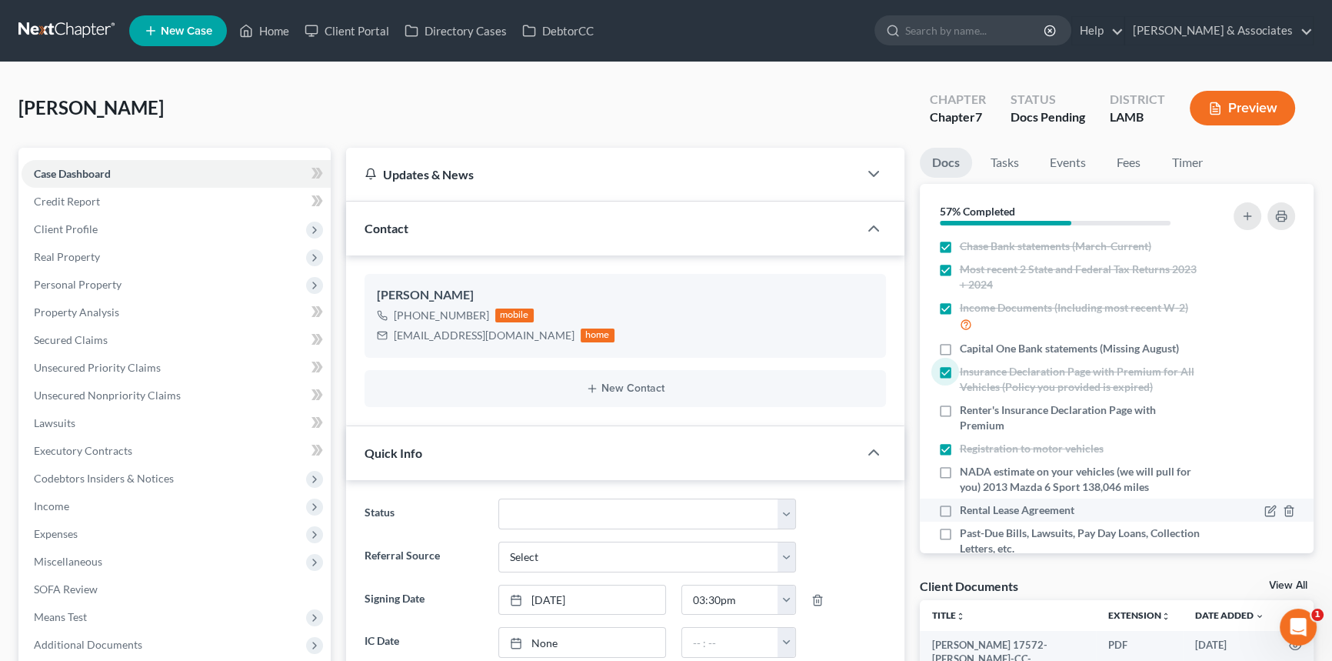
click at [960, 510] on label "Rental Lease Agreement" at bounding box center [1017, 509] width 115 height 15
click at [966, 510] on input "Rental Lease Agreement" at bounding box center [971, 507] width 10 height 10
checkbox input "true"
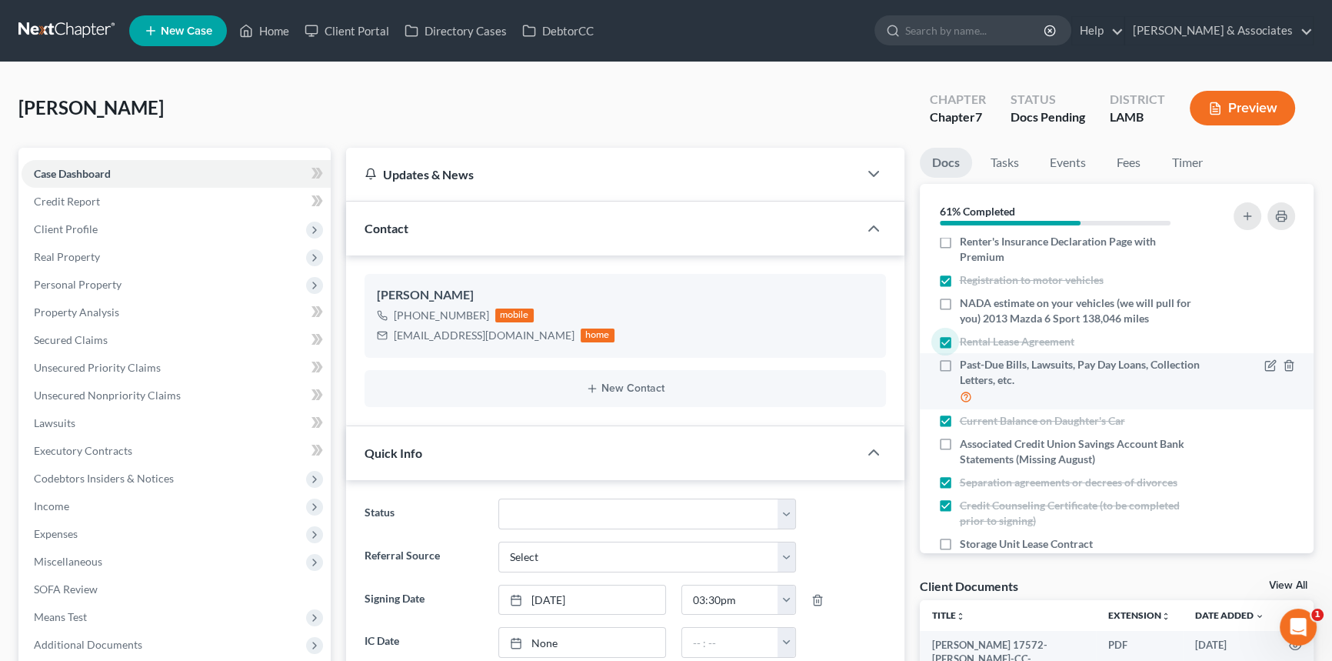
scroll to position [382, 0]
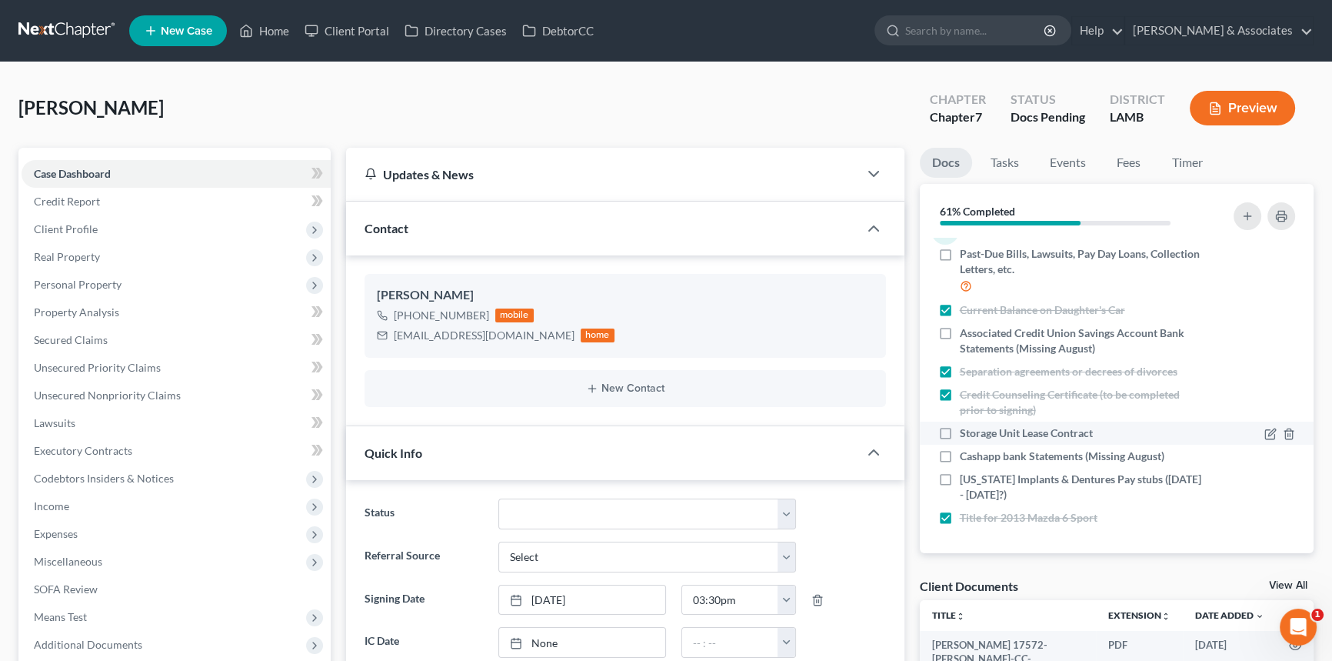
click at [960, 430] on label "Storage Unit Lease Contract" at bounding box center [1026, 432] width 133 height 15
click at [966, 430] on input "Storage Unit Lease Contract" at bounding box center [971, 430] width 10 height 10
checkbox input "true"
click at [673, 108] on div "Toliver, Lisa Upgraded Chapter Chapter 7 Status Docs Pending District LAMB Prev…" at bounding box center [665, 114] width 1295 height 67
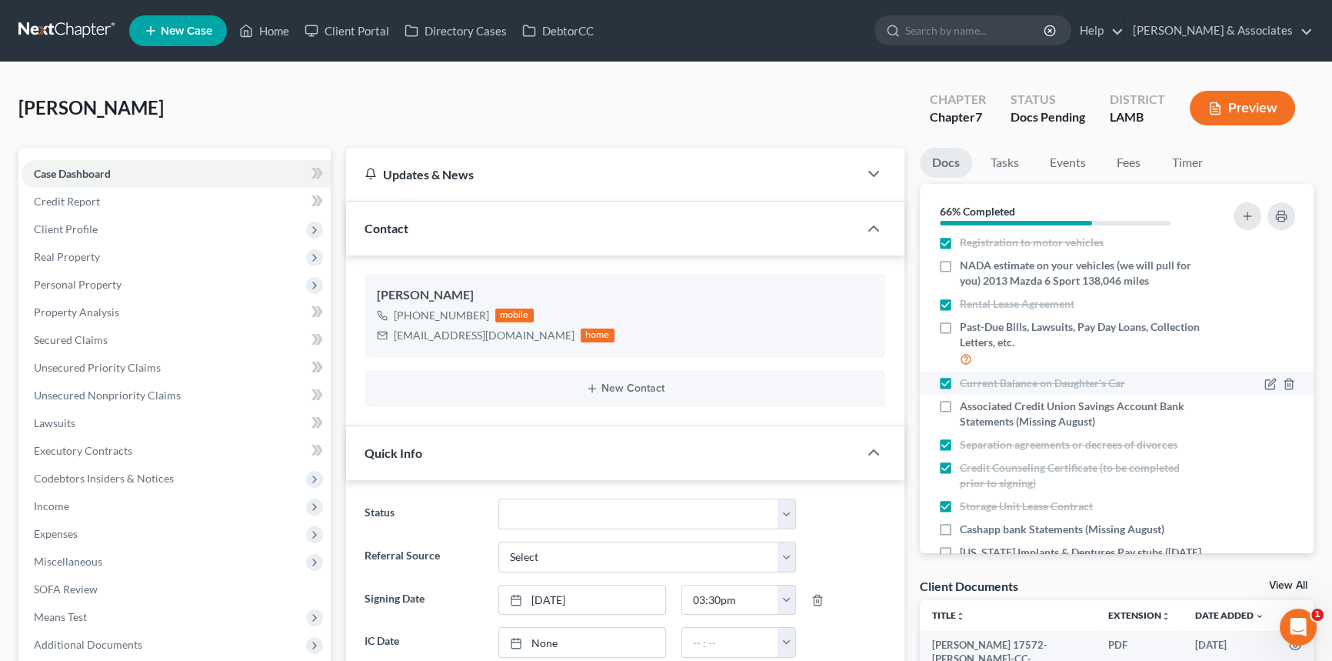
scroll to position [242, 0]
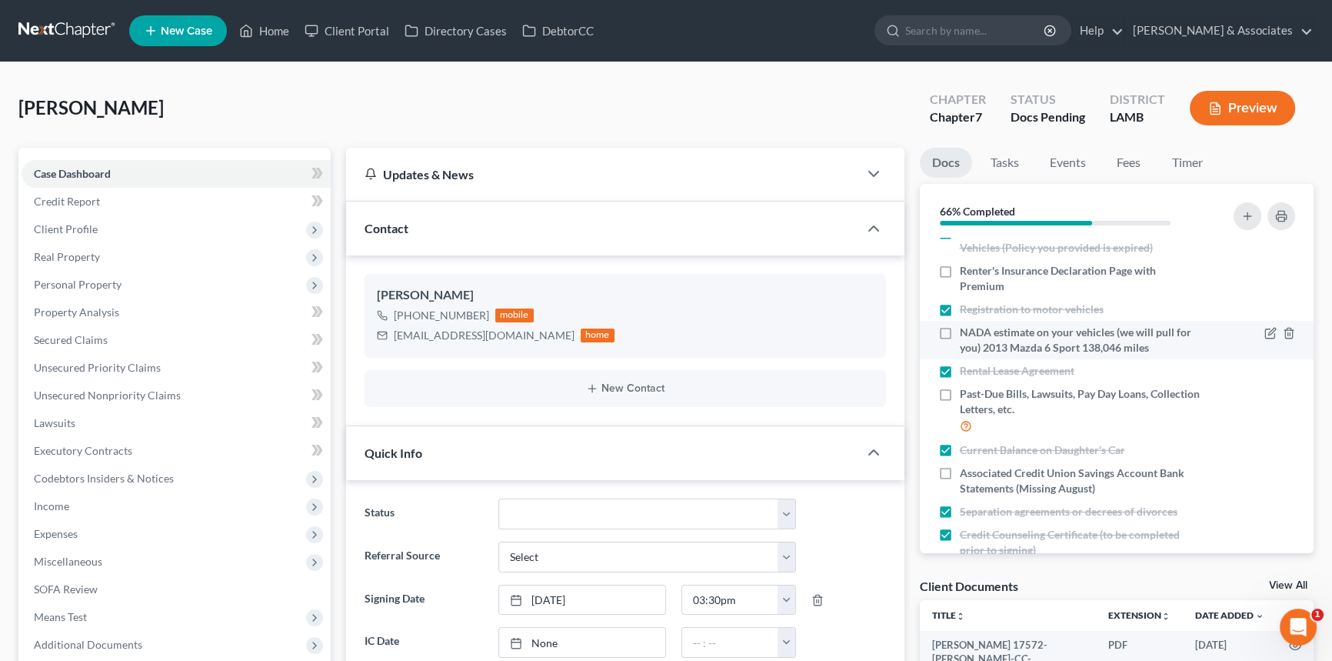
click at [960, 334] on label "NADA estimate on your vehicles (we will pull for you) 2013 Mazda 6 Sport 138,04…" at bounding box center [1081, 340] width 242 height 31
click at [966, 334] on input "NADA estimate on your vehicles (we will pull for you) 2013 Mazda 6 Sport 138,04…" at bounding box center [971, 330] width 10 height 10
checkbox input "true"
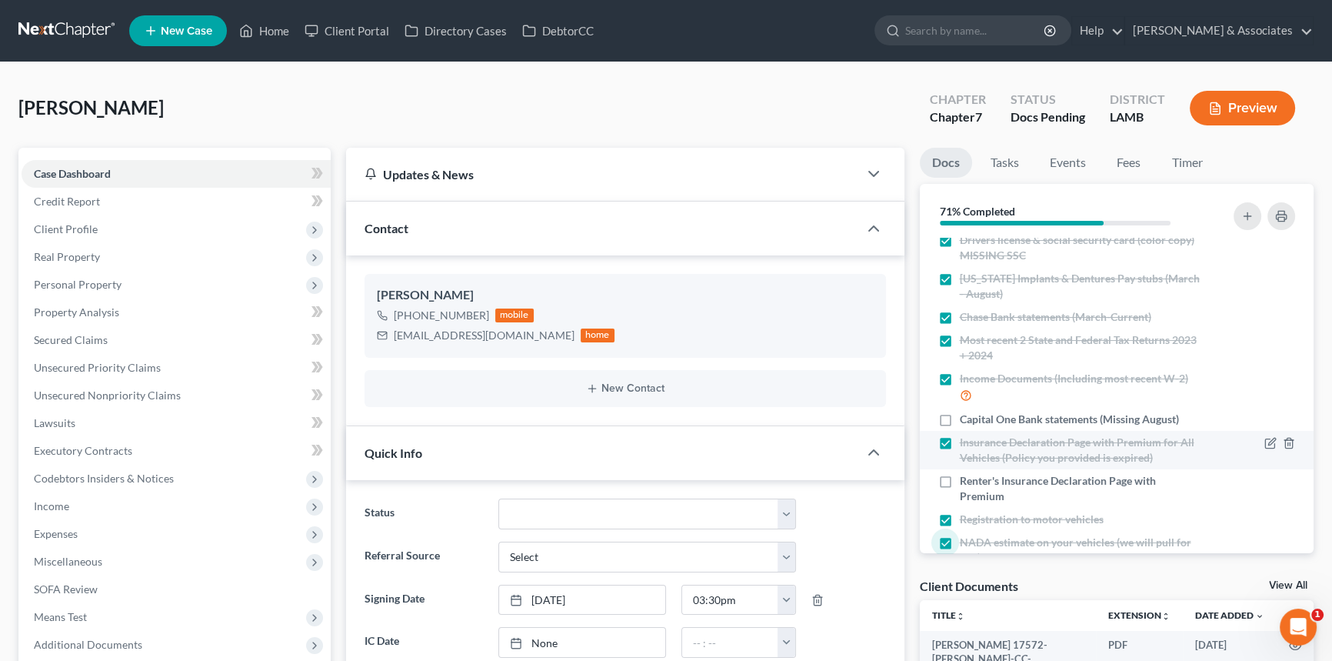
scroll to position [0, 0]
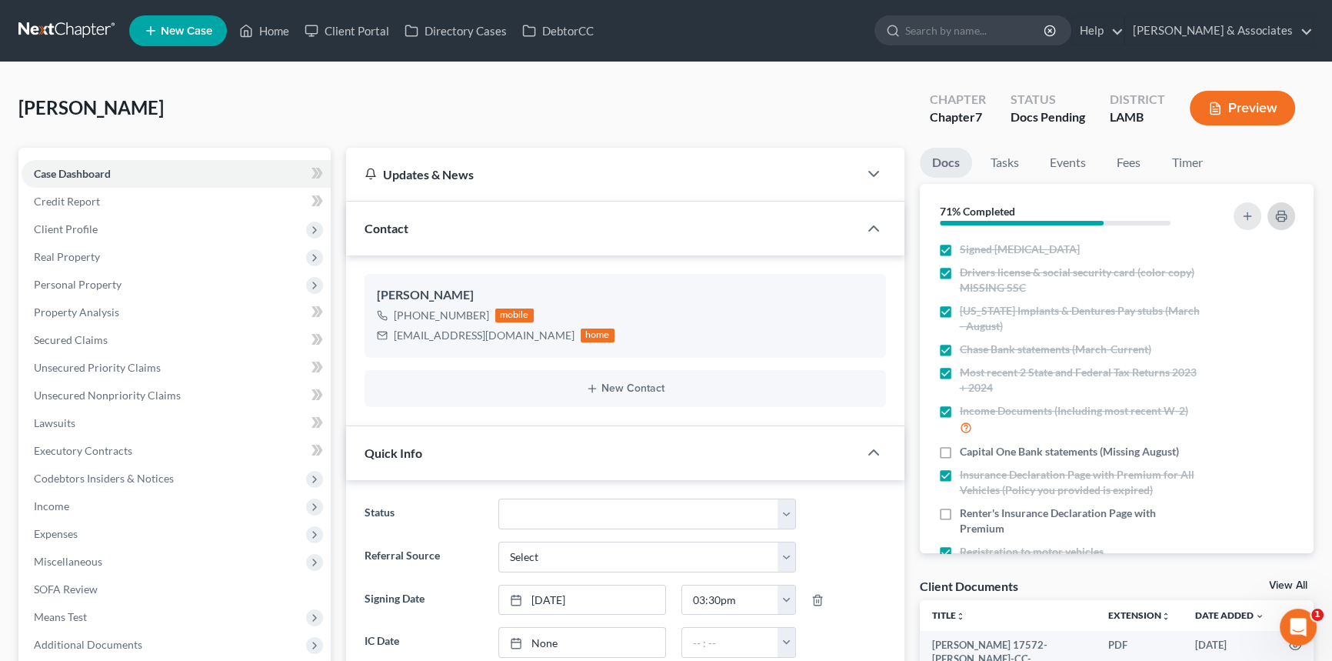
click at [1278, 218] on rect "button" at bounding box center [1281, 219] width 6 height 4
click at [262, 38] on link "Home" at bounding box center [264, 31] width 65 height 28
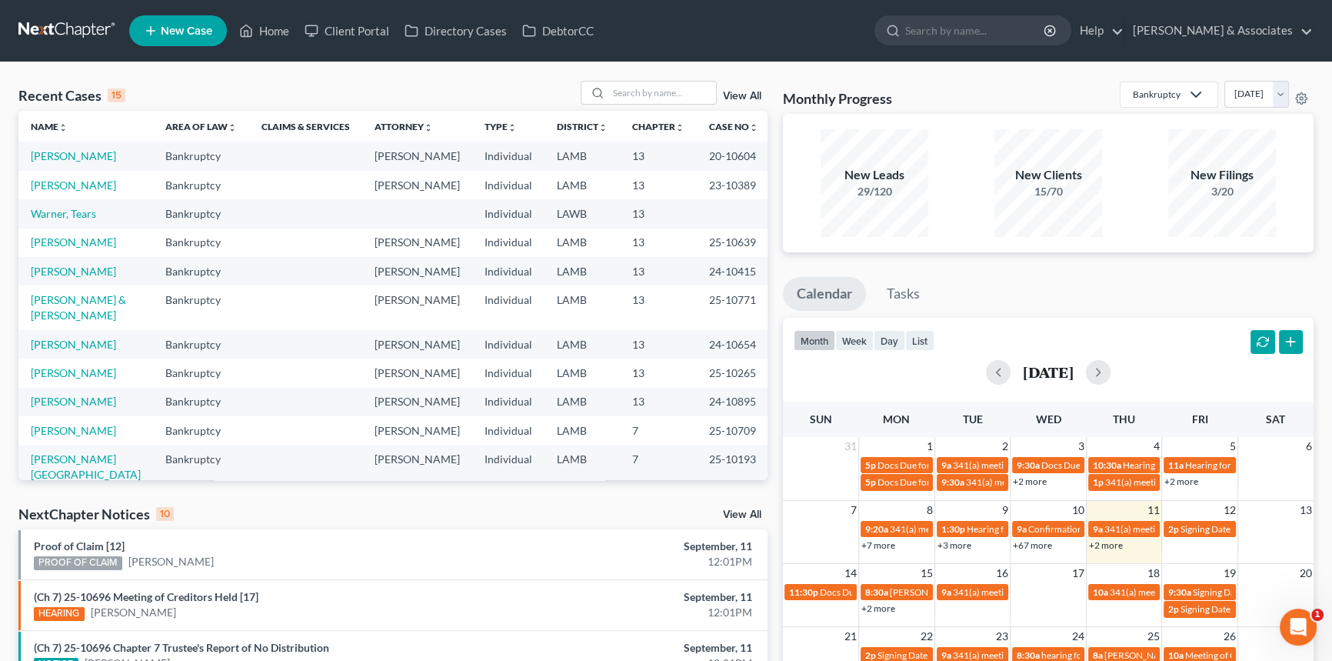
click at [652, 108] on div "Recent Cases 15 View All" at bounding box center [392, 96] width 749 height 30
click at [660, 95] on input "search" at bounding box center [662, 93] width 108 height 22
type input "worley"
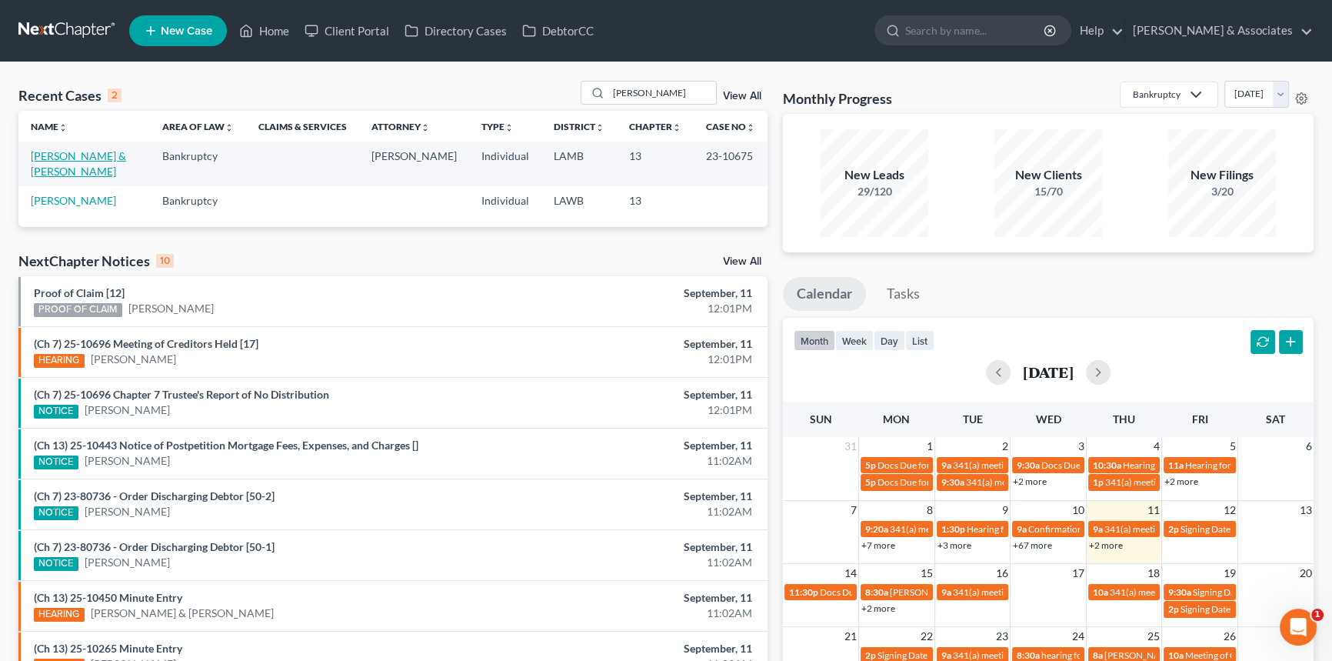
click at [98, 154] on link "Worley, Chad & Lauren" at bounding box center [78, 163] width 95 height 28
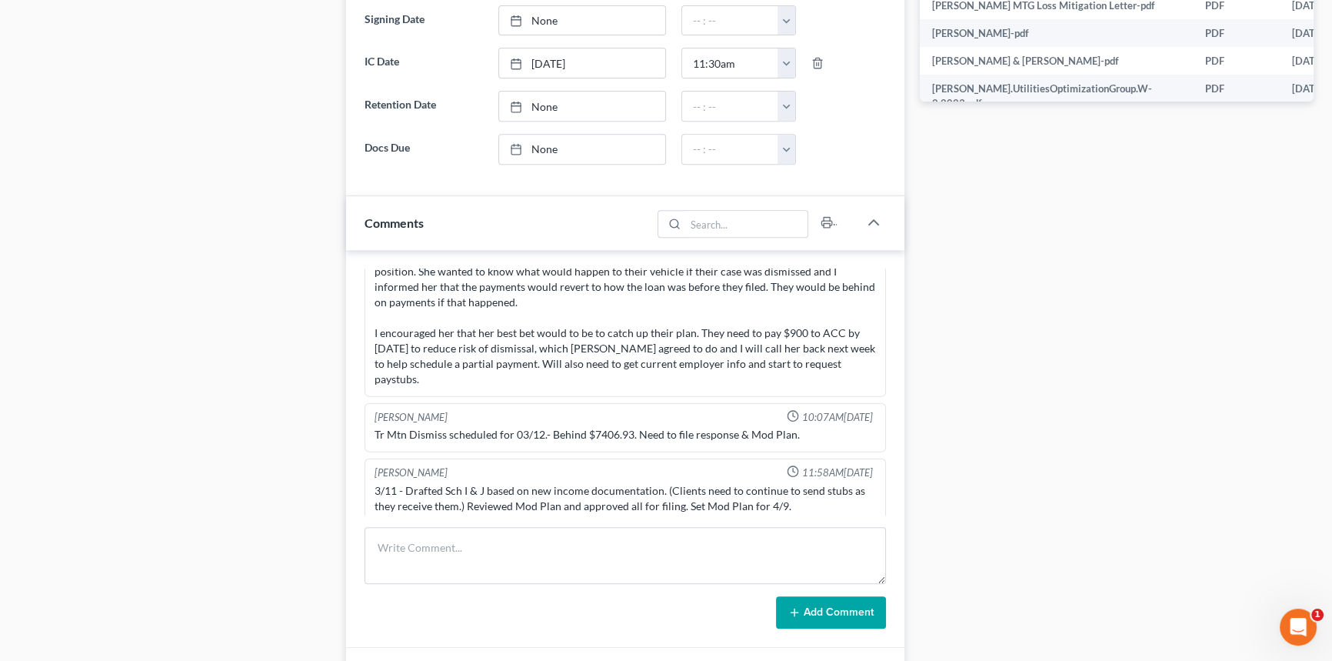
scroll to position [559, 0]
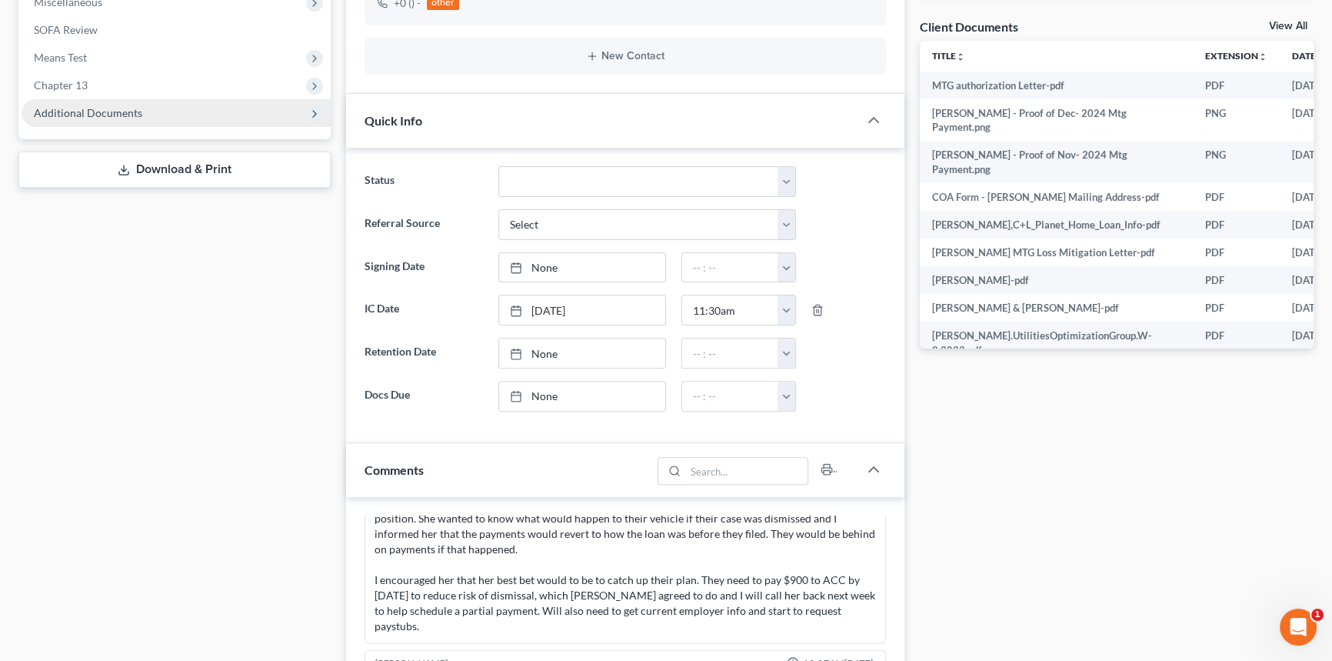
click at [208, 116] on span "Additional Documents" at bounding box center [176, 113] width 309 height 28
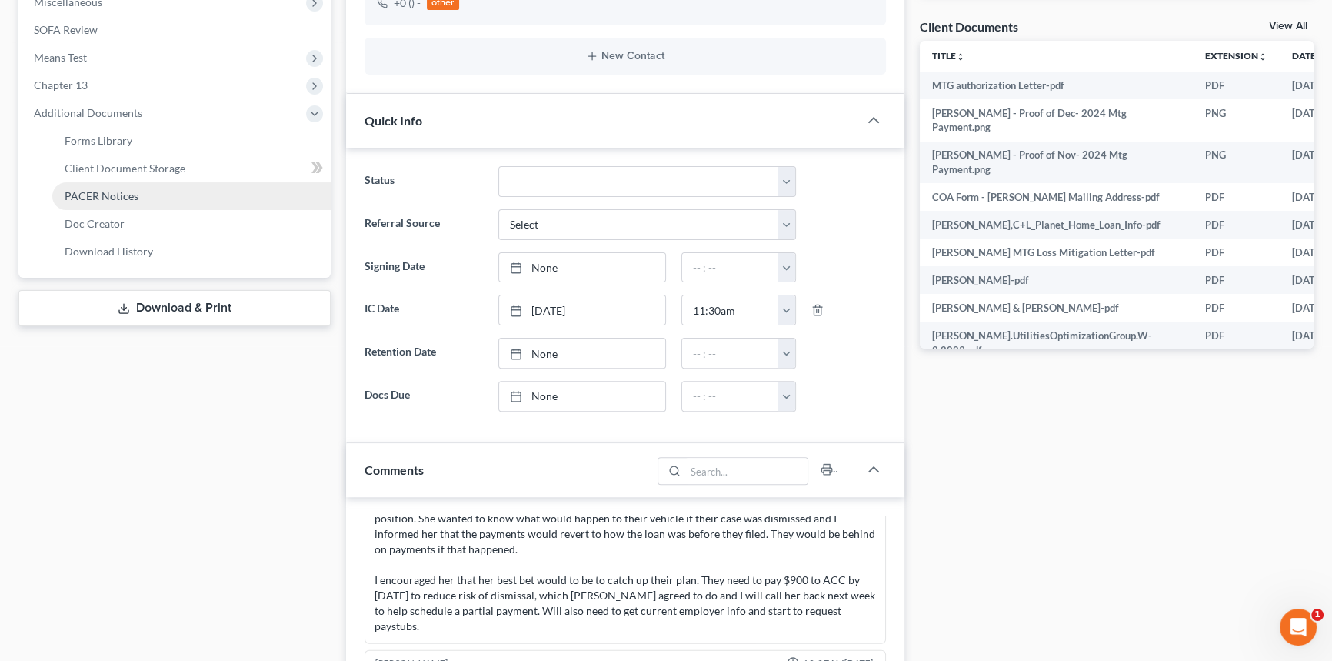
click at [188, 190] on link "PACER Notices" at bounding box center [191, 196] width 278 height 28
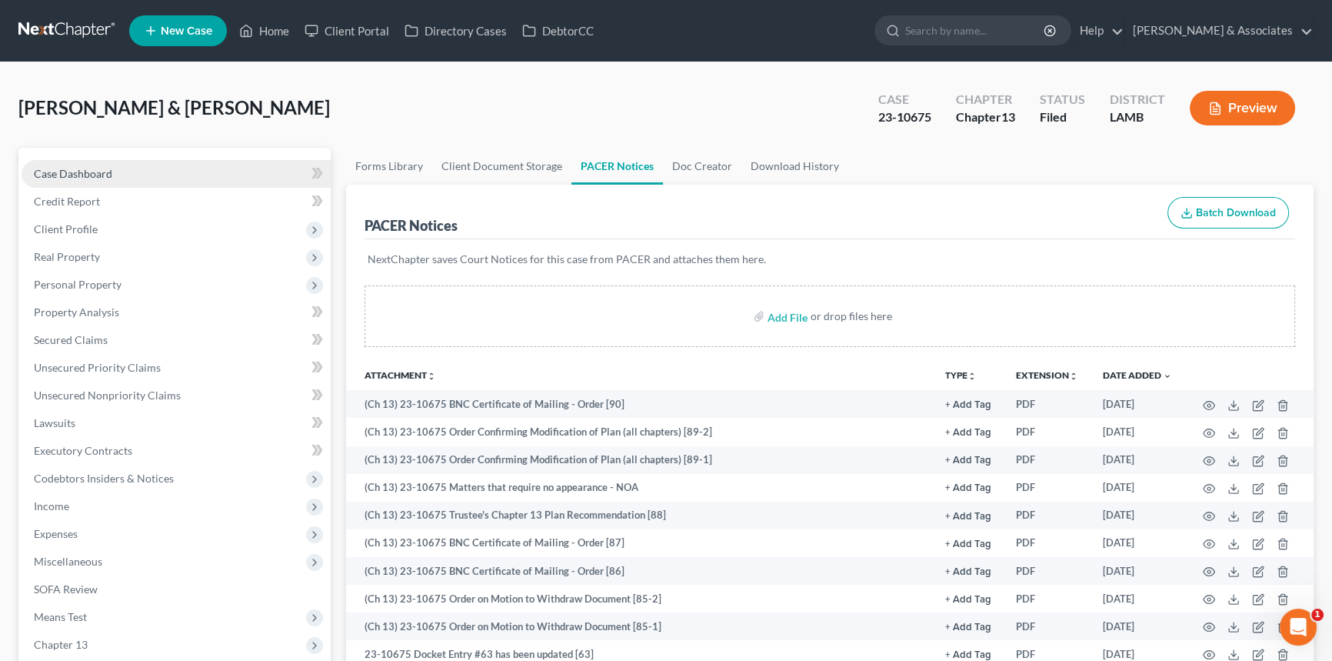
click at [121, 160] on link "Case Dashboard" at bounding box center [176, 174] width 309 height 28
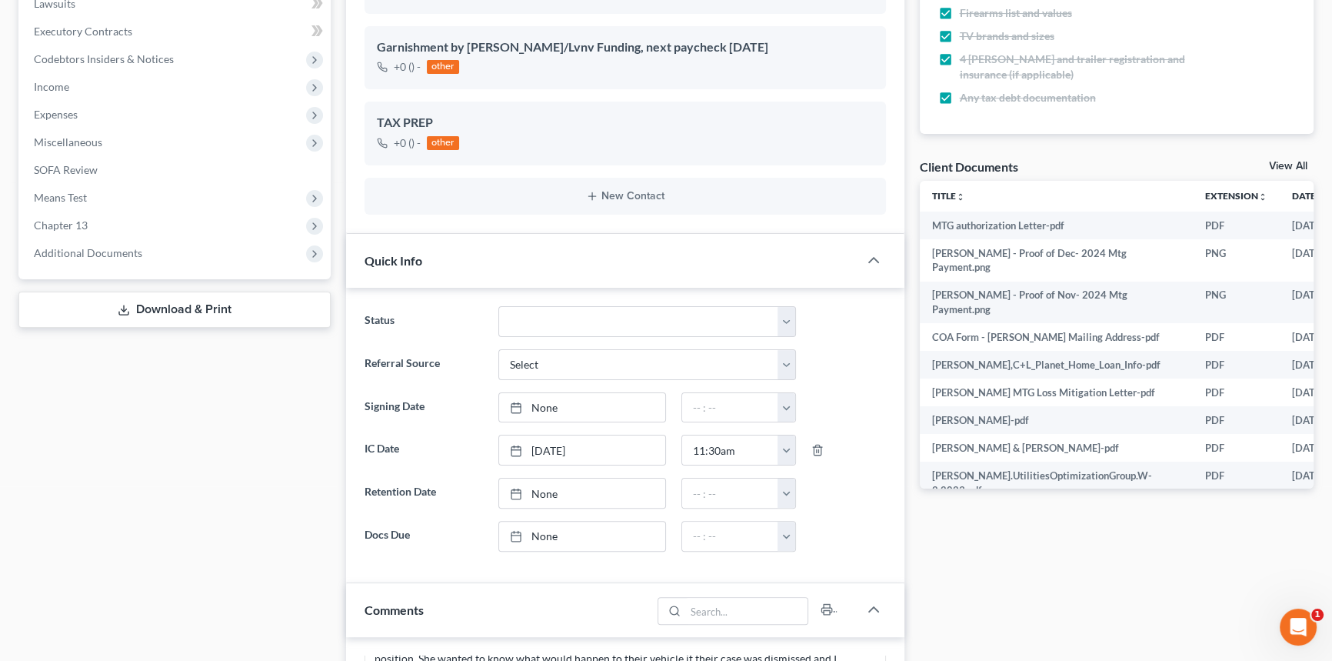
click at [1295, 162] on link "View All" at bounding box center [1288, 166] width 38 height 11
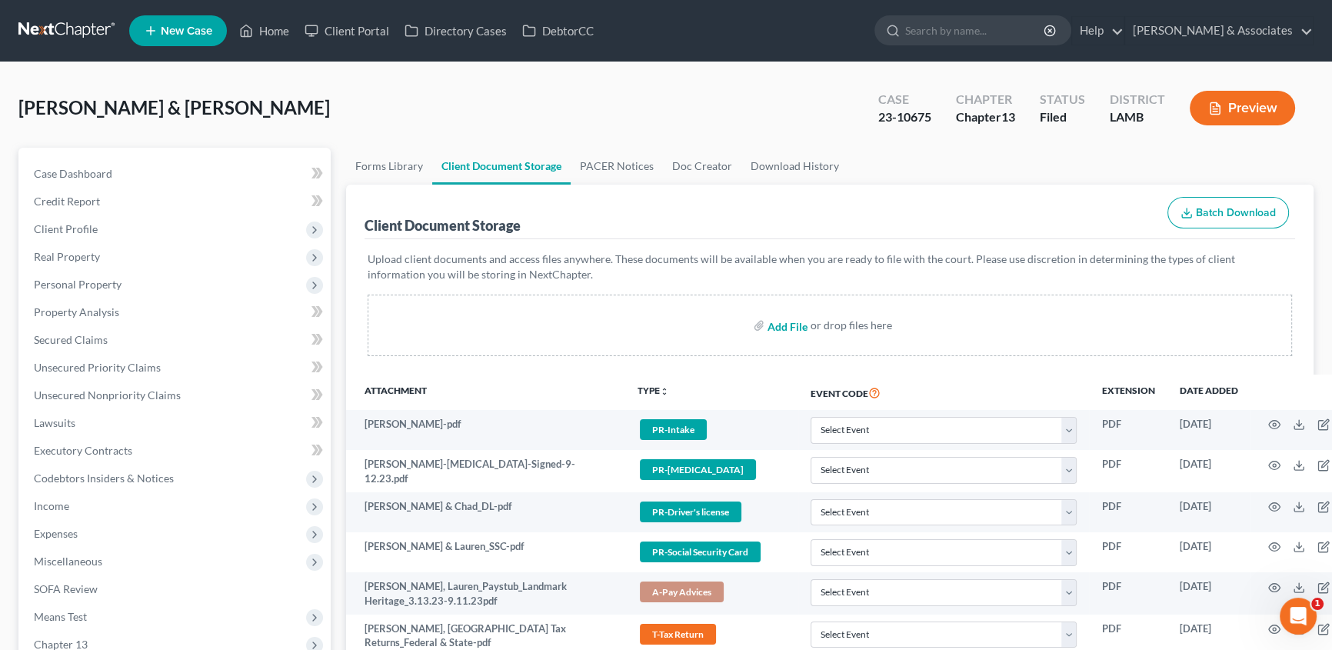
click at [796, 320] on input "file" at bounding box center [786, 326] width 37 height 28
type input "C:\fakepath\20250911122447285.pdf"
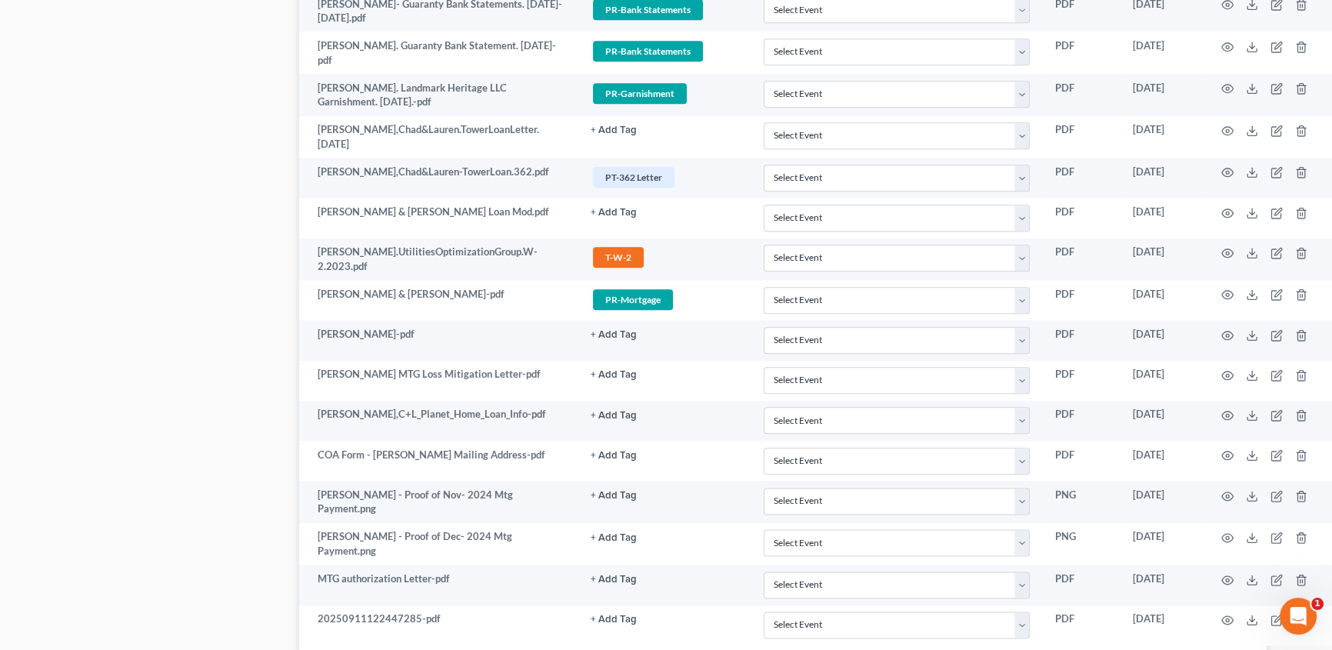
scroll to position [2261, 91]
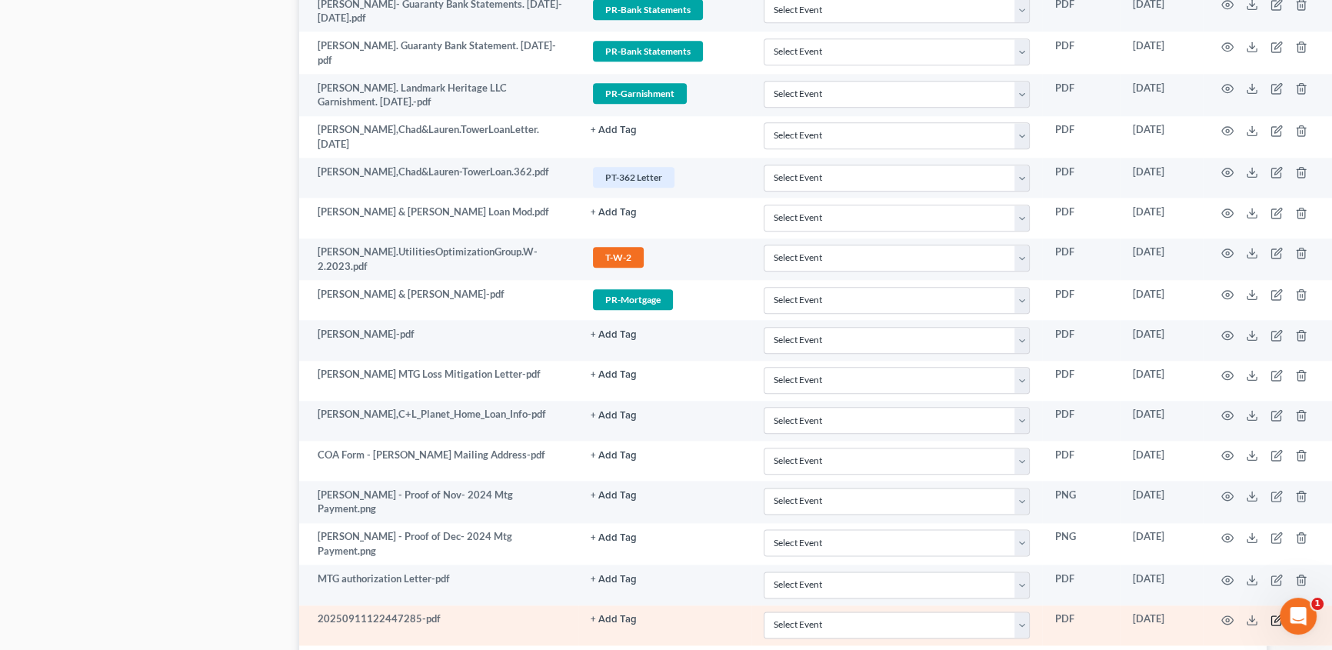
click at [1275, 614] on icon "button" at bounding box center [1277, 620] width 12 height 12
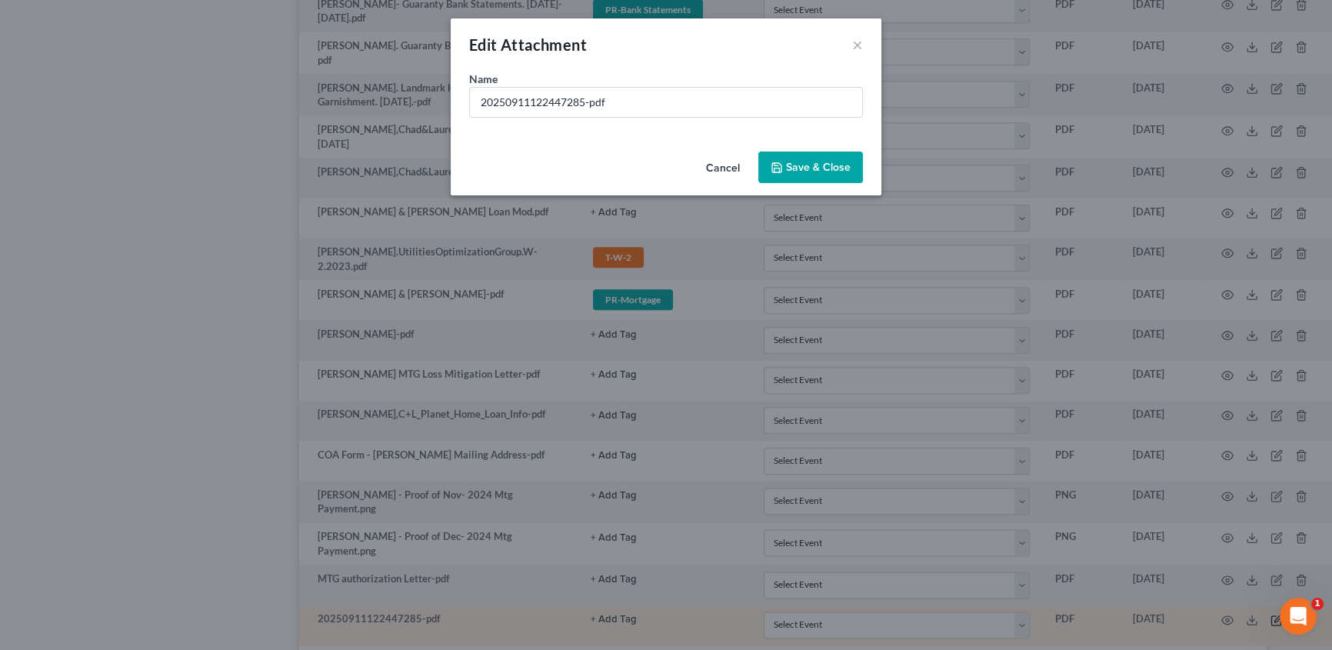
scroll to position [2261, 83]
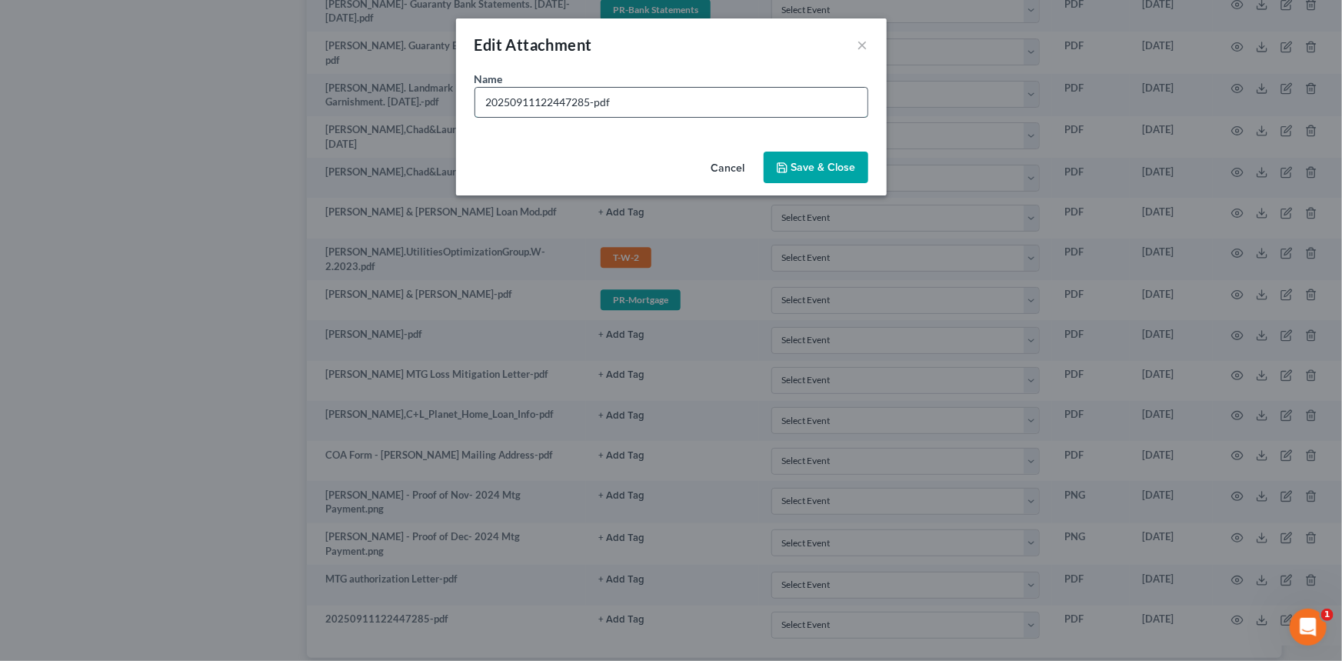
click at [648, 102] on input "20250911122447285-pdf" at bounding box center [671, 102] width 392 height 29
type input "K"
type input "Letter to Cure Defaults on Mortgage (Sept. 4th 2025)"
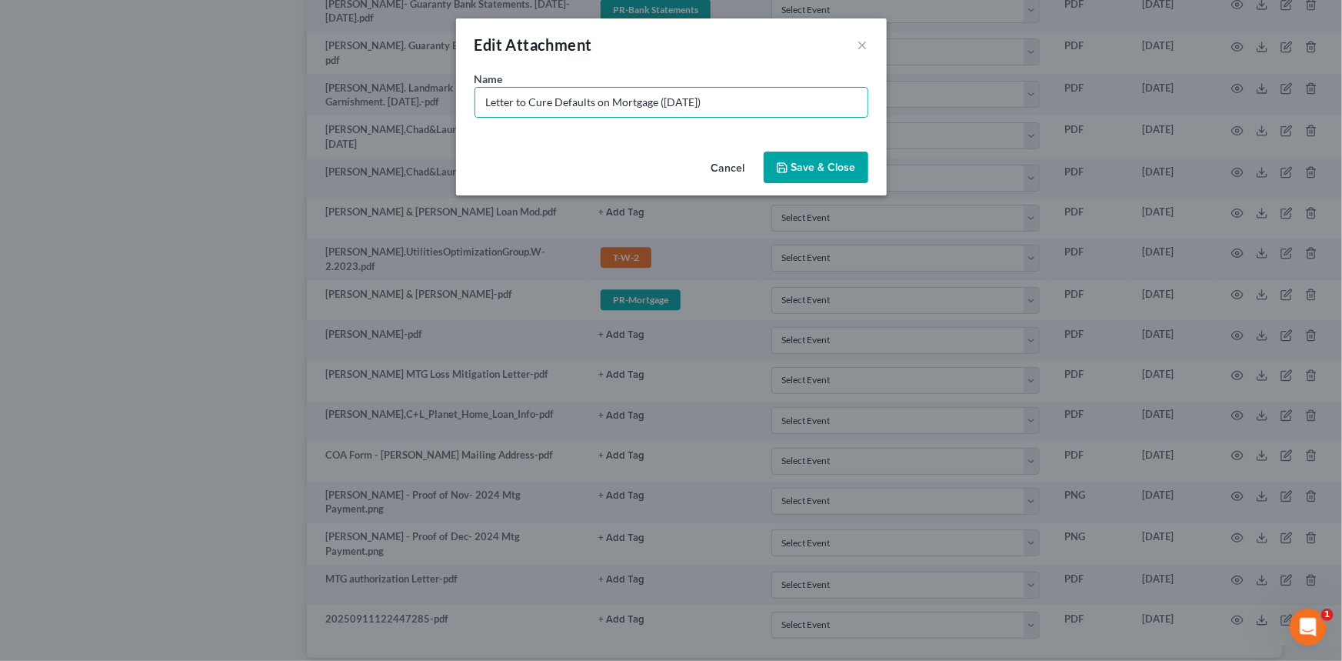
click at [808, 156] on button "Save & Close" at bounding box center [816, 168] width 105 height 32
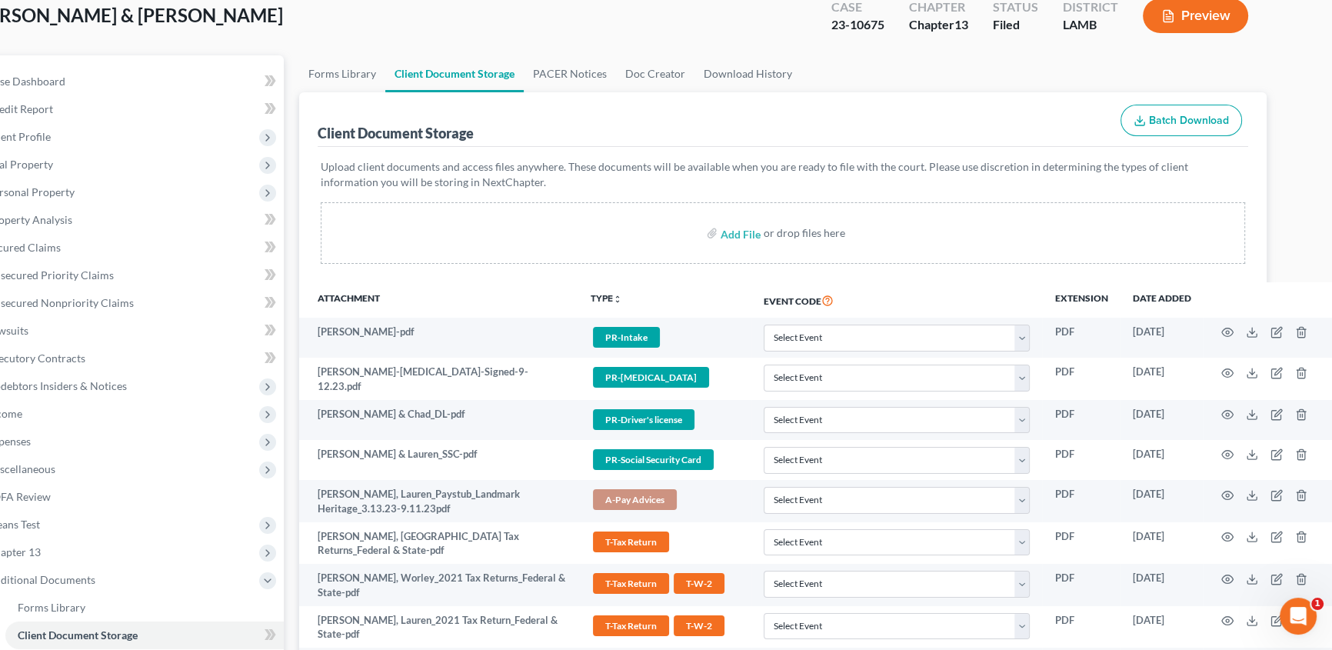
scroll to position [92, 0]
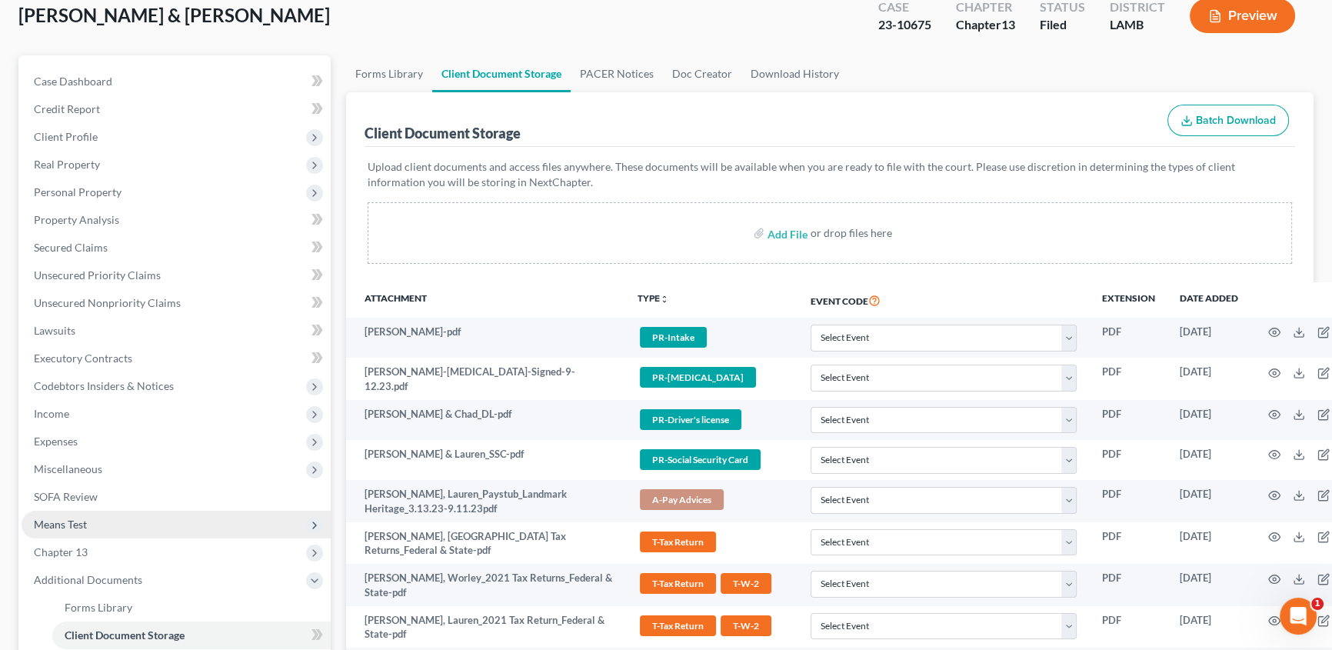
click at [76, 533] on span "Means Test" at bounding box center [176, 525] width 309 height 28
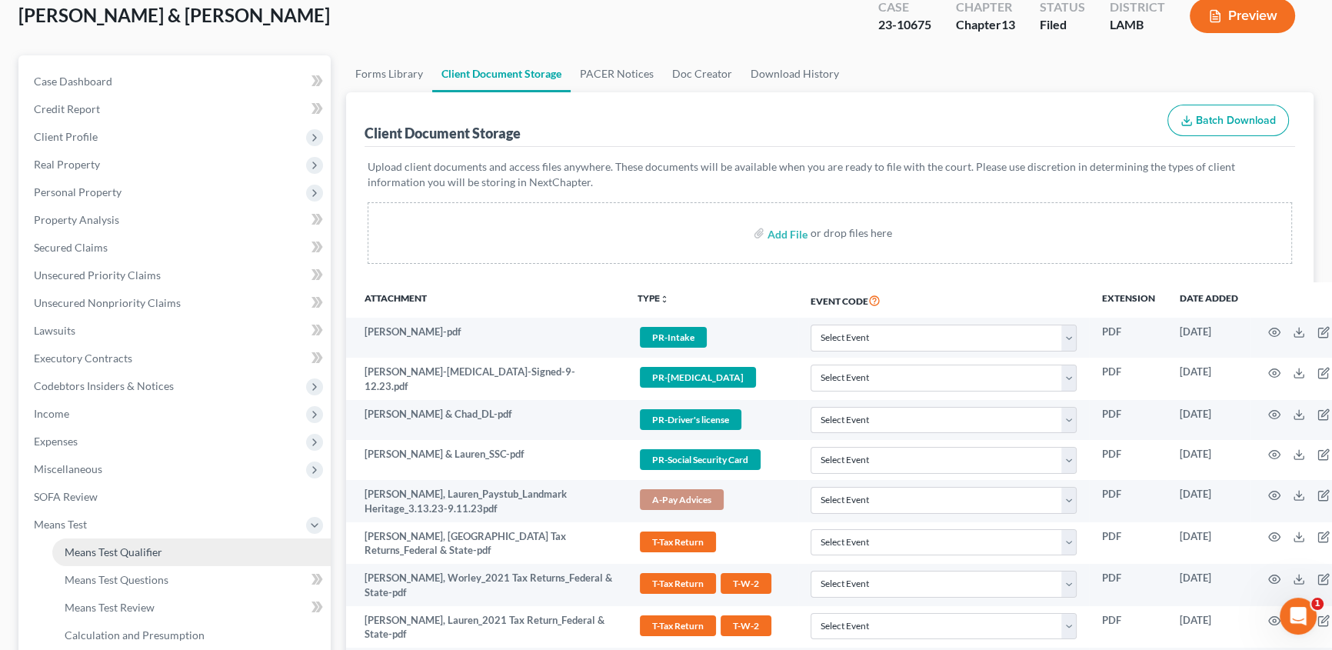
click at [75, 554] on span "Means Test Qualifier" at bounding box center [114, 551] width 98 height 13
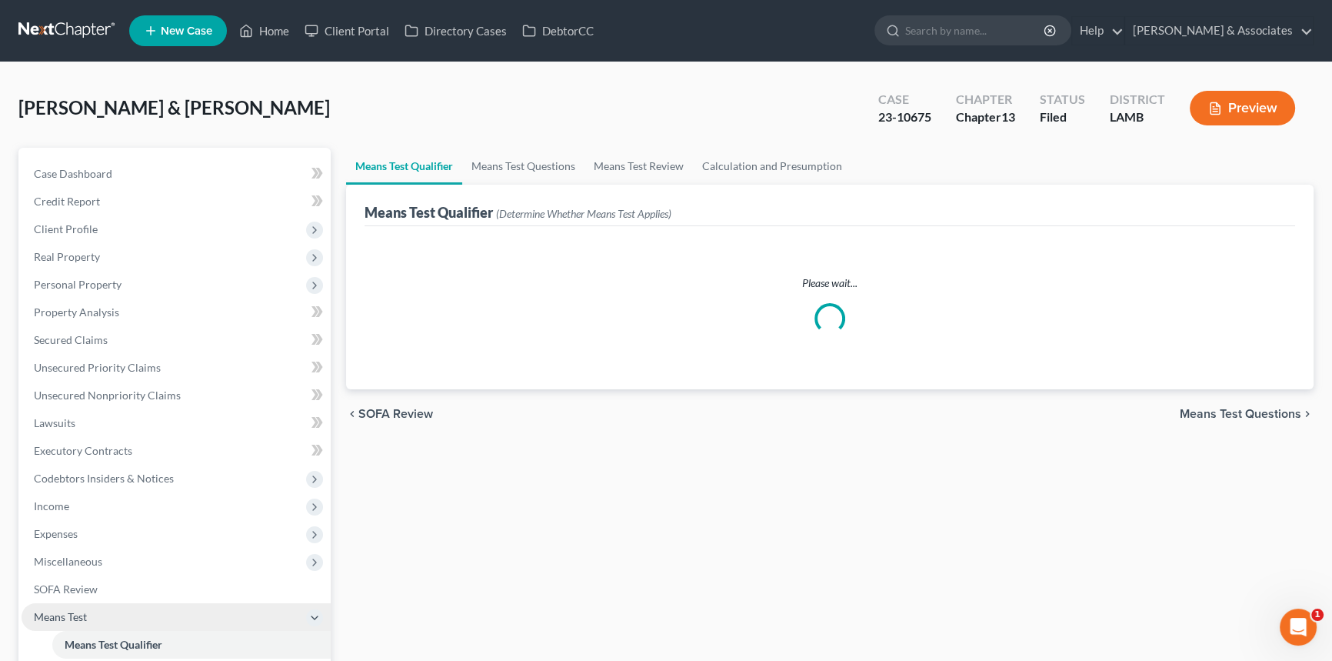
click at [83, 529] on span "Expenses" at bounding box center [176, 534] width 309 height 28
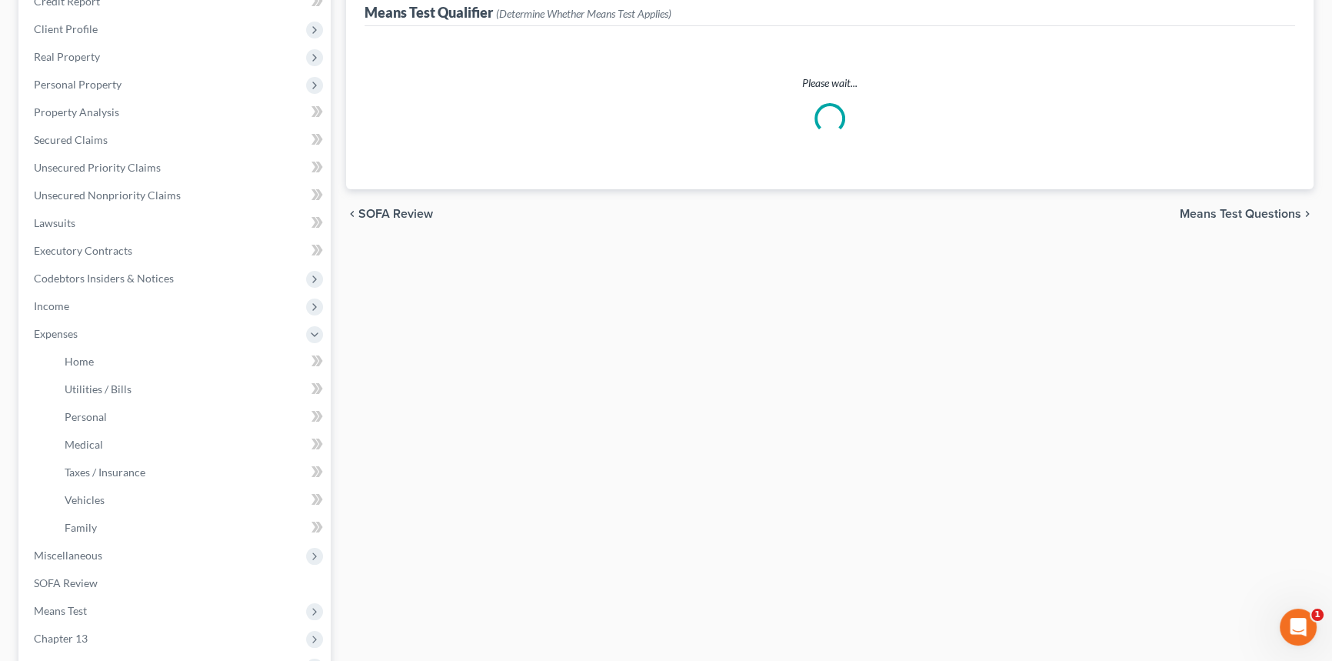
scroll to position [336, 0]
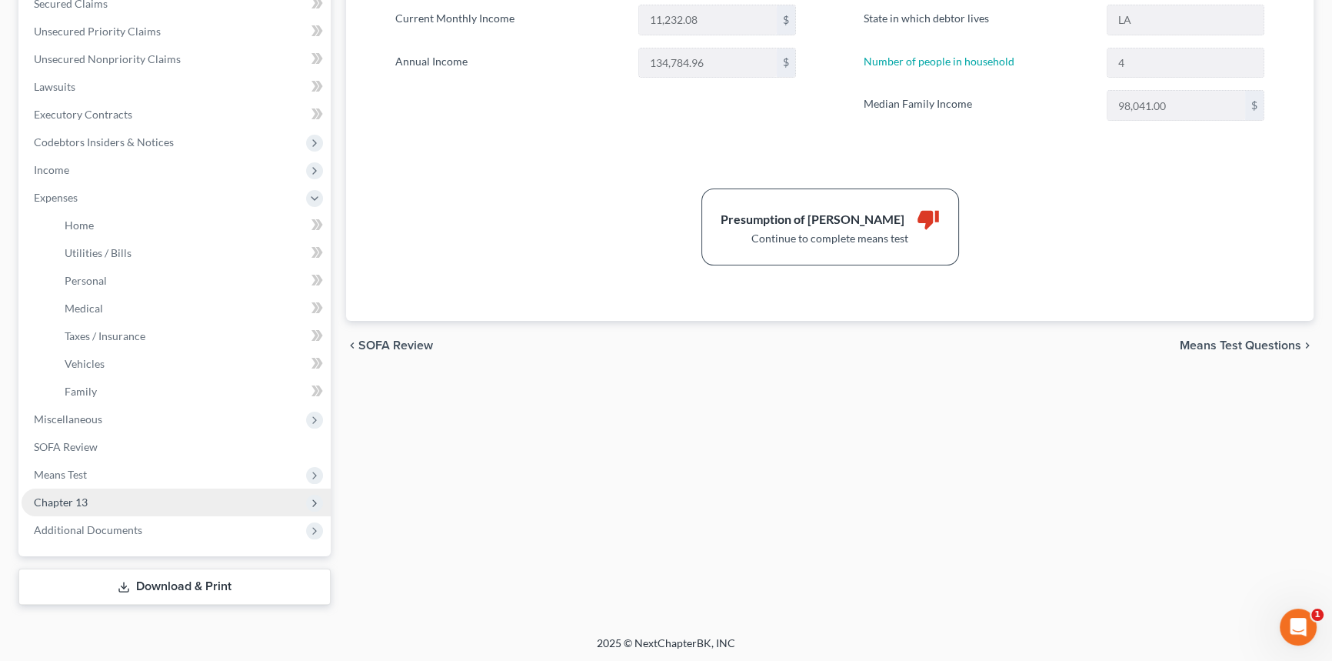
click at [89, 502] on span "Chapter 13" at bounding box center [176, 502] width 309 height 28
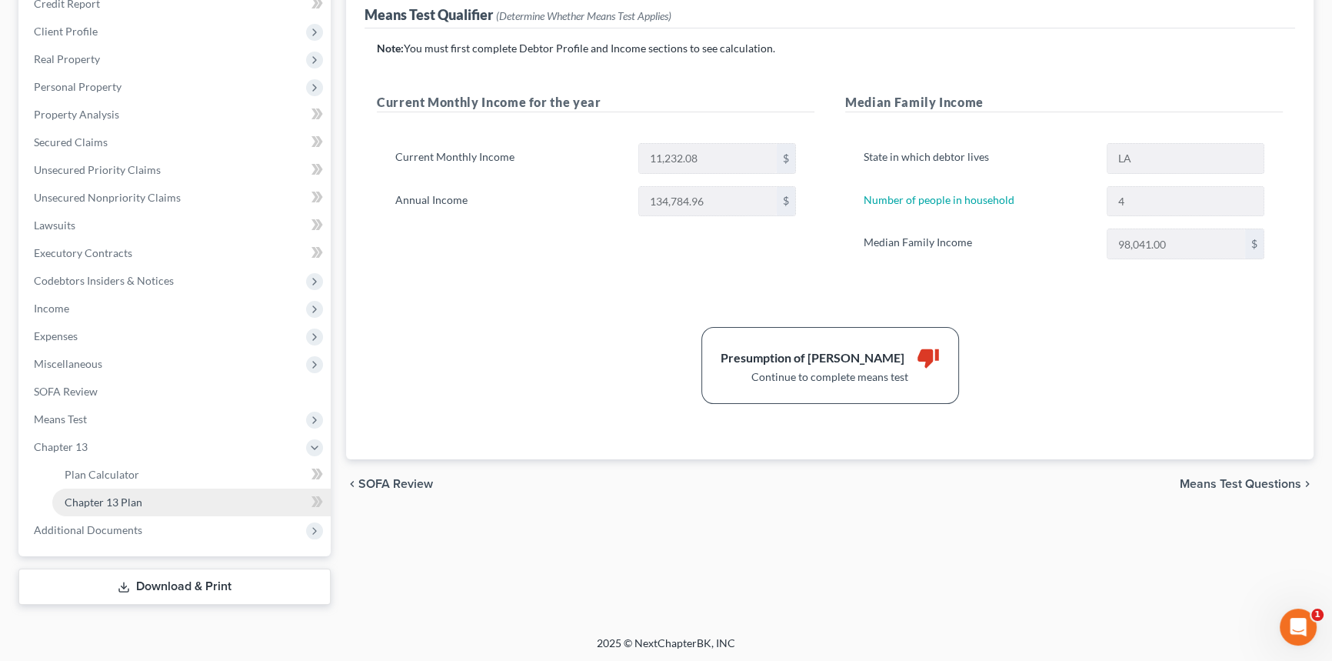
click at [117, 495] on span "Chapter 13 Plan" at bounding box center [104, 501] width 78 height 13
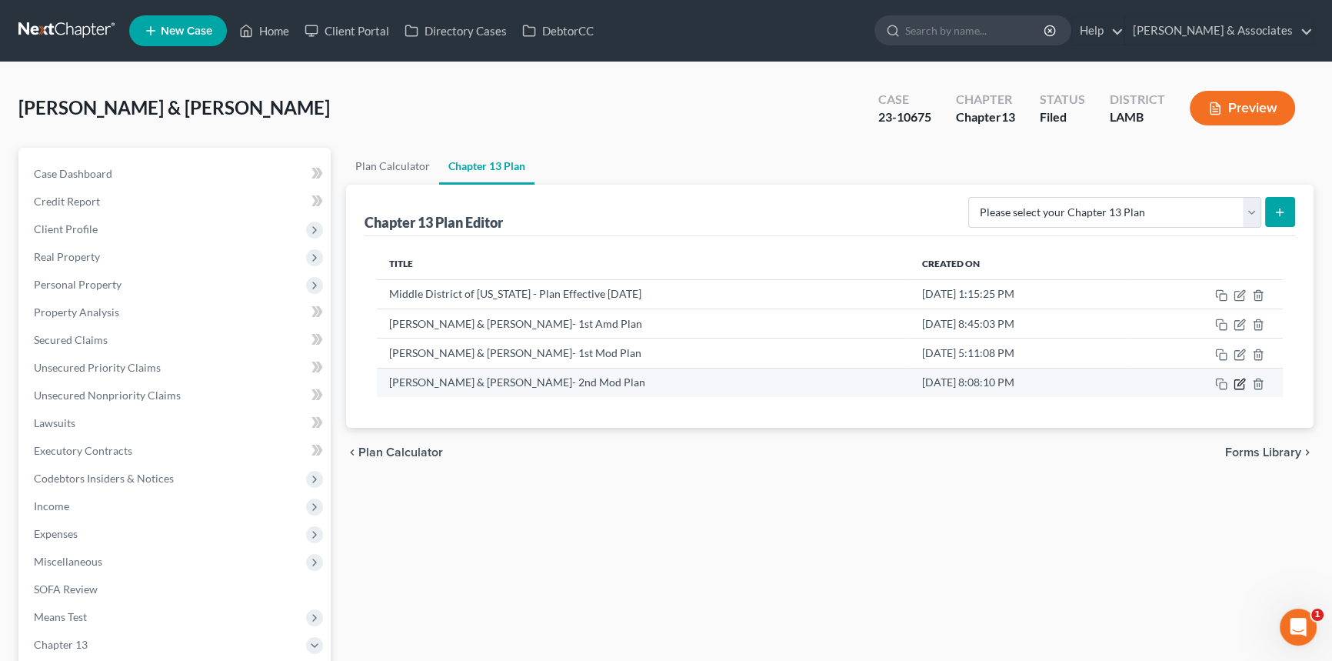
click at [1240, 378] on icon "button" at bounding box center [1240, 384] width 12 height 12
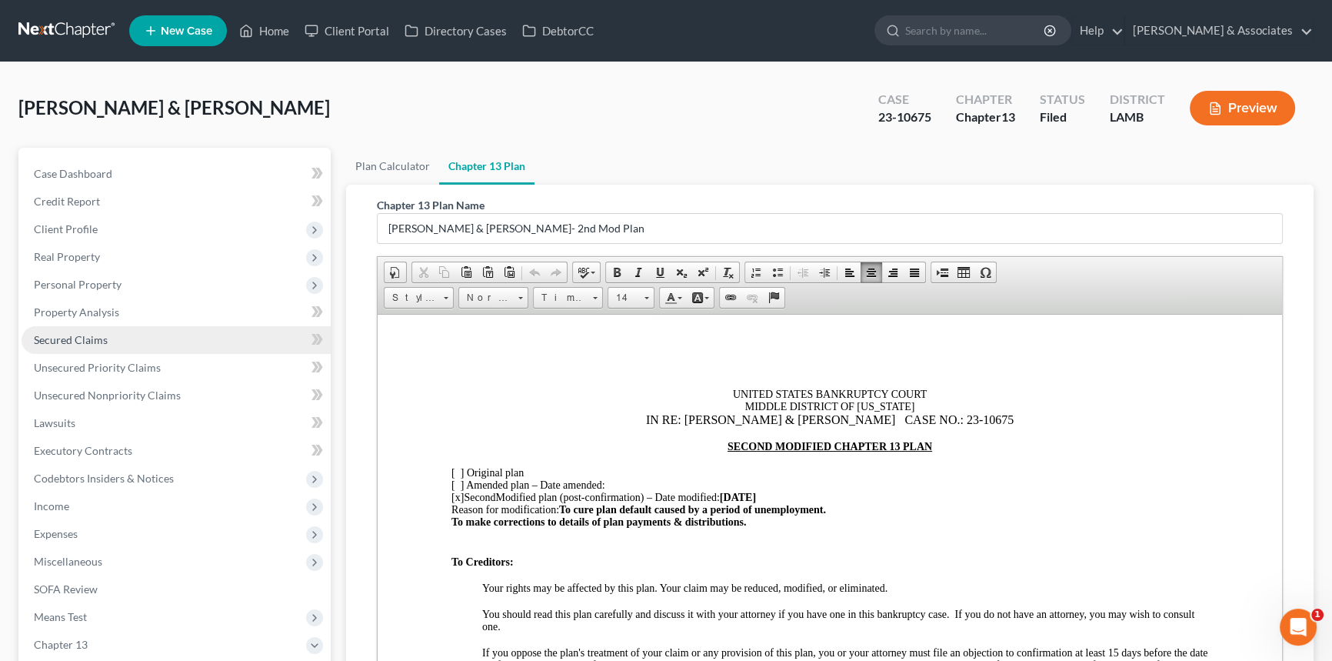
click at [105, 342] on span "Secured Claims" at bounding box center [71, 339] width 74 height 13
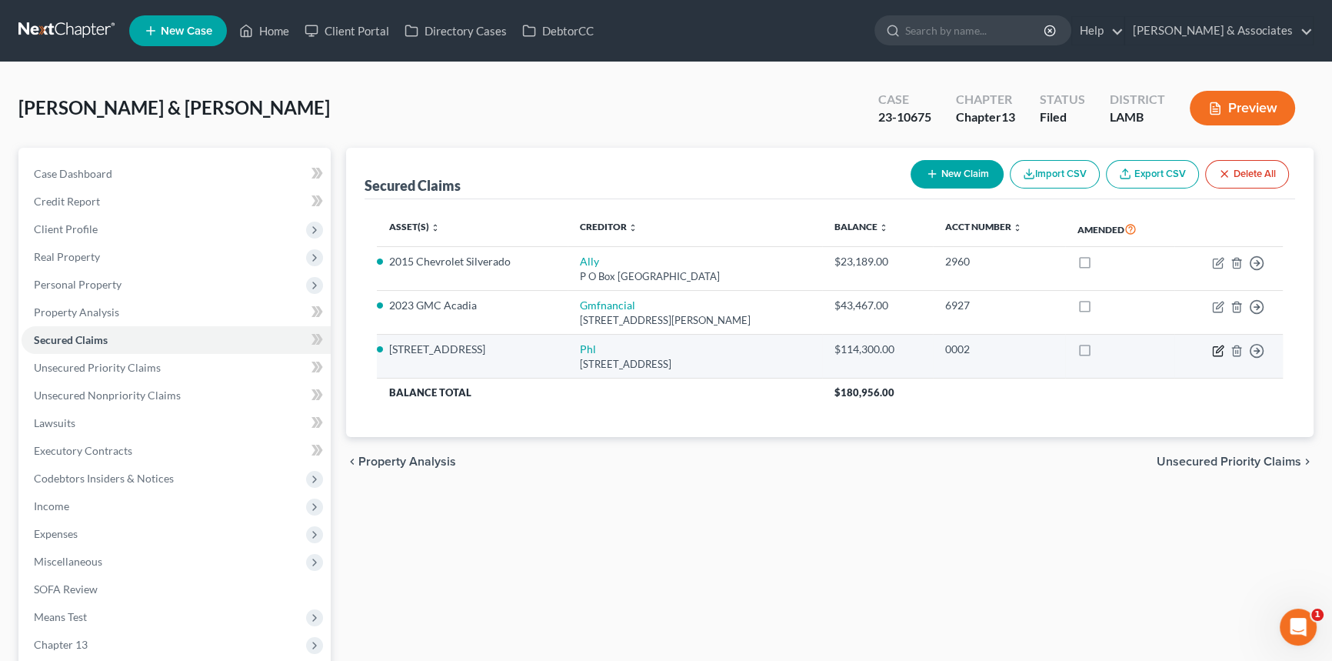
click at [1216, 351] on icon "button" at bounding box center [1219, 348] width 7 height 7
select select "6"
select select "2"
select select "4"
select select "0"
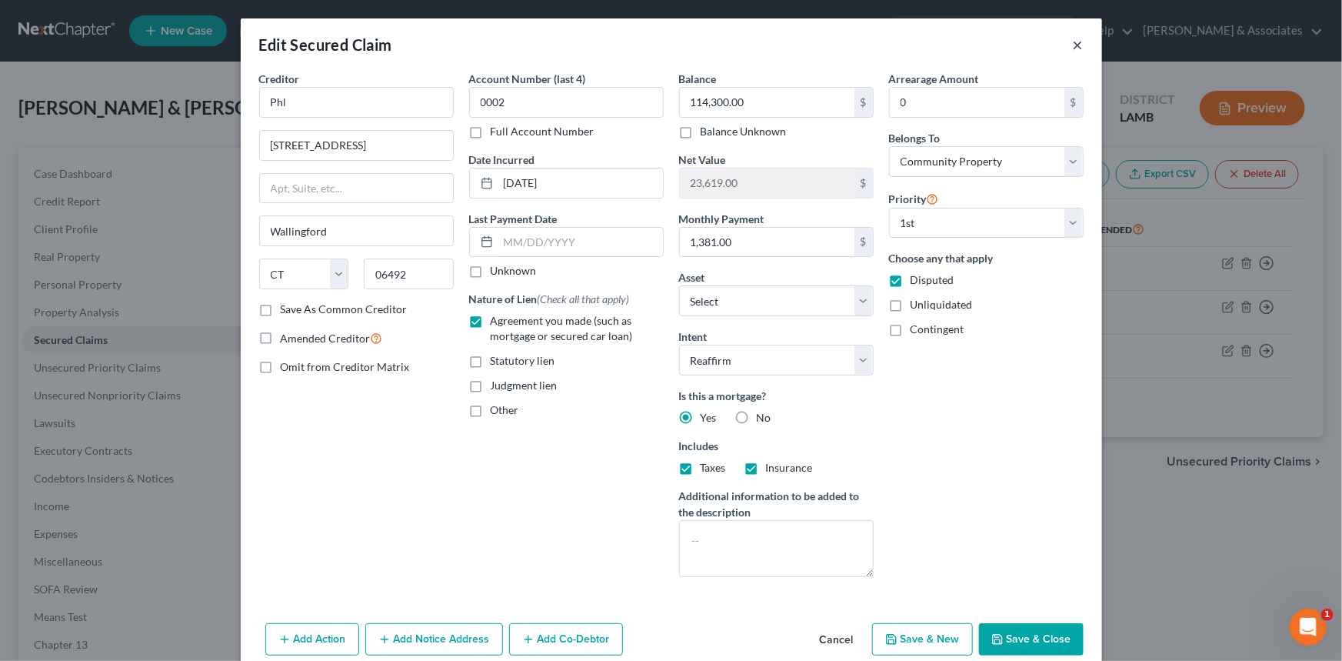
click at [1074, 45] on button "×" at bounding box center [1078, 44] width 11 height 18
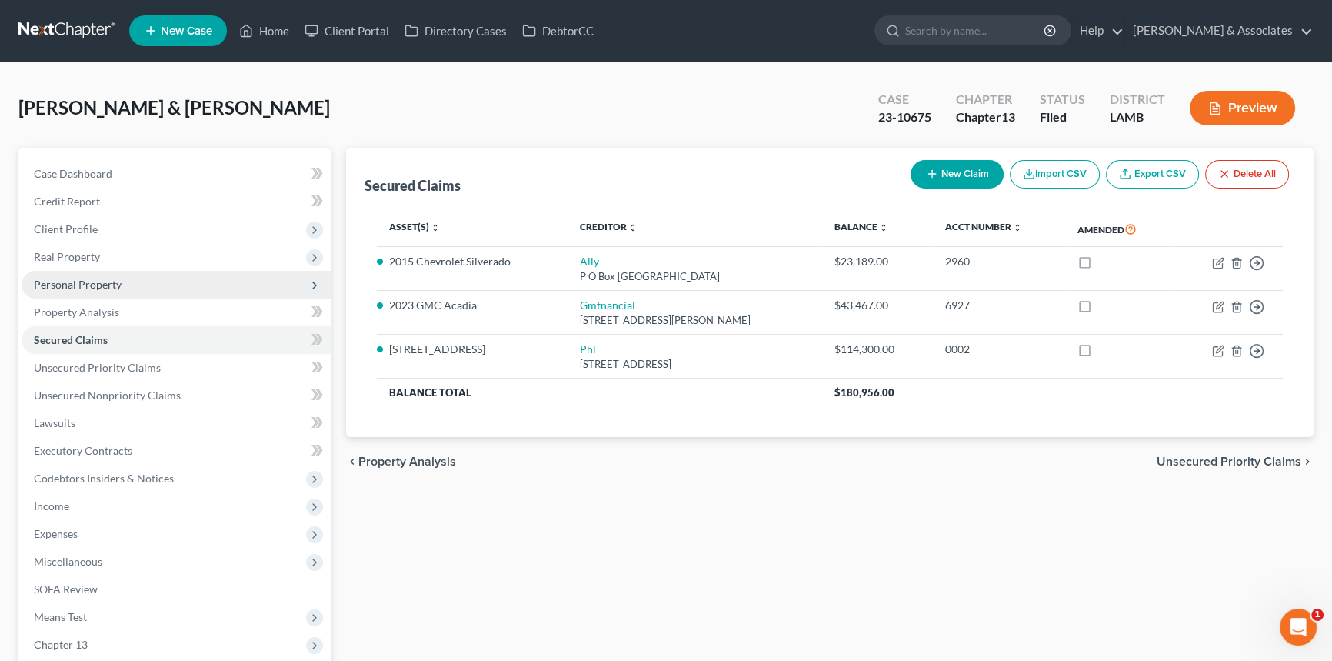
click at [113, 276] on span "Personal Property" at bounding box center [176, 285] width 309 height 28
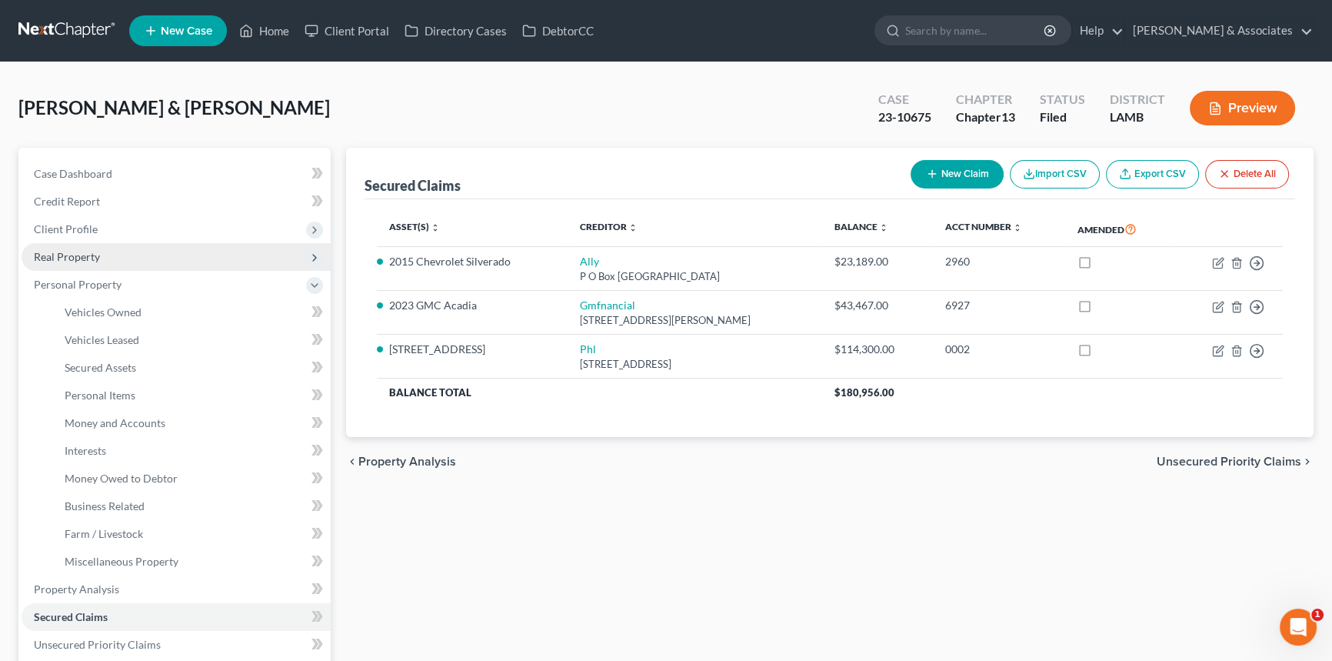
click at [126, 258] on span "Real Property" at bounding box center [176, 257] width 309 height 28
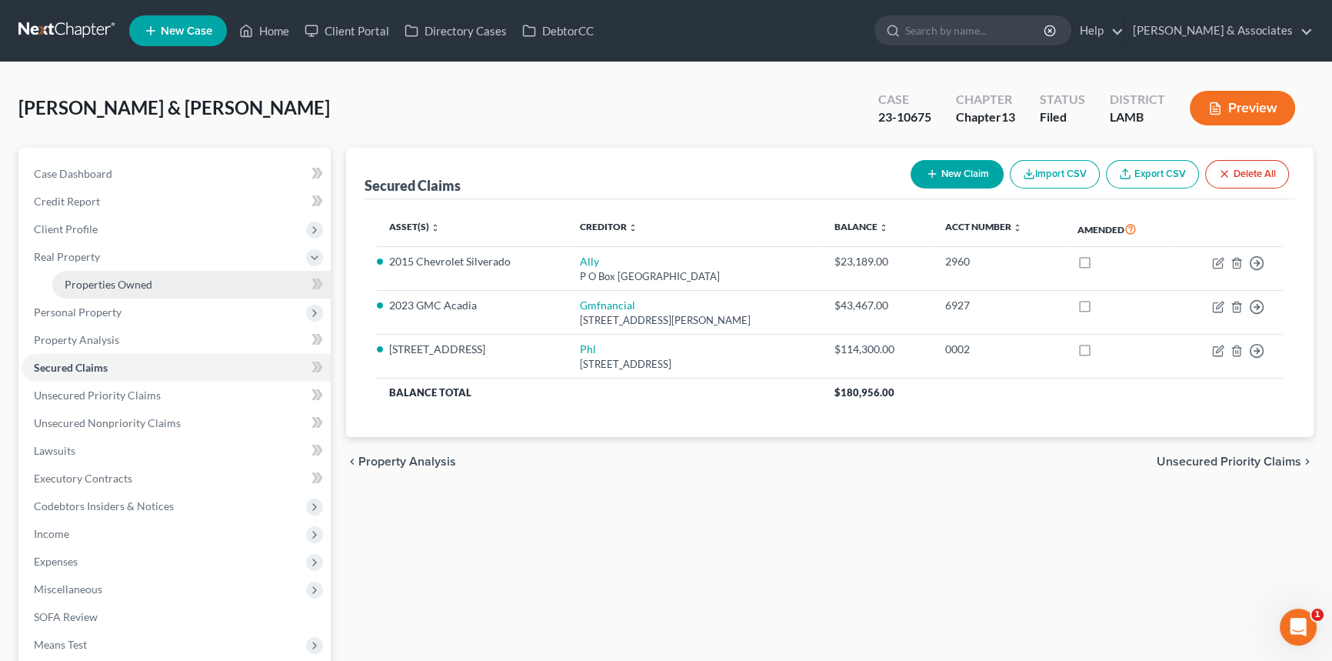
click at [137, 288] on span "Properties Owned" at bounding box center [109, 284] width 88 height 13
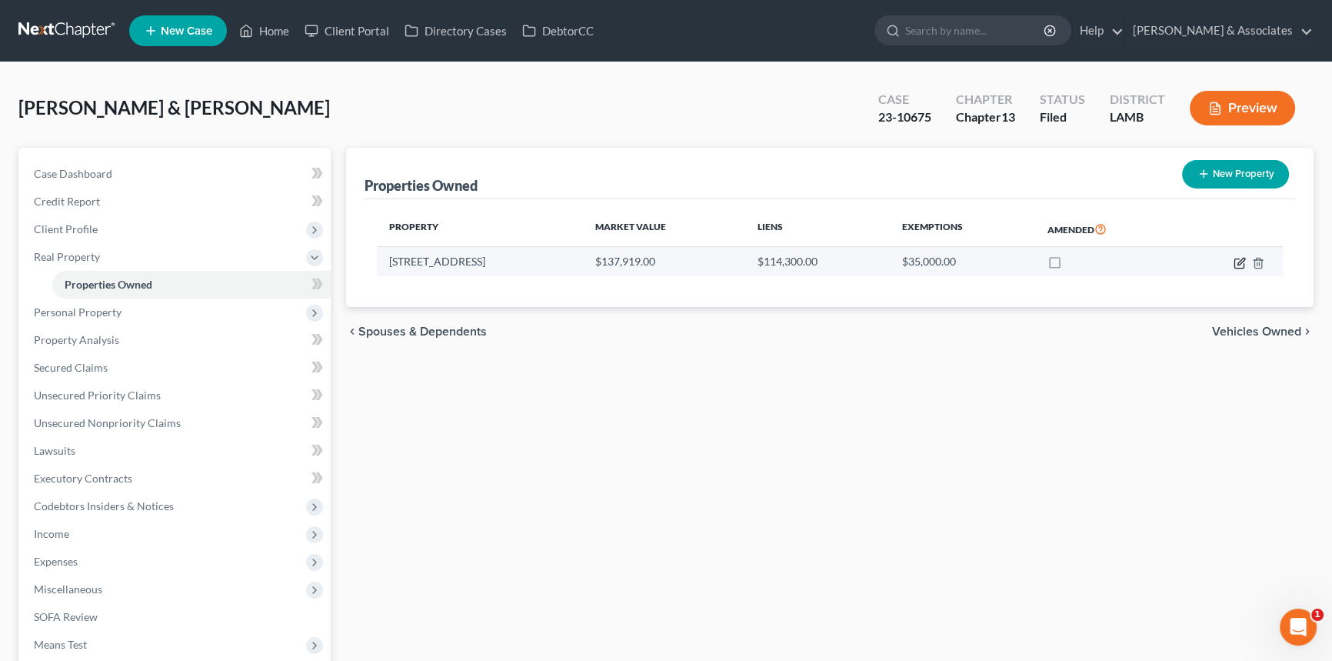
click at [1241, 263] on icon "button" at bounding box center [1240, 263] width 12 height 12
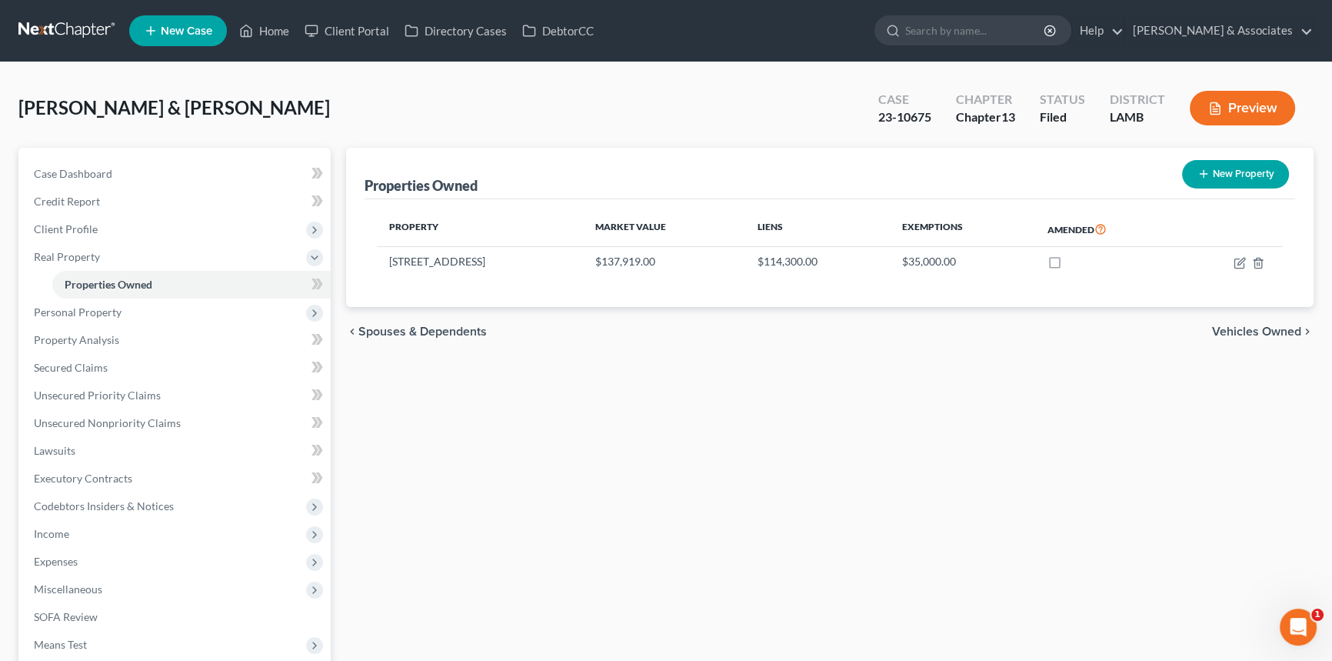
select select "19"
select select "4"
select select "0"
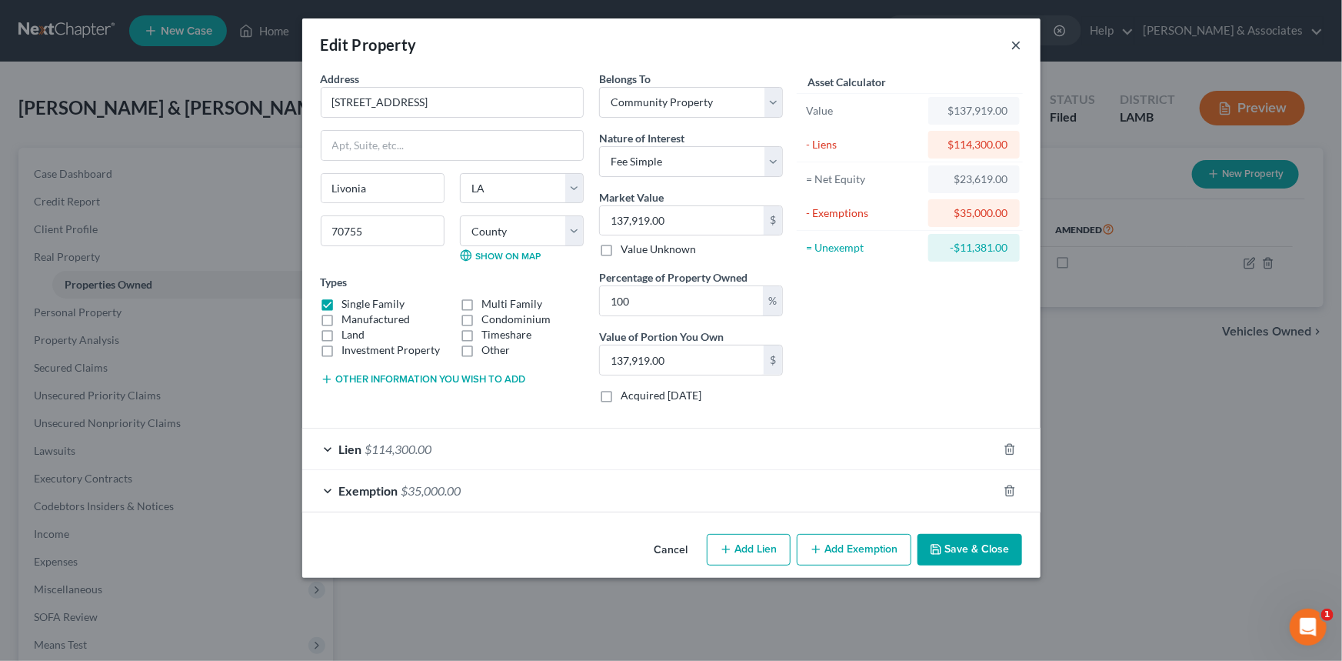
click at [1011, 46] on button "×" at bounding box center [1016, 44] width 11 height 18
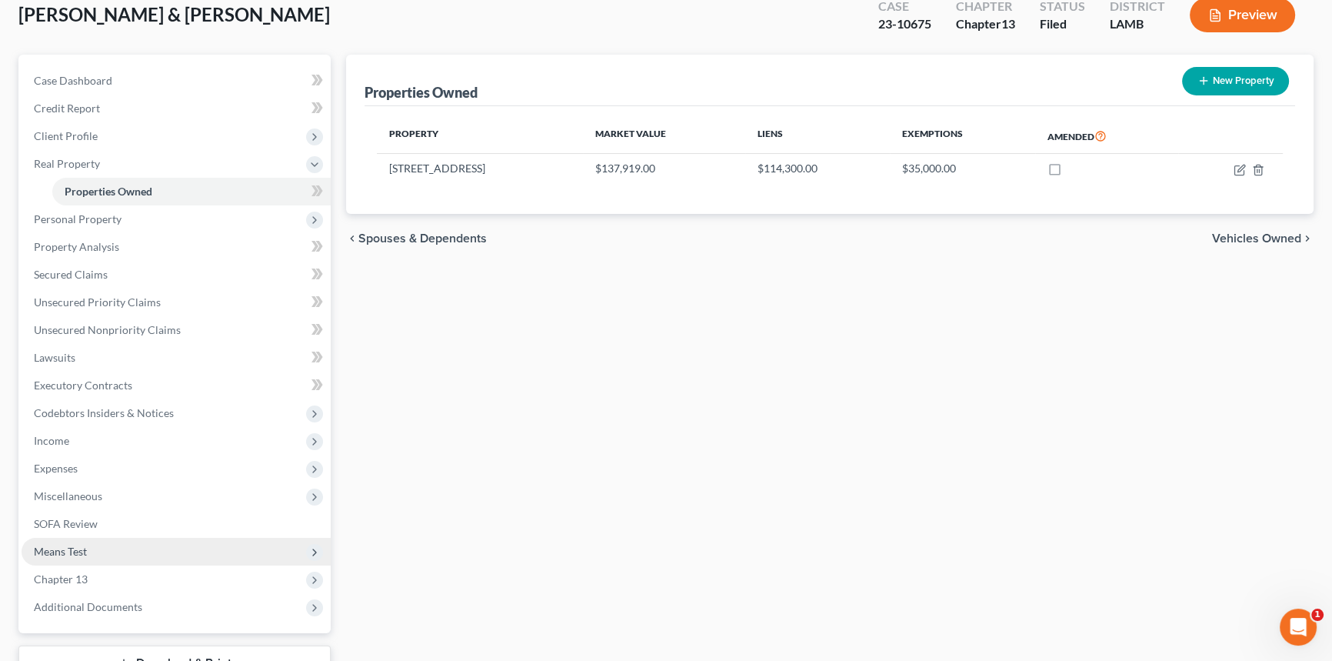
scroll to position [170, 0]
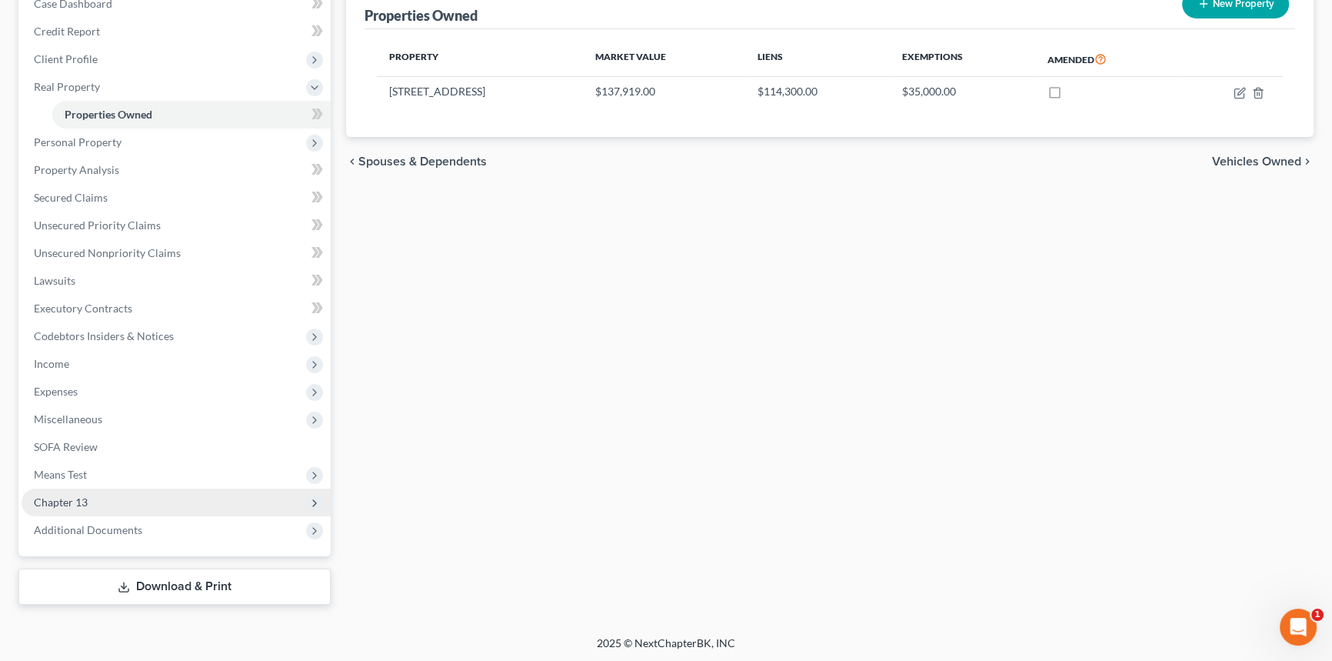
click at [62, 506] on span "Chapter 13" at bounding box center [61, 501] width 54 height 13
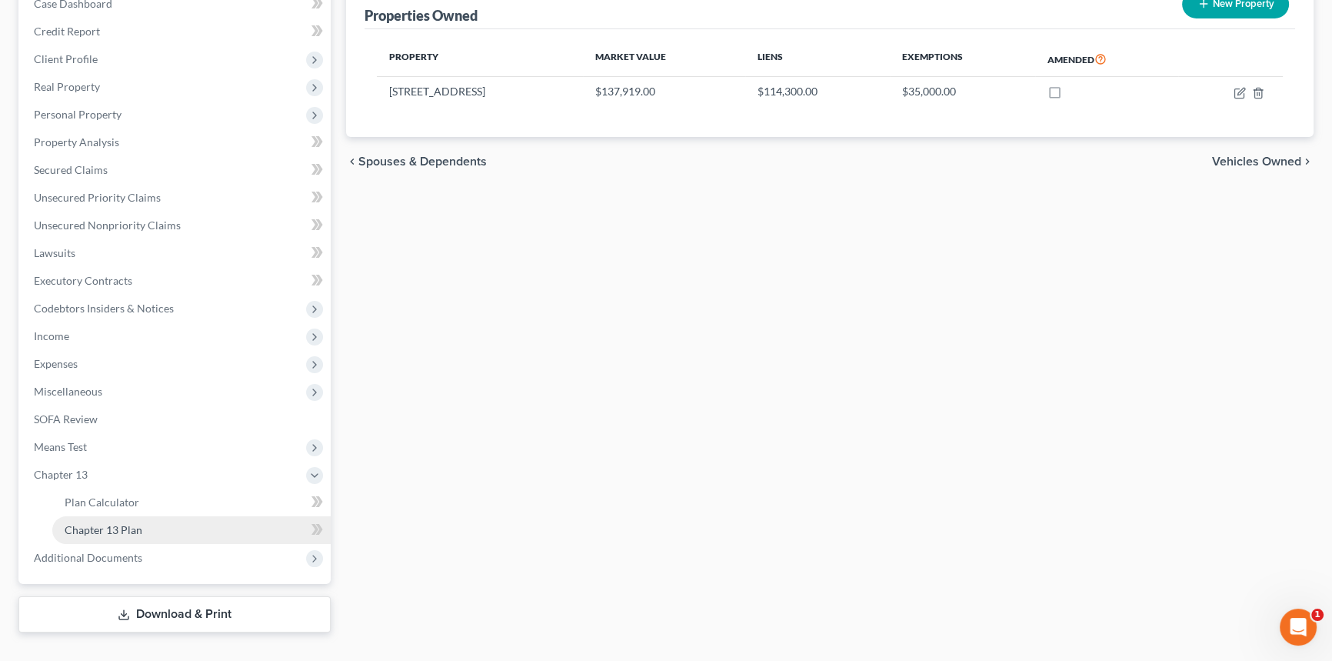
click at [84, 530] on span "Chapter 13 Plan" at bounding box center [104, 529] width 78 height 13
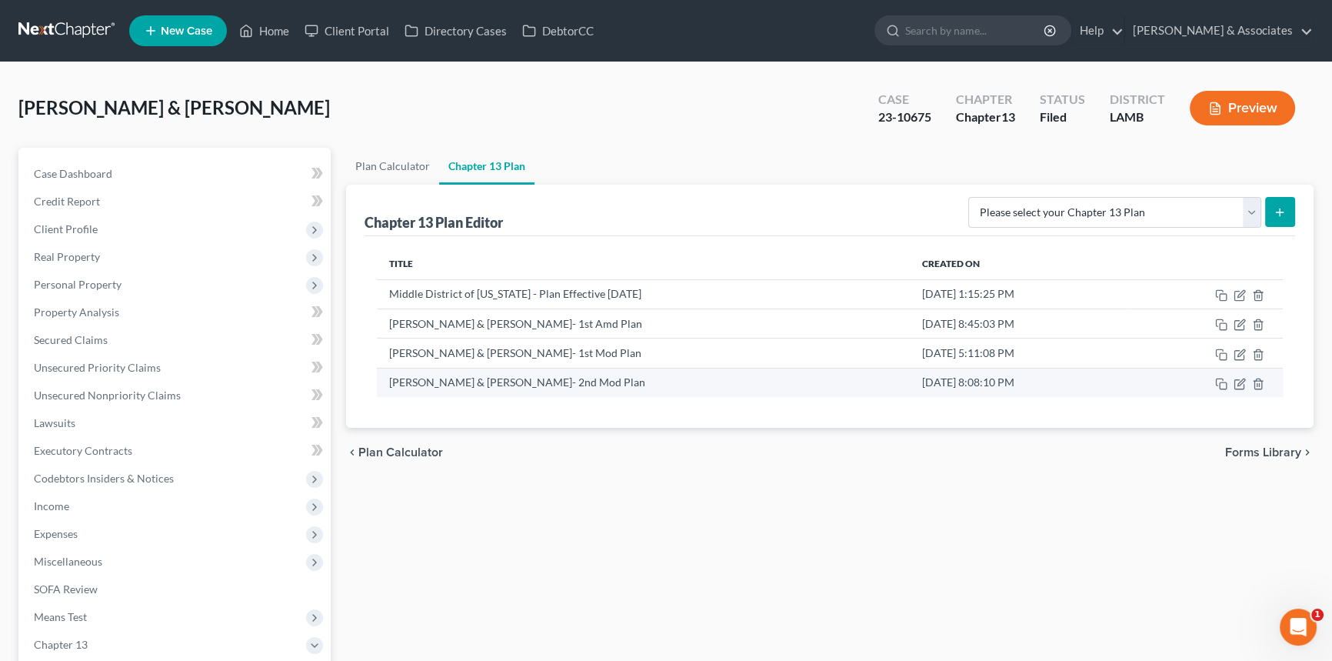
click at [1231, 384] on td at bounding box center [1207, 382] width 152 height 29
click at [1236, 384] on icon "button" at bounding box center [1240, 384] width 12 height 12
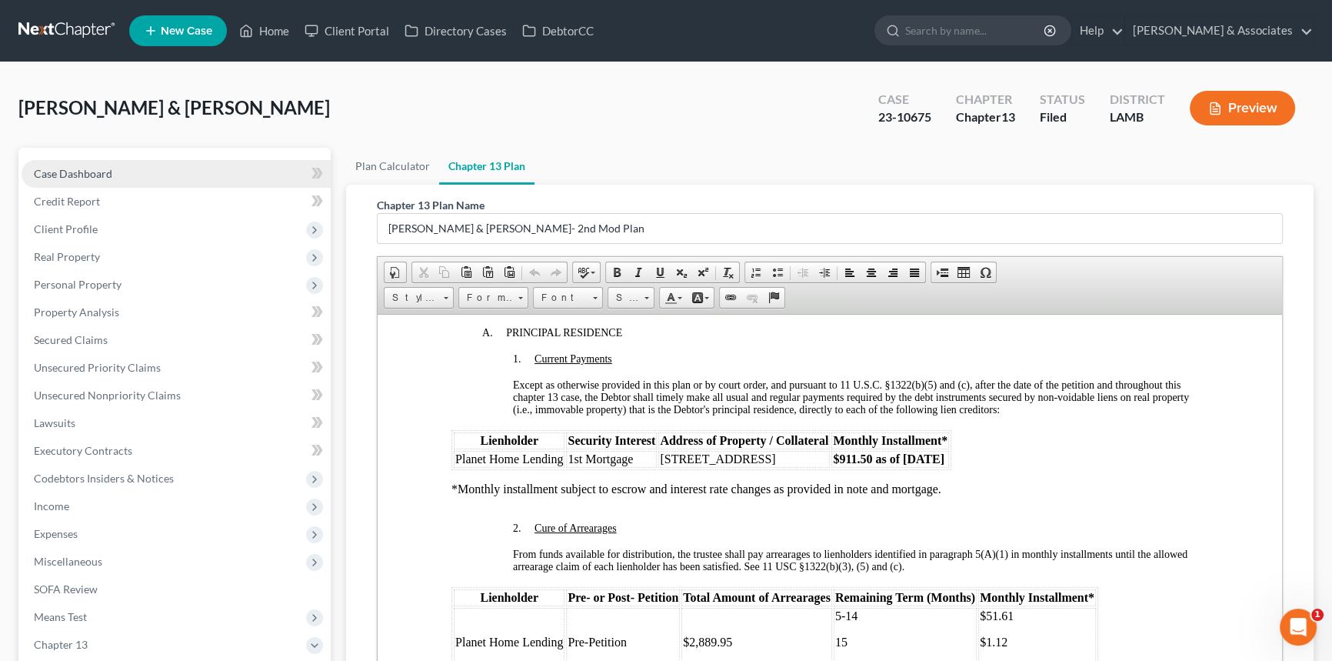
click at [105, 174] on span "Case Dashboard" at bounding box center [73, 173] width 78 height 13
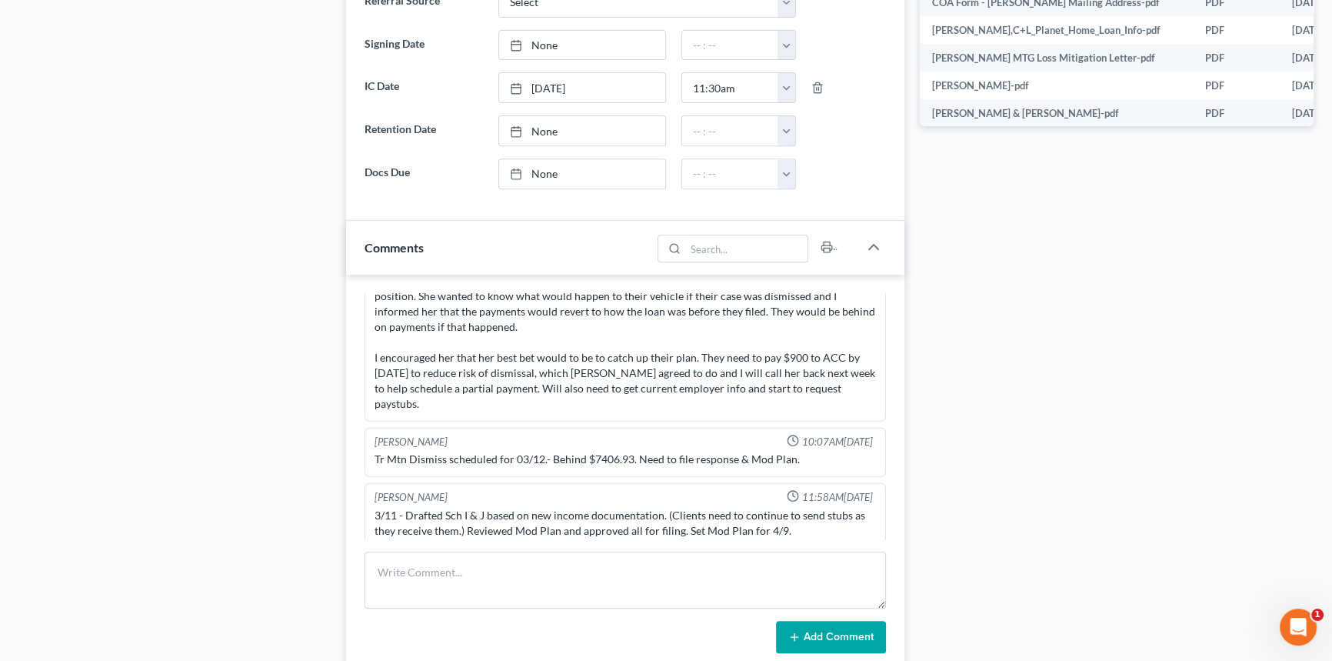
scroll to position [908, 0]
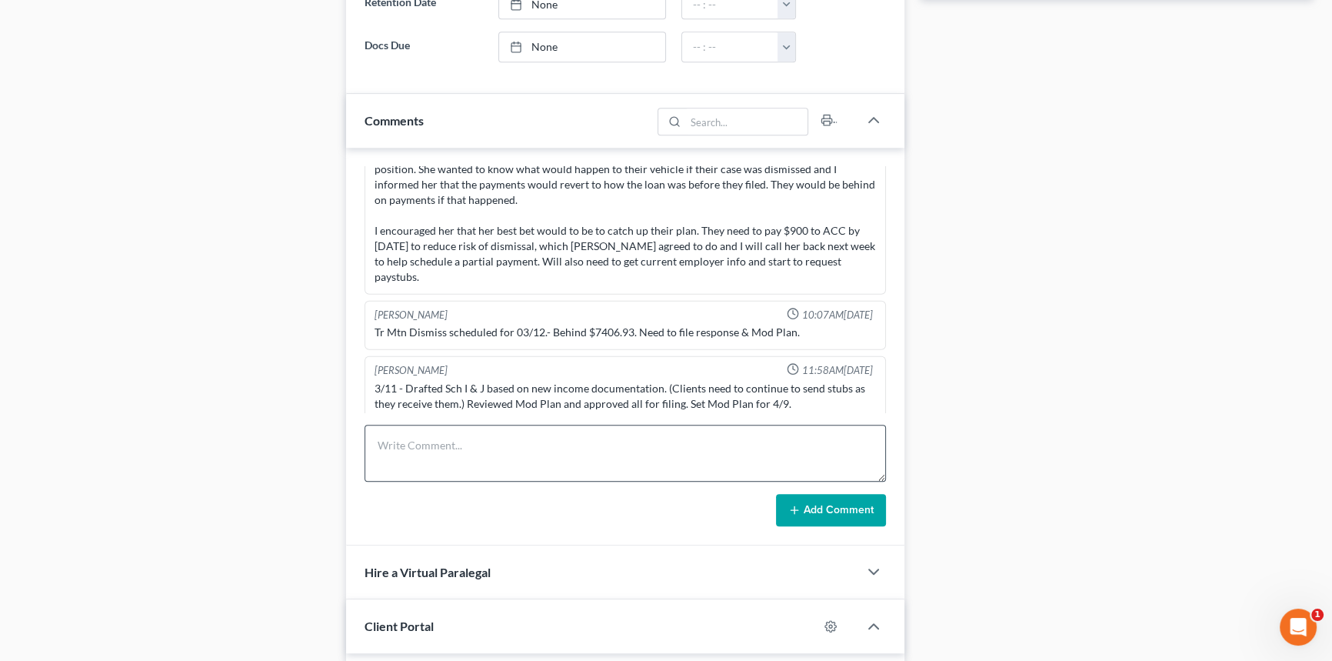
drag, startPoint x: 431, startPoint y: 480, endPoint x: 447, endPoint y: 462, distance: 24.5
click at [431, 479] on form "Add Comment" at bounding box center [625, 476] width 521 height 102
click at [448, 461] on textarea at bounding box center [625, 453] width 521 height 57
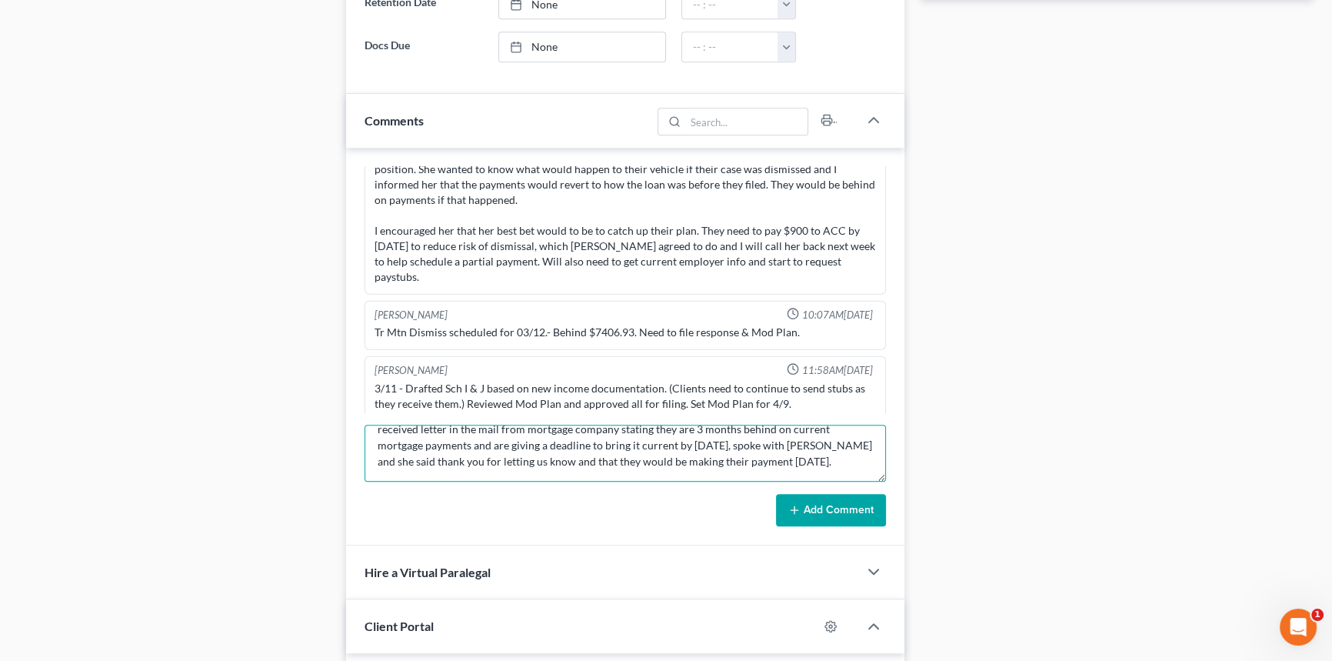
scroll to position [35, 0]
type textarea "received letter in the mail from mortgage company stating they are 3 months beh…"
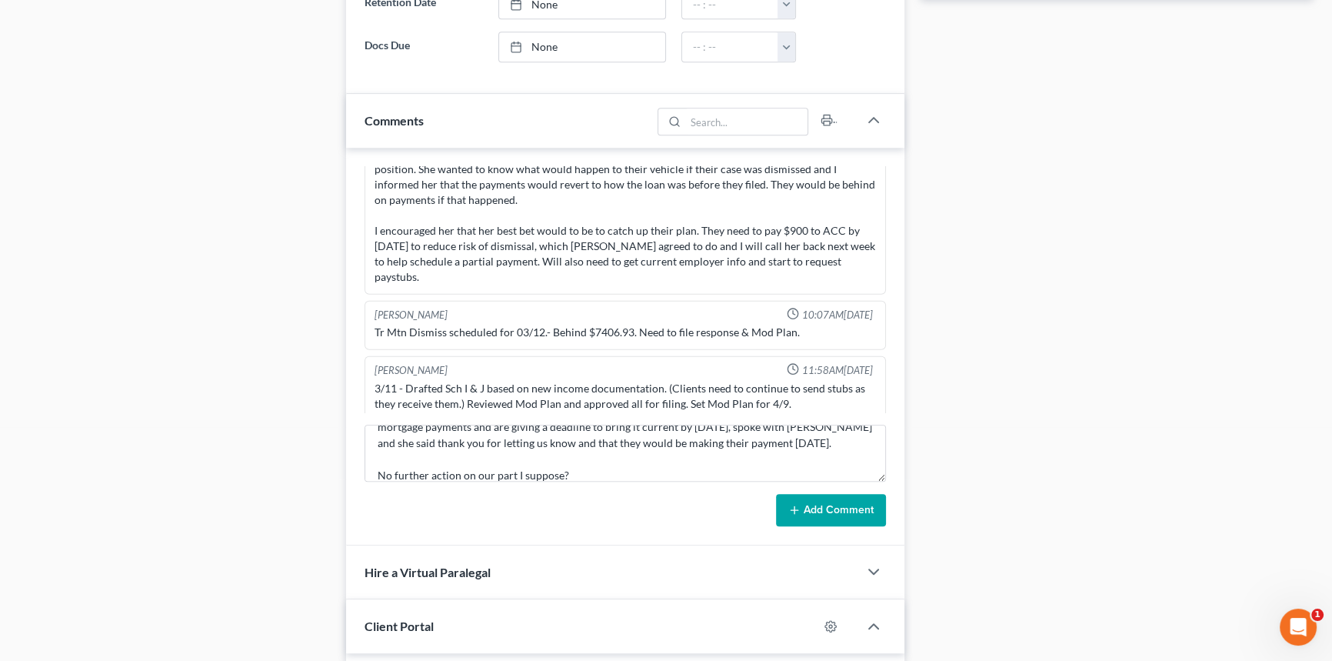
click at [825, 508] on button "Add Comment" at bounding box center [831, 510] width 110 height 32
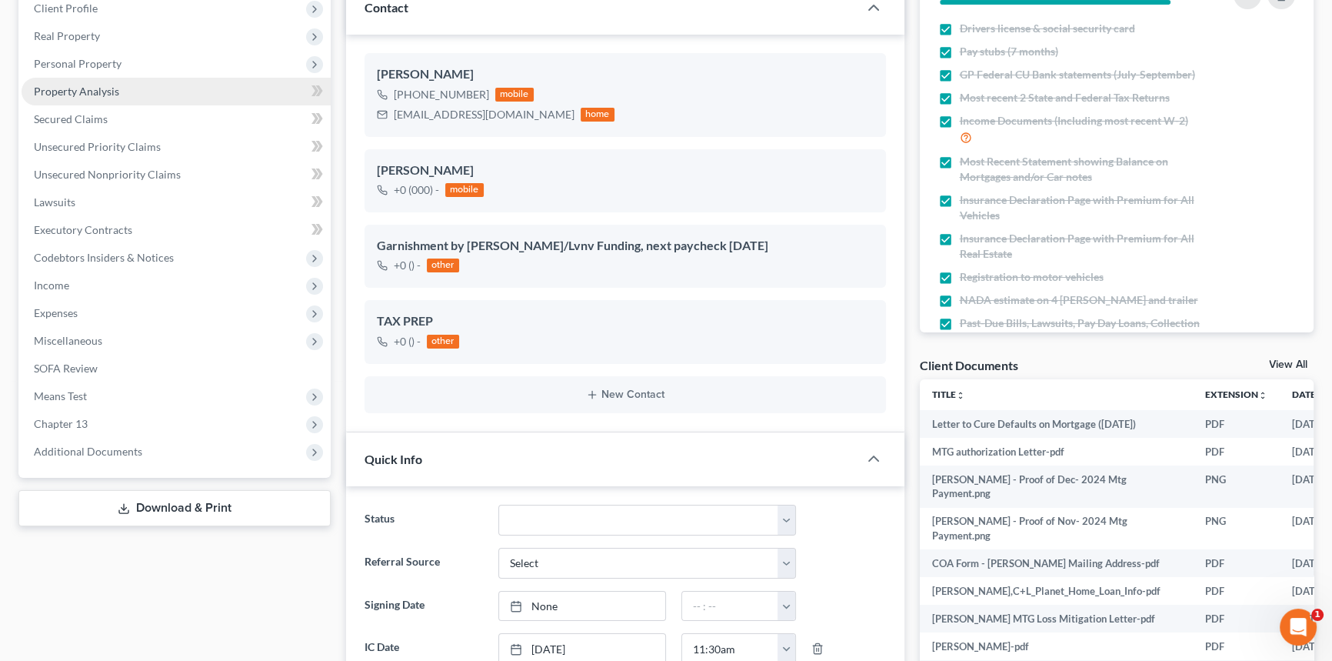
scroll to position [0, 0]
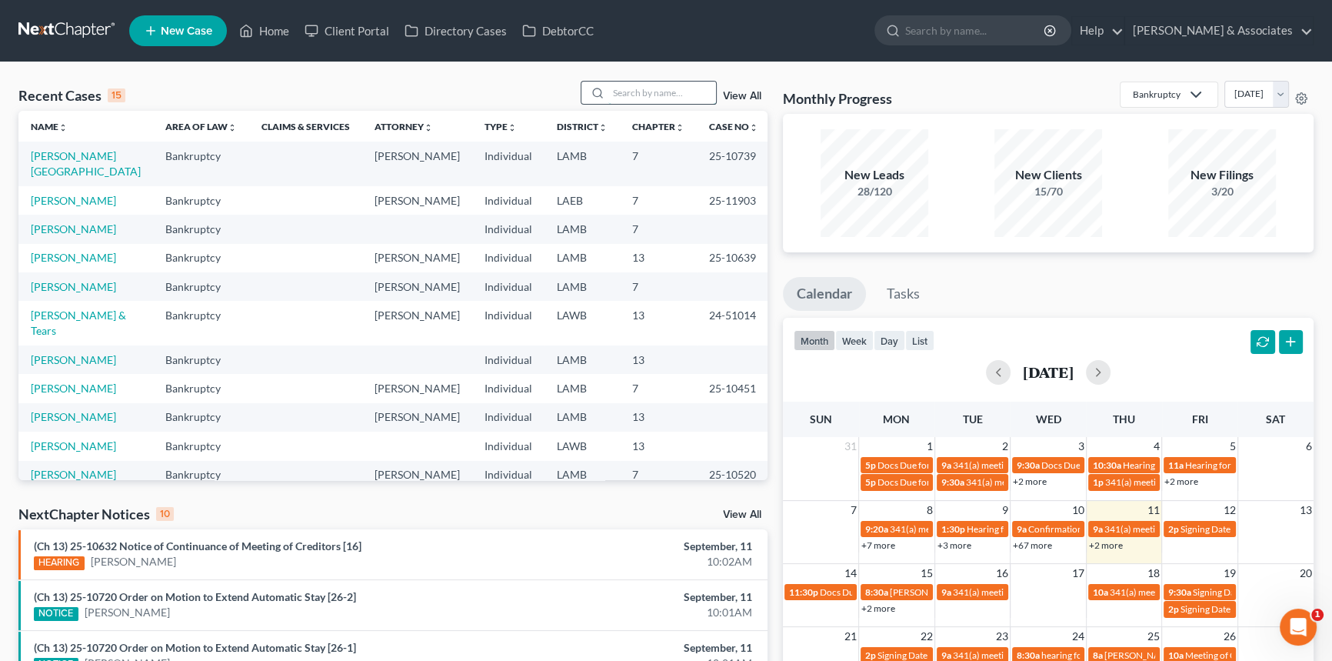
click at [637, 92] on input "search" at bounding box center [662, 93] width 108 height 22
type input "[PERSON_NAME]"
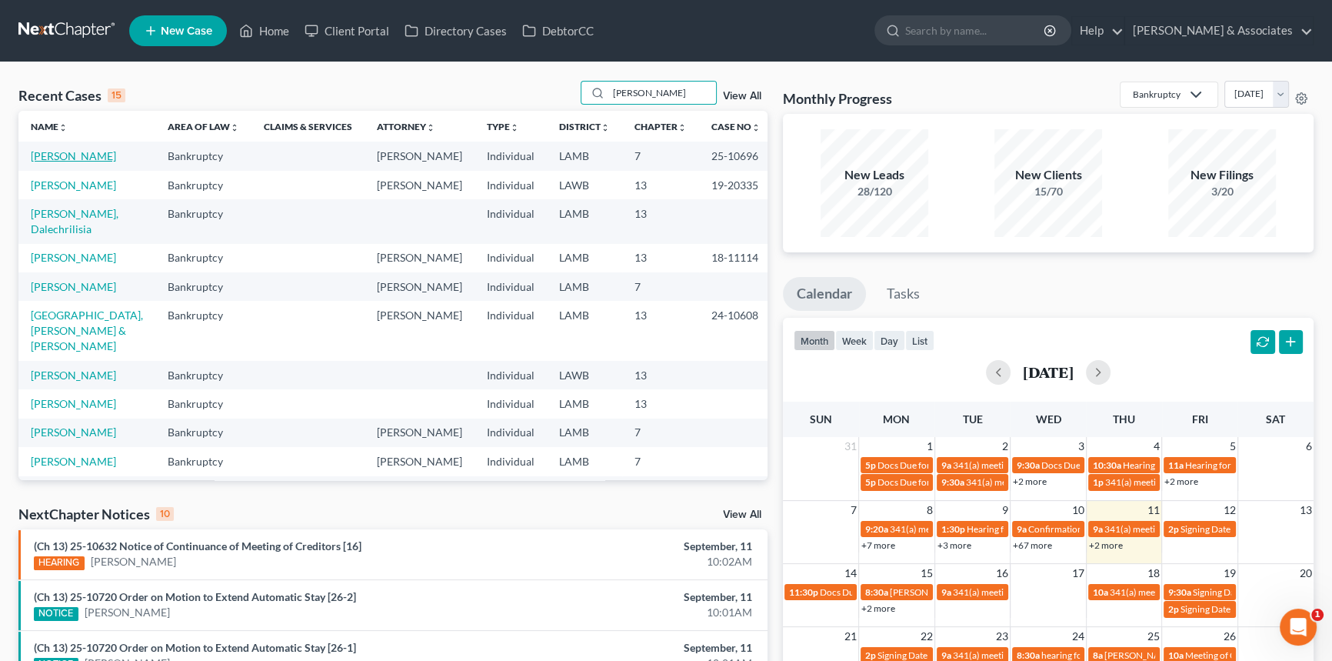
click at [62, 160] on link "[PERSON_NAME]" at bounding box center [73, 155] width 85 height 13
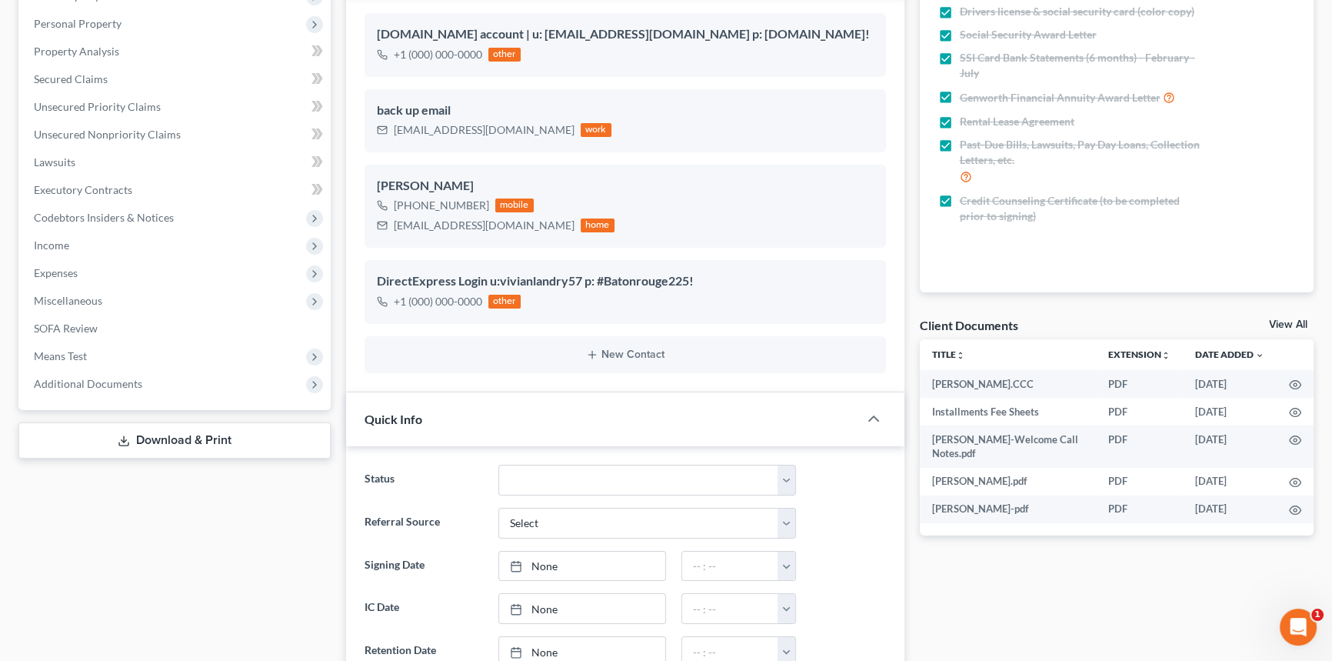
scroll to position [419, 0]
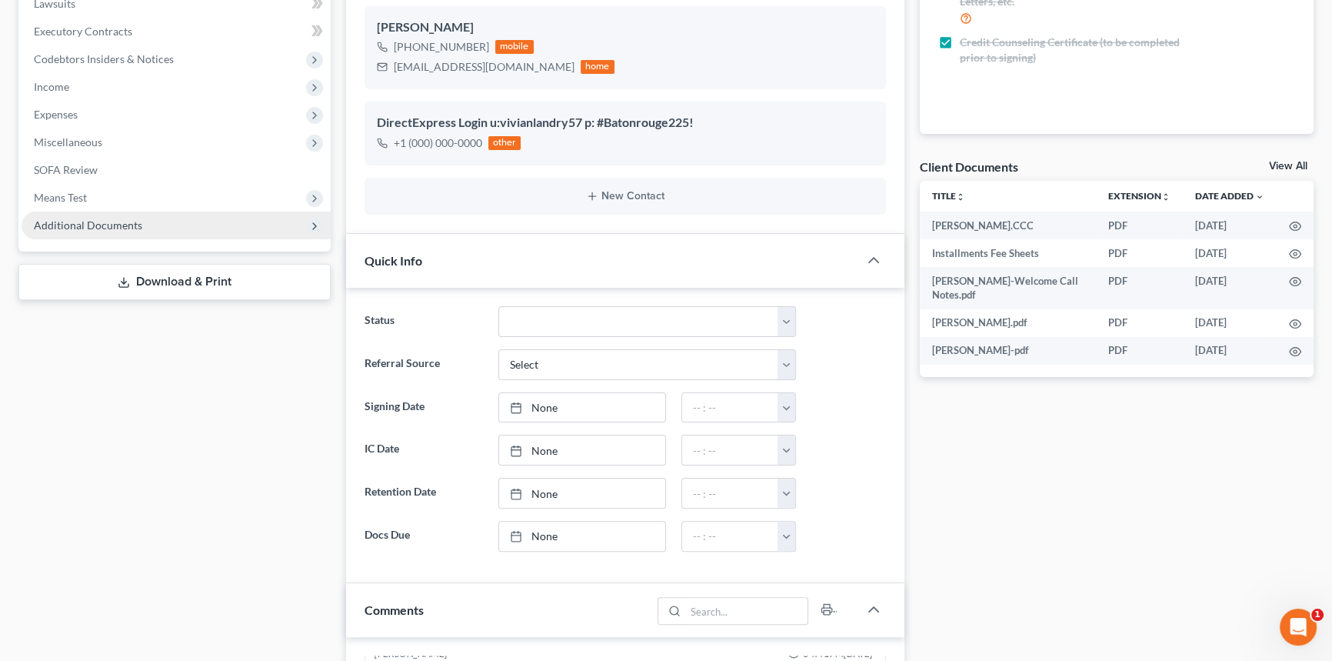
click at [175, 213] on span "Additional Documents" at bounding box center [176, 226] width 309 height 28
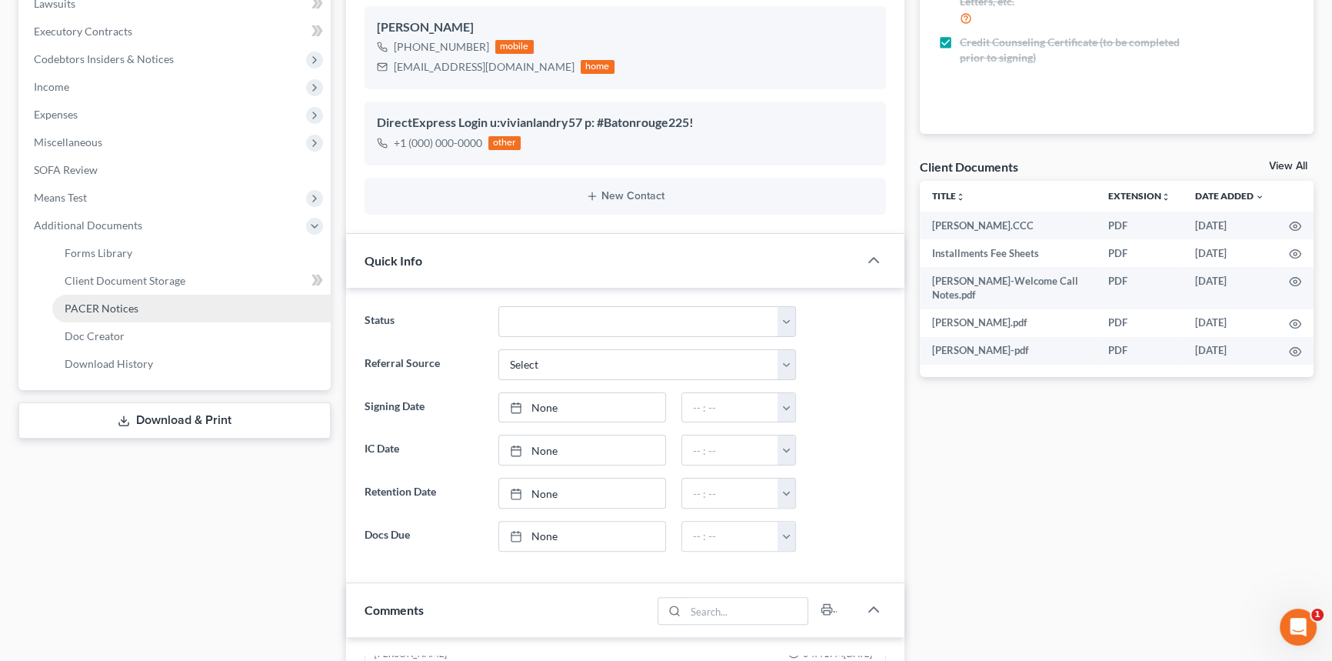
click at [120, 308] on span "PACER Notices" at bounding box center [102, 308] width 74 height 13
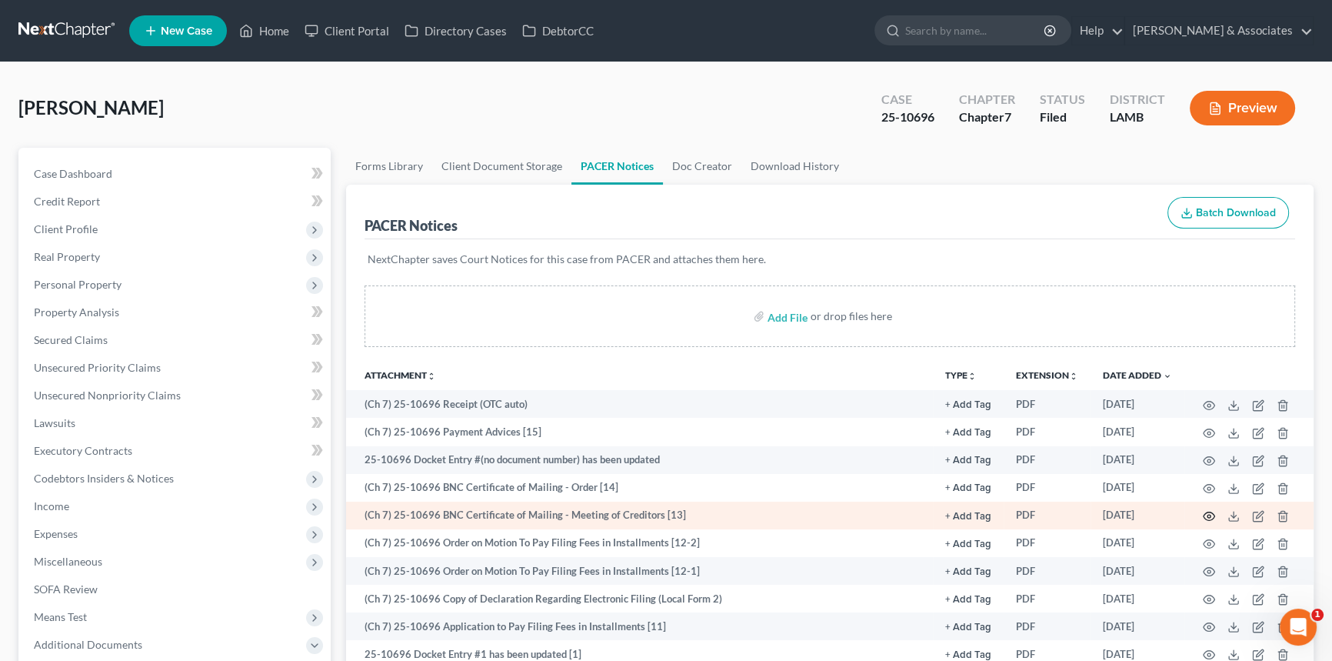
click at [1208, 515] on circle "button" at bounding box center [1209, 516] width 3 height 3
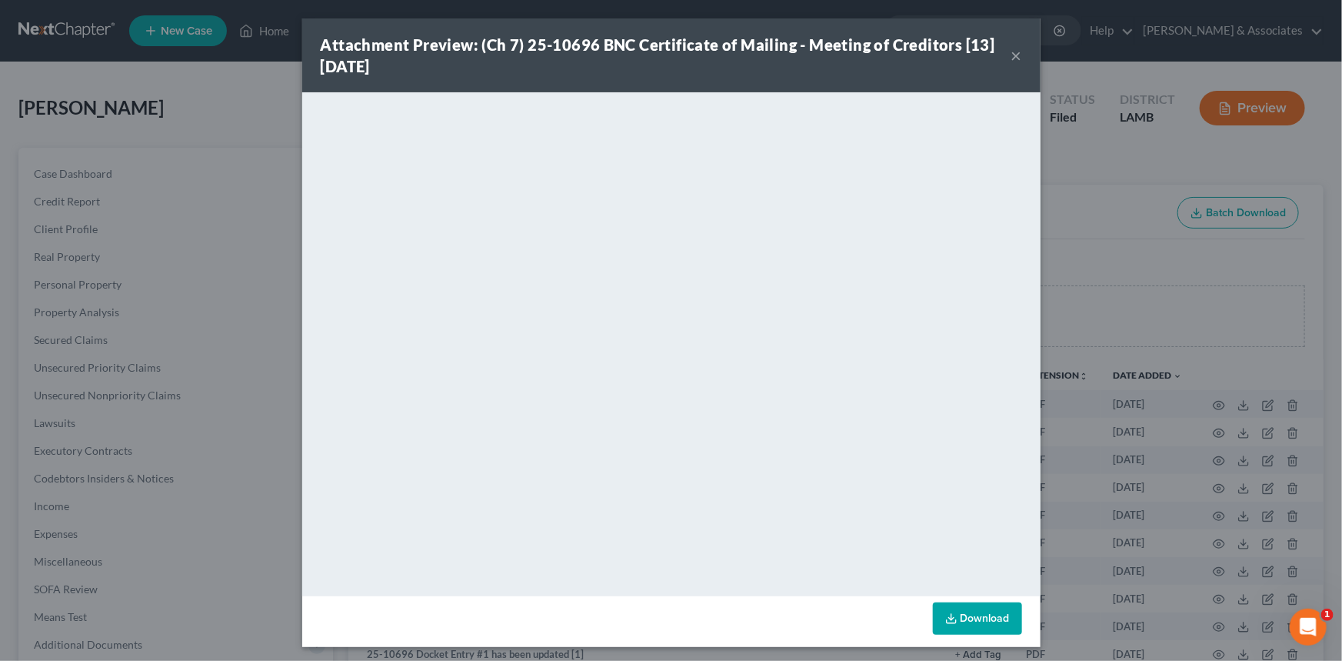
click at [1013, 52] on button "×" at bounding box center [1016, 55] width 11 height 18
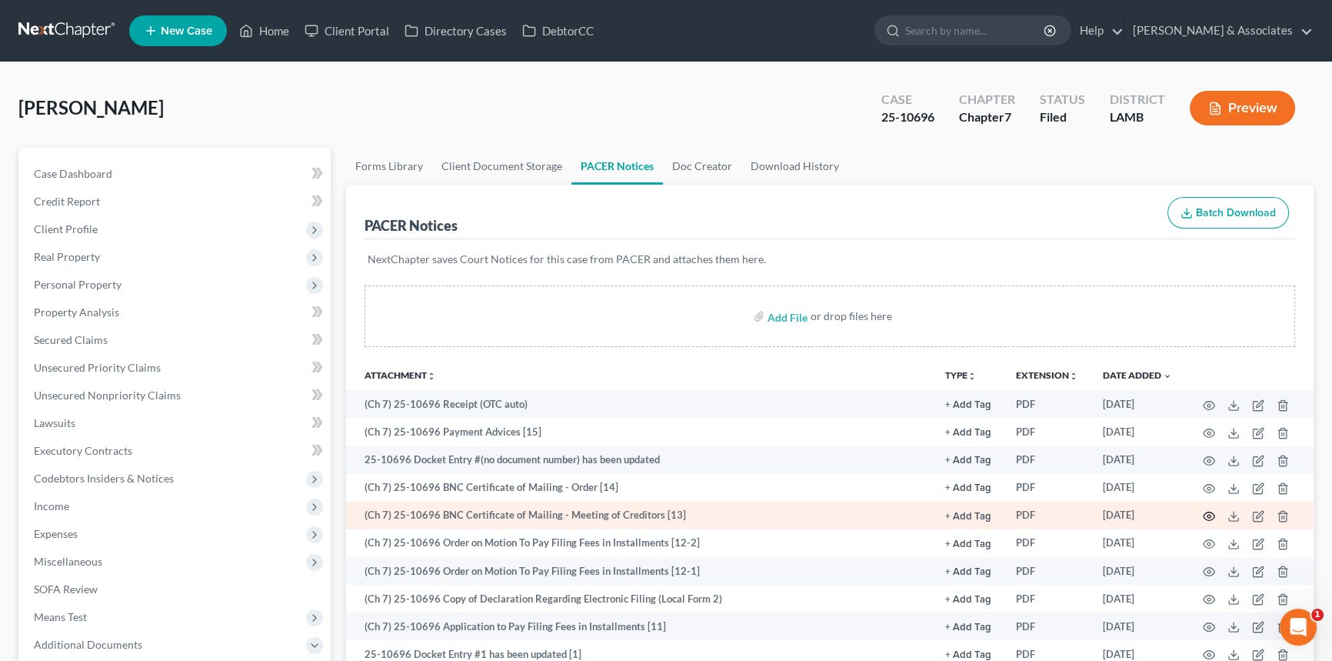
click at [1203, 515] on icon "button" at bounding box center [1209, 516] width 12 height 12
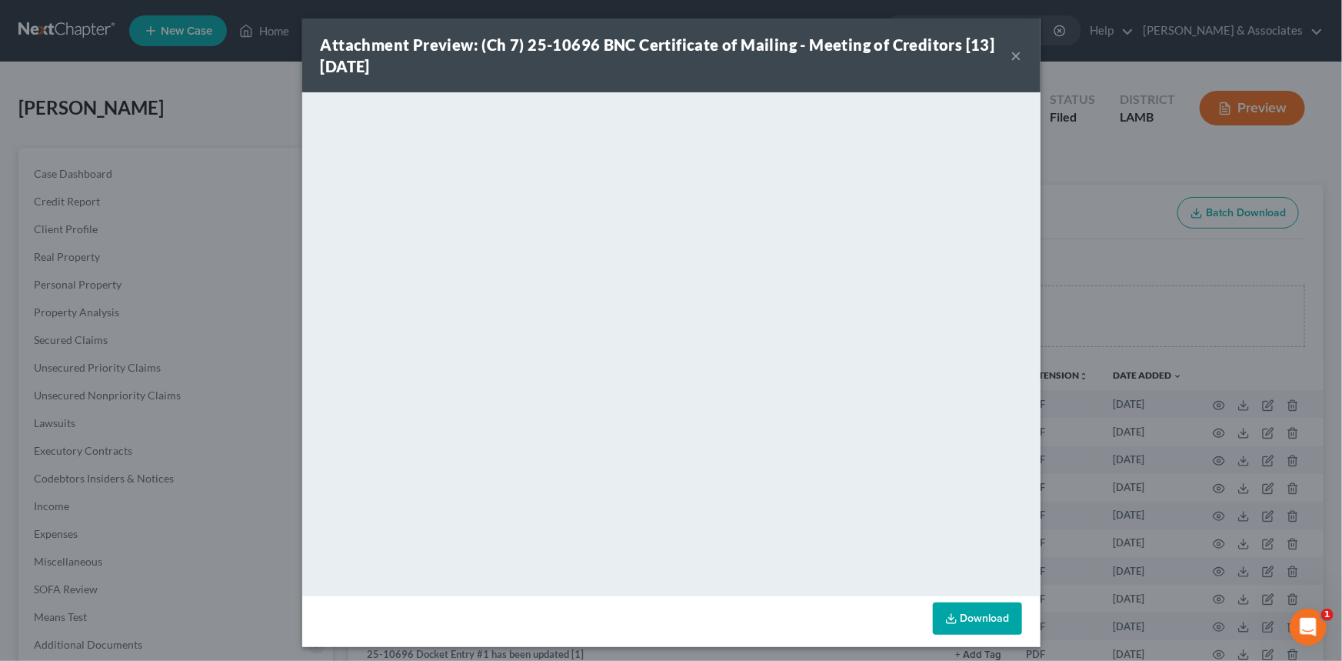
click at [1000, 53] on div "Attachment Preview: (Ch 7) 25-10696 BNC Certificate of Mailing - Meeting of Cre…" at bounding box center [666, 55] width 691 height 43
click at [1011, 54] on button "×" at bounding box center [1016, 55] width 11 height 18
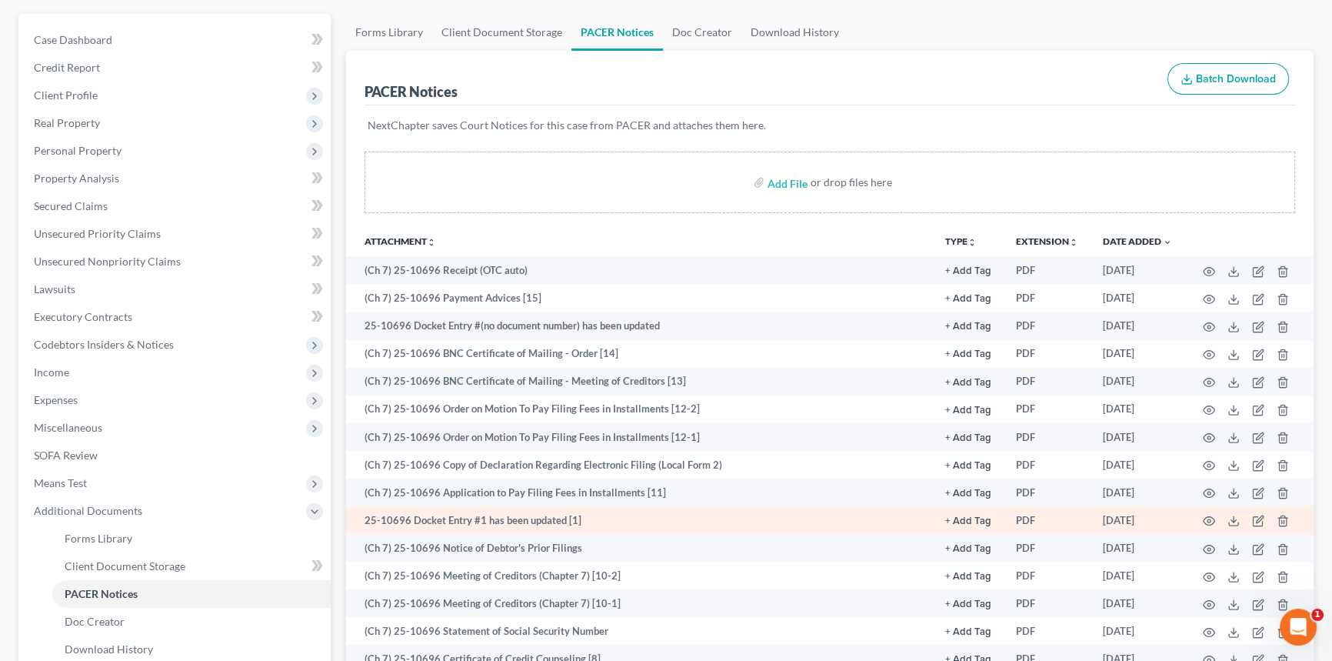
scroll to position [139, 0]
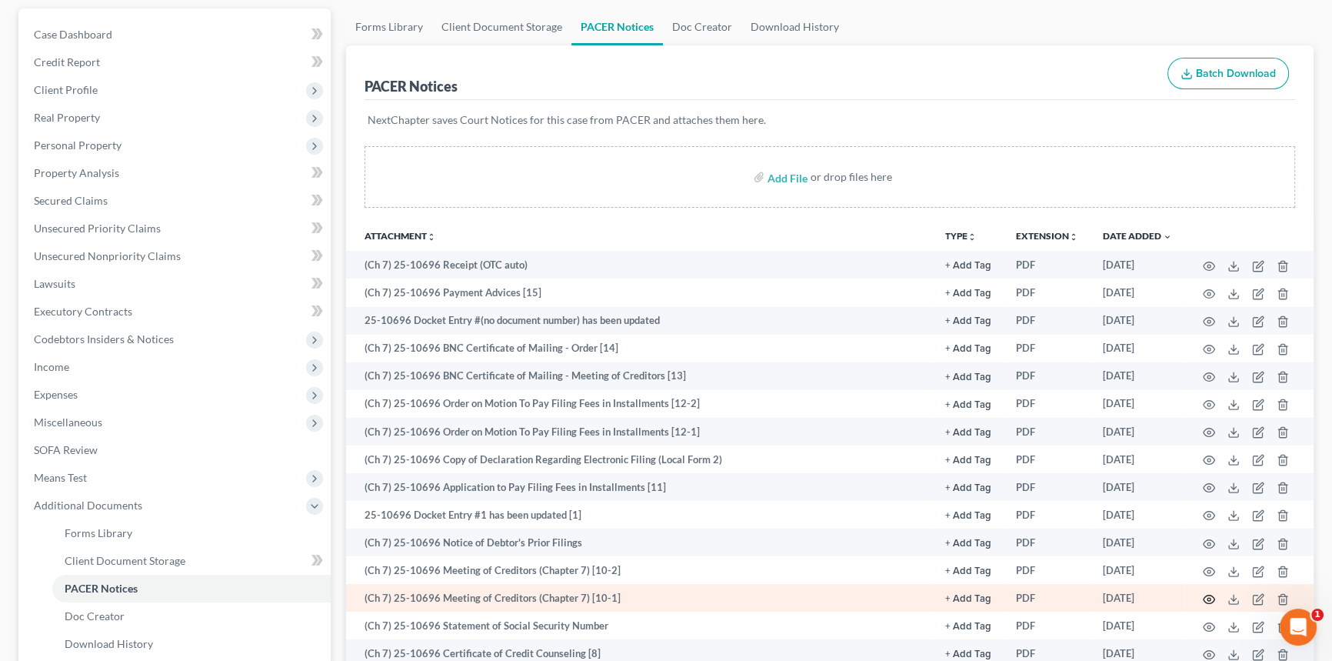
click at [1207, 597] on icon "button" at bounding box center [1209, 599] width 12 height 12
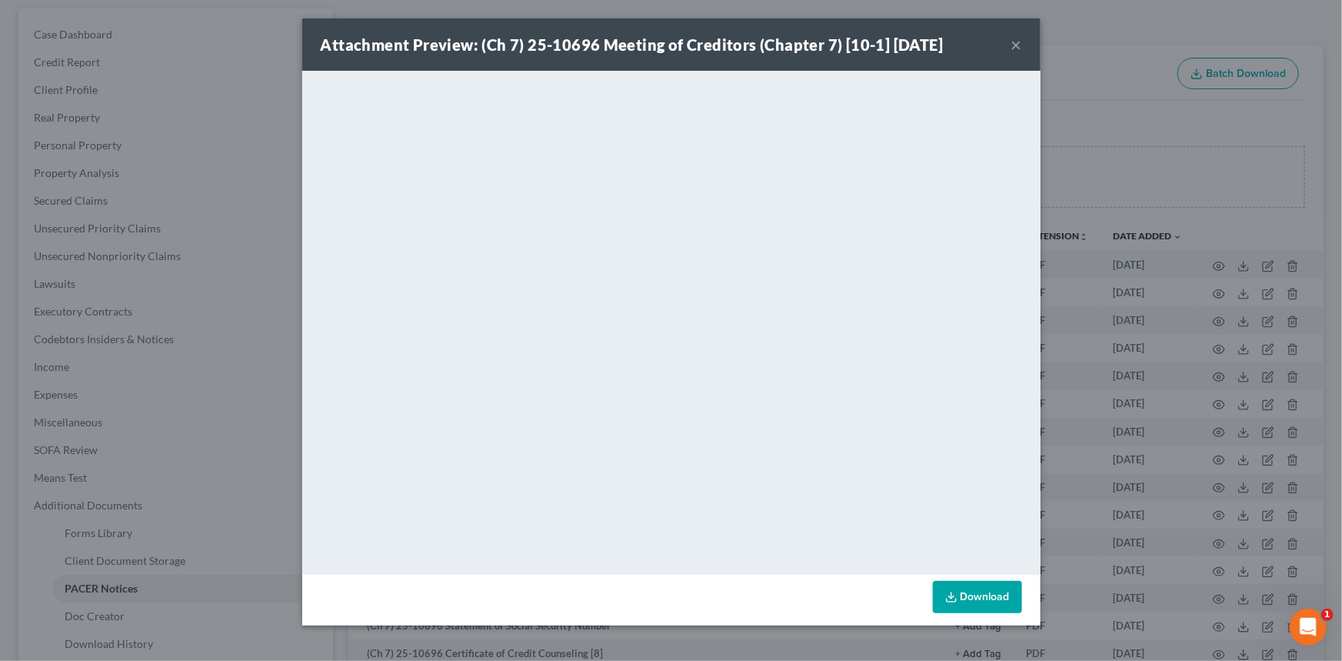
click at [1005, 50] on div "Attachment Preview: (Ch 7) 25-10696 Meeting of Creditors (Chapter 7) [10-1] [DA…" at bounding box center [671, 44] width 738 height 52
click at [1020, 51] on button "×" at bounding box center [1016, 44] width 11 height 18
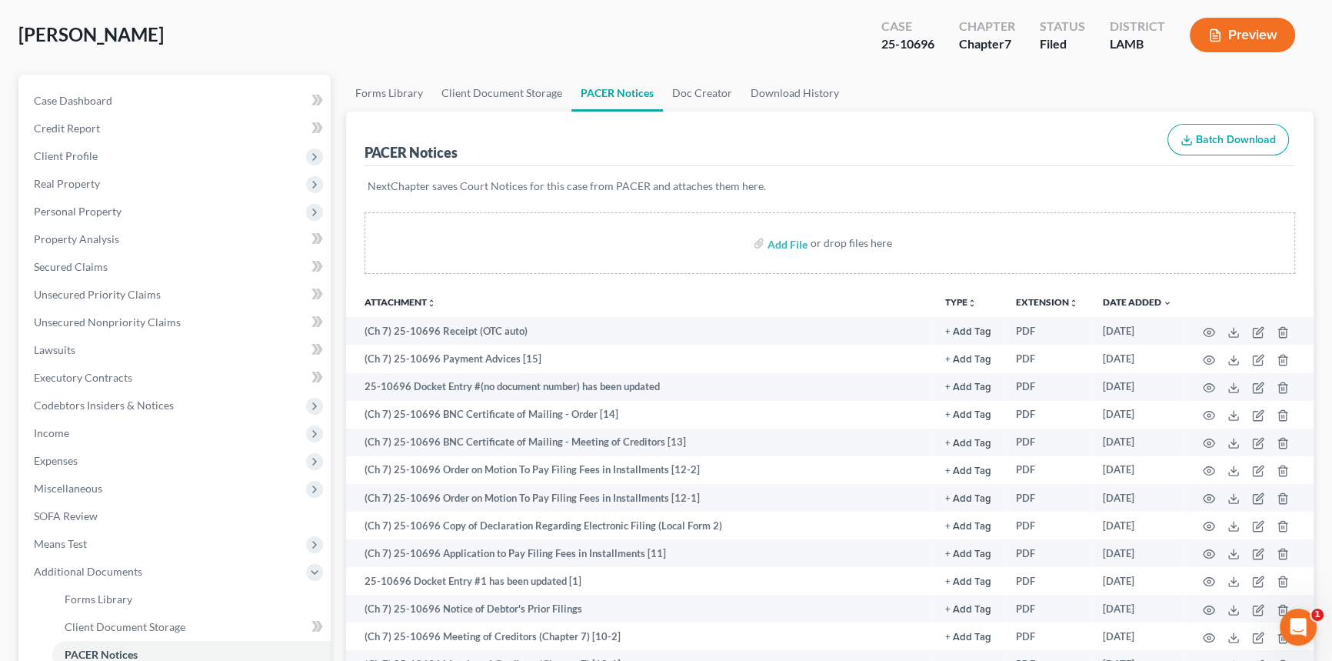
scroll to position [0, 0]
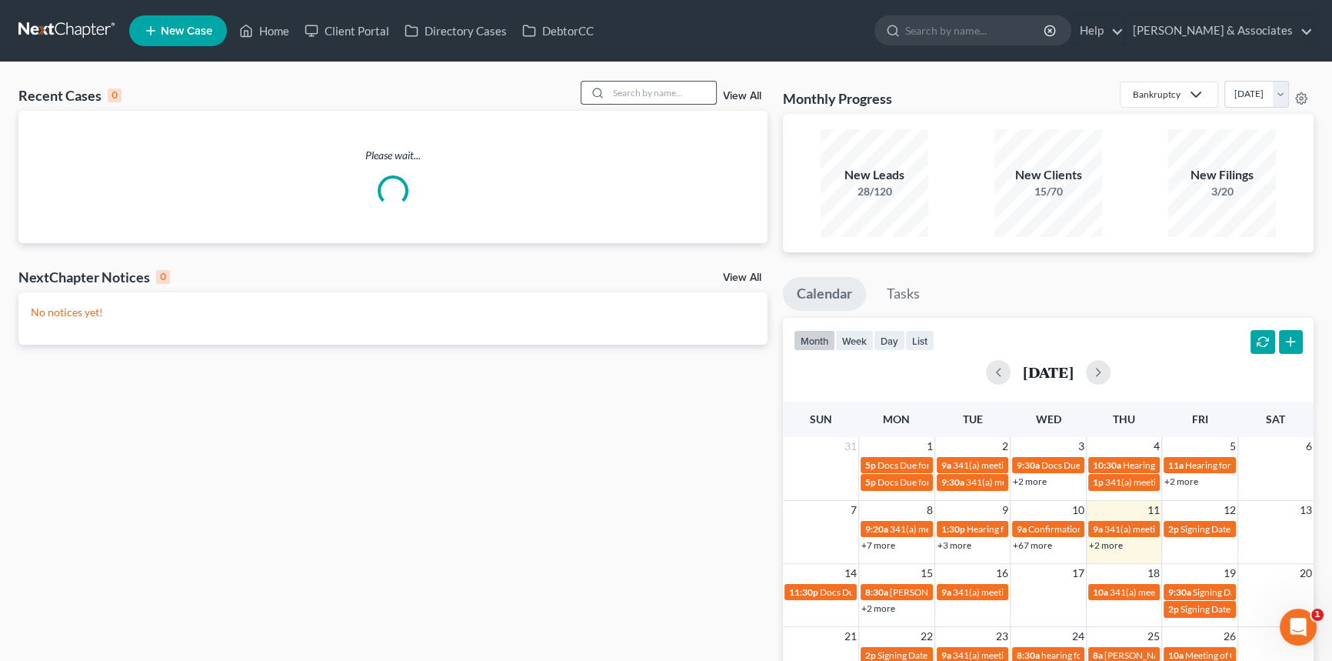
click at [654, 90] on input "search" at bounding box center [662, 93] width 108 height 22
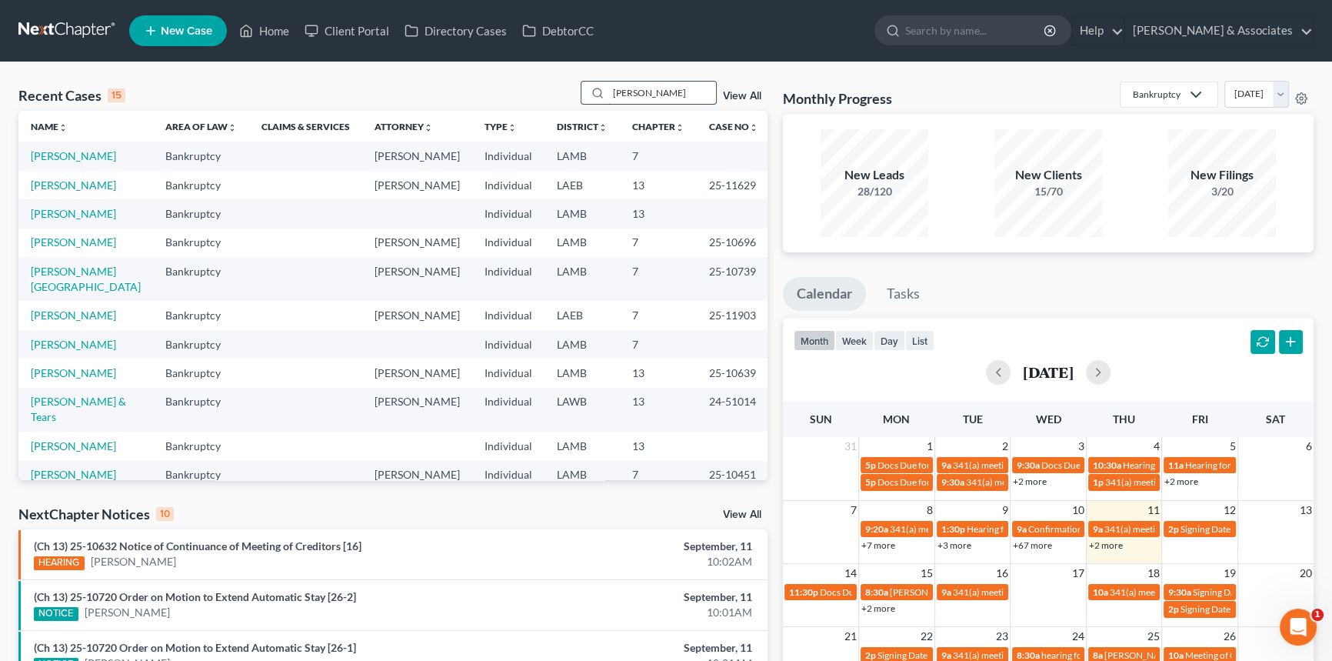
type input "[PERSON_NAME]"
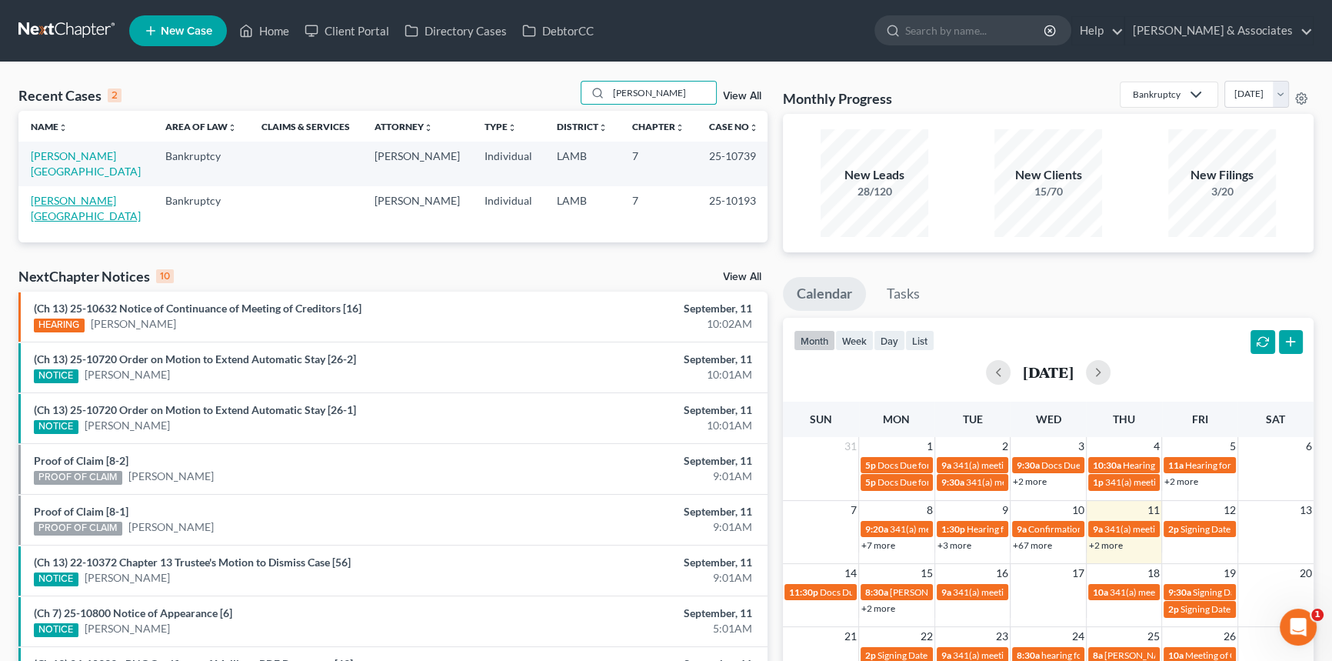
click at [35, 194] on link "[PERSON_NAME][GEOGRAPHIC_DATA]" at bounding box center [86, 208] width 110 height 28
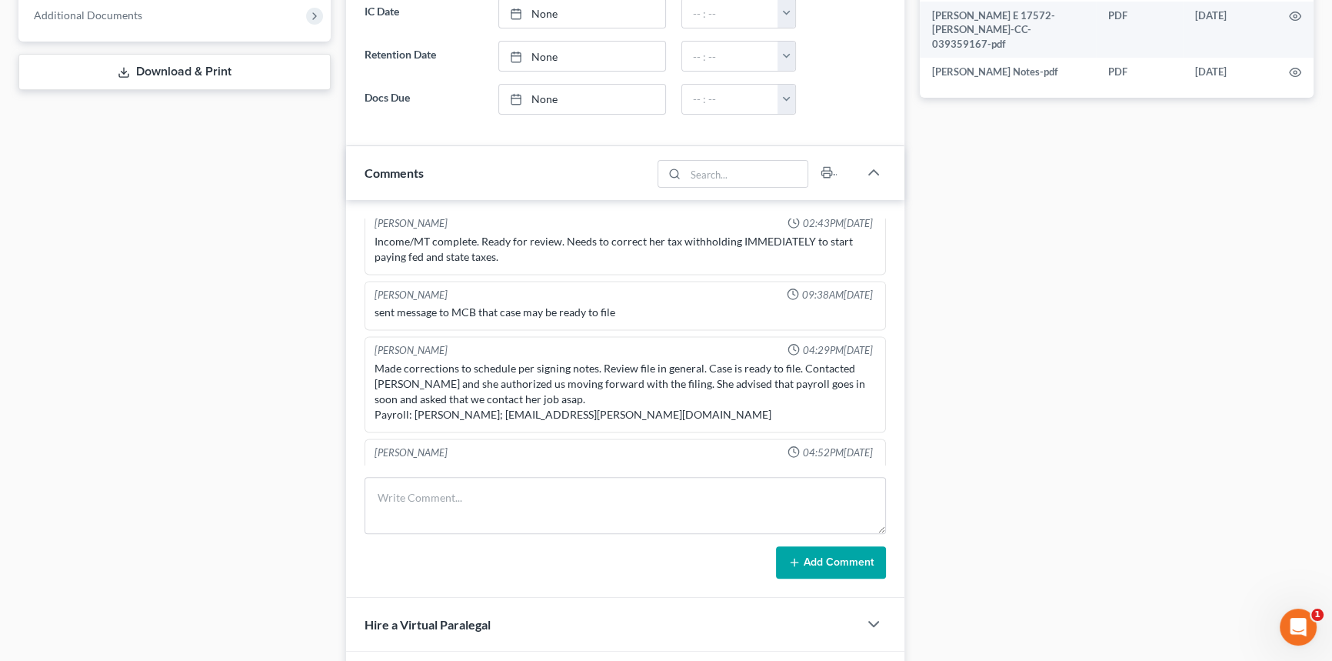
scroll to position [2824, 0]
drag, startPoint x: 492, startPoint y: 393, endPoint x: 673, endPoint y: 392, distance: 180.8
click at [673, 392] on div "Made corrections to schedule per signing notes. Review file in general. Case is…" at bounding box center [625, 393] width 501 height 62
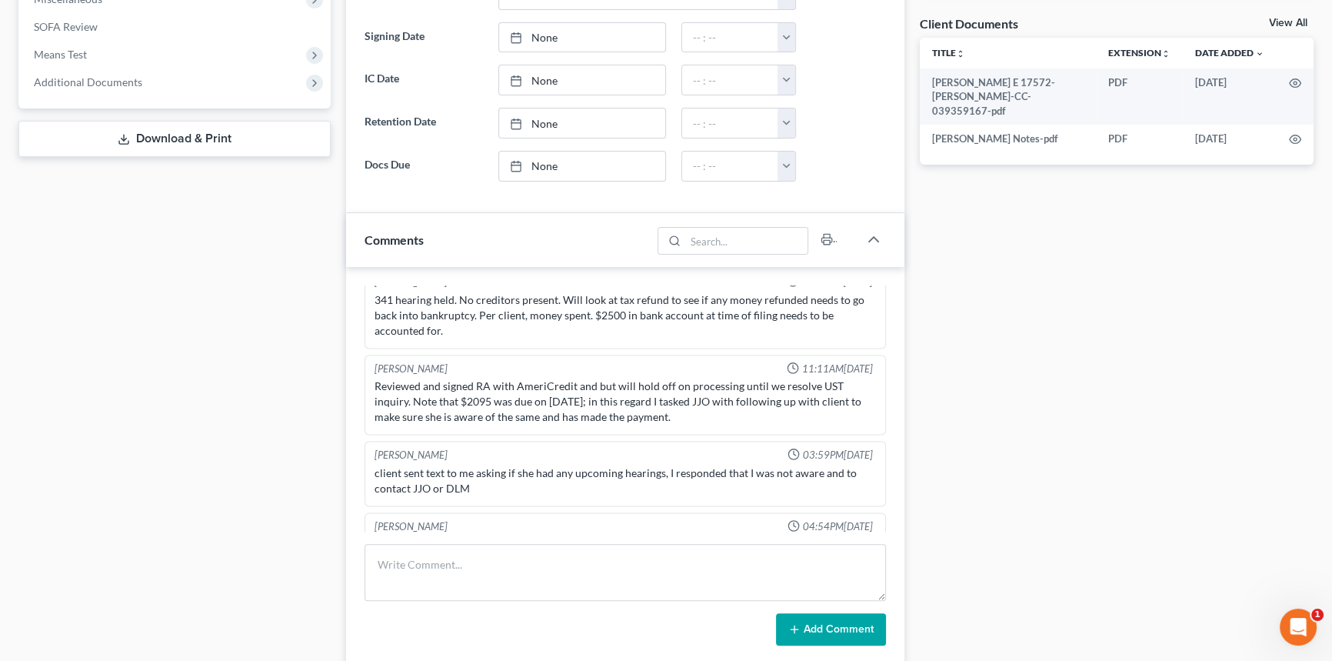
scroll to position [559, 0]
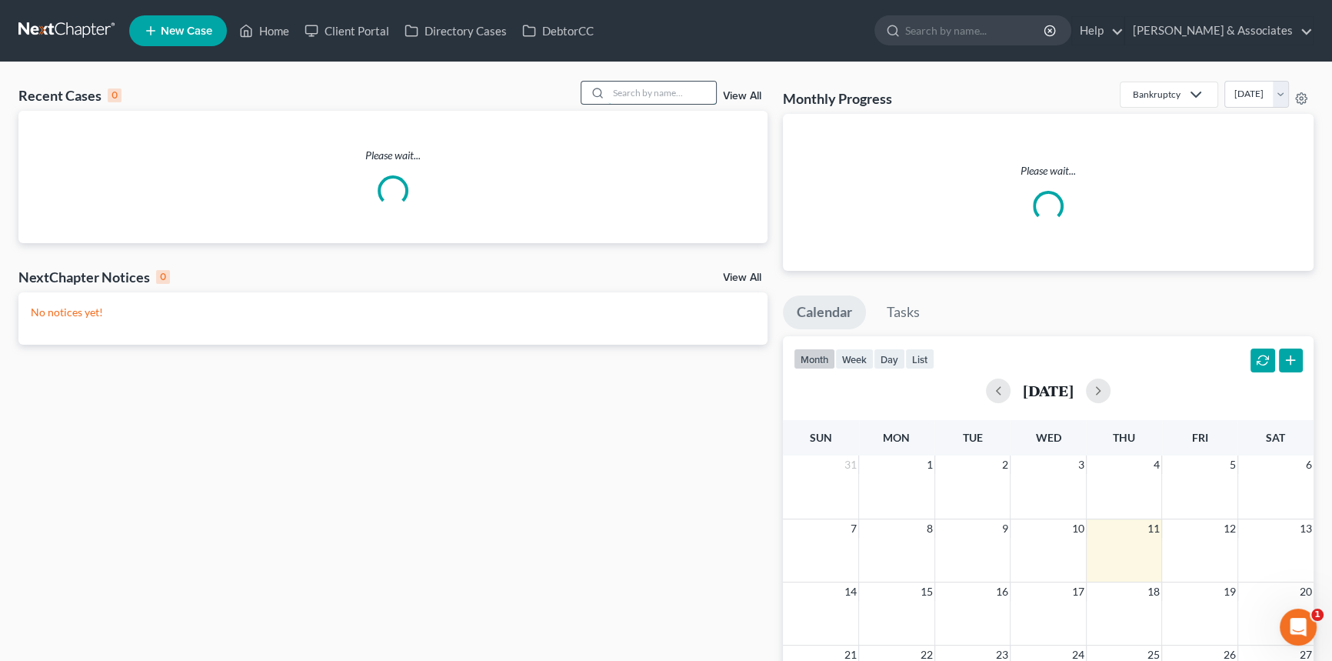
click at [651, 91] on input "search" at bounding box center [662, 93] width 108 height 22
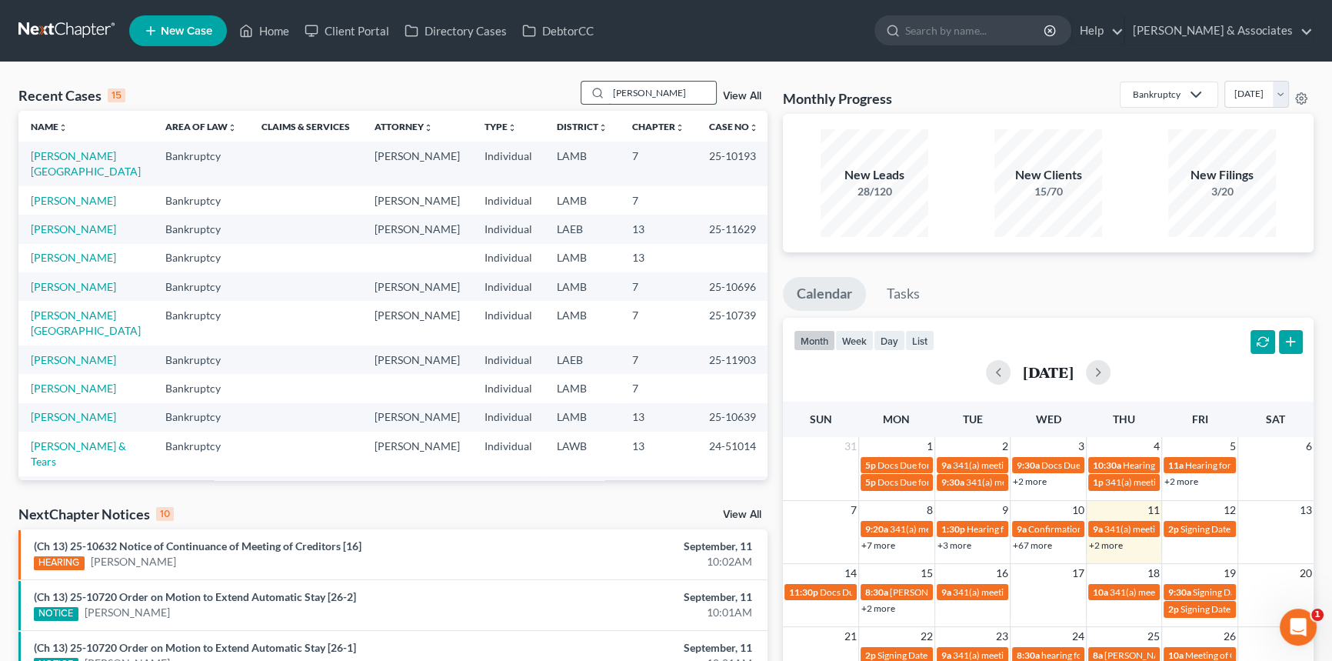
type input "[PERSON_NAME]"
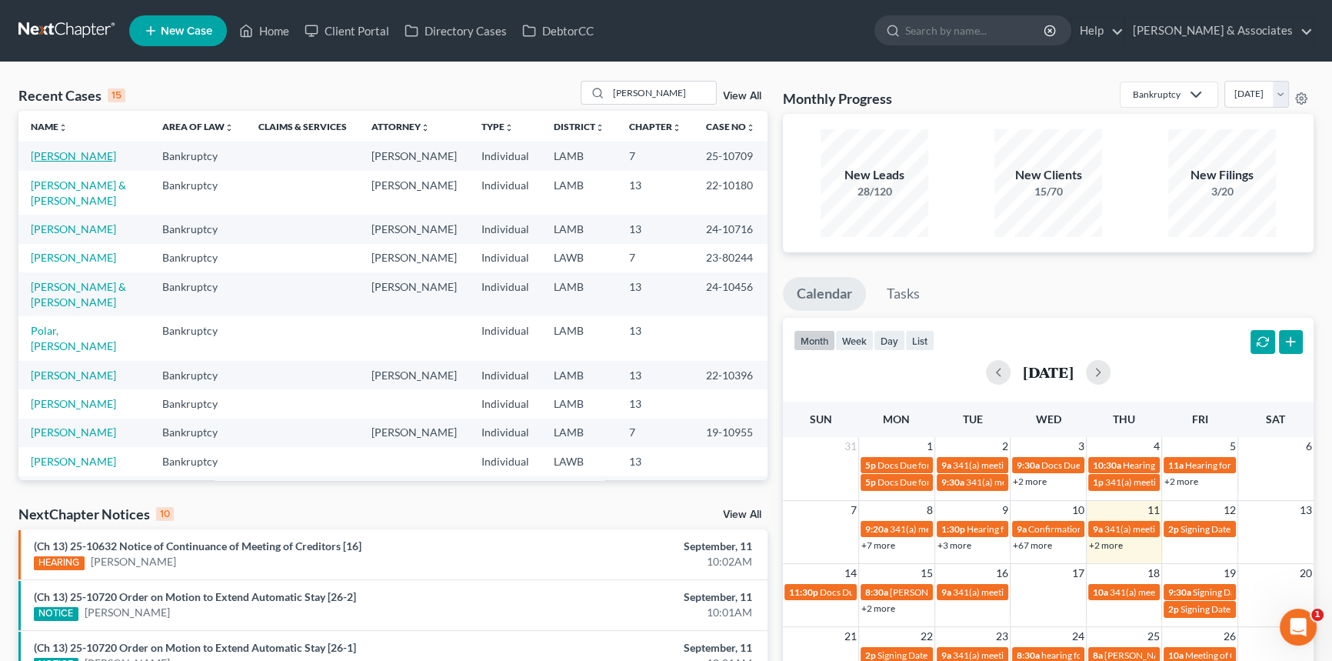
click at [68, 155] on link "[PERSON_NAME]" at bounding box center [73, 155] width 85 height 13
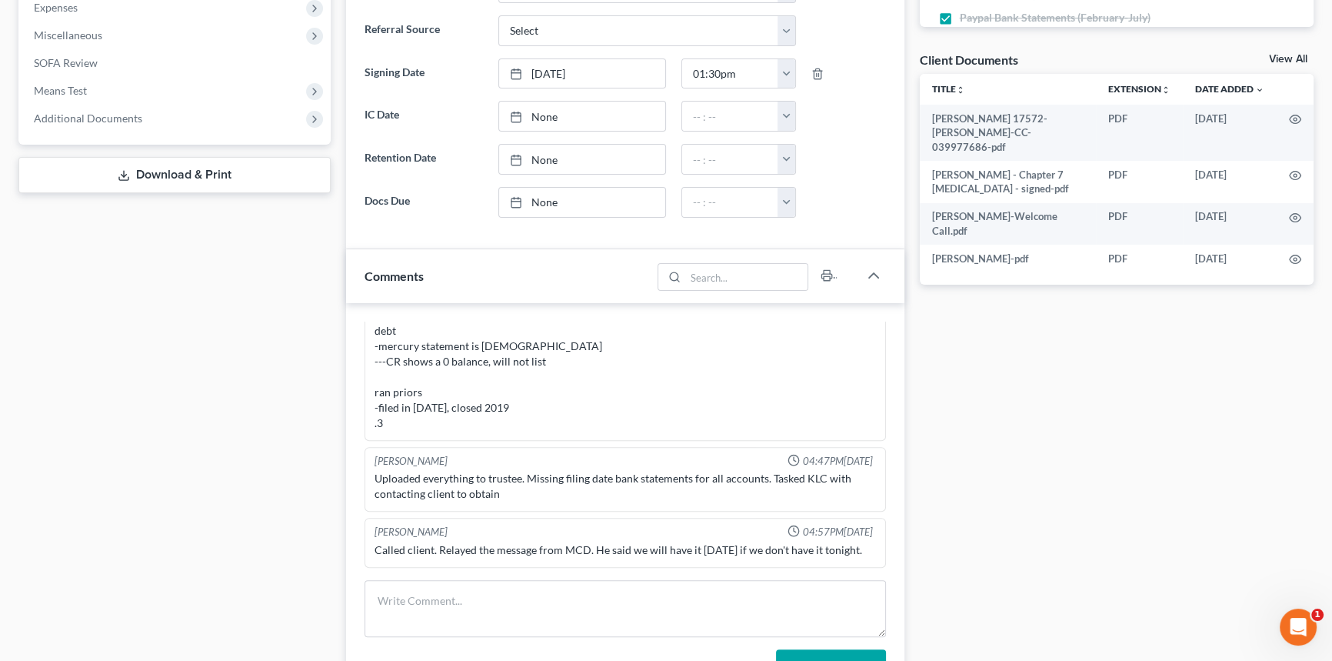
scroll to position [629, 0]
